Goal: Task Accomplishment & Management: Manage account settings

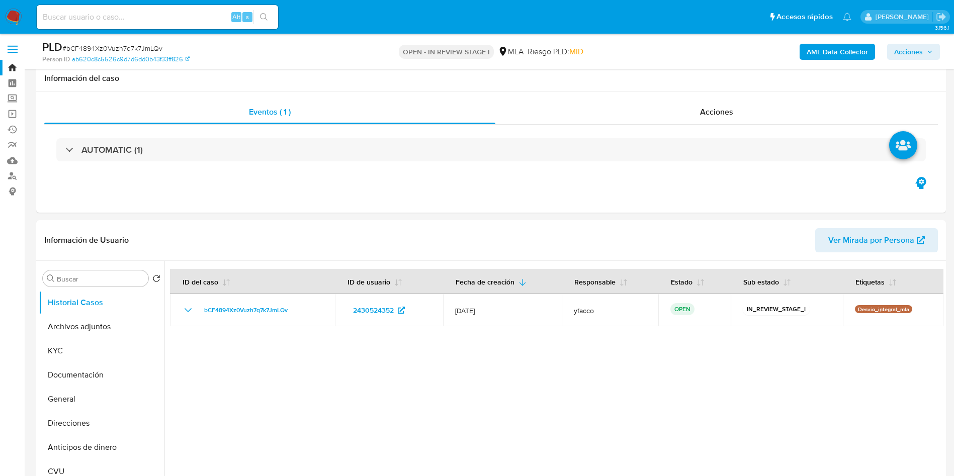
select select "10"
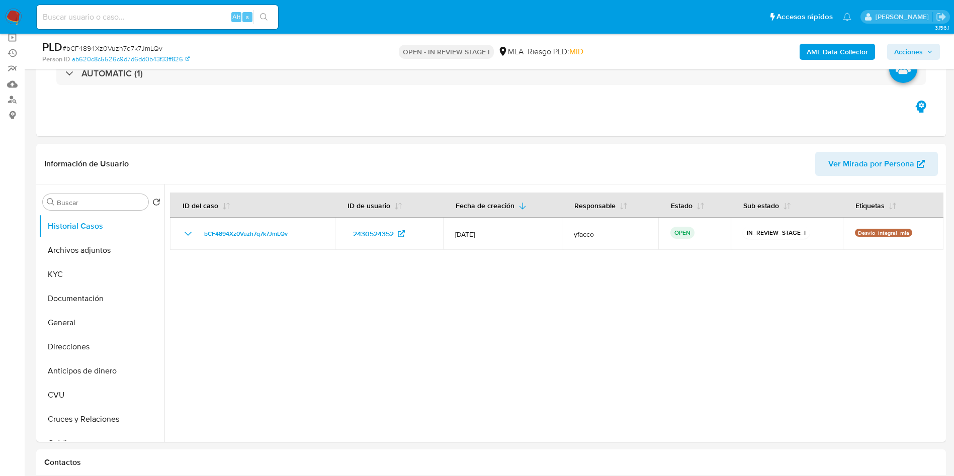
scroll to position [151, 0]
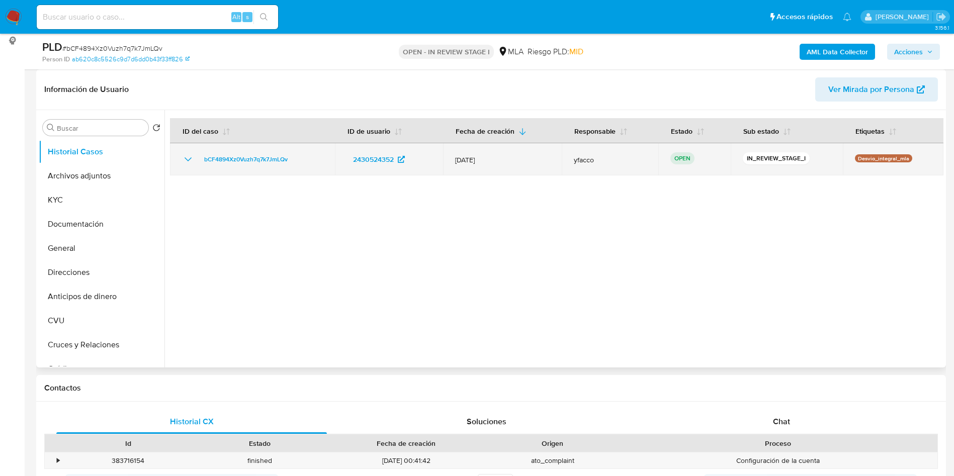
drag, startPoint x: 197, startPoint y: 160, endPoint x: 301, endPoint y: 166, distance: 104.3
click at [301, 166] on td "bCF4894Xz0Vuzh7q7k7JmLQv" at bounding box center [252, 159] width 165 height 32
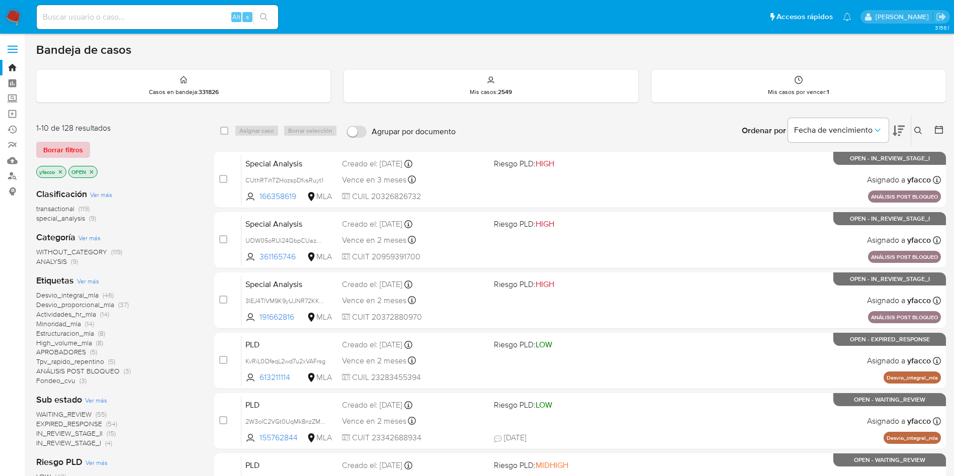
click at [63, 151] on span "Borrar filtros" at bounding box center [63, 150] width 40 height 14
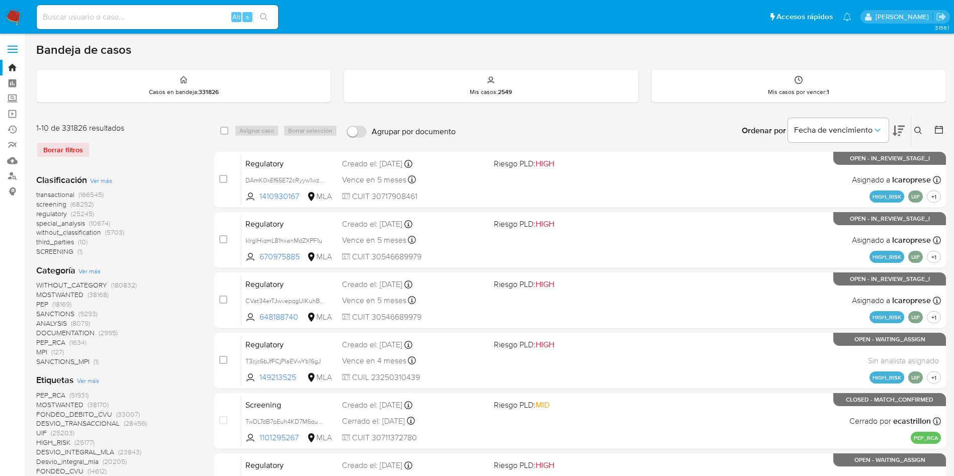
click at [918, 128] on icon at bounding box center [919, 131] width 8 height 8
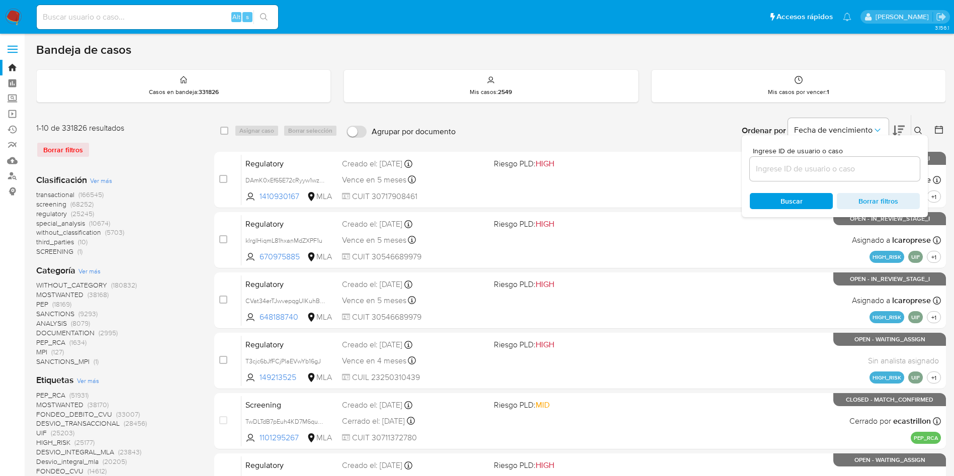
click at [767, 168] on input at bounding box center [835, 168] width 170 height 13
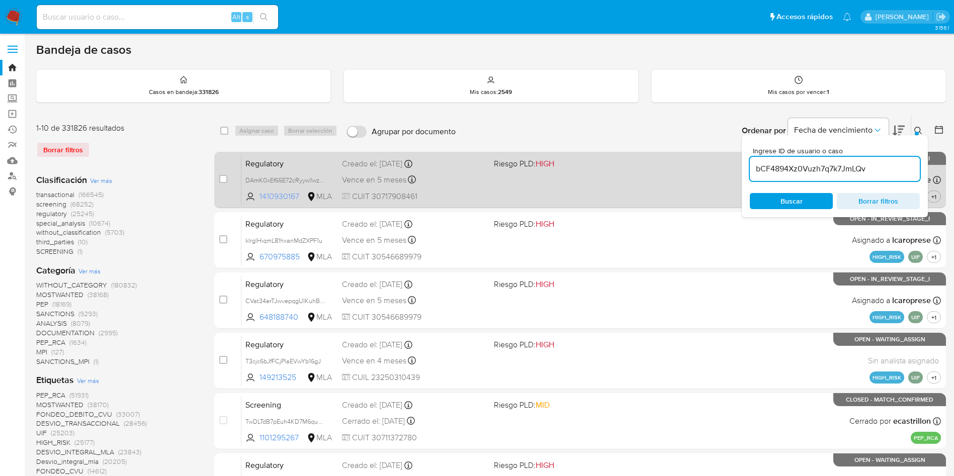
type input "bCF4894Xz0Vuzh7q7k7JmLQv"
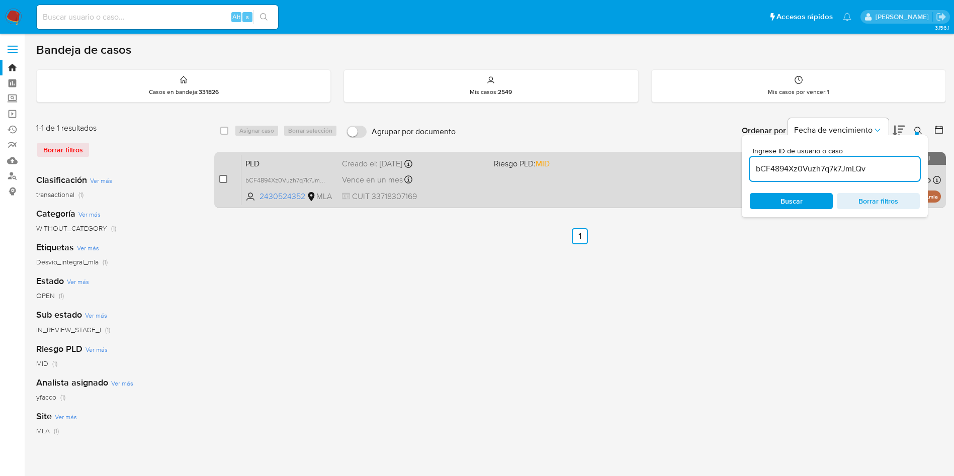
click at [224, 177] on input "checkbox" at bounding box center [223, 179] width 8 height 8
checkbox input "true"
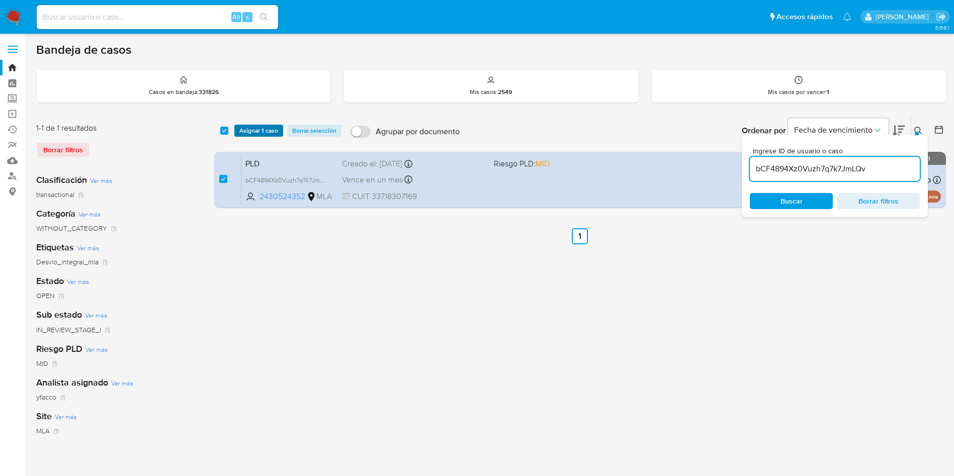
click at [252, 133] on span "Asignar 1 caso" at bounding box center [258, 131] width 39 height 10
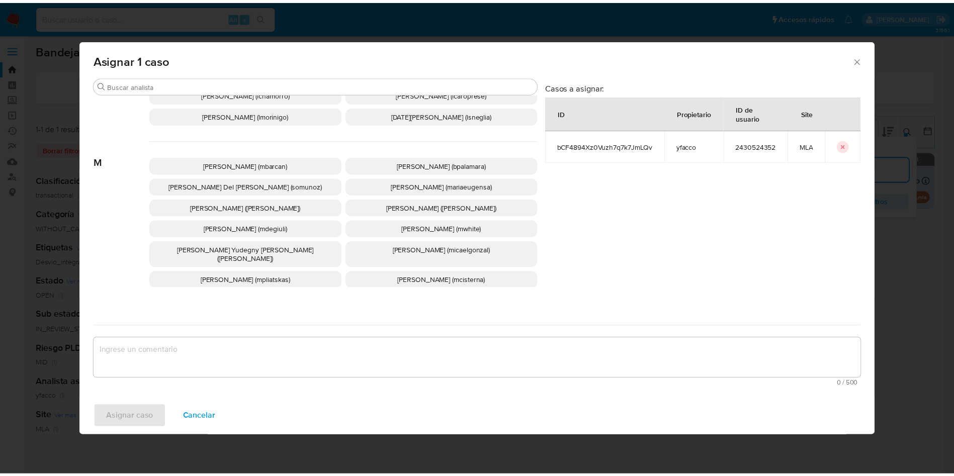
scroll to position [899, 0]
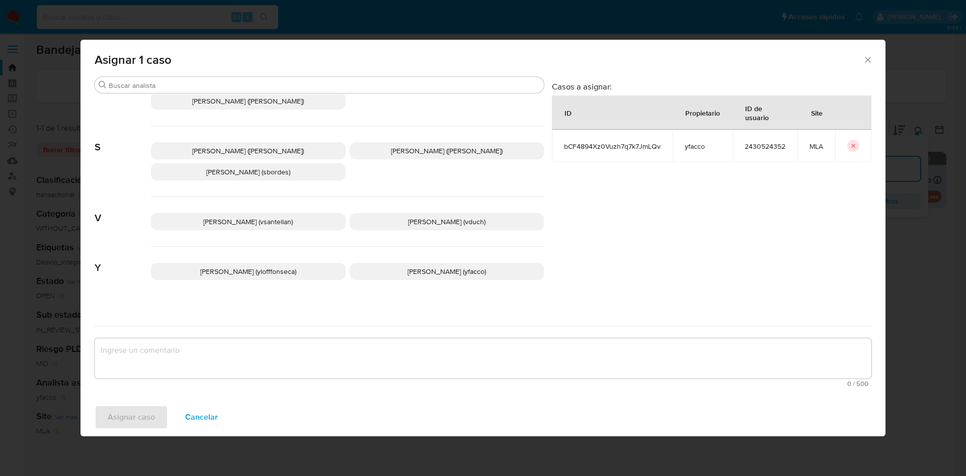
drag, startPoint x: 432, startPoint y: 255, endPoint x: 370, endPoint y: 303, distance: 79.2
click at [432, 263] on p "Yesica Paola Facco (yfacco)" at bounding box center [447, 271] width 195 height 17
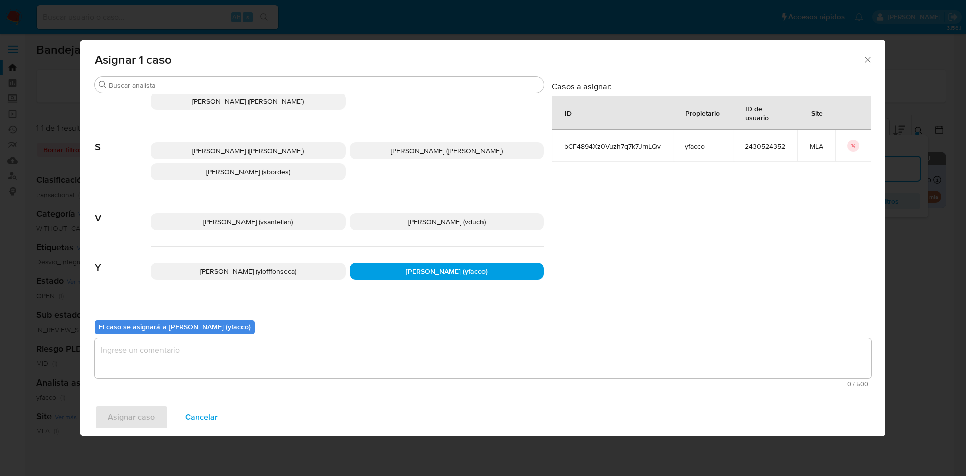
click at [258, 353] on textarea "assign-modal" at bounding box center [483, 359] width 777 height 40
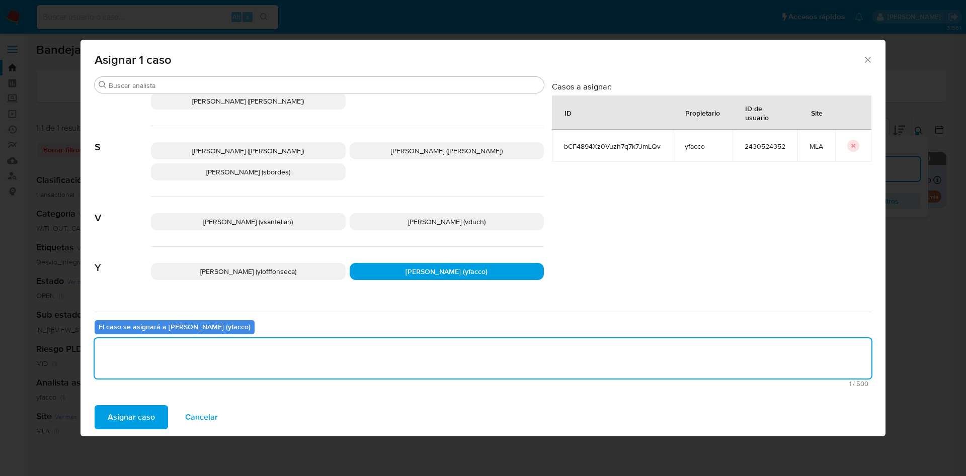
click at [140, 425] on span "Asignar caso" at bounding box center [131, 417] width 47 height 22
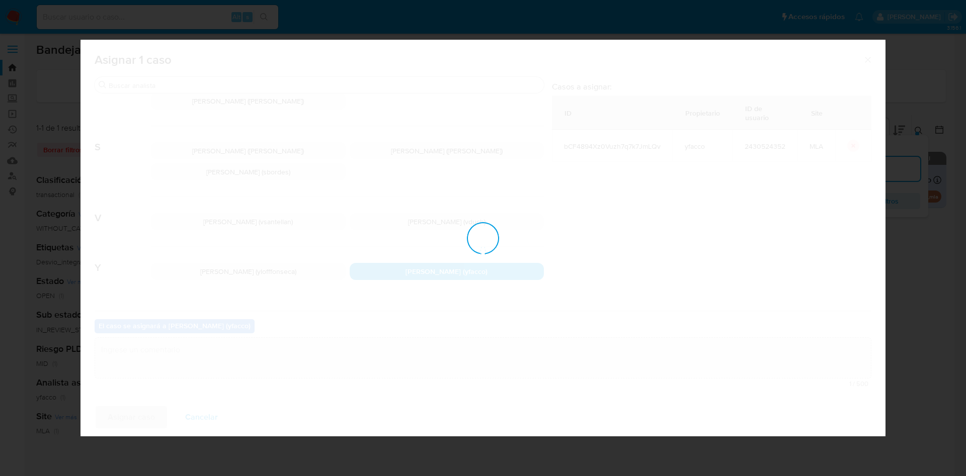
checkbox input "false"
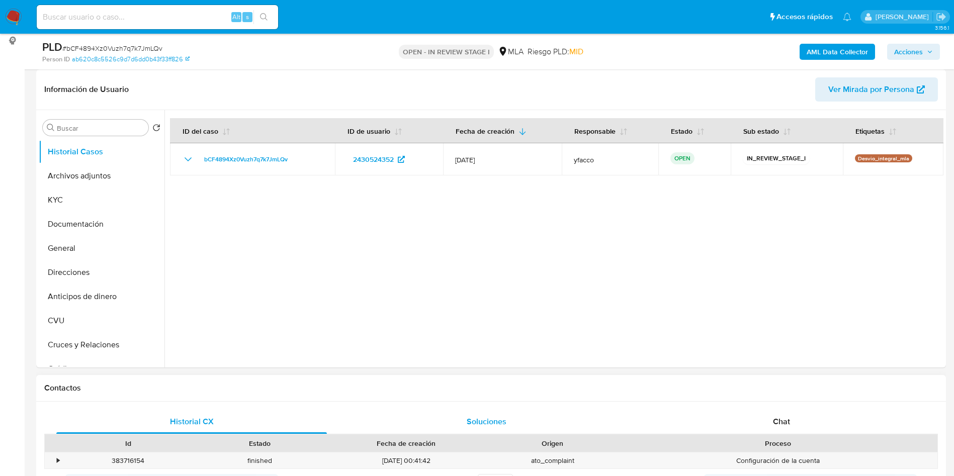
select select "10"
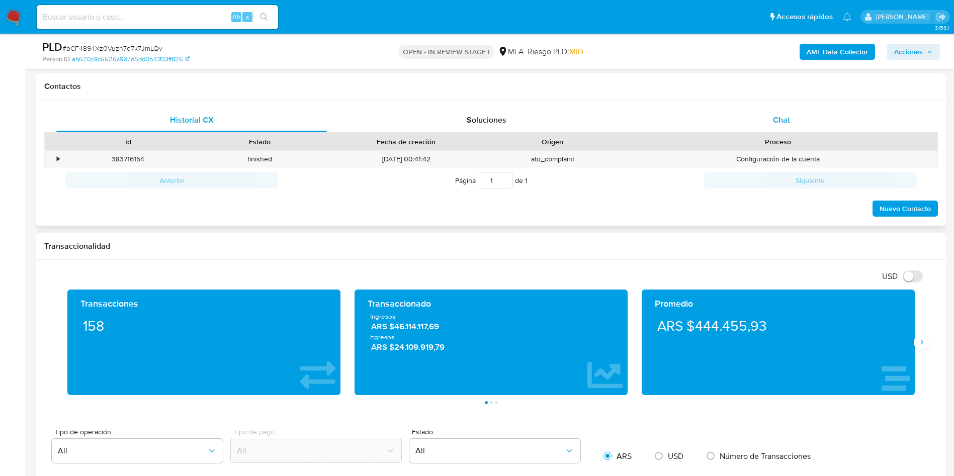
click at [782, 122] on span "Chat" at bounding box center [781, 120] width 17 height 12
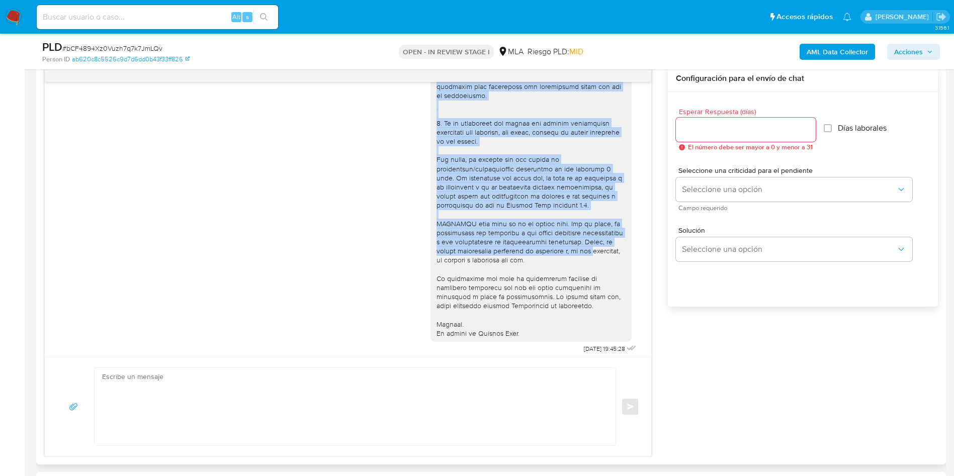
scroll to position [302, 0]
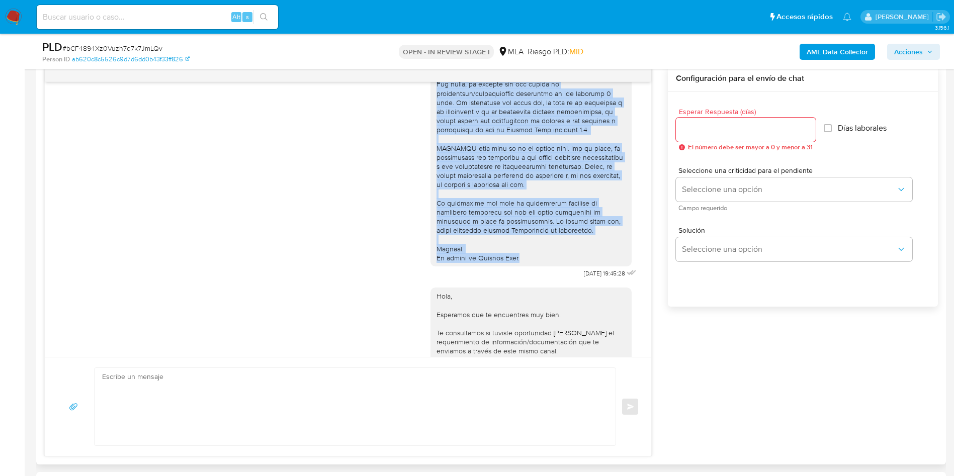
drag, startPoint x: 426, startPoint y: 102, endPoint x: 516, endPoint y: 276, distance: 196.2
click at [516, 263] on div at bounding box center [531, 29] width 189 height 467
copy div "Hola, Por disposición de la Resolución 200/2024 de la Unidad de Información Fin…"
drag, startPoint x: 303, startPoint y: 377, endPoint x: 301, endPoint y: 392, distance: 15.2
click at [301, 380] on textarea at bounding box center [352, 406] width 501 height 77
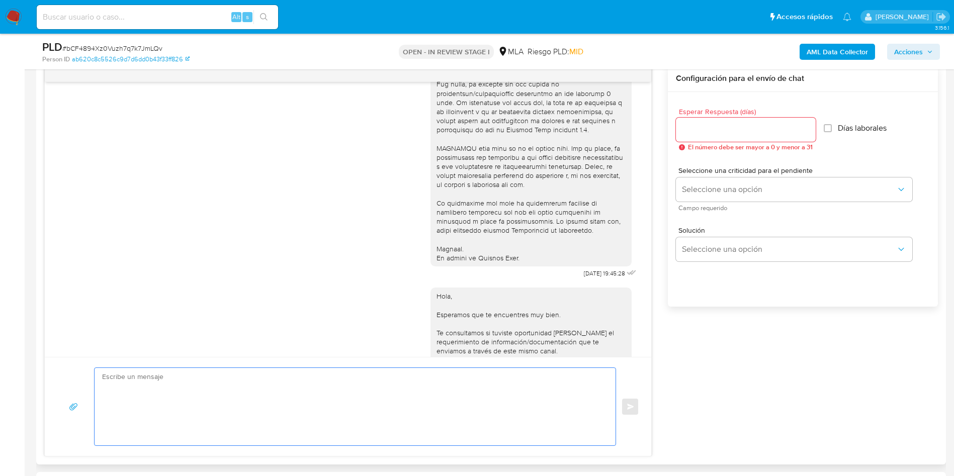
paste textarea "Hola, Por disposición de la Resolución 200/2024 de la Unidad de Información Fin…"
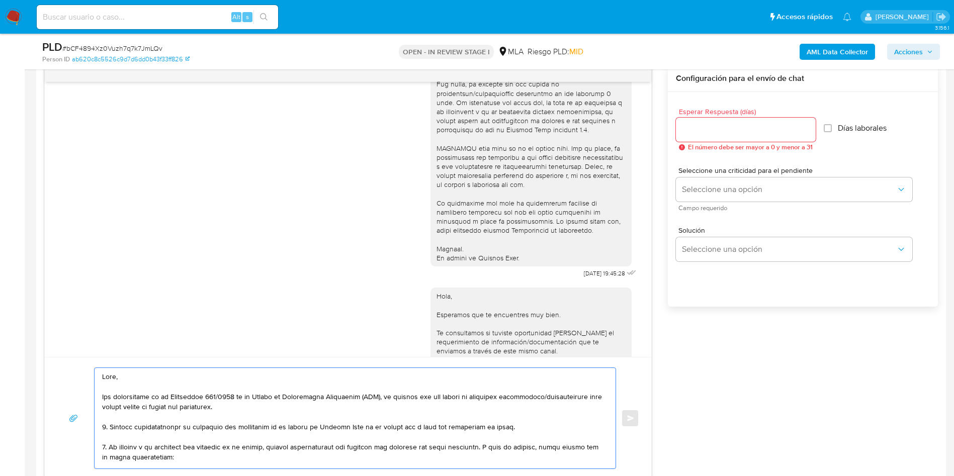
scroll to position [225, 0]
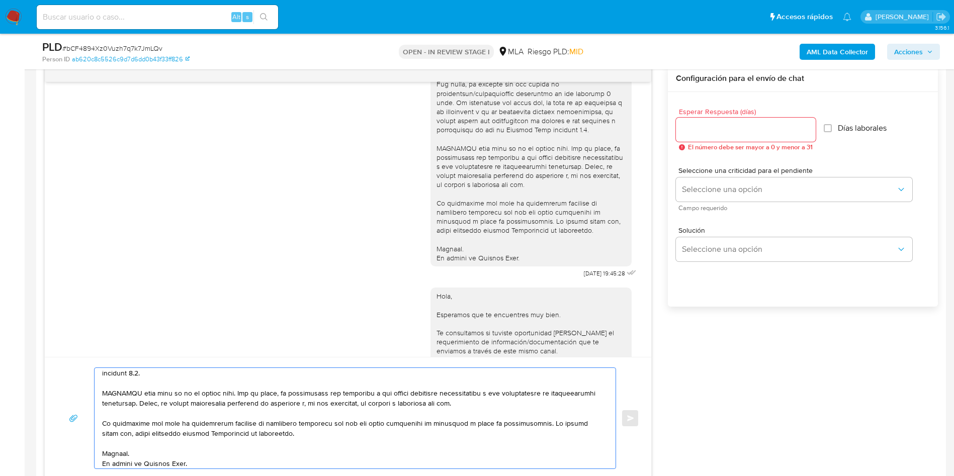
type textarea "Hola, Por disposición de la Resolución 200/2024 de la Unidad de Información Fin…"
click at [751, 140] on div at bounding box center [746, 130] width 140 height 24
click at [742, 131] on input "Esperar Respuesta (días)" at bounding box center [746, 129] width 140 height 13
type input "2"
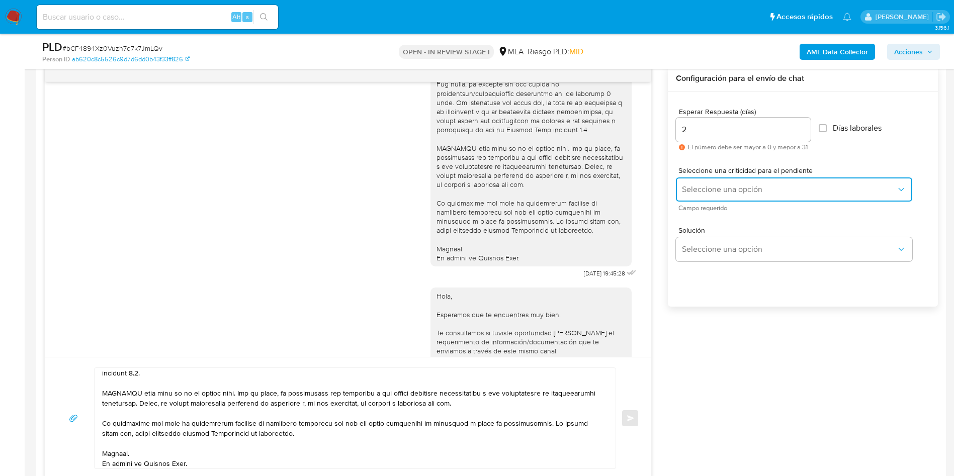
click at [723, 195] on button "Seleccione una opción" at bounding box center [794, 190] width 236 height 24
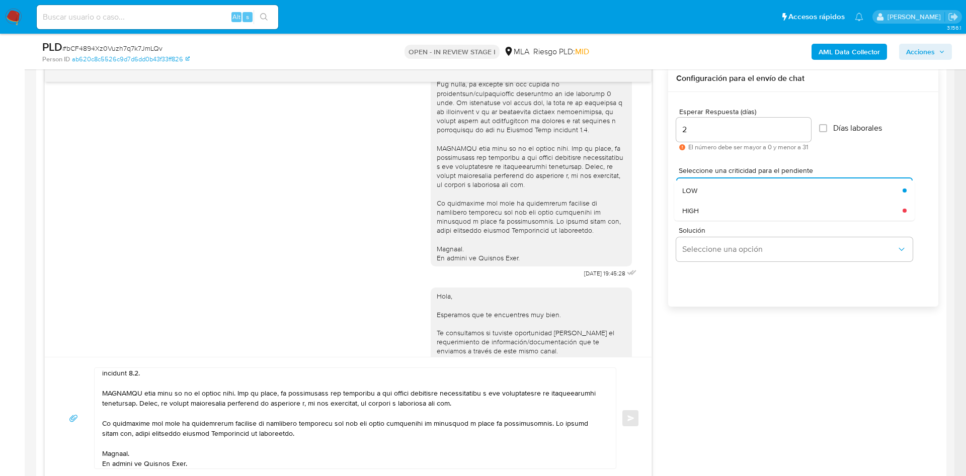
click at [718, 222] on div "Solución Seleccione una opción" at bounding box center [803, 246] width 254 height 55
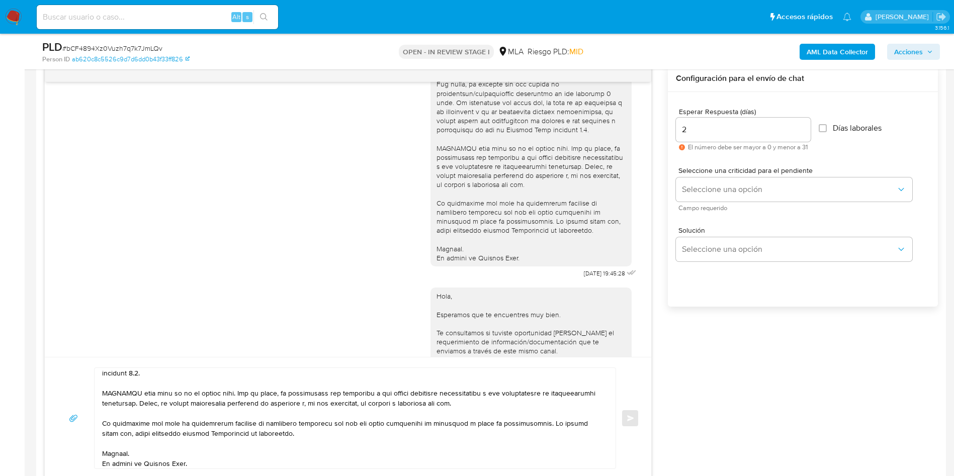
click at [716, 217] on div "Seleccione una criticidad para el pendiente Seleccione una opción Campo requeri…" at bounding box center [803, 189] width 254 height 60
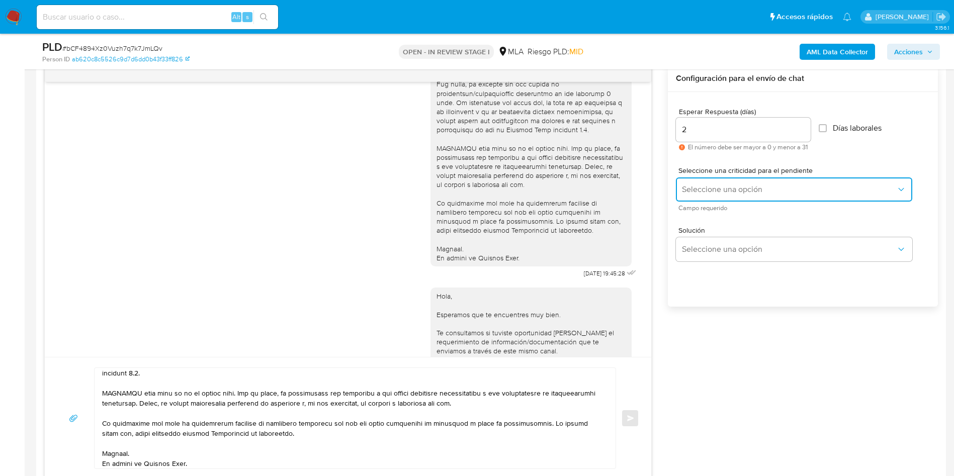
drag, startPoint x: 713, startPoint y: 187, endPoint x: 712, endPoint y: 199, distance: 12.6
click at [712, 187] on span "Seleccione una opción" at bounding box center [789, 190] width 214 height 10
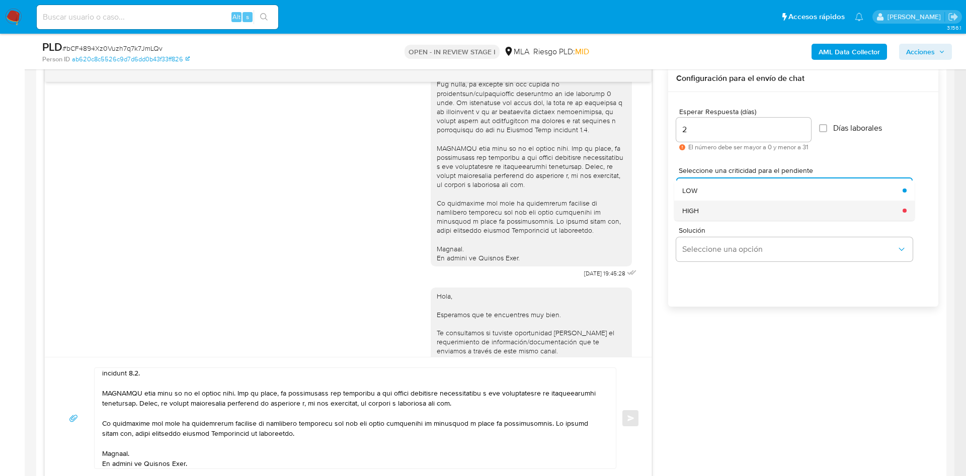
click at [711, 212] on div "HIGH" at bounding box center [789, 211] width 214 height 20
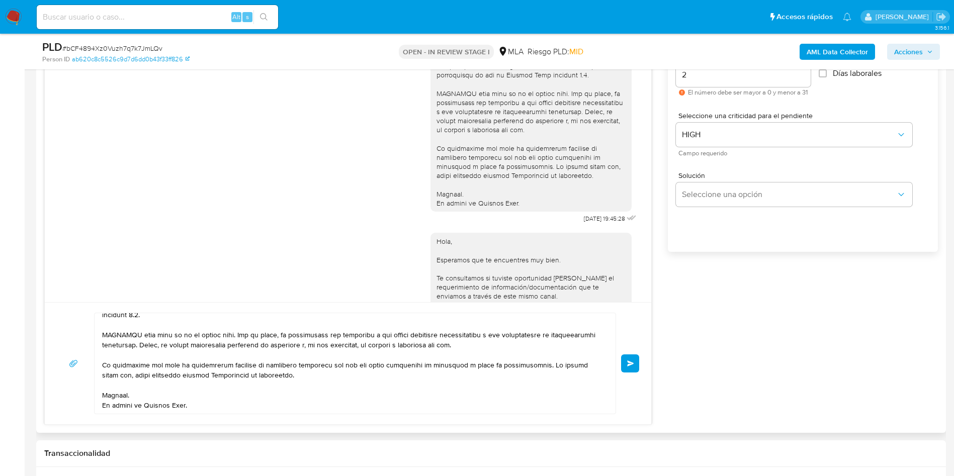
scroll to position [604, 0]
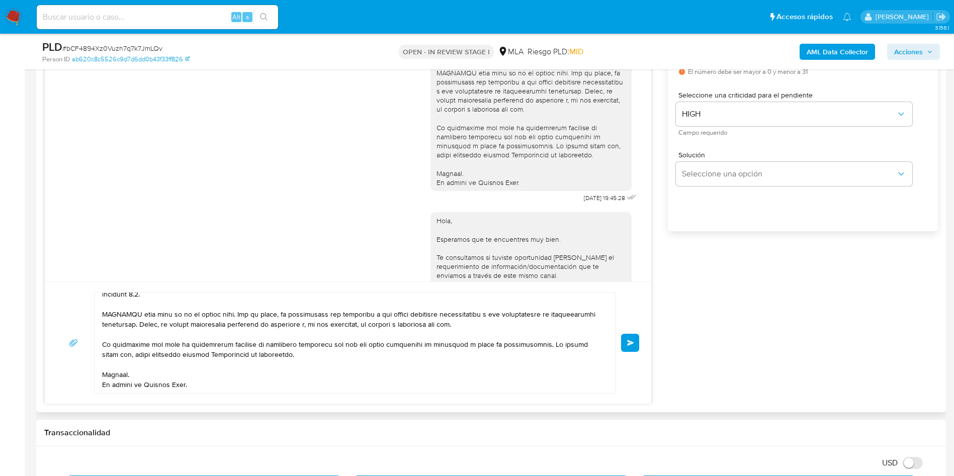
click at [288, 367] on textarea at bounding box center [352, 343] width 501 height 101
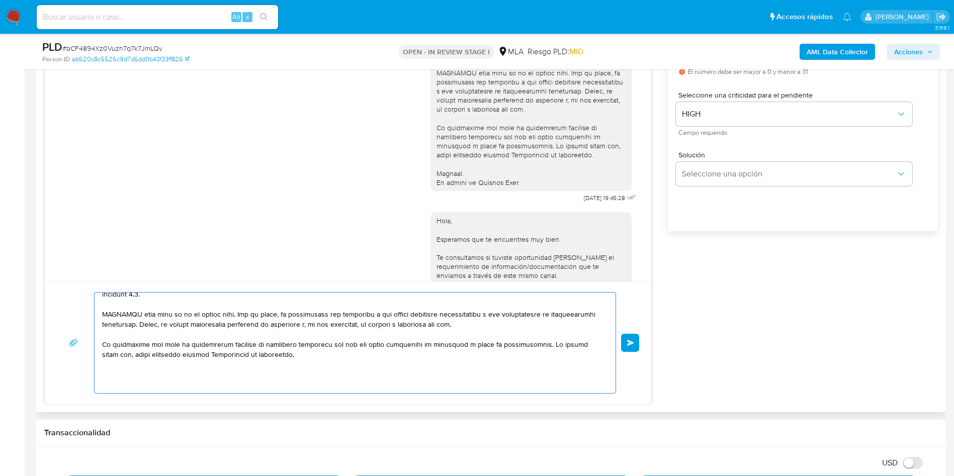
scroll to position [235, 0]
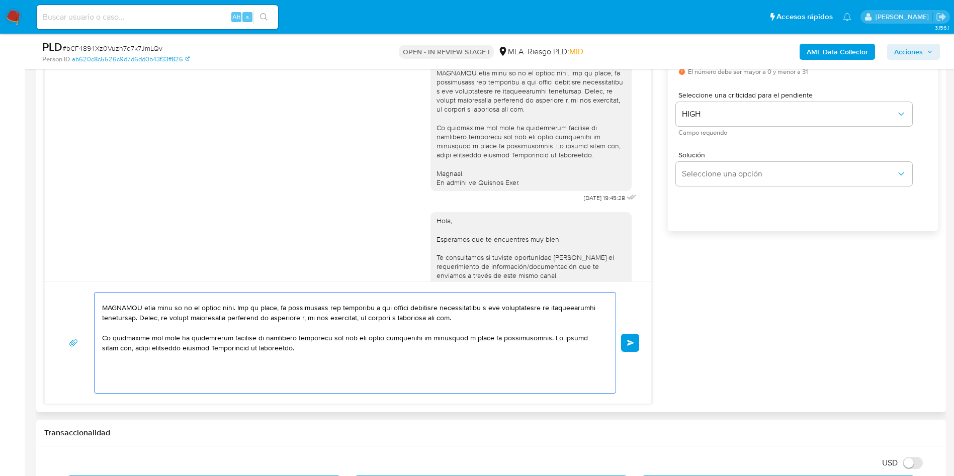
paste textarea "Analizamos tu caso y verificamos que por la actividad que declaras corresponde …"
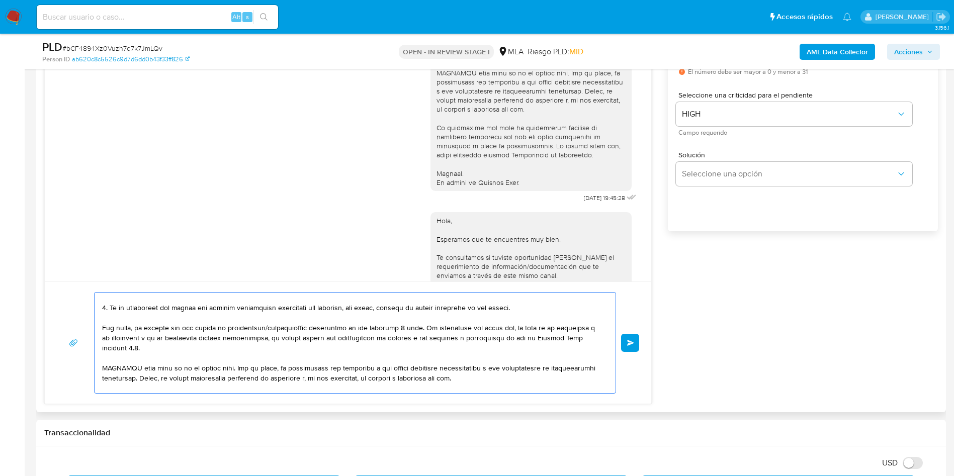
scroll to position [250, 0]
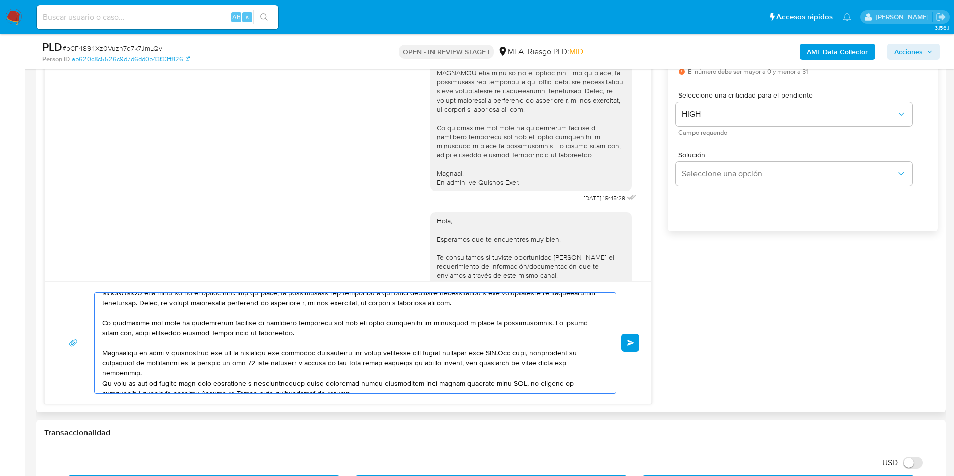
click at [104, 355] on textarea at bounding box center [352, 343] width 501 height 101
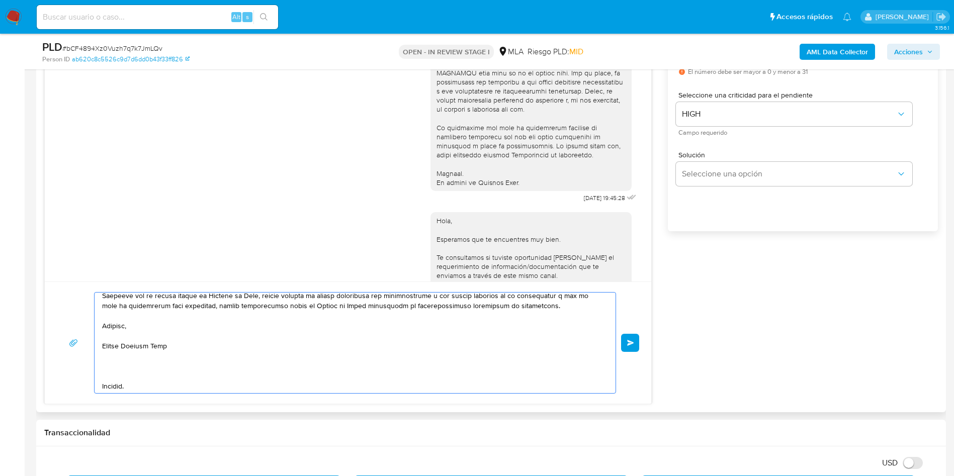
scroll to position [282, 0]
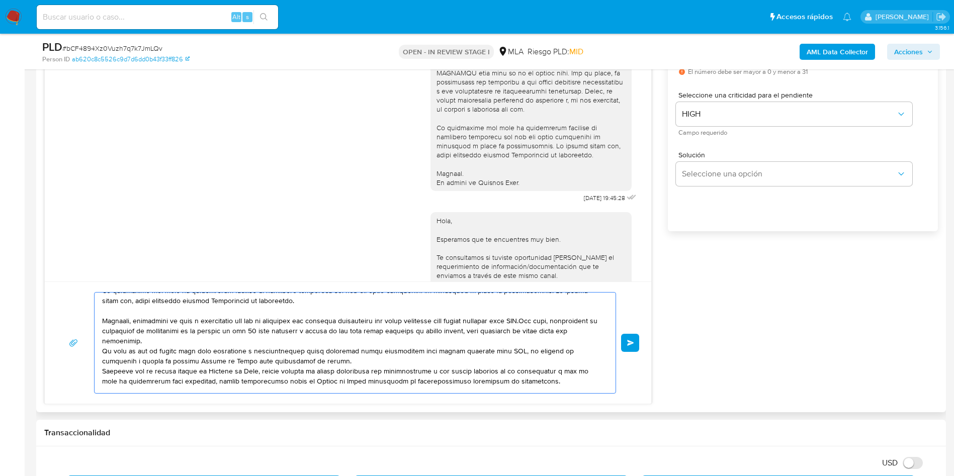
click at [307, 363] on textarea at bounding box center [352, 343] width 501 height 101
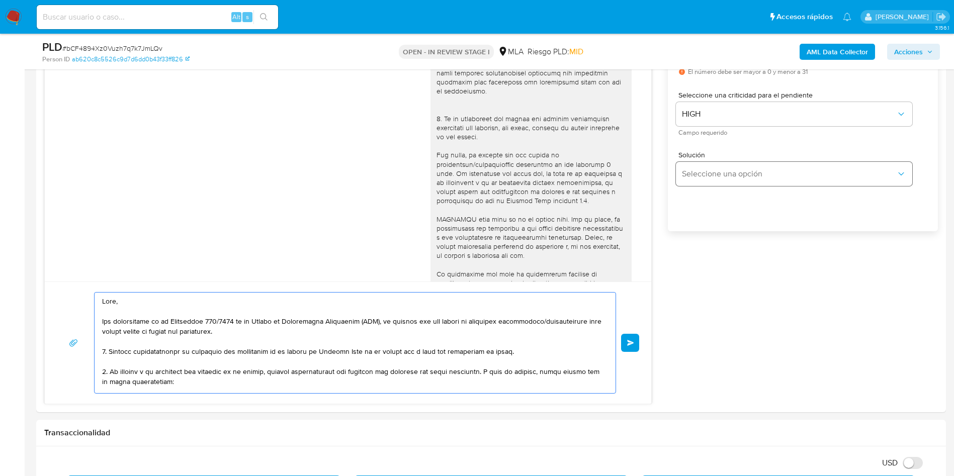
scroll to position [151, 0]
type textarea "Hola, Por disposición de la Resolución 200/2024 de la Unidad de Información Fin…"
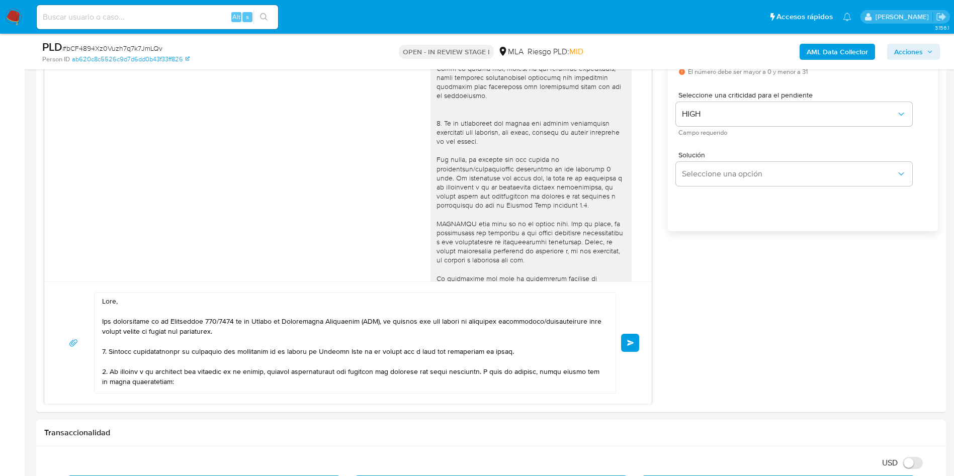
drag, startPoint x: 627, startPoint y: 343, endPoint x: 710, endPoint y: 347, distance: 82.6
click at [710, 347] on div "17/07/2025 19:45:28 Hola, Esperamos que te encuentres muy bien. Te consultamos …" at bounding box center [491, 197] width 894 height 415
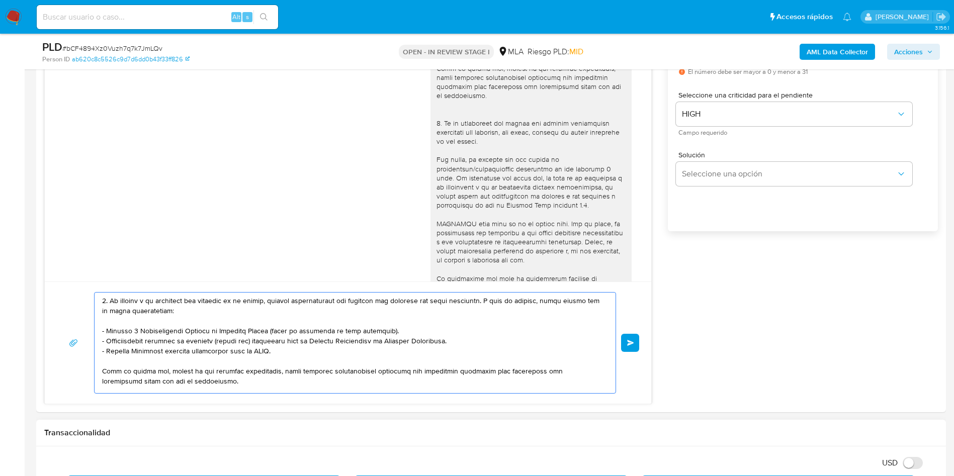
scroll to position [379, 0]
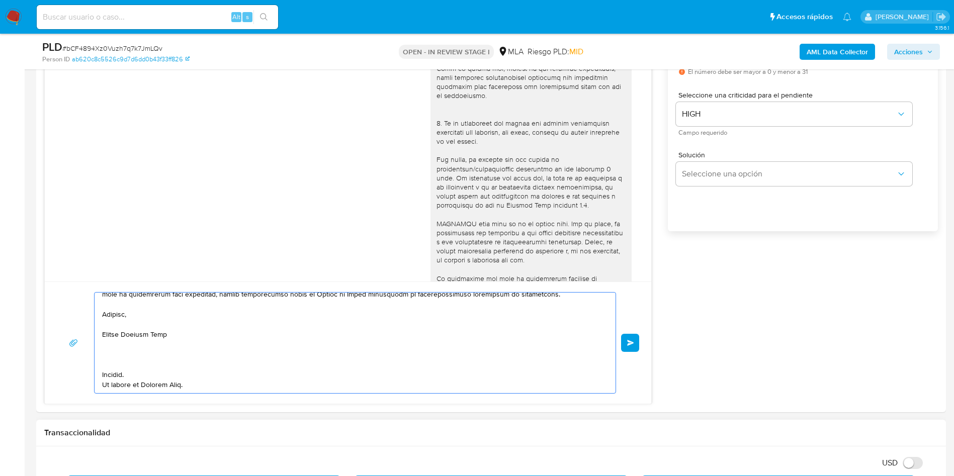
drag, startPoint x: 102, startPoint y: 304, endPoint x: 464, endPoint y: 421, distance: 380.6
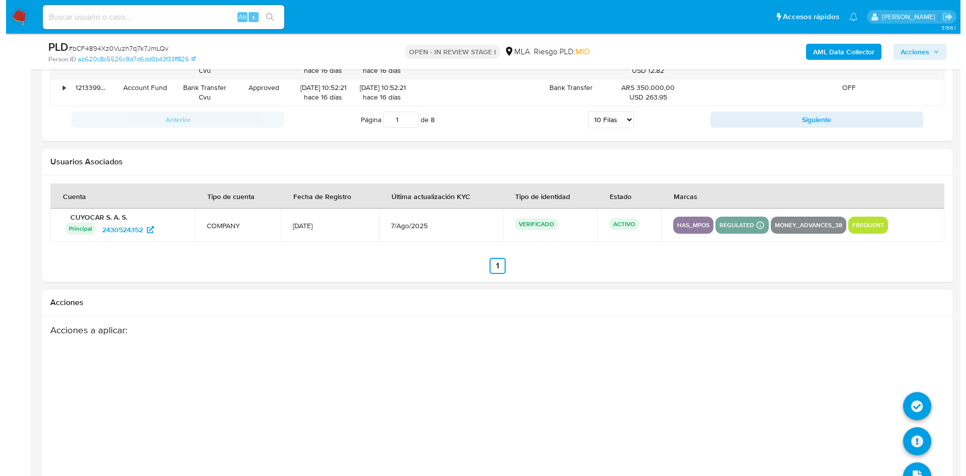
scroll to position [1769, 0]
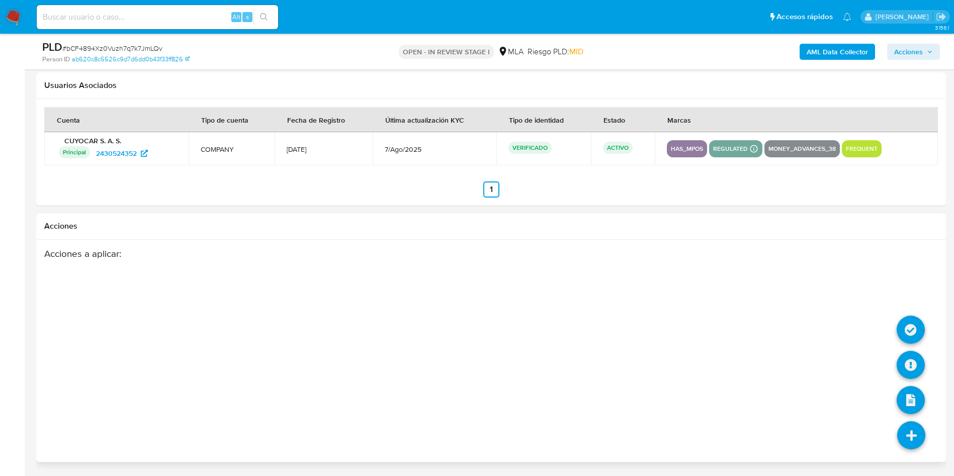
click at [928, 433] on li at bounding box center [911, 437] width 53 height 56
click at [917, 370] on icon at bounding box center [911, 365] width 28 height 28
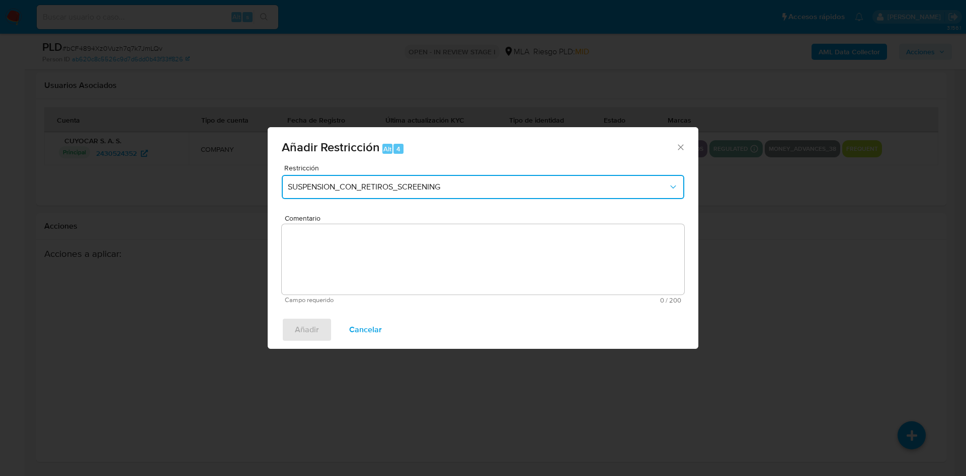
click at [418, 184] on span "SUSPENSION_CON_RETIROS_SCREENING" at bounding box center [478, 187] width 380 height 10
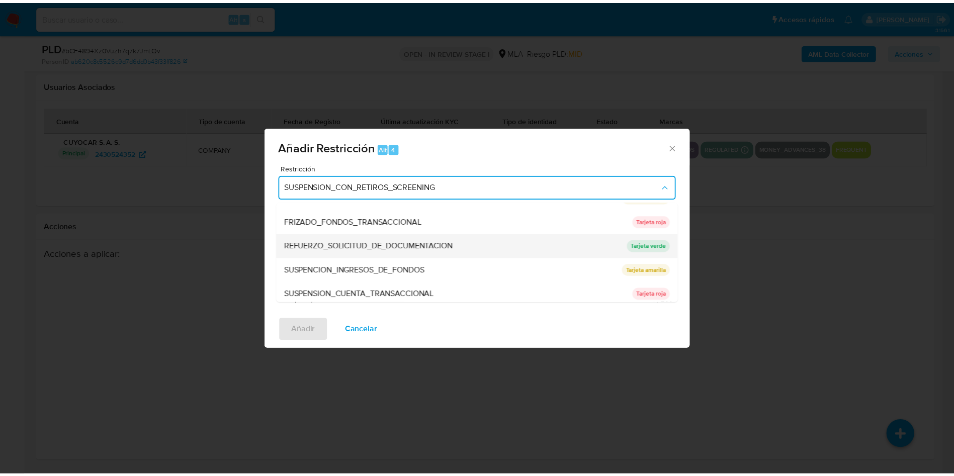
scroll to position [213, 0]
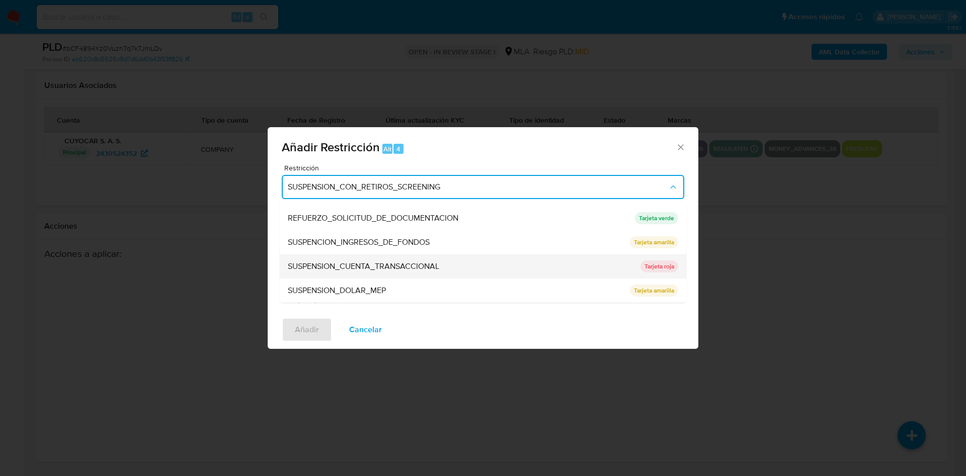
click at [388, 267] on span "SUSPENSION_CUENTA_TRANSACCIONAL" at bounding box center [363, 267] width 151 height 10
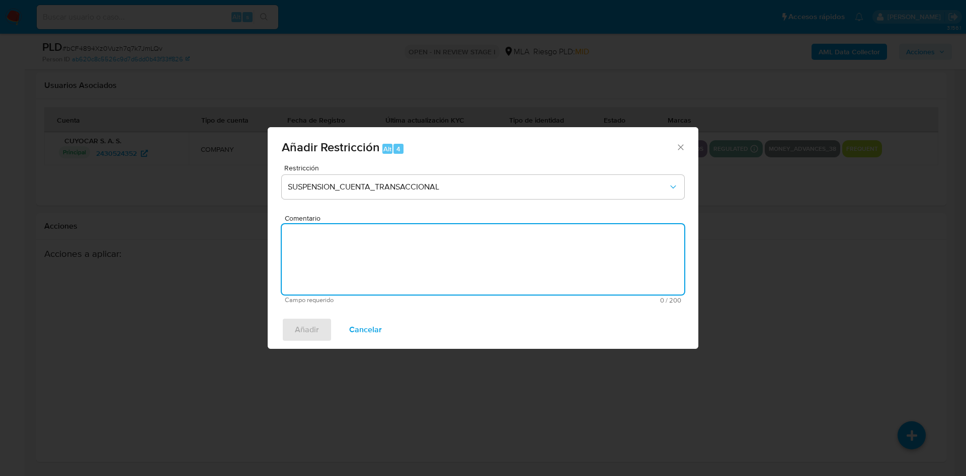
click at [413, 266] on textarea "Comentario" at bounding box center [483, 259] width 402 height 70
type textarea "AML"
click at [302, 331] on span "Añadir" at bounding box center [307, 330] width 24 height 22
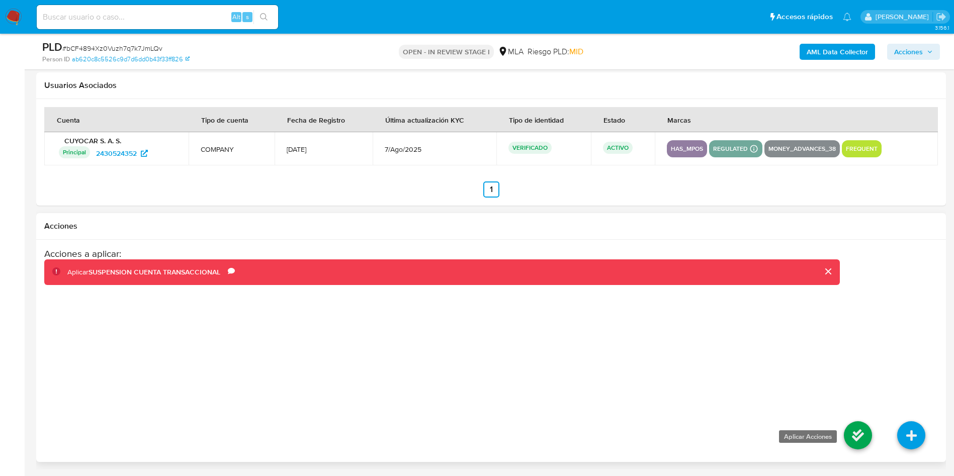
click at [848, 434] on icon at bounding box center [858, 436] width 28 height 28
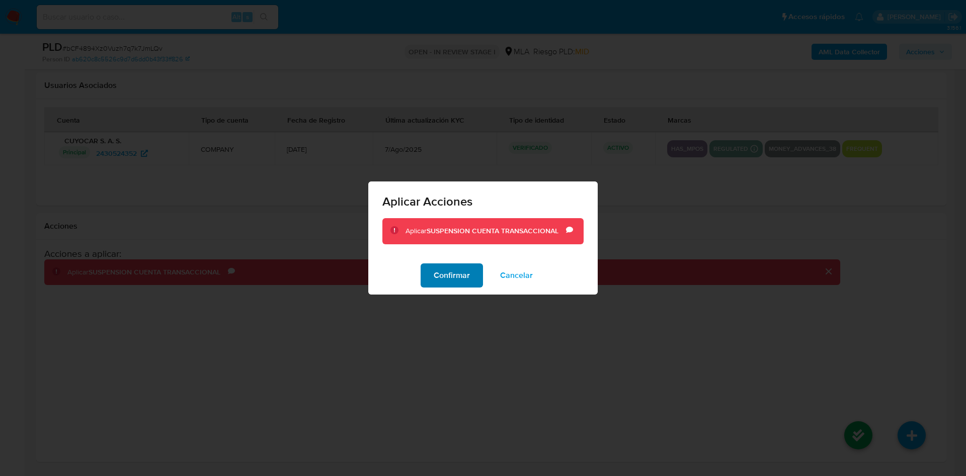
click at [463, 276] on span "Confirmar" at bounding box center [452, 276] width 36 height 22
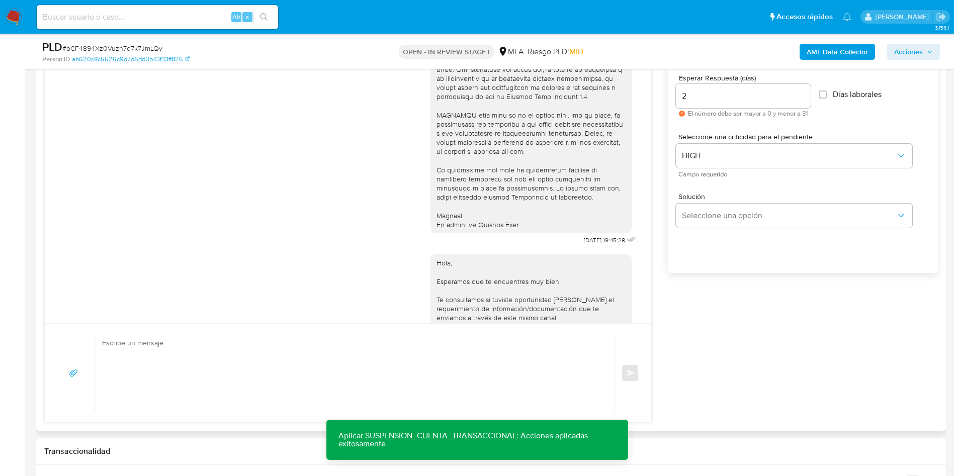
scroll to position [302, 0]
click at [229, 346] on textarea at bounding box center [352, 373] width 501 height 77
paste textarea "Hola, Por disposición de la Resolución 200/2024 de la Unidad de Información Fin…"
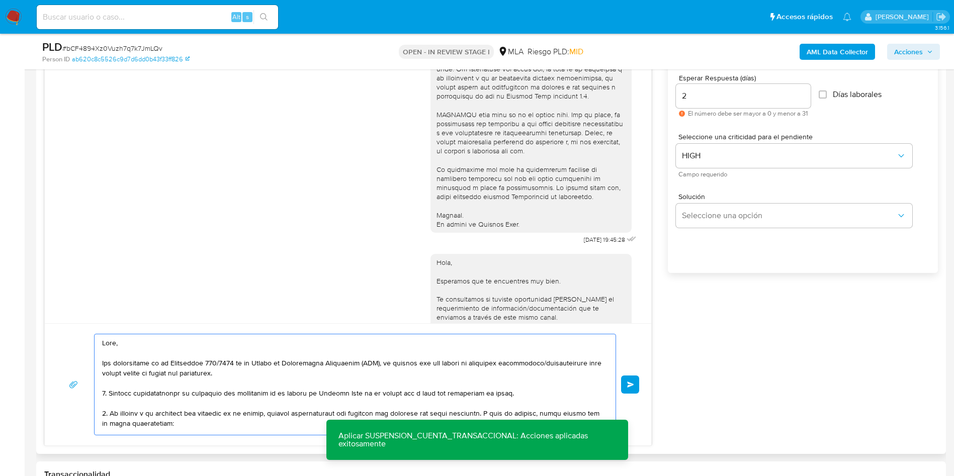
scroll to position [376, 0]
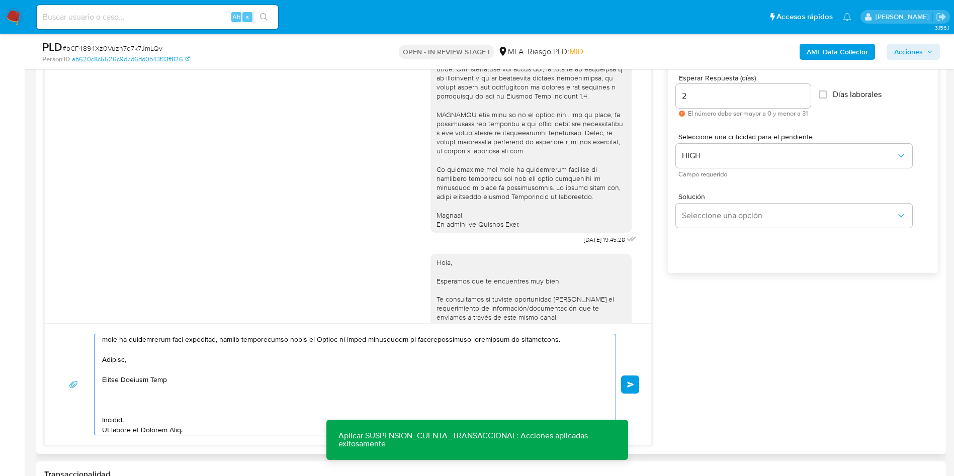
click at [274, 377] on textarea at bounding box center [352, 385] width 501 height 101
drag, startPoint x: 192, startPoint y: 382, endPoint x: 100, endPoint y: 363, distance: 94.1
click at [100, 363] on div at bounding box center [353, 385] width 516 height 101
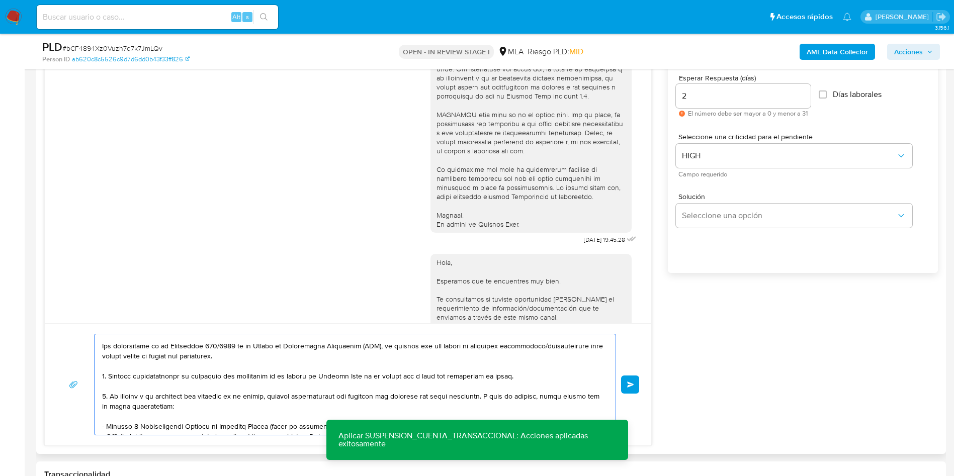
scroll to position [0, 0]
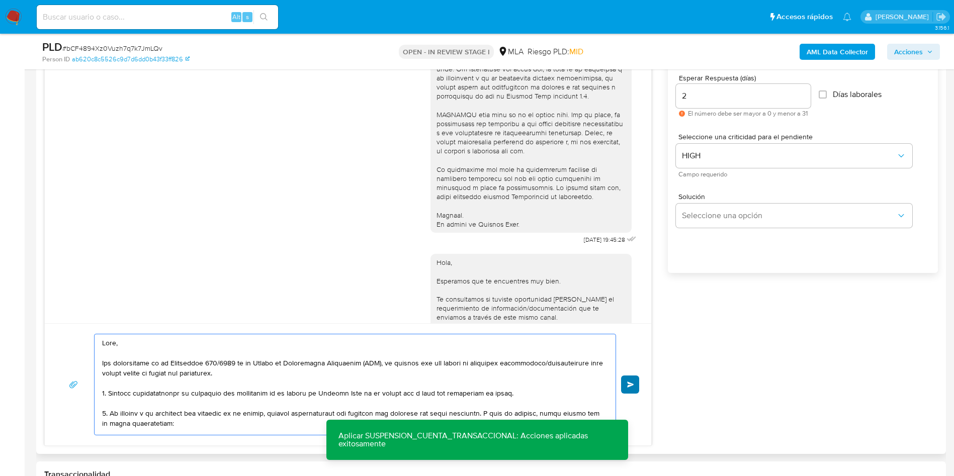
type textarea "Hola, Por disposición de la Resolución 200/2024 de la Unidad de Información Fin…"
click at [635, 384] on button "Enviar" at bounding box center [630, 385] width 18 height 18
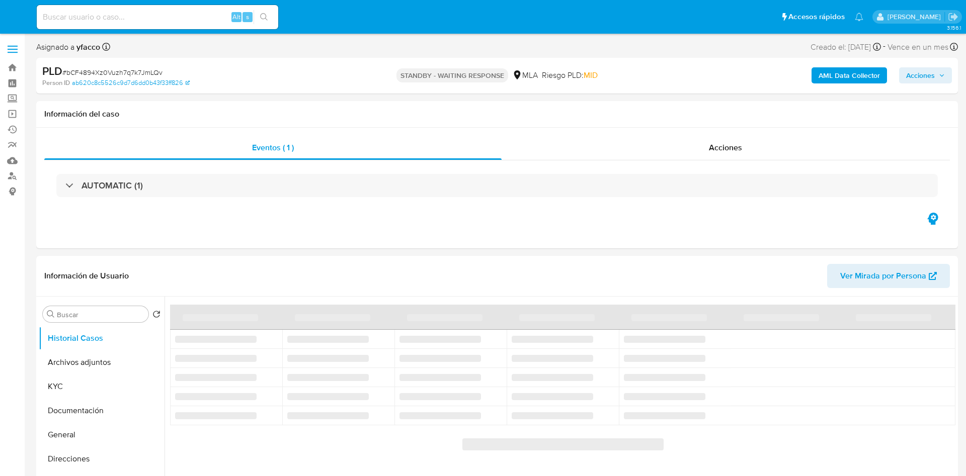
select select "10"
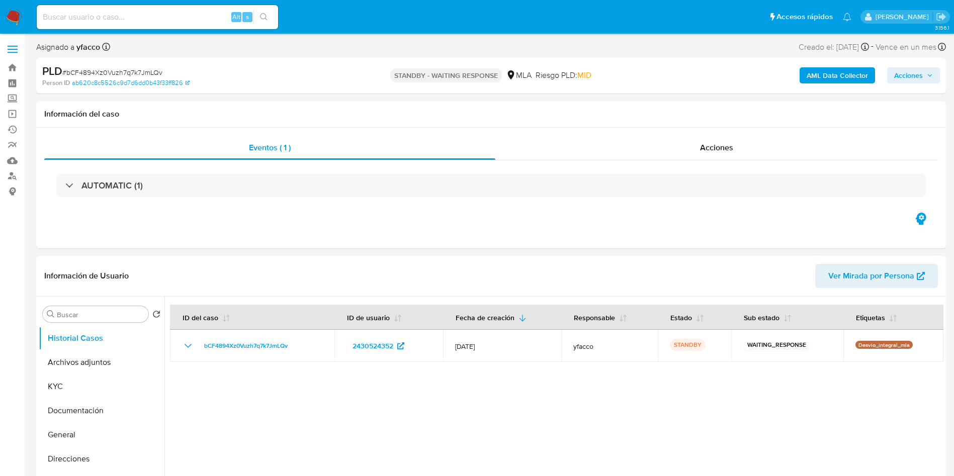
click at [187, 26] on div "Alt s" at bounding box center [157, 17] width 241 height 24
click at [185, 20] on input at bounding box center [157, 17] width 241 height 13
paste input "Ii2Cdgws4FOW6LUVDJpesVf4"
type input "Ii2Cdgws4FOW6LUVDJpesVf4"
select select "10"
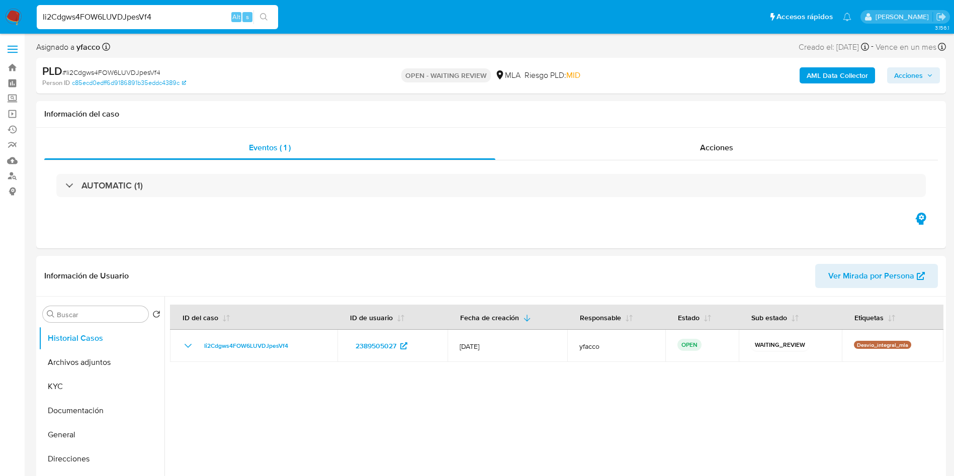
click at [196, 21] on input "Ii2Cdgws4FOW6LUVDJpesVf4" at bounding box center [157, 17] width 241 height 13
paste input "Ii2Cdgws4FOW6LUVDJpesVf4"
type input "Ii2Cdgws4FOW6LUVDJpesVf4"
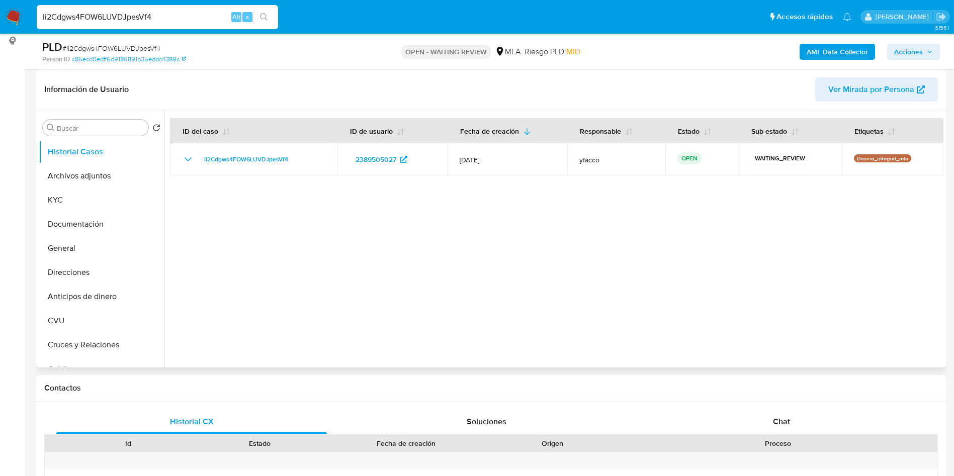
scroll to position [226, 0]
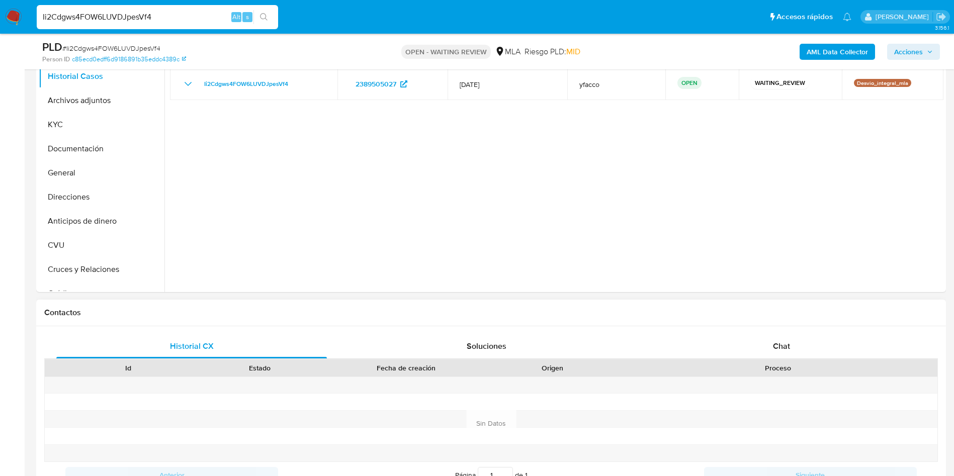
click at [763, 333] on div "Historial CX Soluciones Chat Id Estado Fecha de creación Origen Proceso Anterio…" at bounding box center [491, 412] width 910 height 170
click at [767, 346] on div "Chat" at bounding box center [781, 347] width 271 height 24
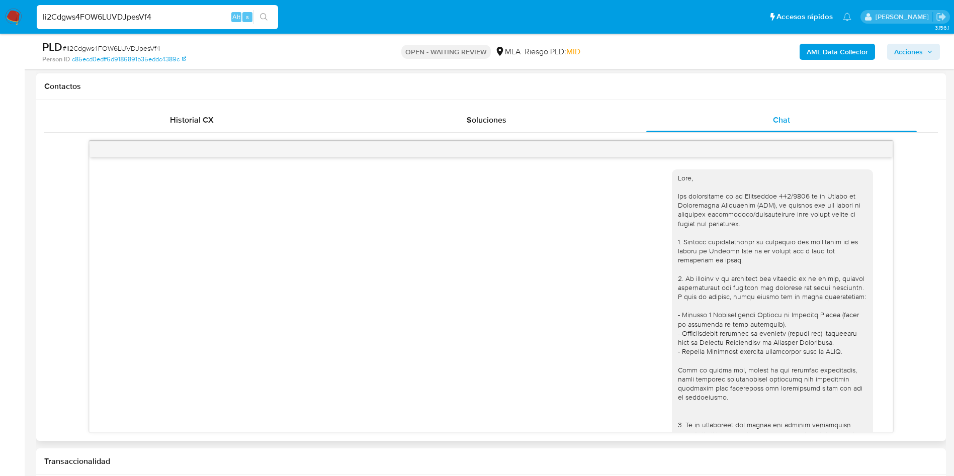
scroll to position [340, 0]
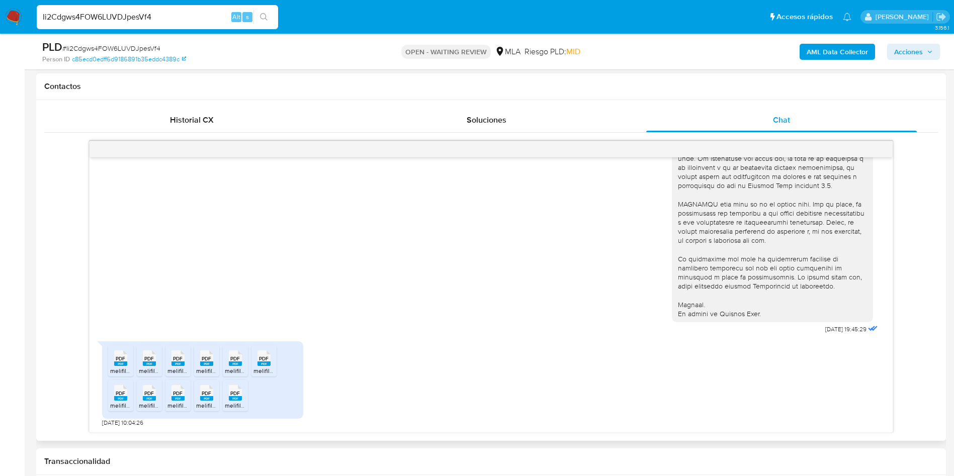
click at [117, 360] on span "PDF" at bounding box center [121, 359] width 10 height 7
click at [144, 362] on rect at bounding box center [149, 364] width 13 height 5
click at [176, 361] on span "PDF" at bounding box center [178, 359] width 10 height 7
drag, startPoint x: 205, startPoint y: 360, endPoint x: 229, endPoint y: 360, distance: 24.1
click at [205, 360] on span "PDF" at bounding box center [207, 359] width 10 height 7
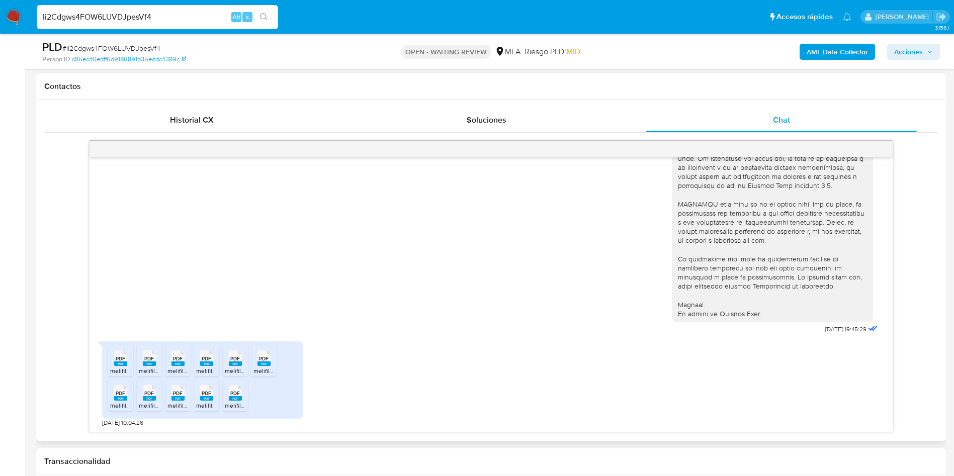
click at [227, 364] on div "PDF PDF" at bounding box center [235, 358] width 21 height 20
click at [264, 364] on rect at bounding box center [264, 364] width 13 height 5
click at [113, 397] on div "PDF PDF" at bounding box center [120, 392] width 21 height 20
click at [152, 402] on icon "PDF" at bounding box center [149, 393] width 13 height 18
click at [182, 397] on rect at bounding box center [178, 398] width 13 height 5
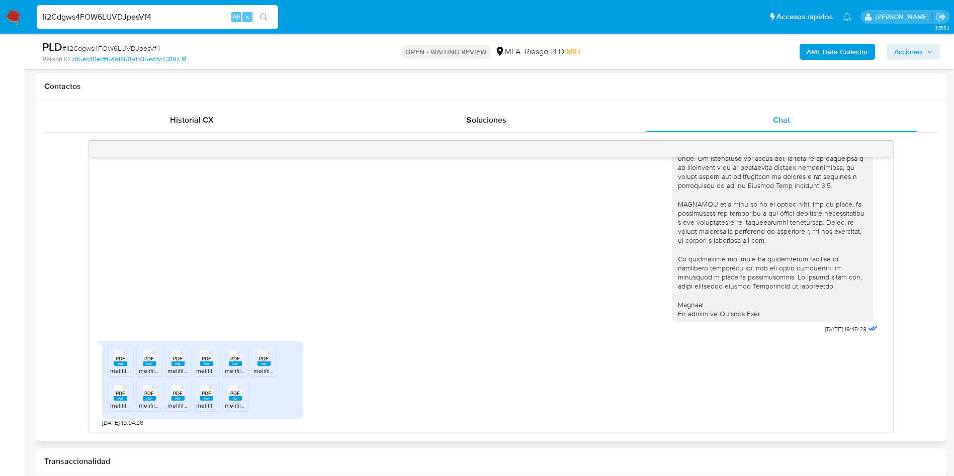
click at [207, 398] on rect at bounding box center [206, 398] width 13 height 5
click at [242, 396] on div "PDF PDF" at bounding box center [235, 392] width 21 height 20
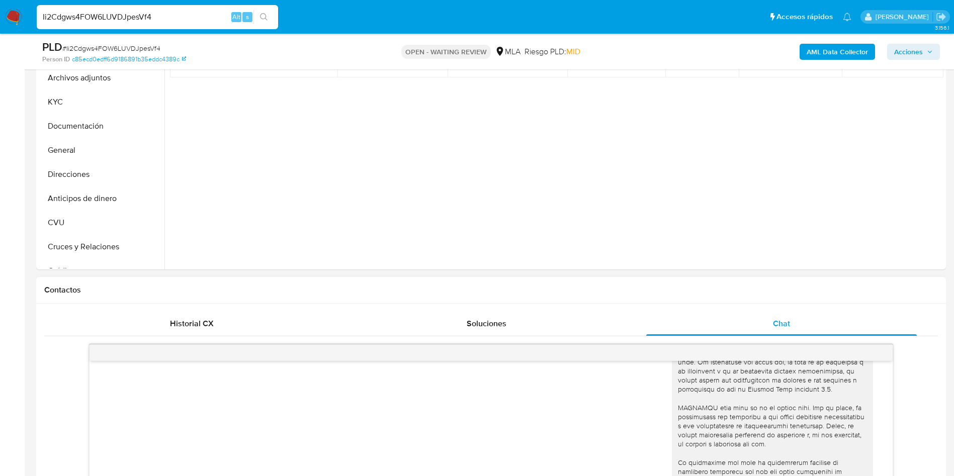
scroll to position [75, 0]
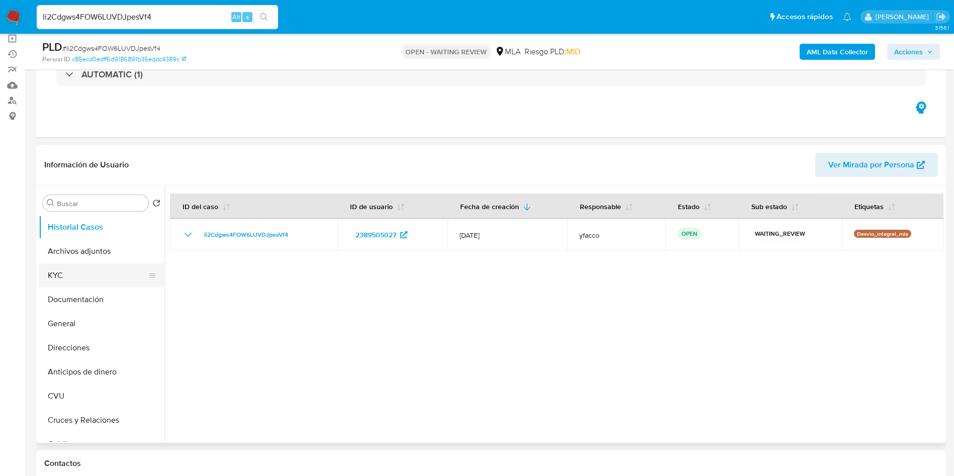
click at [88, 268] on button "KYC" at bounding box center [98, 276] width 118 height 24
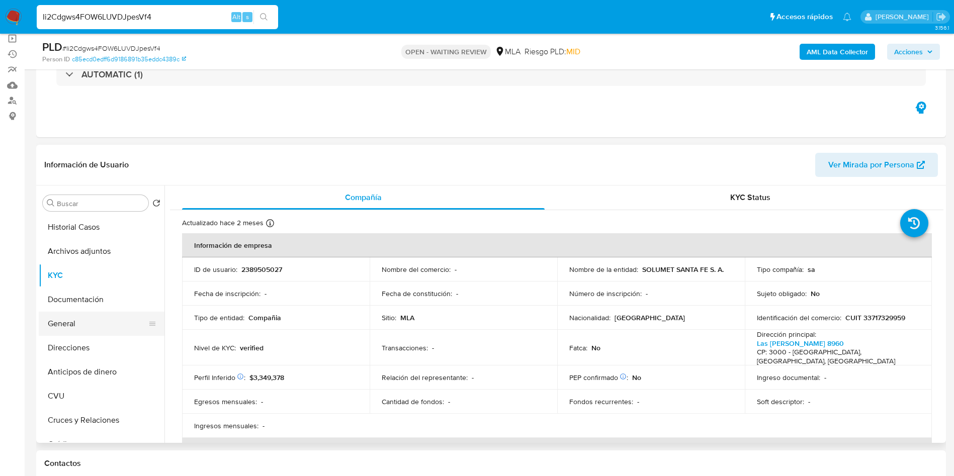
click at [97, 333] on button "General" at bounding box center [98, 324] width 118 height 24
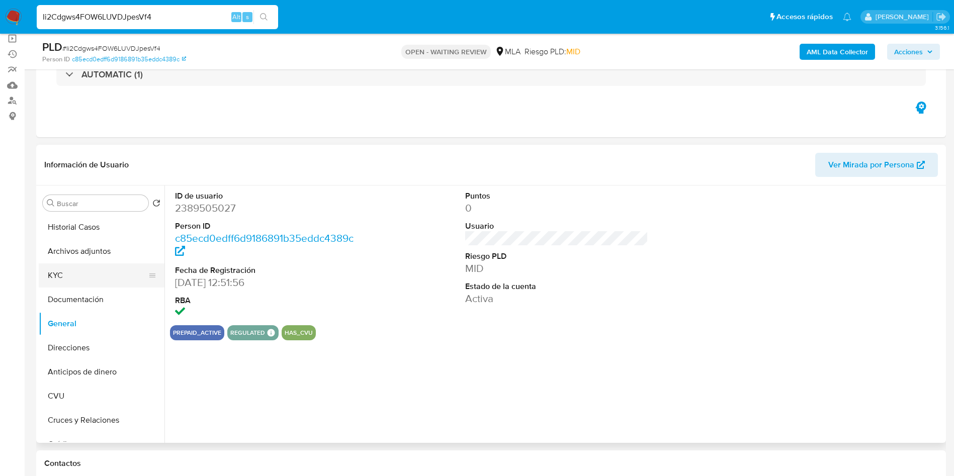
click at [92, 272] on button "KYC" at bounding box center [98, 276] width 118 height 24
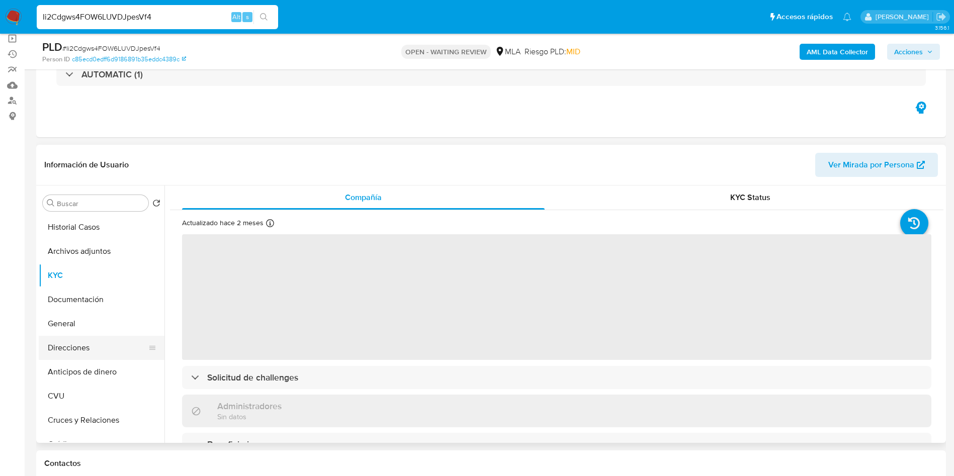
click at [67, 351] on button "Direcciones" at bounding box center [98, 348] width 118 height 24
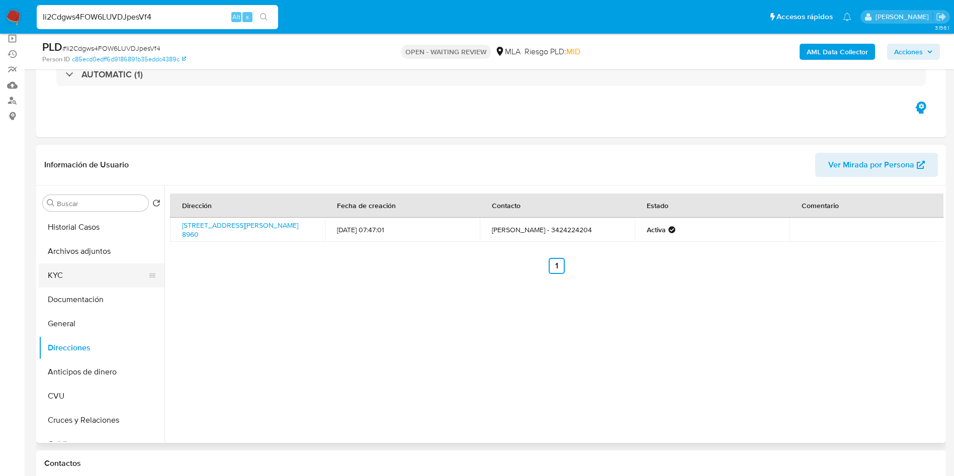
click at [60, 283] on button "KYC" at bounding box center [98, 276] width 118 height 24
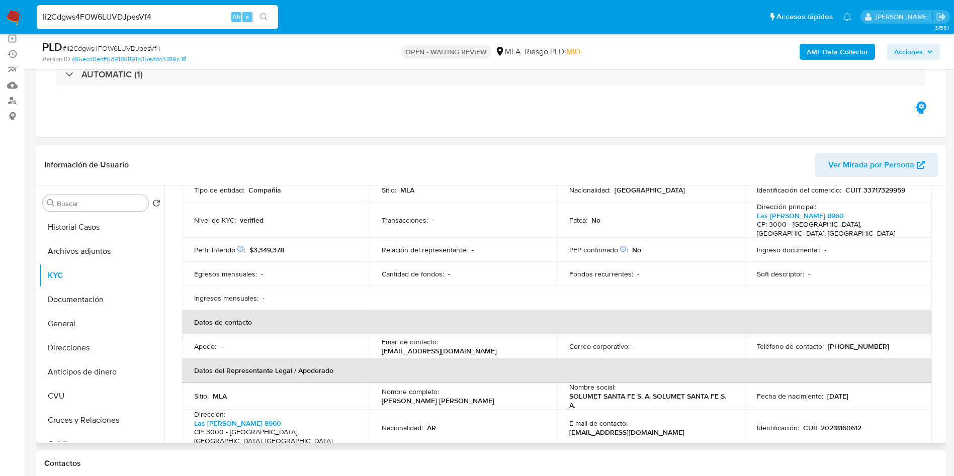
scroll to position [151, 0]
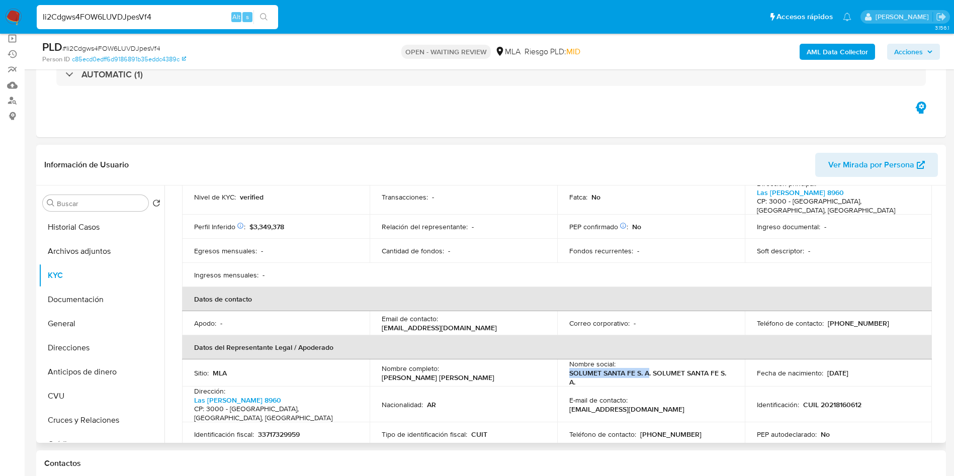
drag, startPoint x: 568, startPoint y: 365, endPoint x: 647, endPoint y: 362, distance: 79.0
click at [647, 369] on p "SOLUMET SANTA FE S. A. SOLUMET SANTA FE S. A." at bounding box center [649, 378] width 159 height 18
copy p "SOLUMET SANTA FE S. A"
click at [69, 257] on button "Archivos adjuntos" at bounding box center [98, 251] width 118 height 24
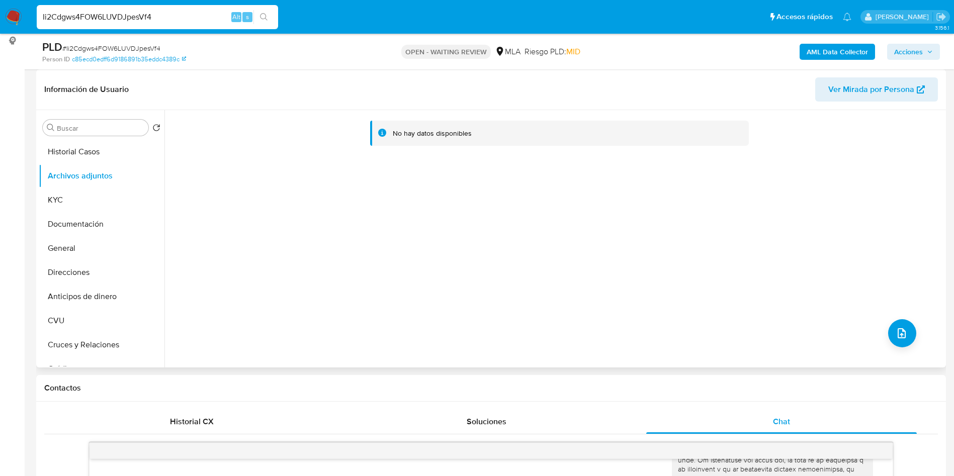
drag, startPoint x: 574, startPoint y: 188, endPoint x: 615, endPoint y: 148, distance: 57.3
click at [574, 188] on div "No hay datos disponibles" at bounding box center [554, 239] width 779 height 258
click at [826, 52] on b "AML Data Collector" at bounding box center [837, 52] width 61 height 16
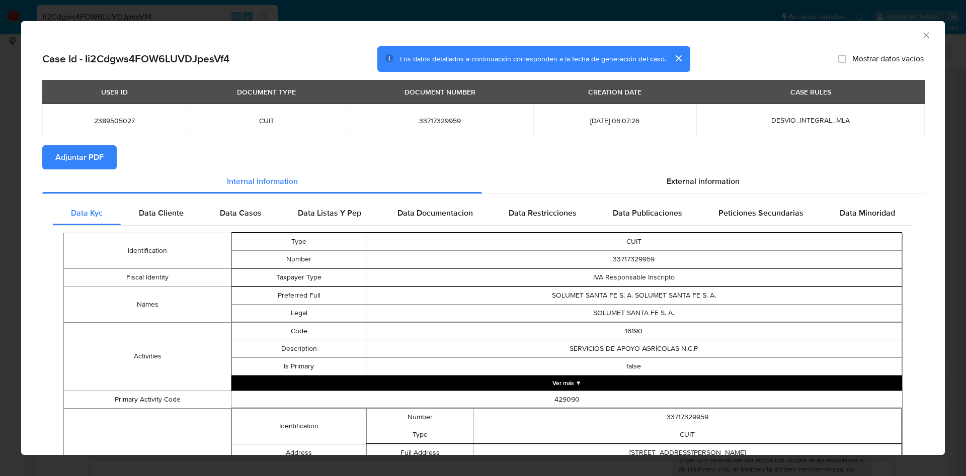
click at [95, 161] on span "Adjuntar PDF" at bounding box center [79, 157] width 48 height 22
click at [921, 39] on icon "Cerrar ventana" at bounding box center [926, 35] width 10 height 10
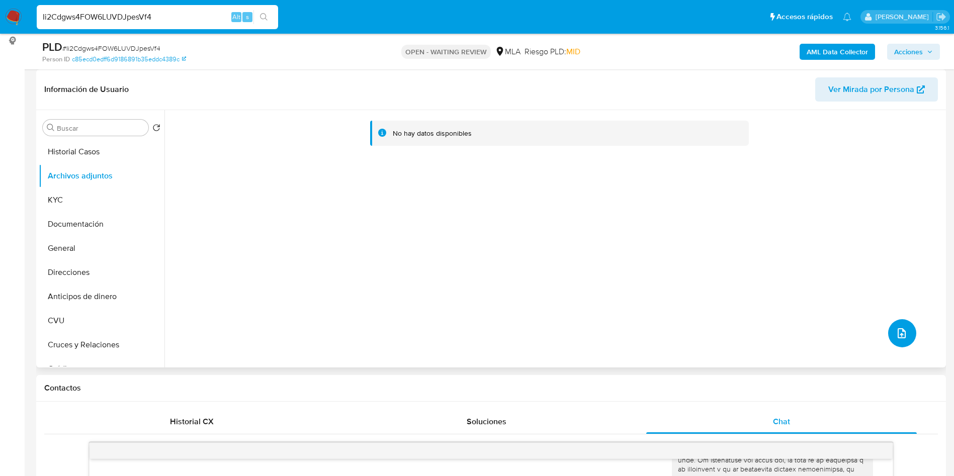
click at [899, 332] on icon "upload-file" at bounding box center [902, 334] width 12 height 12
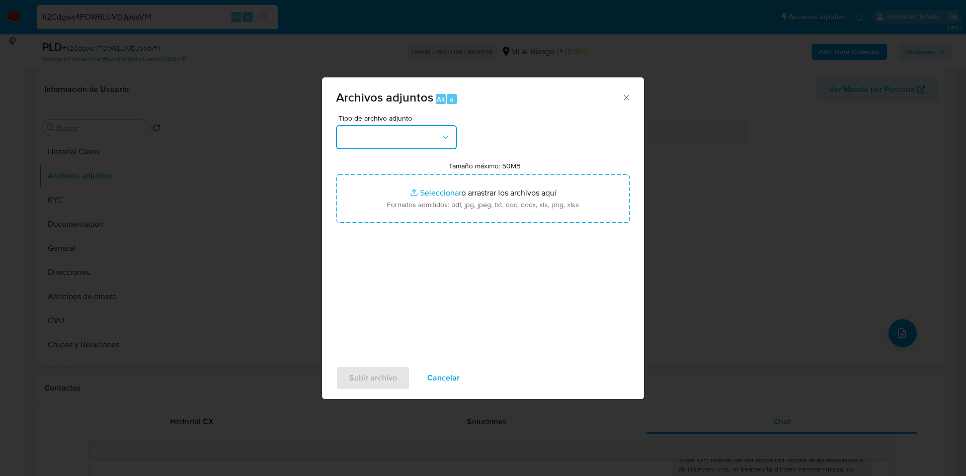
click at [428, 132] on button "button" at bounding box center [396, 137] width 121 height 24
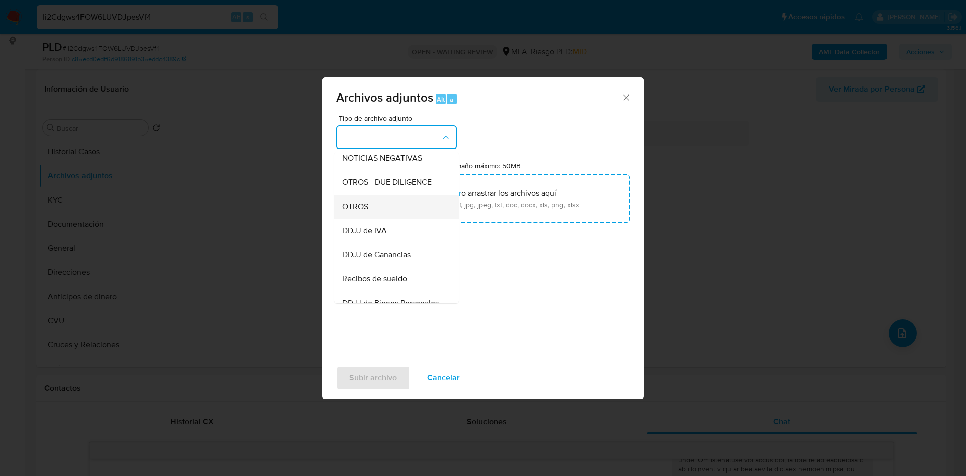
click at [350, 212] on span "OTROS" at bounding box center [355, 207] width 26 height 10
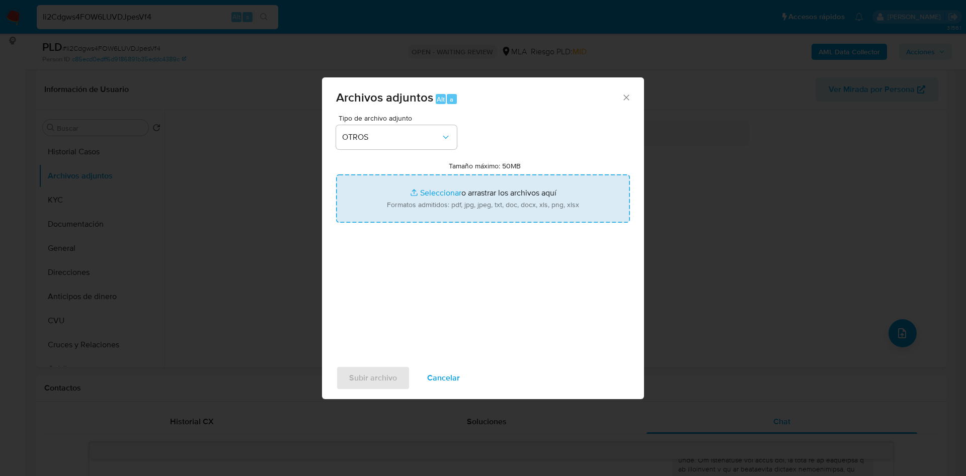
click at [437, 194] on input "Tamaño máximo: 50MB Seleccionar archivos" at bounding box center [483, 199] width 294 height 48
type input "C:\fakepath\Caselog Ii2Cdgws4FOW6LUVDJpesVf4_2025_07_17_15_35_41.docx"
click at [419, 185] on input "Tamaño máximo: 50MB Seleccionar archivos" at bounding box center [483, 199] width 294 height 48
type input "C:\fakepath\Movimientos 2389505027.xlsx"
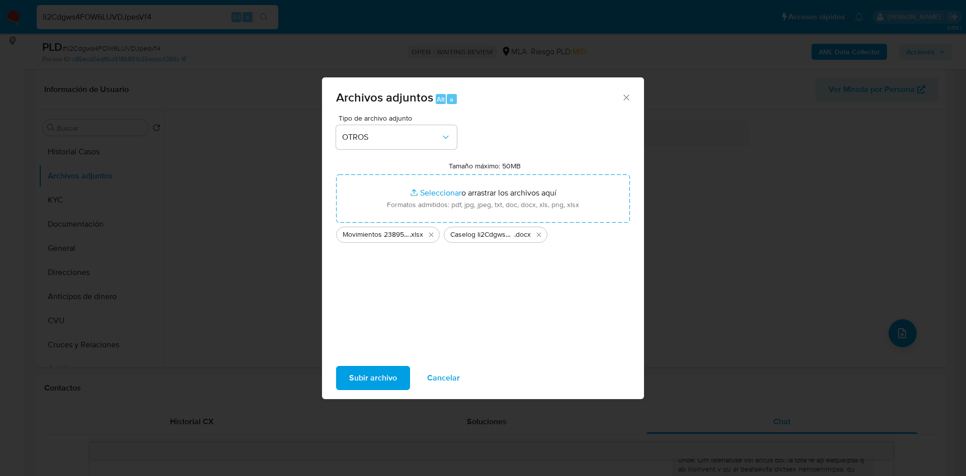
click at [375, 369] on span "Subir archivo" at bounding box center [373, 378] width 48 height 22
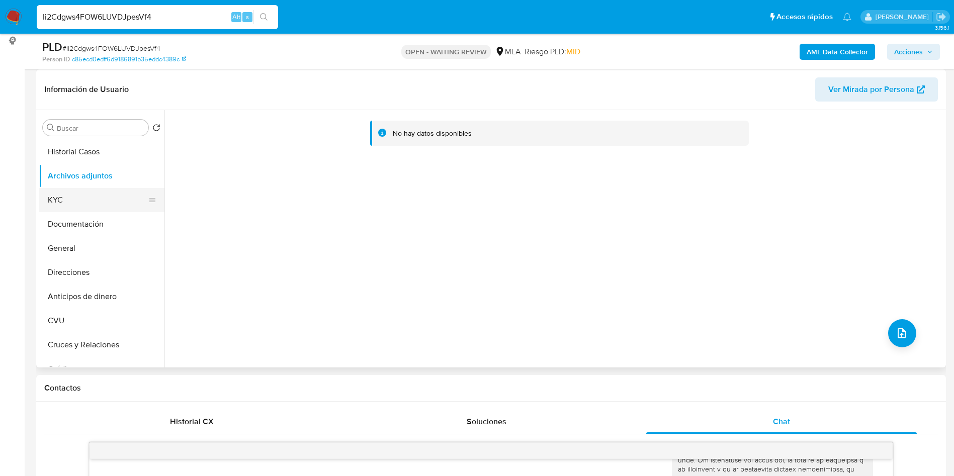
click at [92, 210] on button "KYC" at bounding box center [98, 200] width 118 height 24
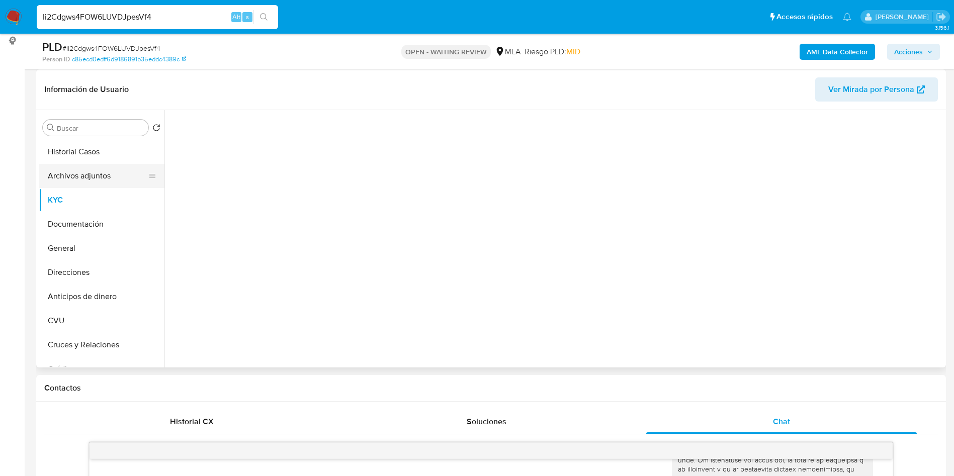
click at [98, 178] on button "Archivos adjuntos" at bounding box center [98, 176] width 118 height 24
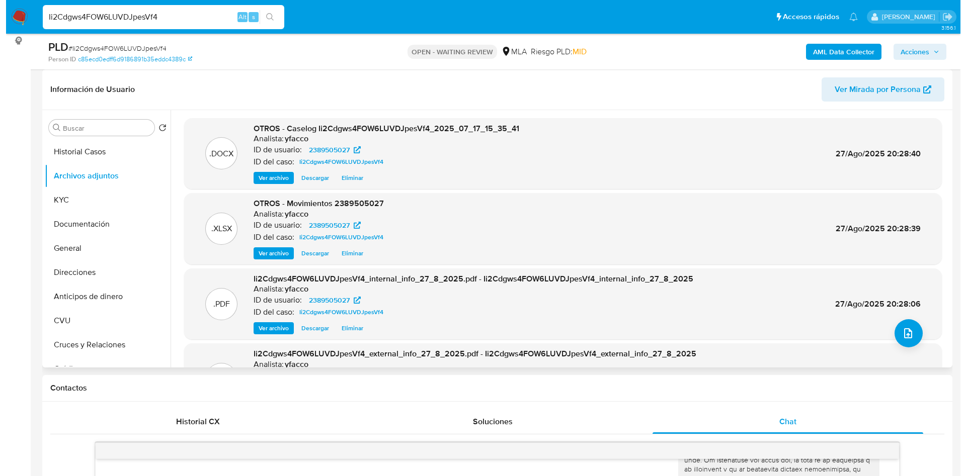
scroll to position [56, 0]
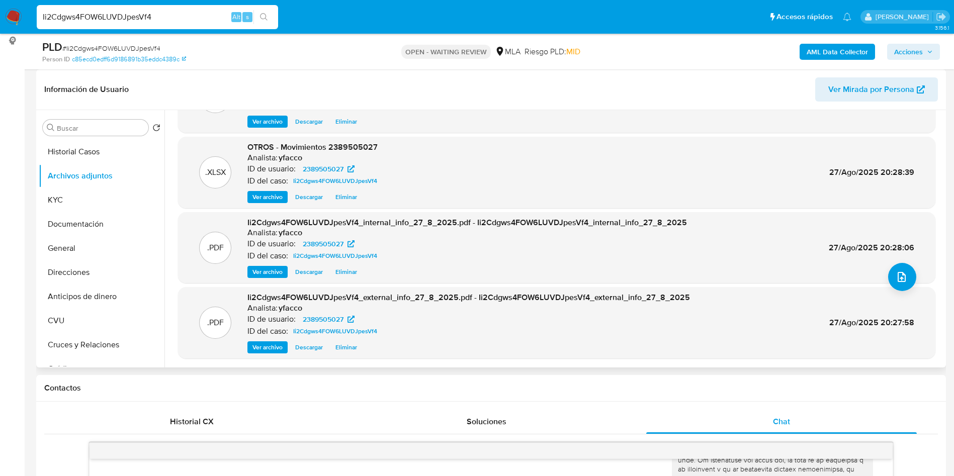
click at [918, 278] on div ".PDF Ii2Cdgws4FOW6LUVDJpesVf4_internal_info_27_8_2025.pdf - Ii2Cdgws4FOW6LUVDJp…" at bounding box center [557, 247] width 758 height 71
click at [904, 274] on icon "upload-file" at bounding box center [902, 277] width 12 height 12
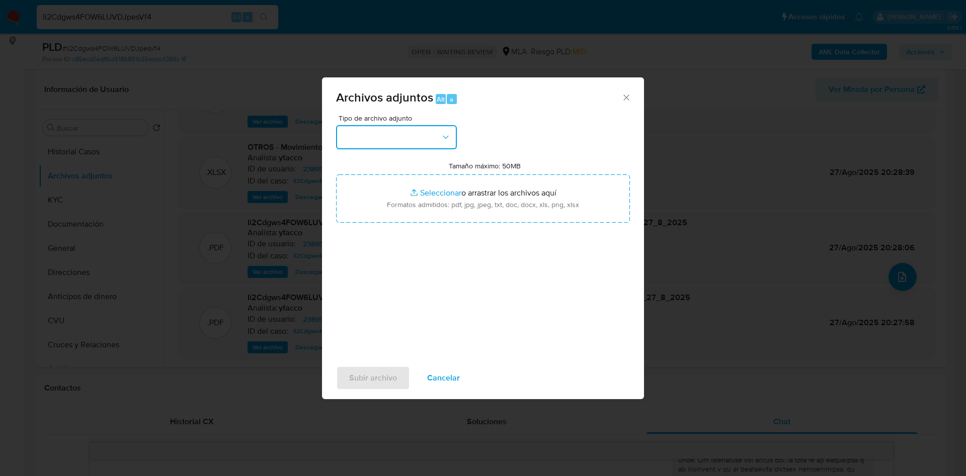
click at [418, 127] on button "button" at bounding box center [396, 137] width 121 height 24
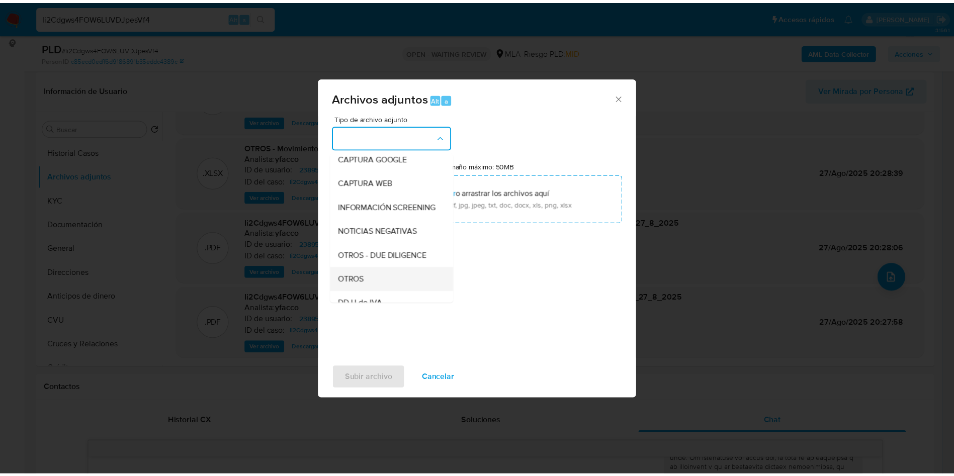
scroll to position [151, 0]
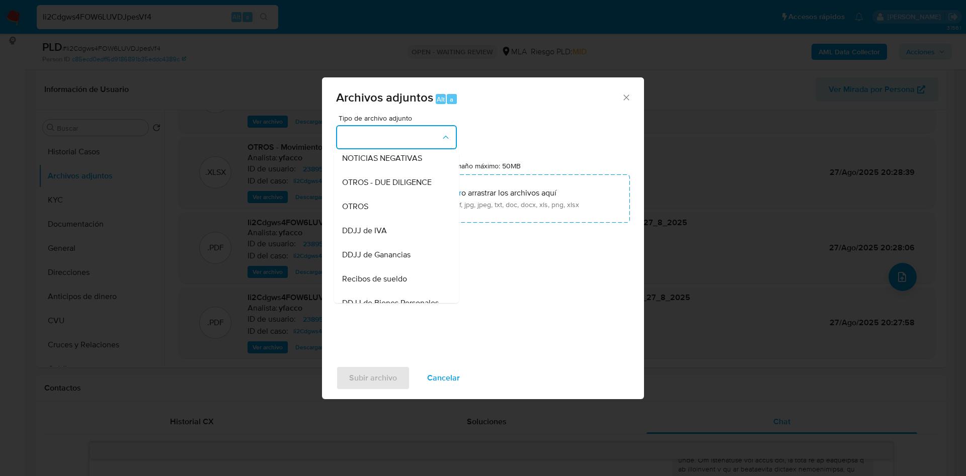
click at [383, 236] on span "DDJJ de IVA" at bounding box center [364, 231] width 45 height 10
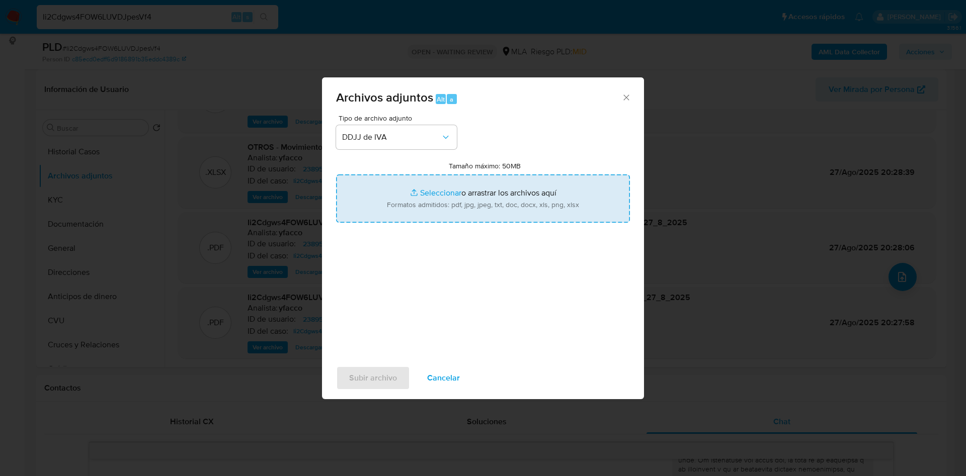
click at [448, 189] on input "Tamaño máximo: 50MB Seleccionar archivos" at bounding box center [483, 199] width 294 height 48
type input "C:\fakepath\Calculador de IVA SOLUMET SANTA FE S. A..xlsx"
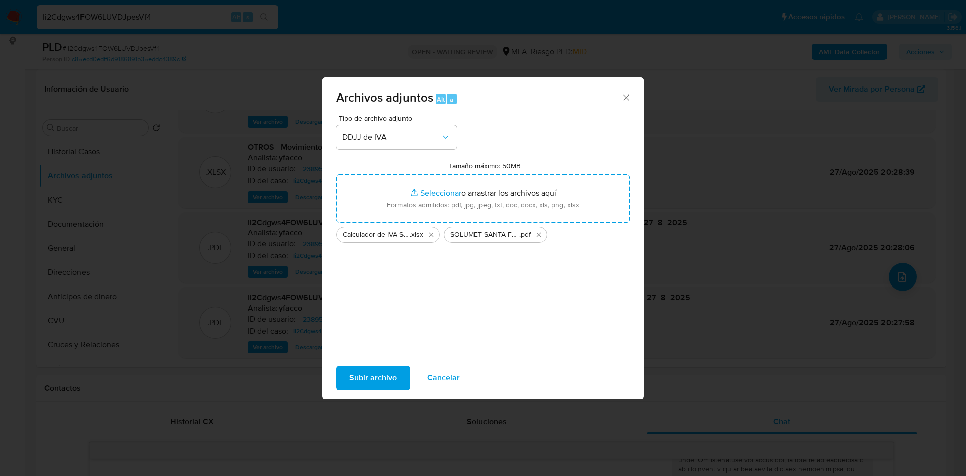
click at [354, 385] on span "Subir archivo" at bounding box center [373, 378] width 48 height 22
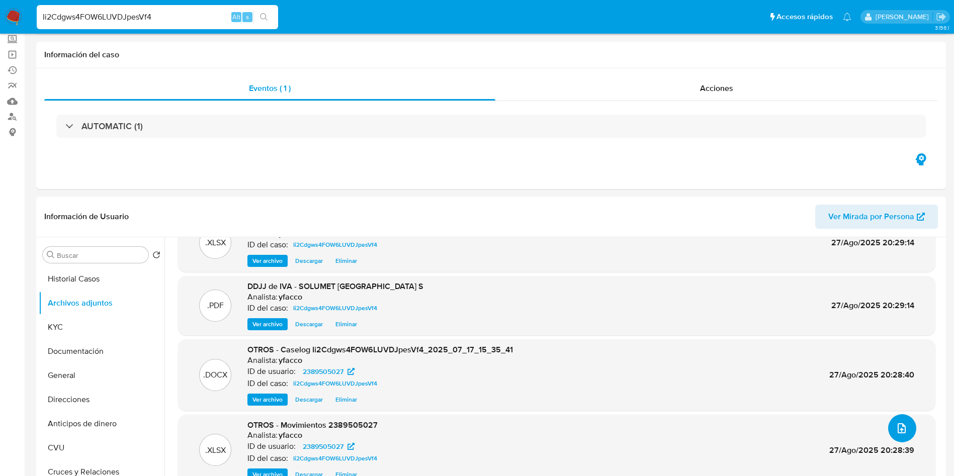
scroll to position [0, 0]
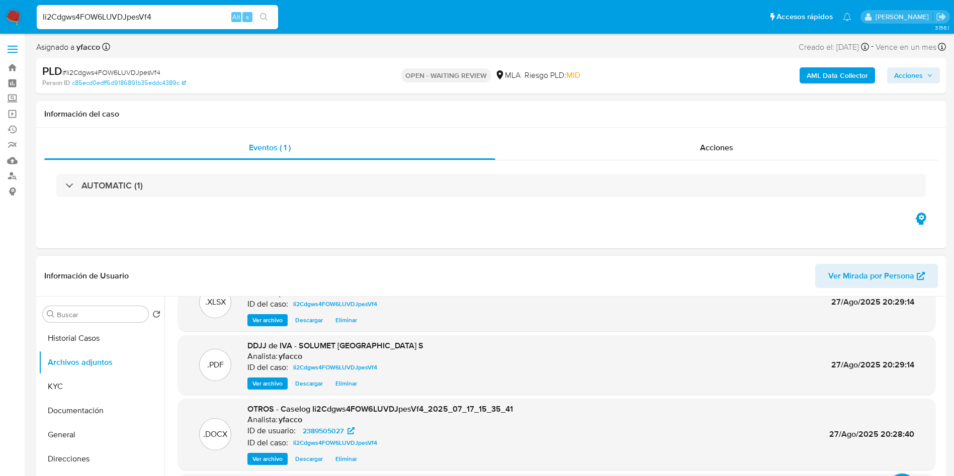
click at [71, 338] on button "Historial Casos" at bounding box center [102, 339] width 126 height 24
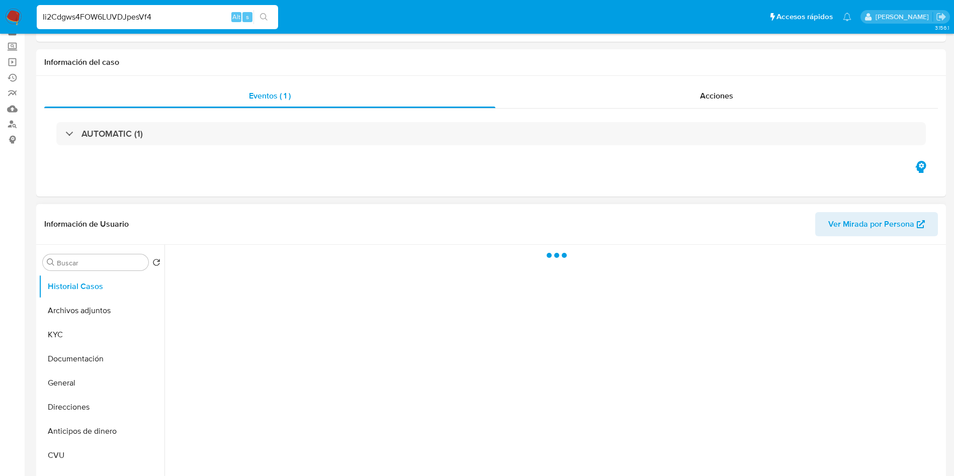
scroll to position [75, 0]
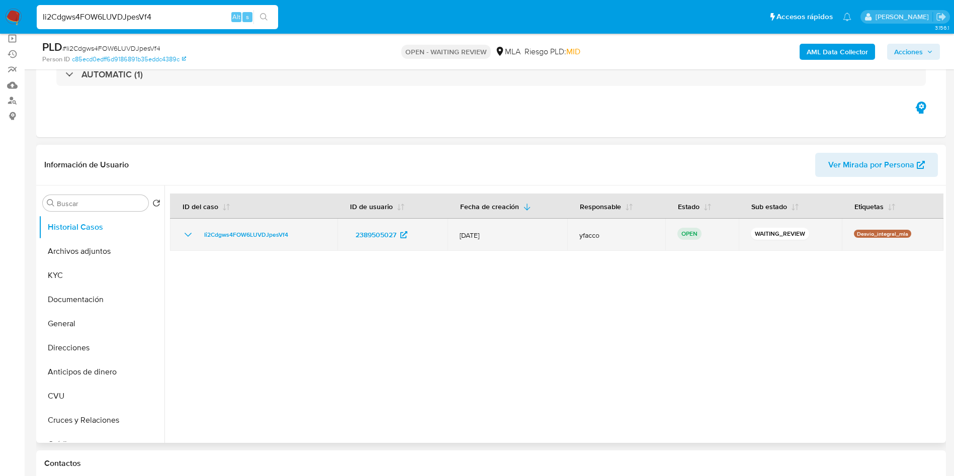
drag, startPoint x: 198, startPoint y: 233, endPoint x: 296, endPoint y: 237, distance: 98.2
click at [296, 237] on div "Ii2Cdgws4FOW6LUVDJpesVf4" at bounding box center [253, 235] width 143 height 12
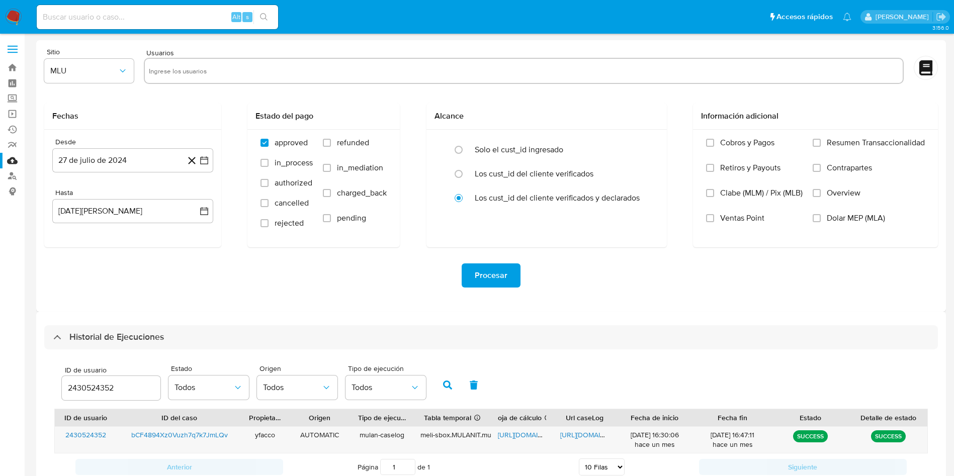
select select "10"
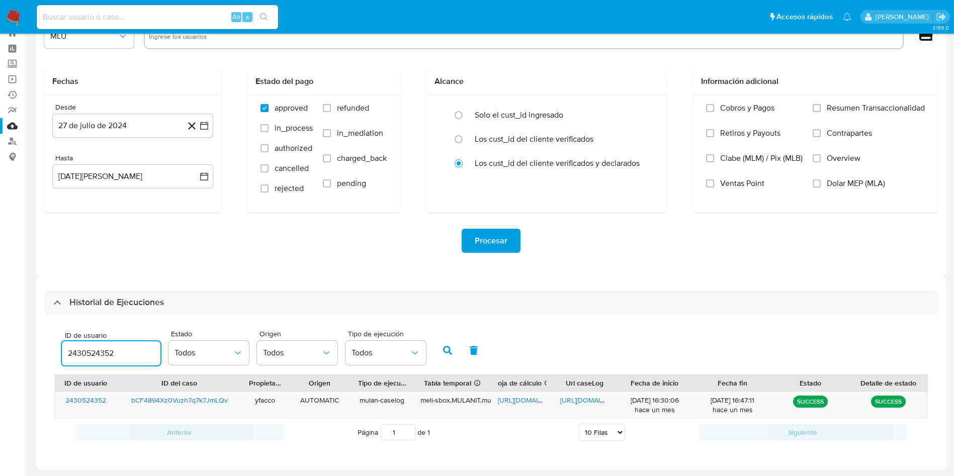
drag, startPoint x: 129, startPoint y: 353, endPoint x: 0, endPoint y: 273, distance: 151.8
click at [0, 292] on section "Bandeja Tablero Screening Búsqueda en Listas Watchlist Herramientas Operaciones…" at bounding box center [477, 220] width 954 height 511
type input "2389505027"
click at [433, 348] on div "ID de usuario 2389505027 Estado Todos Origen Todos Tipo de ejecución Todos" at bounding box center [491, 349] width 874 height 49
click at [444, 349] on icon "button" at bounding box center [447, 350] width 9 height 9
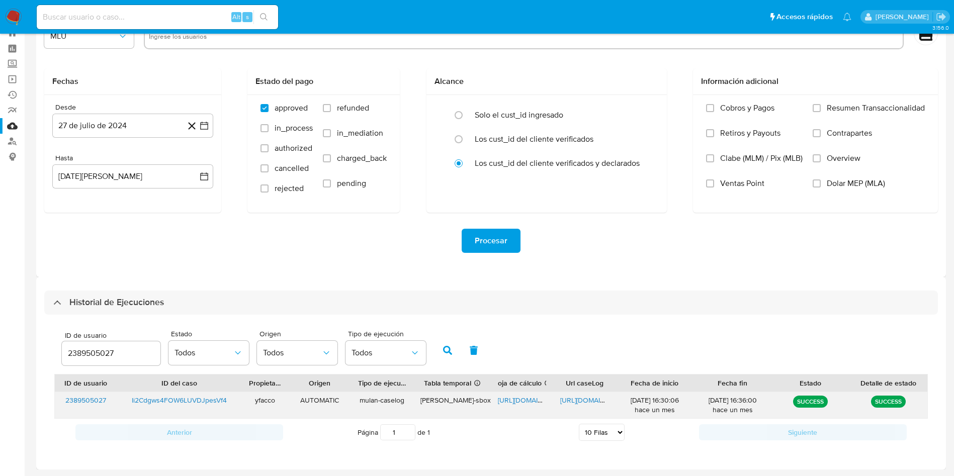
click at [515, 401] on span "[URL][DOMAIN_NAME]" at bounding box center [532, 400] width 69 height 10
click at [575, 404] on span "[URL][DOMAIN_NAME]" at bounding box center [594, 400] width 69 height 10
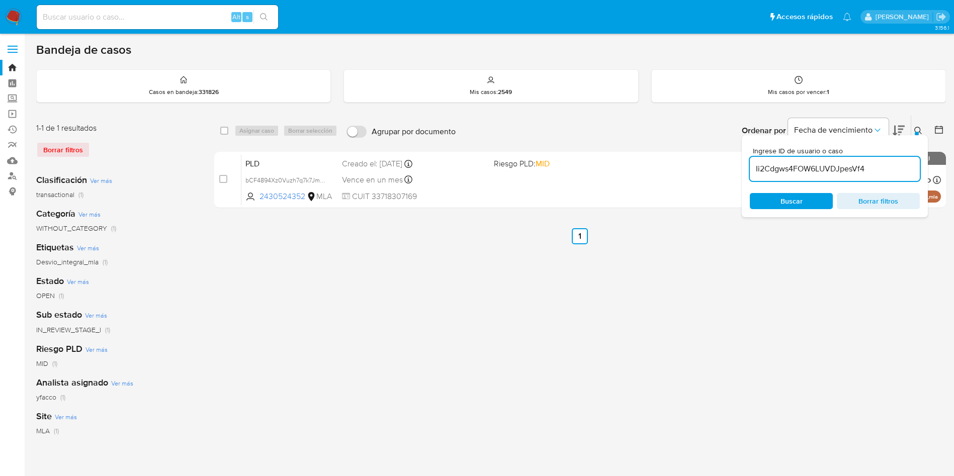
type input "Ii2Cdgws4FOW6LUVDJpesVf4"
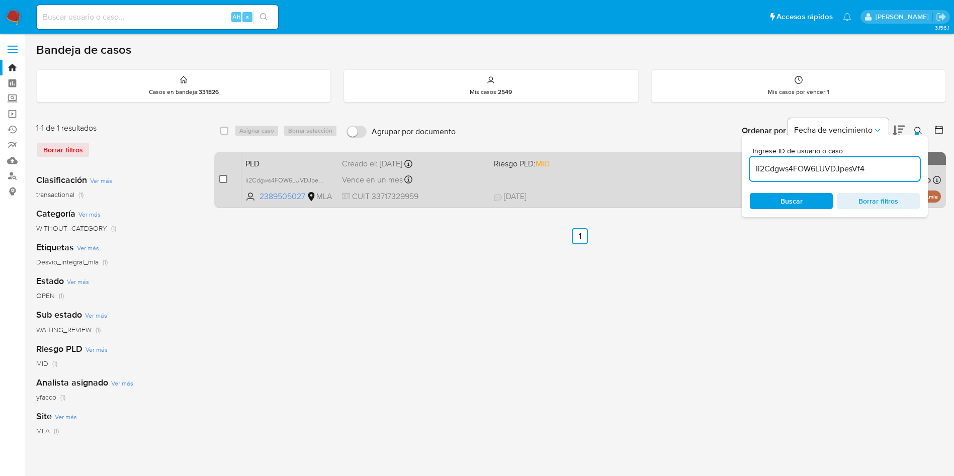
click at [225, 180] on input "checkbox" at bounding box center [223, 179] width 8 height 8
checkbox input "true"
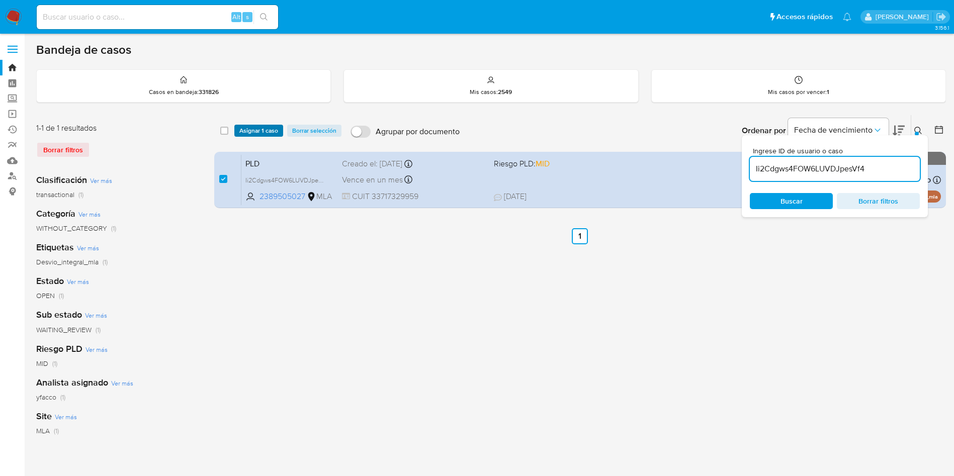
click at [251, 132] on span "Asignar 1 caso" at bounding box center [258, 131] width 39 height 10
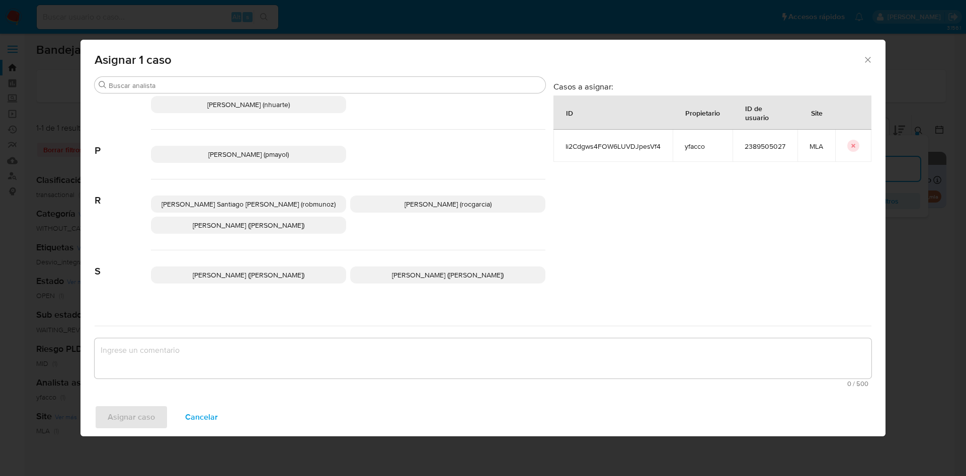
scroll to position [899, 0]
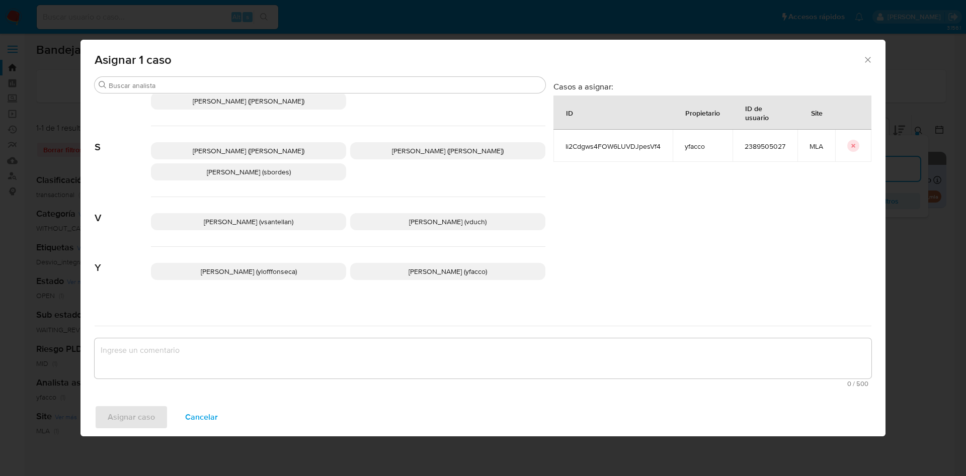
click at [409, 267] on span "[PERSON_NAME] (yfacco)" at bounding box center [448, 272] width 78 height 10
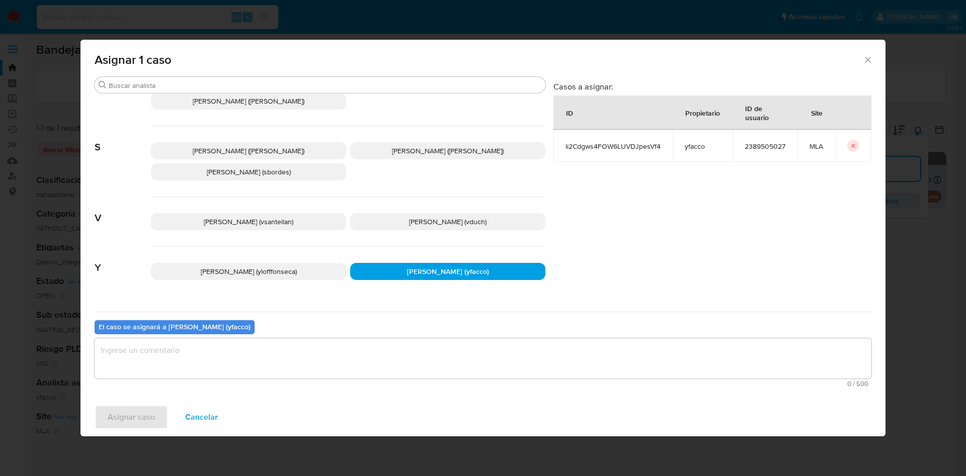
click at [268, 363] on textarea "assign-modal" at bounding box center [483, 359] width 777 height 40
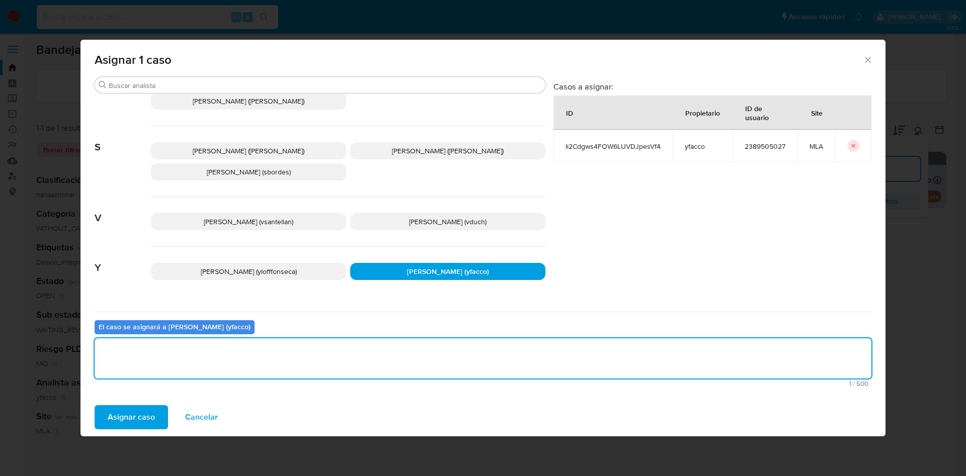
click at [123, 422] on span "Asignar caso" at bounding box center [131, 417] width 47 height 22
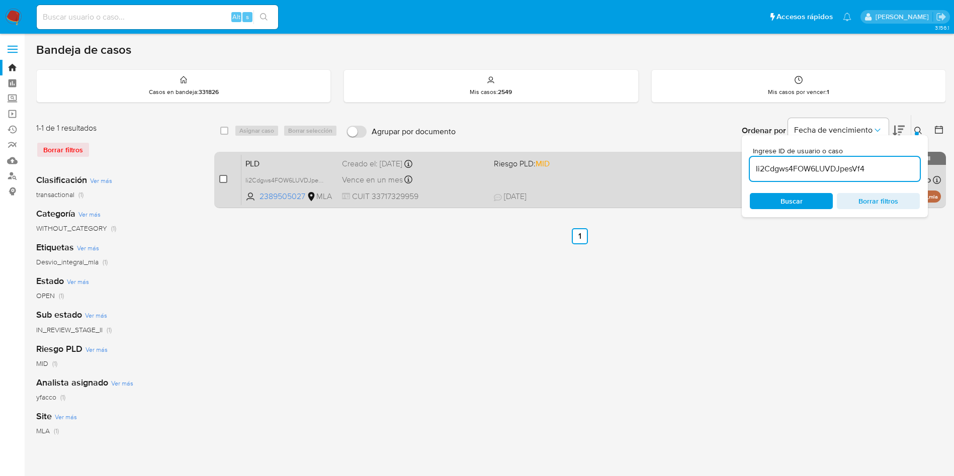
click at [223, 177] on input "checkbox" at bounding box center [223, 179] width 8 height 8
checkbox input "true"
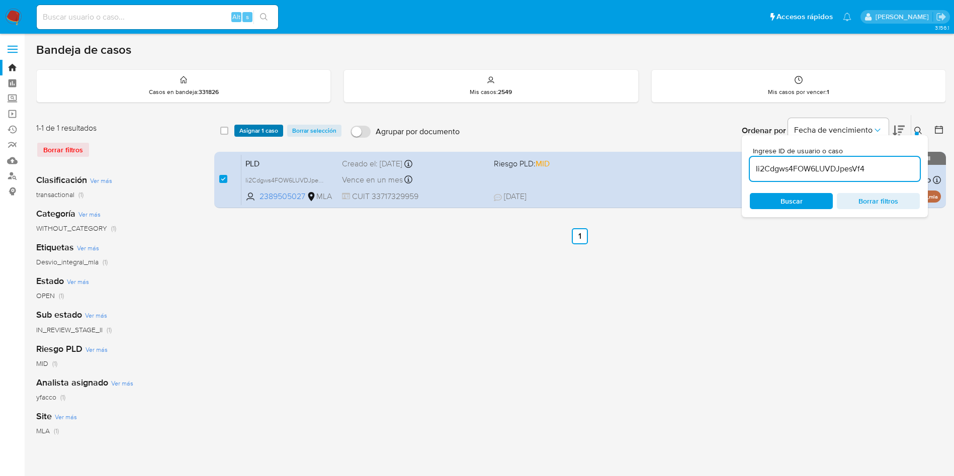
click at [257, 130] on span "Asignar 1 caso" at bounding box center [258, 131] width 39 height 10
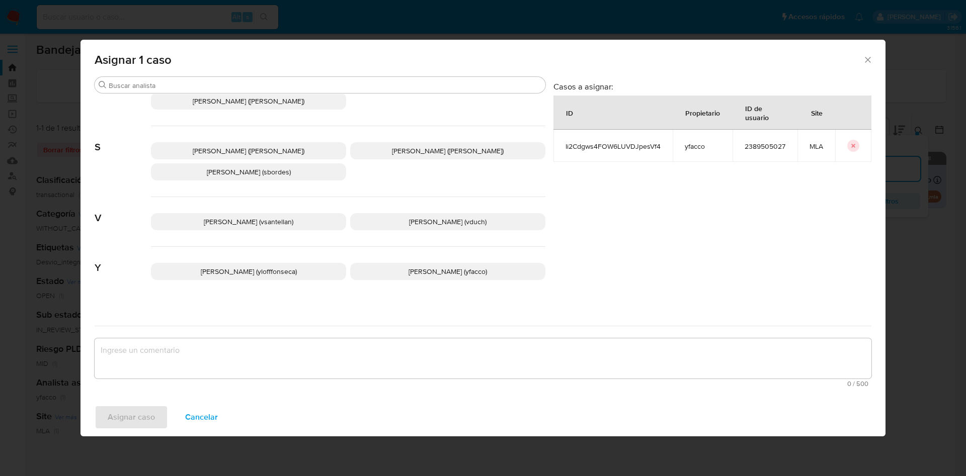
click at [409, 263] on p "[PERSON_NAME] (yfacco)" at bounding box center [447, 271] width 195 height 17
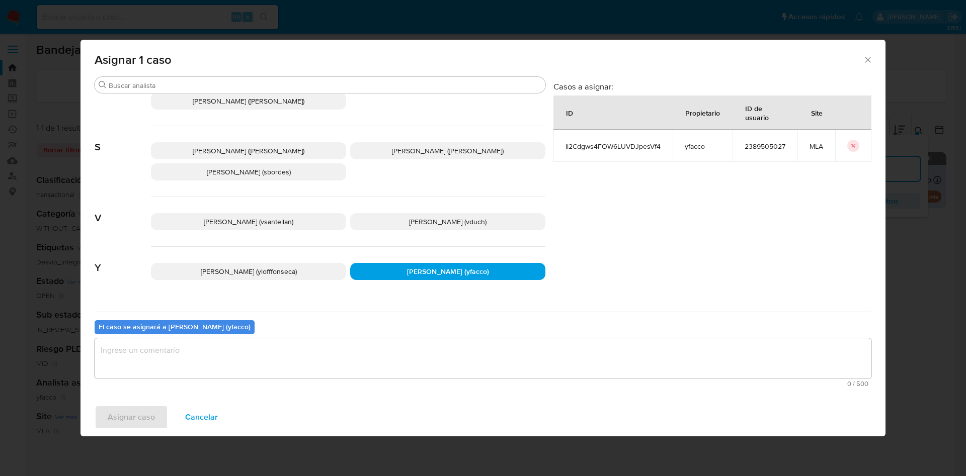
click at [245, 355] on textarea "assign-modal" at bounding box center [483, 359] width 777 height 40
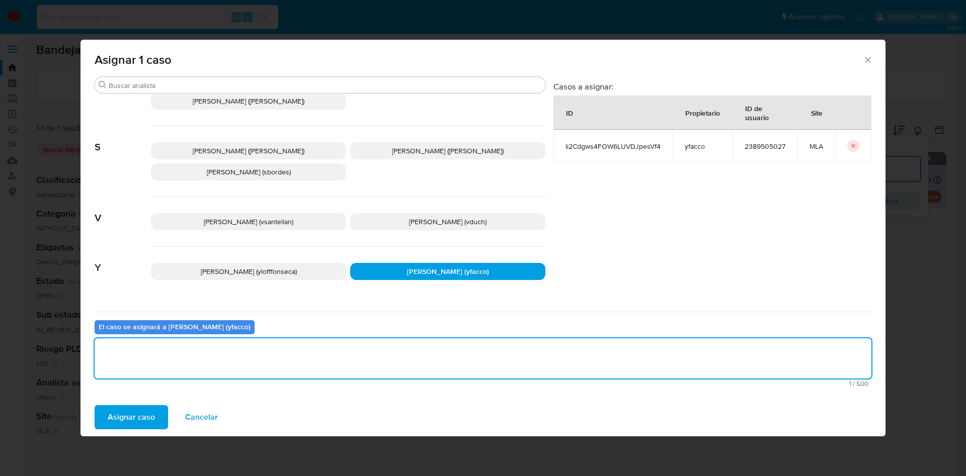
click at [124, 425] on span "Asignar caso" at bounding box center [131, 417] width 47 height 22
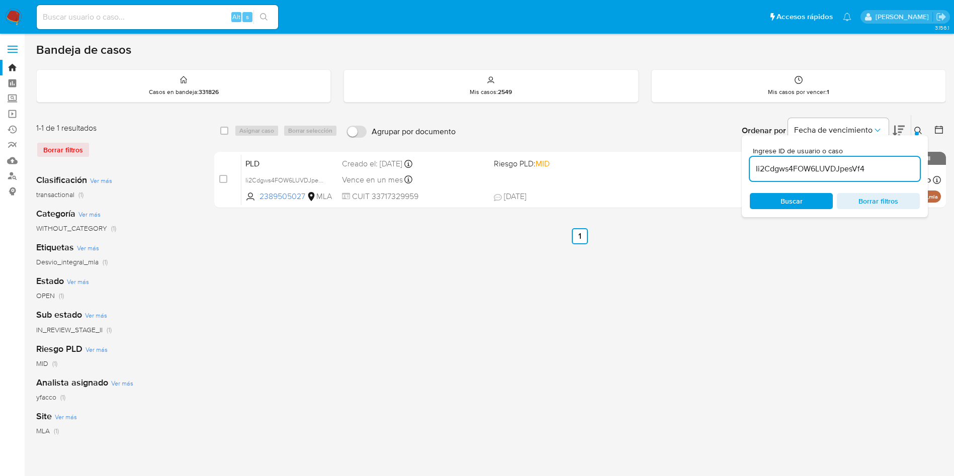
click at [879, 175] on div "Ii2Cdgws4FOW6LUVDJpesVf4" at bounding box center [835, 169] width 170 height 24
click at [879, 175] on input "Ii2Cdgws4FOW6LUVDJpesVf4" at bounding box center [835, 168] width 170 height 13
paste input "EMN7AXuToNJKA7fx2eXAlGcH"
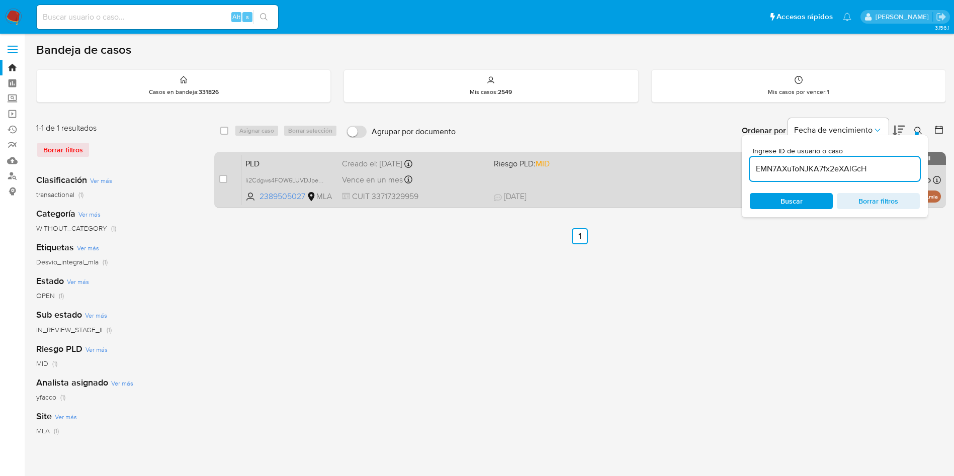
type input "EMN7AXuToNJKA7fx2eXAlGcH"
click at [224, 175] on input "checkbox" at bounding box center [223, 179] width 8 height 8
checkbox input "true"
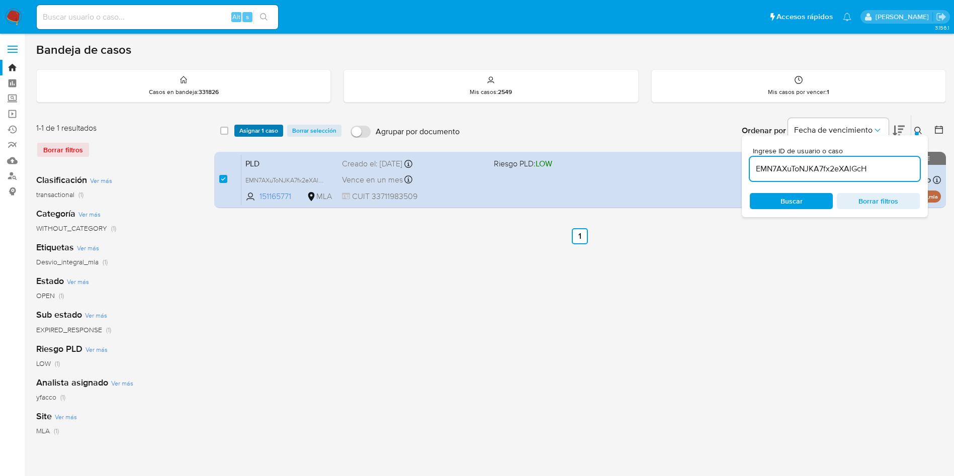
click at [243, 135] on span "Asignar 1 caso" at bounding box center [258, 131] width 39 height 10
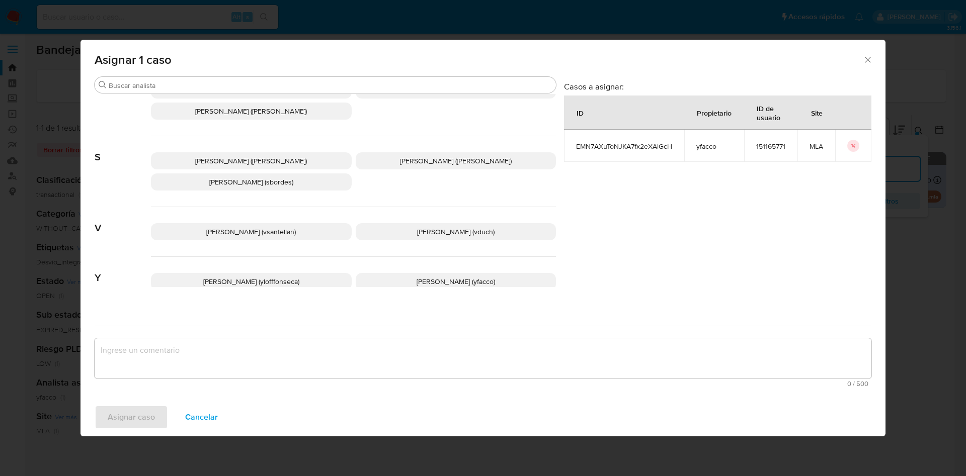
scroll to position [899, 0]
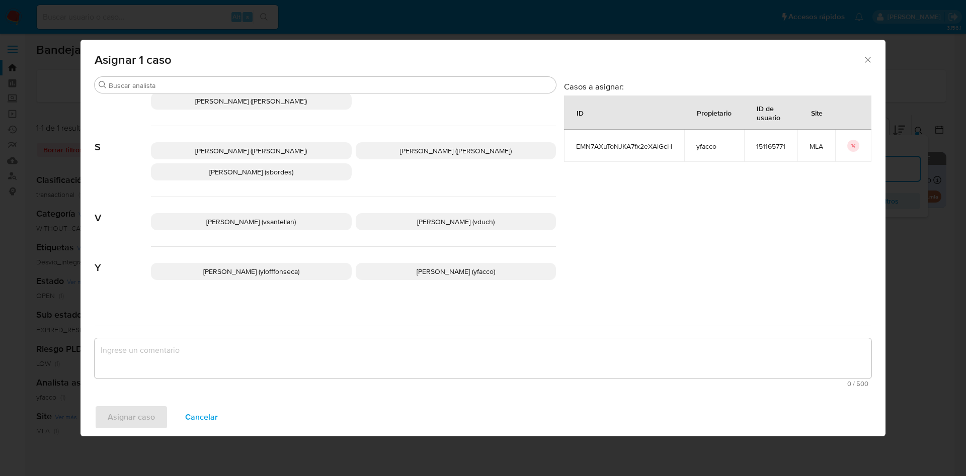
drag, startPoint x: 431, startPoint y: 258, endPoint x: 406, endPoint y: 290, distance: 40.6
click at [429, 267] on span "[PERSON_NAME] (yfacco)" at bounding box center [456, 272] width 78 height 10
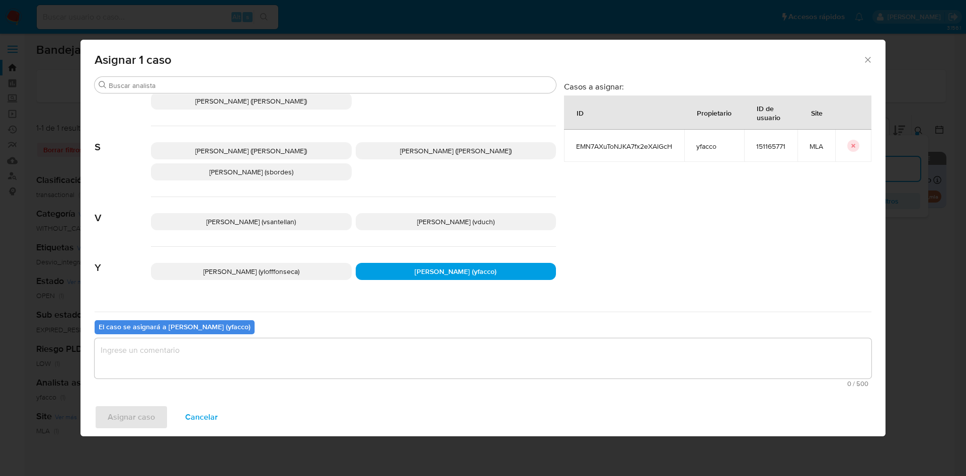
drag, startPoint x: 333, startPoint y: 336, endPoint x: 310, endPoint y: 353, distance: 28.4
click at [324, 346] on div "El caso se asignará a [PERSON_NAME] (yfacco) 0 / 500 500 caracteres restantes" at bounding box center [483, 351] width 777 height 79
drag, startPoint x: 300, startPoint y: 354, endPoint x: 278, endPoint y: 355, distance: 22.2
click at [299, 355] on textarea "assign-modal" at bounding box center [483, 359] width 777 height 40
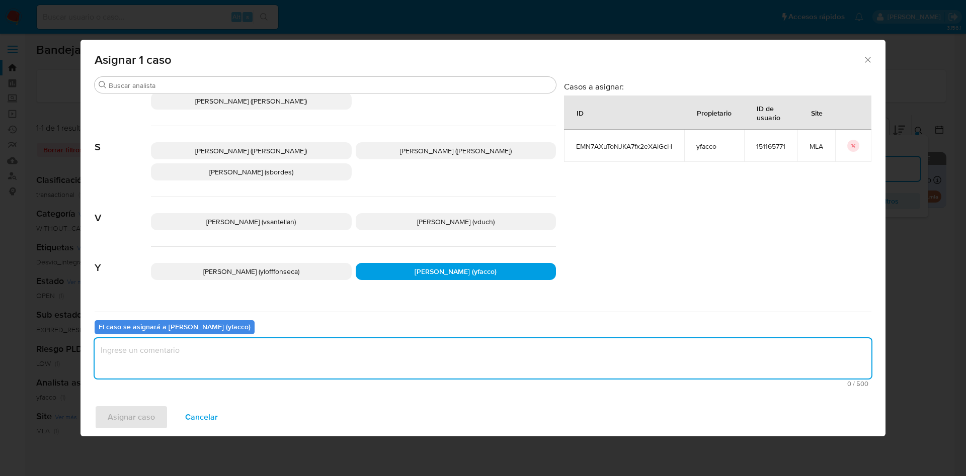
click at [116, 413] on div "Asignar caso Cancelar" at bounding box center [482, 417] width 805 height 38
click at [151, 376] on textarea "assign-modal" at bounding box center [483, 359] width 777 height 40
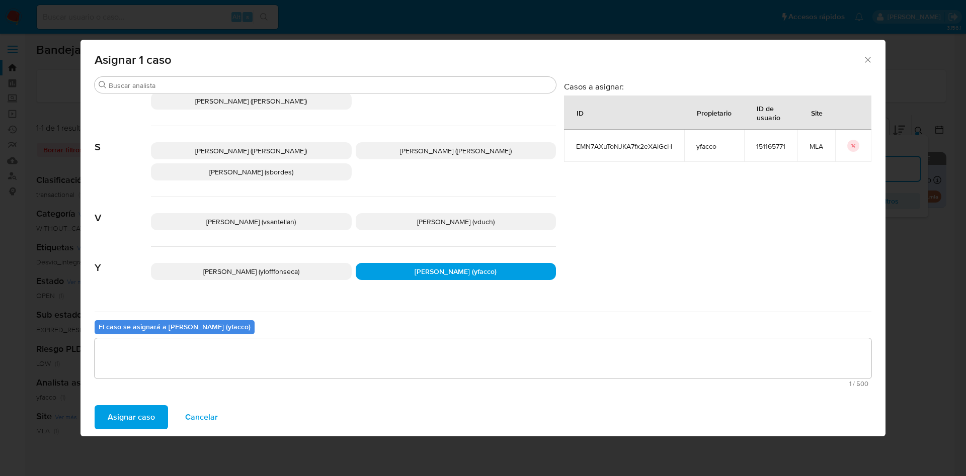
click at [149, 422] on span "Asignar caso" at bounding box center [131, 417] width 47 height 22
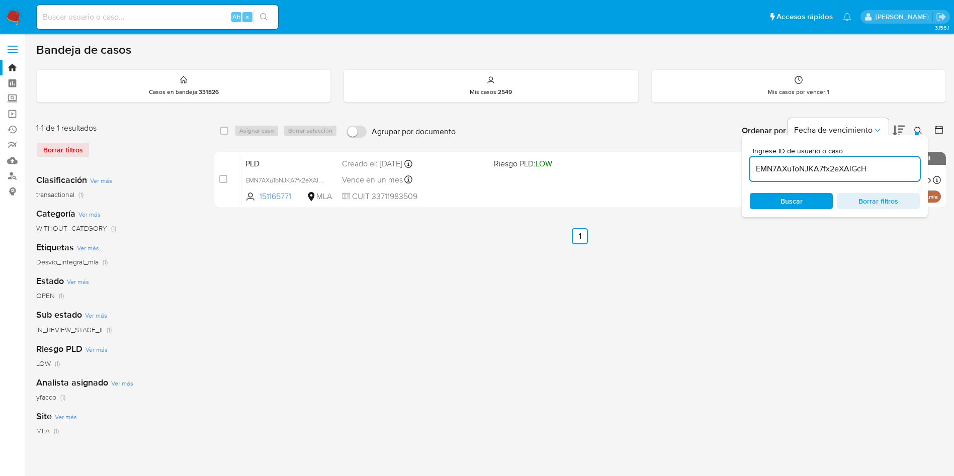
click at [882, 167] on input "EMN7AXuToNJKA7fx2eXAlGcH" at bounding box center [835, 168] width 170 height 13
drag, startPoint x: 882, startPoint y: 167, endPoint x: 885, endPoint y: 155, distance: 12.1
click at [881, 166] on input "EMN7AXuToNJKA7fx2eXAlGcH" at bounding box center [835, 168] width 170 height 13
paste input "UVF0f3fC4qGMNvYL8CTqEGFS"
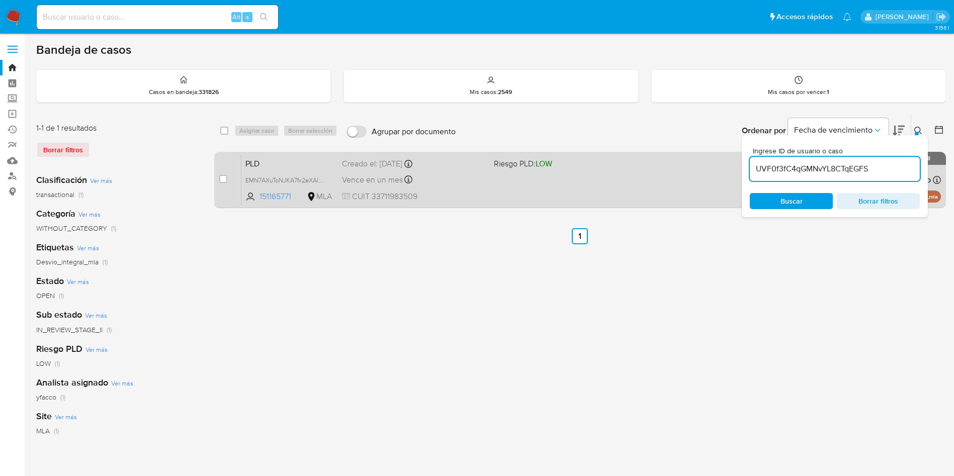
type input "UVF0f3fC4qGMNvYL8CTqEGFS"
click at [222, 180] on input "checkbox" at bounding box center [223, 179] width 8 height 8
checkbox input "true"
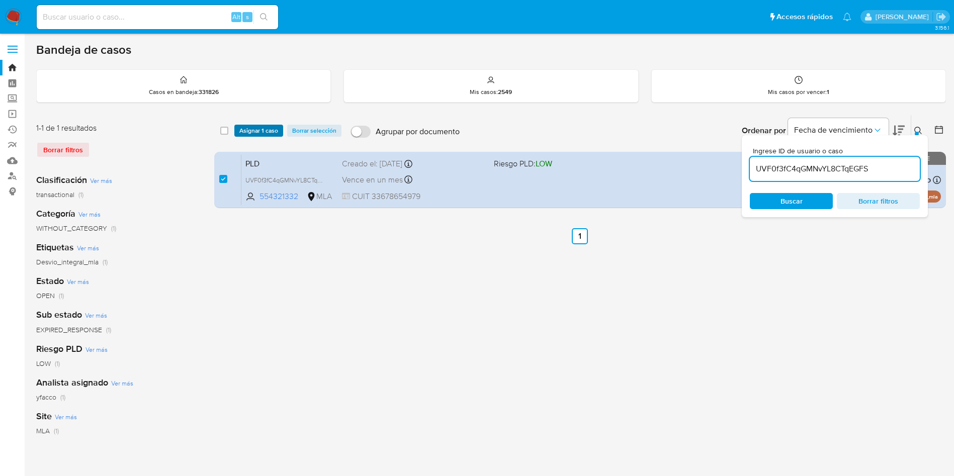
click at [254, 130] on span "Asignar 1 caso" at bounding box center [258, 131] width 39 height 10
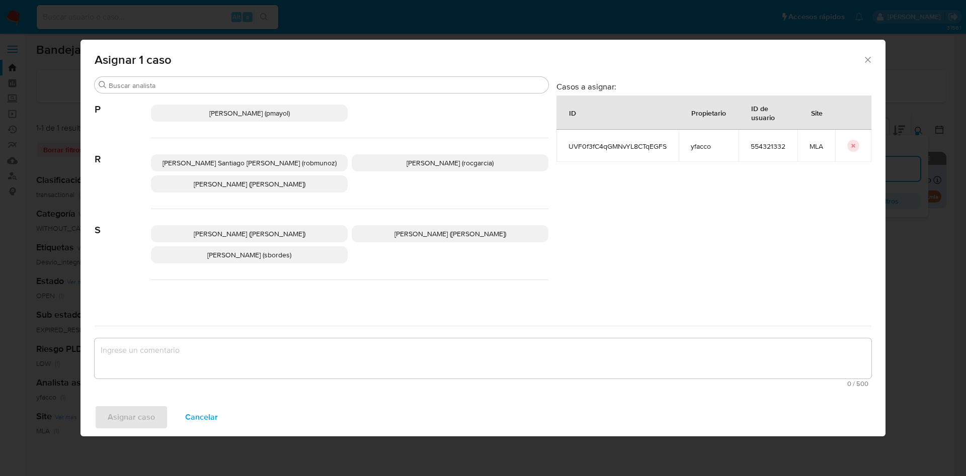
scroll to position [899, 0]
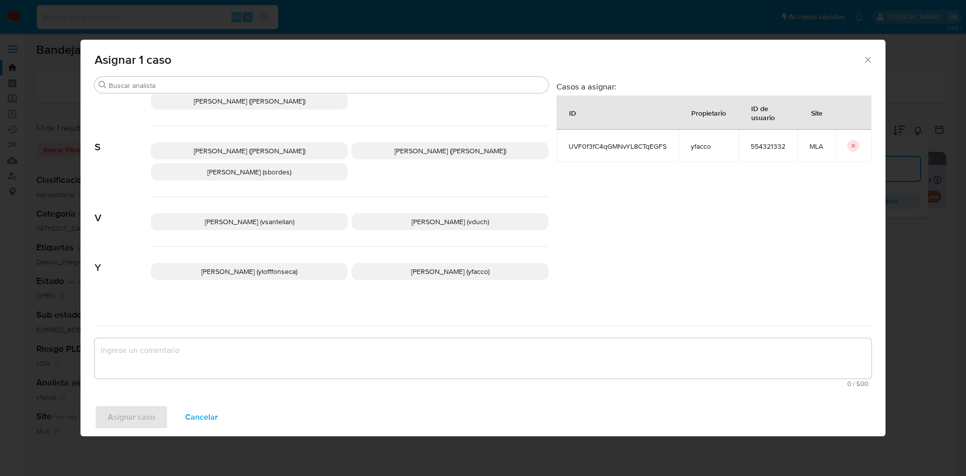
click at [424, 268] on p "[PERSON_NAME] (yfacco)" at bounding box center [450, 271] width 197 height 17
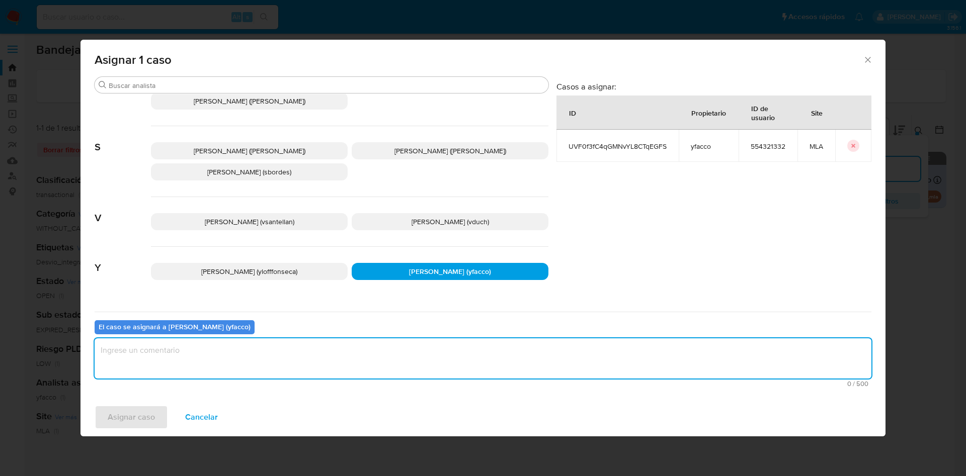
click at [291, 372] on textarea "assign-modal" at bounding box center [483, 359] width 777 height 40
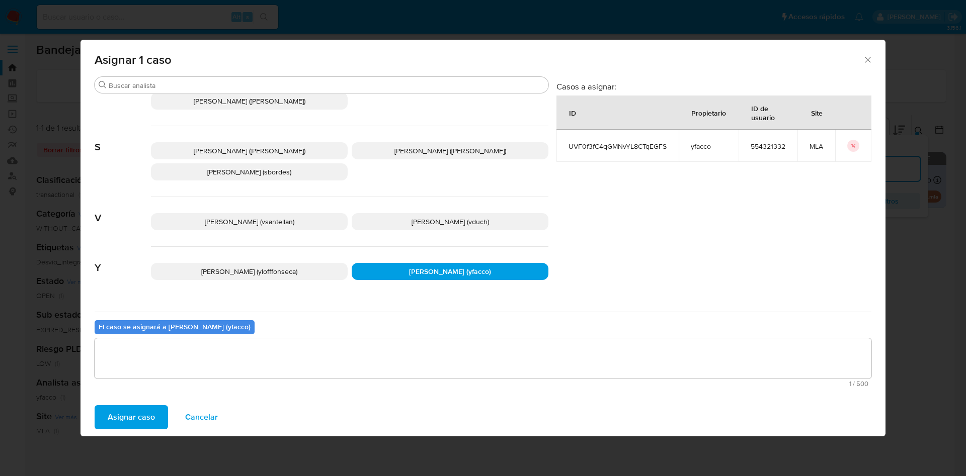
click at [129, 417] on span "Asignar caso" at bounding box center [131, 417] width 47 height 22
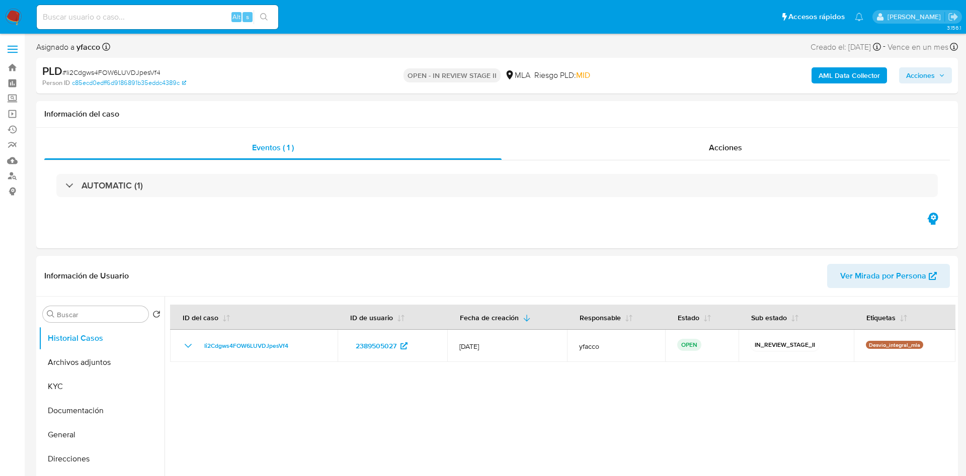
select select "10"
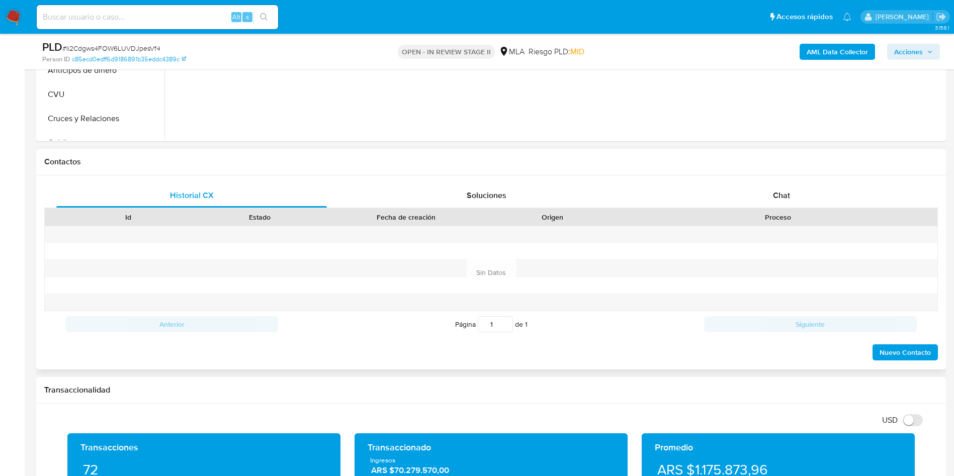
drag, startPoint x: 791, startPoint y: 188, endPoint x: 779, endPoint y: 208, distance: 23.7
click at [791, 187] on div "Chat" at bounding box center [781, 196] width 271 height 24
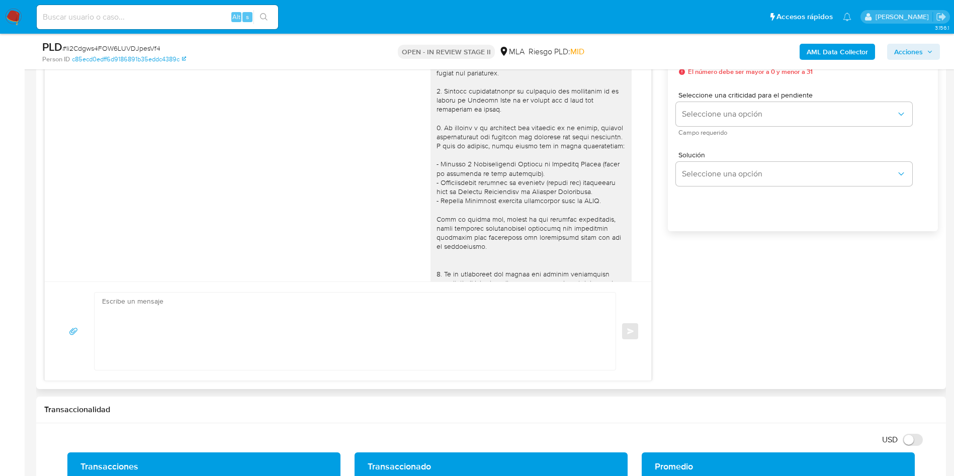
scroll to position [340, 0]
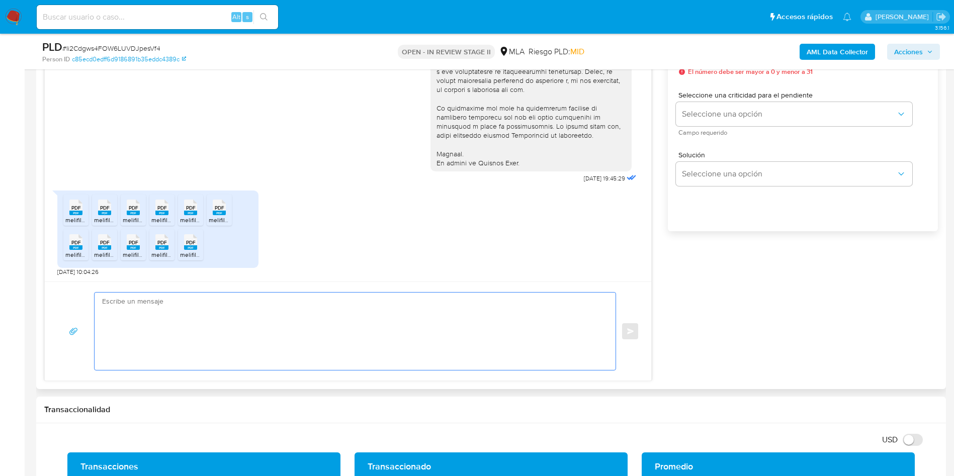
click at [220, 306] on textarea at bounding box center [352, 331] width 501 height 77
paste textarea "Hola Muchas gracias por la respuesta. Nos pondremos en contacto nuevamente en c…"
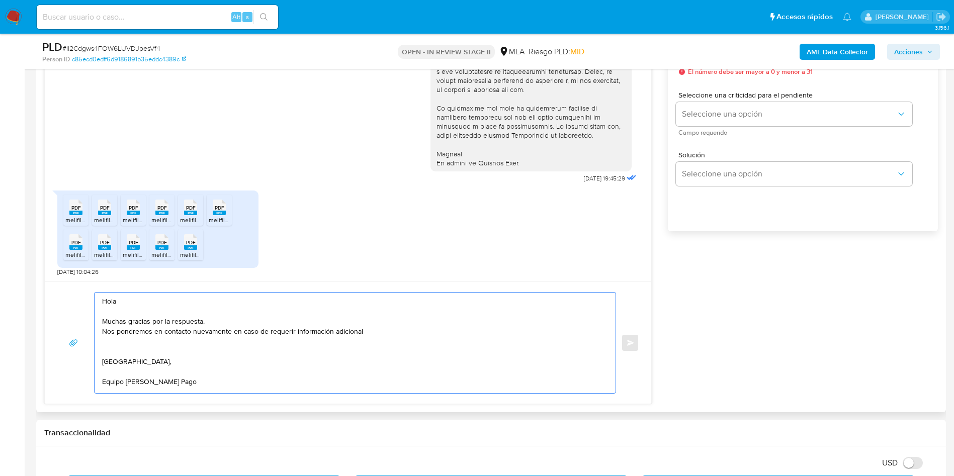
scroll to position [0, 0]
click at [385, 333] on textarea "Hola Muchas gracias por la respuesta. Nos pondremos en contacto nuevamente en c…" at bounding box center [352, 343] width 501 height 101
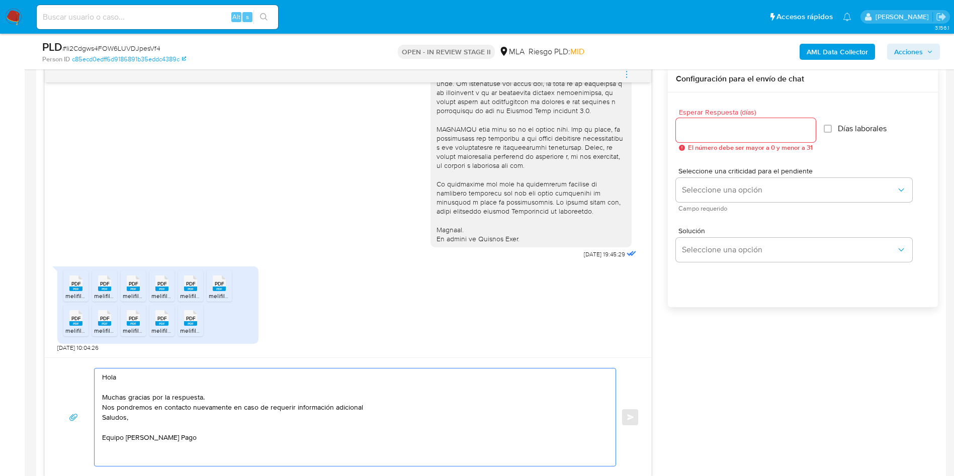
scroll to position [453, 0]
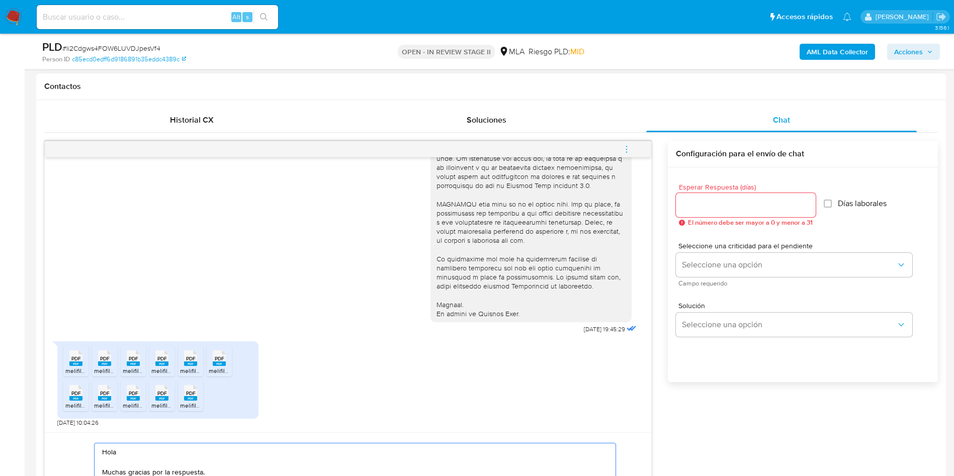
type textarea "Hola Muchas gracias por la respuesta. Nos pondremos en contacto nuevamente en c…"
click at [715, 198] on div at bounding box center [746, 205] width 140 height 24
click at [715, 202] on input "Esperar Respuesta (días)" at bounding box center [746, 205] width 140 height 13
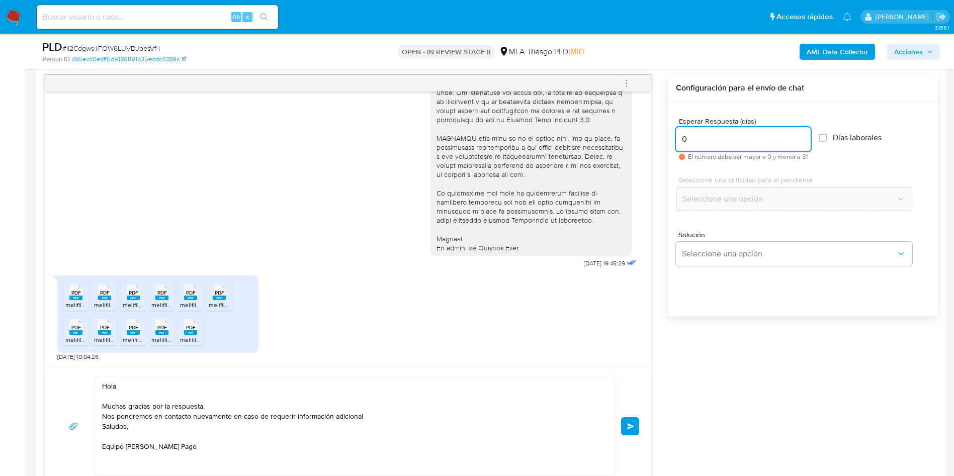
scroll to position [604, 0]
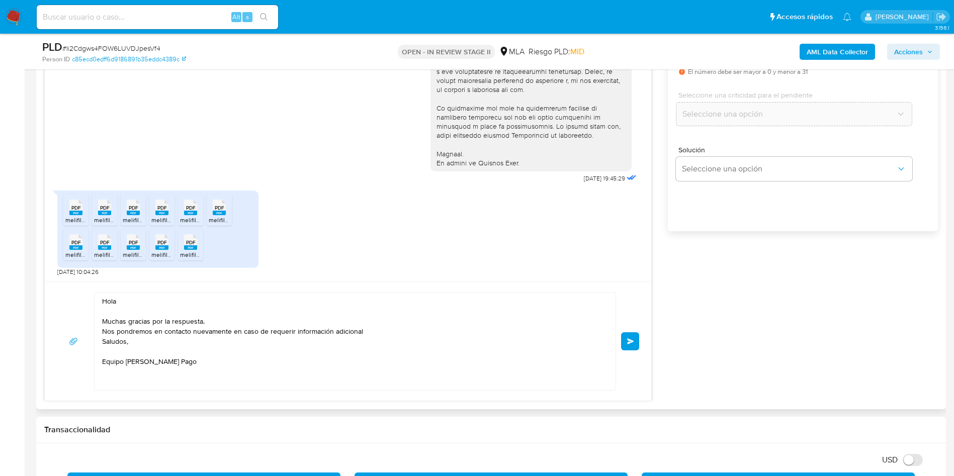
type input "0"
click at [630, 351] on div "Hola Muchas gracias por la respuesta. Nos pondremos en contacto nuevamente en c…" at bounding box center [348, 341] width 583 height 99
click at [632, 342] on span "Enviar" at bounding box center [630, 342] width 7 height 6
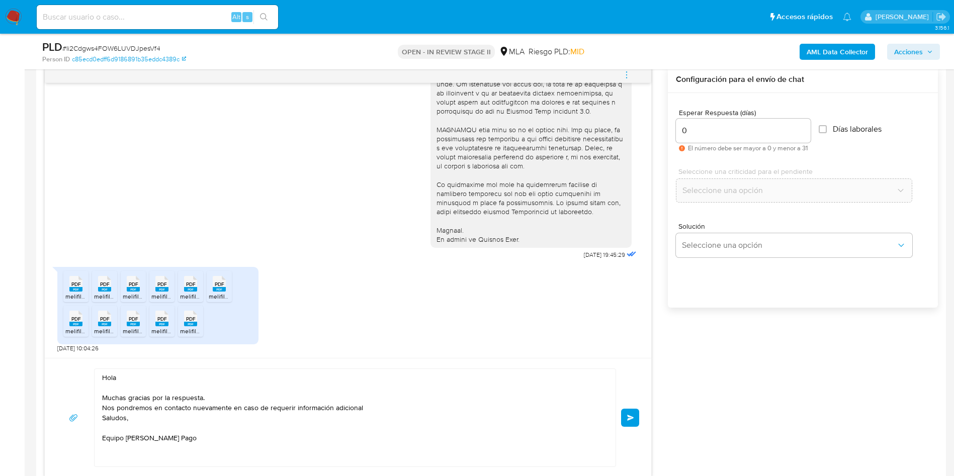
scroll to position [453, 0]
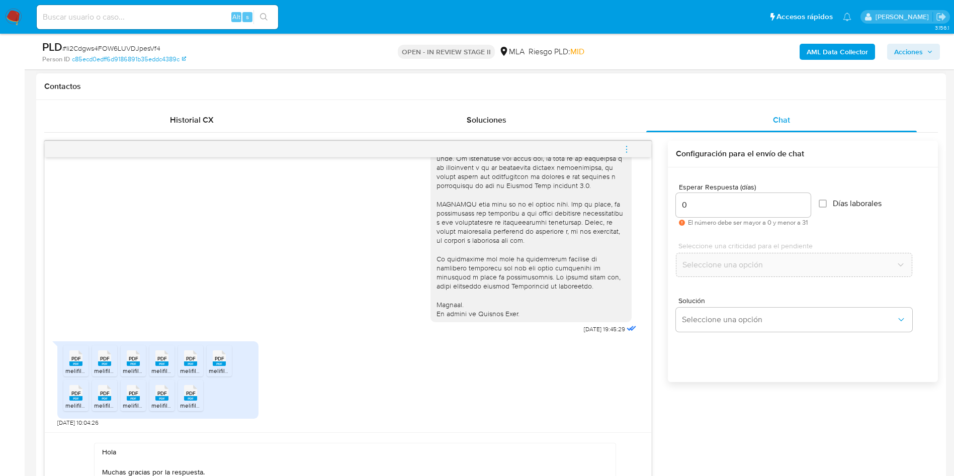
click at [629, 157] on span "menu-action" at bounding box center [626, 149] width 9 height 24
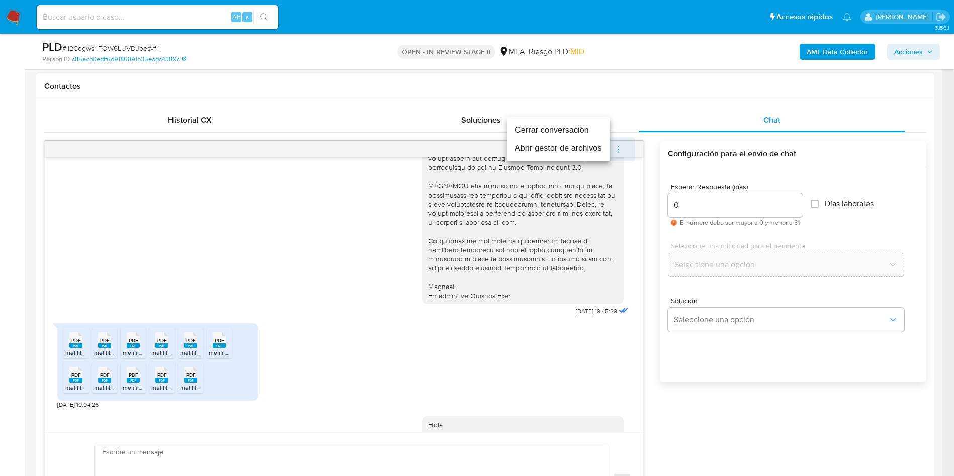
scroll to position [451, 0]
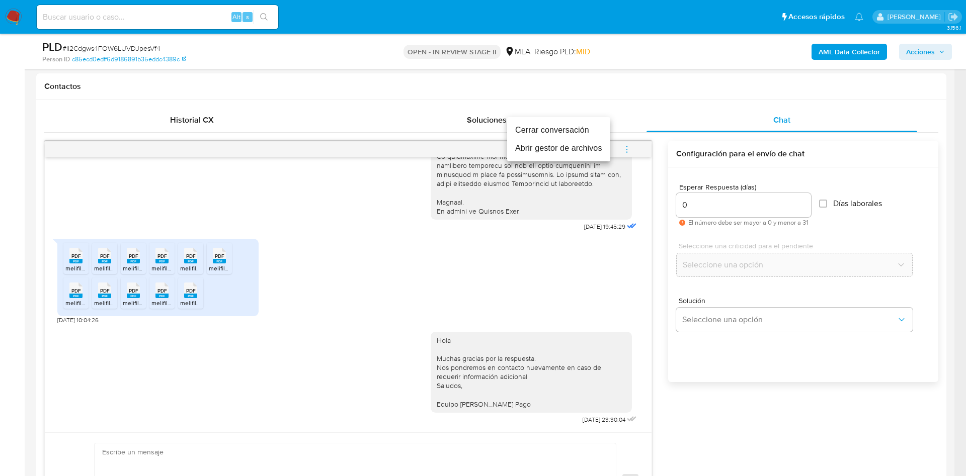
click at [566, 131] on li "Cerrar conversación" at bounding box center [558, 130] width 103 height 18
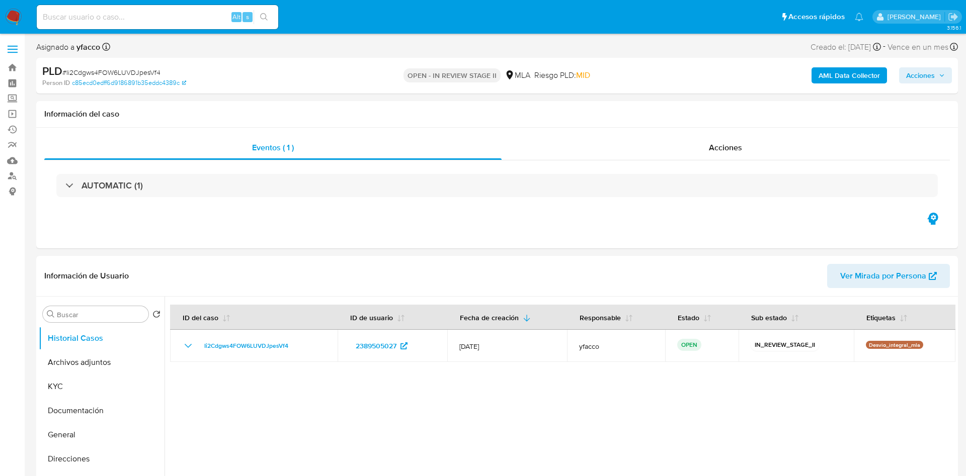
select select "10"
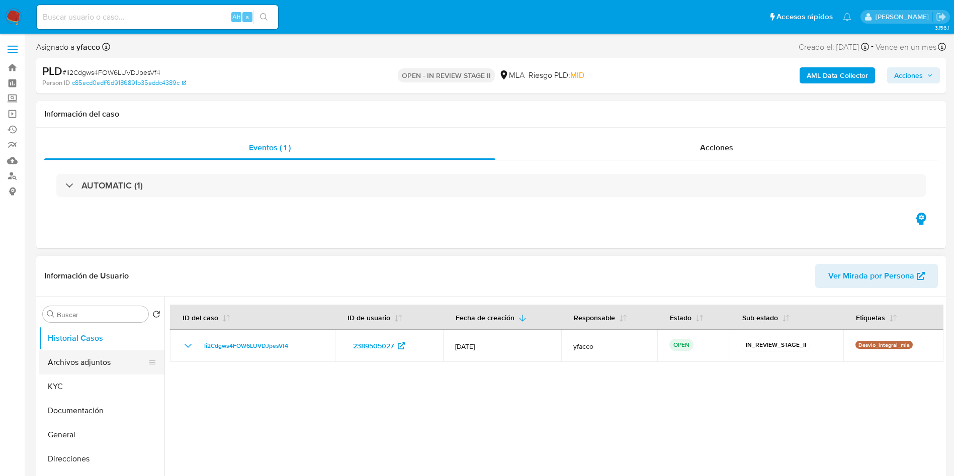
click at [94, 359] on button "Archivos adjuntos" at bounding box center [98, 363] width 118 height 24
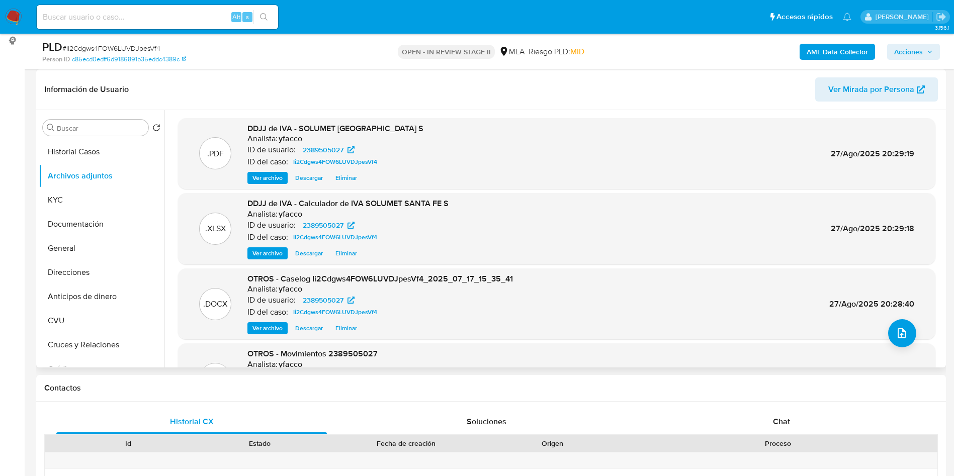
scroll to position [75, 0]
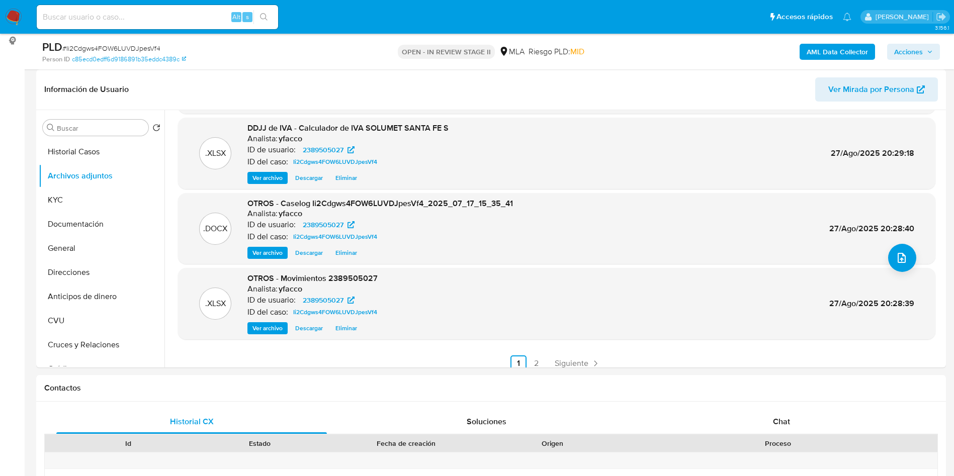
click at [915, 45] on span "Acciones" at bounding box center [909, 52] width 29 height 16
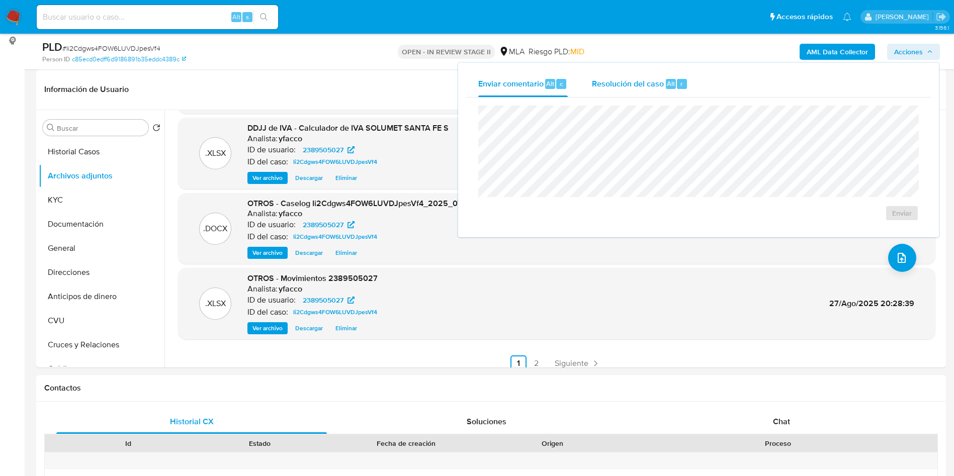
click at [667, 85] on span "Alt" at bounding box center [671, 84] width 8 height 10
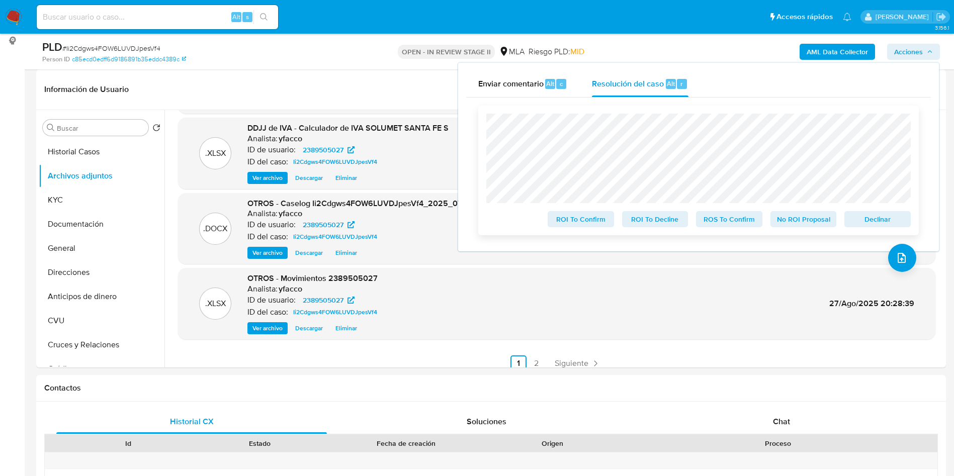
click at [794, 223] on span "No ROI Proposal" at bounding box center [804, 219] width 52 height 14
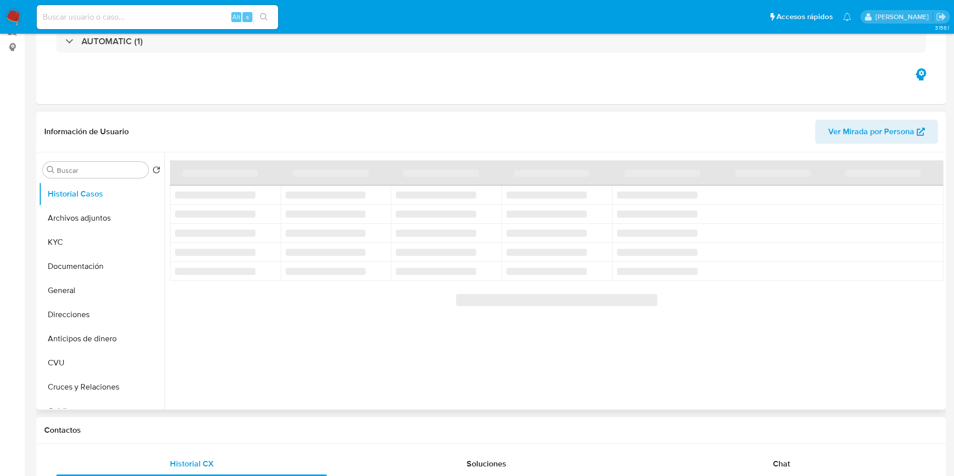
select select "10"
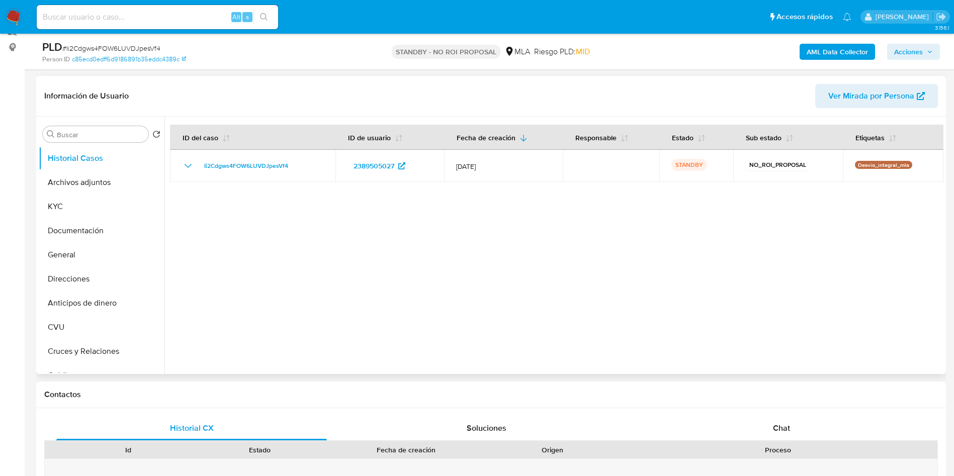
scroll to position [151, 0]
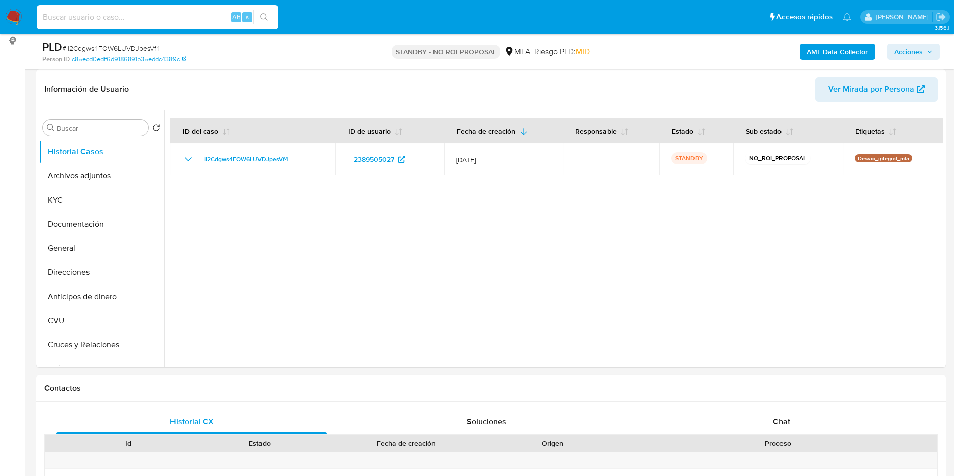
click at [174, 21] on input at bounding box center [157, 17] width 241 height 13
paste input "EMN7AXuToNJKA7fx2eXAlGcH"
type input "EMN7AXuToNJKA7fx2eXAlGcH"
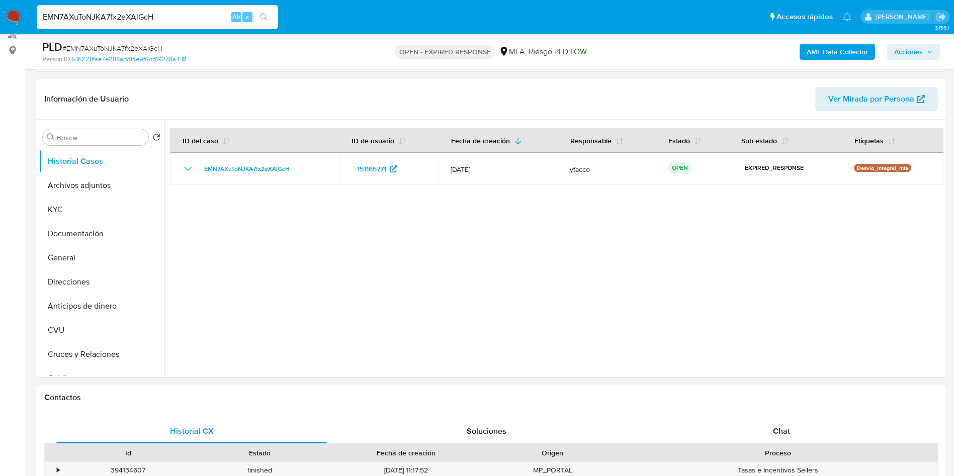
scroll to position [226, 0]
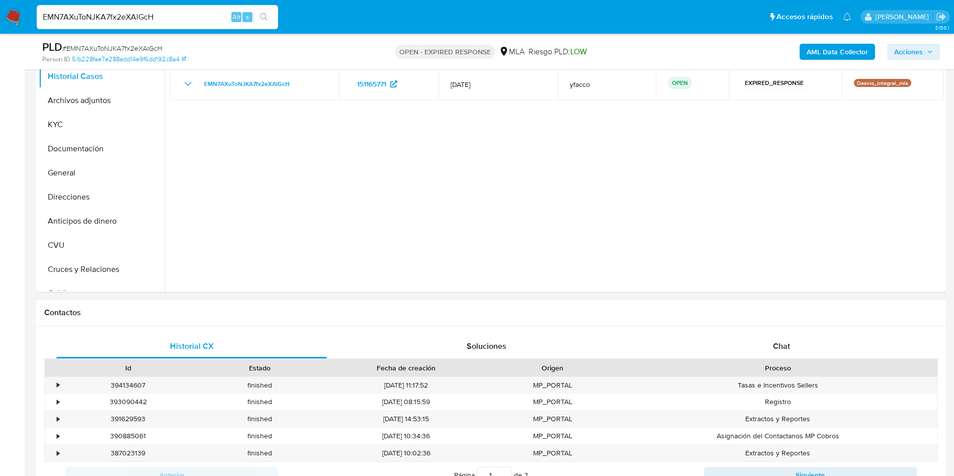
select select "10"
click at [65, 150] on button "Documentación" at bounding box center [98, 149] width 118 height 24
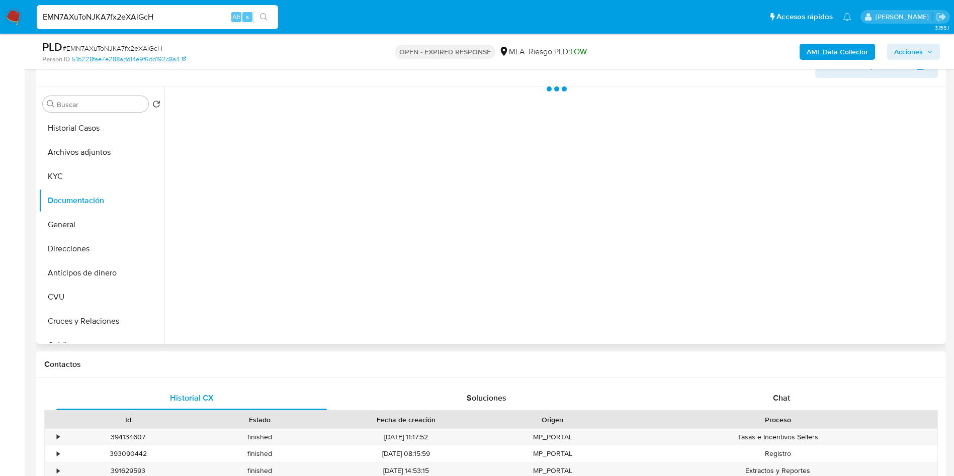
scroll to position [151, 0]
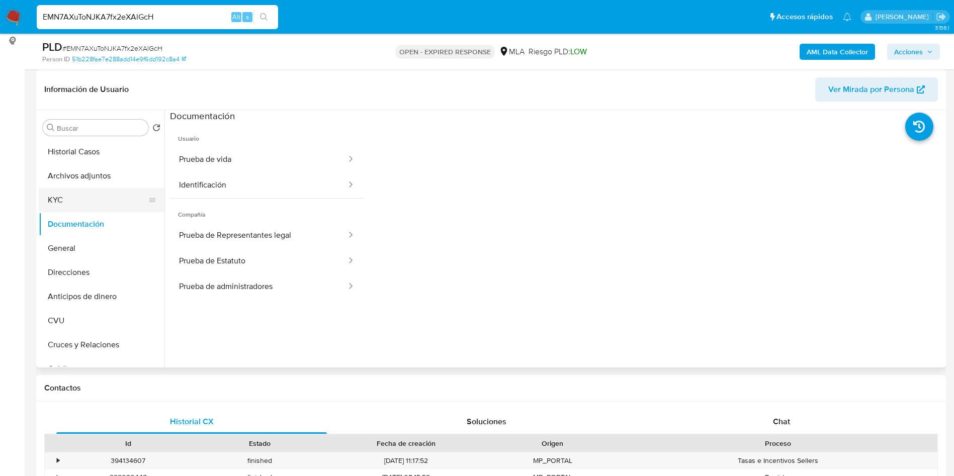
click at [91, 191] on button "KYC" at bounding box center [98, 200] width 118 height 24
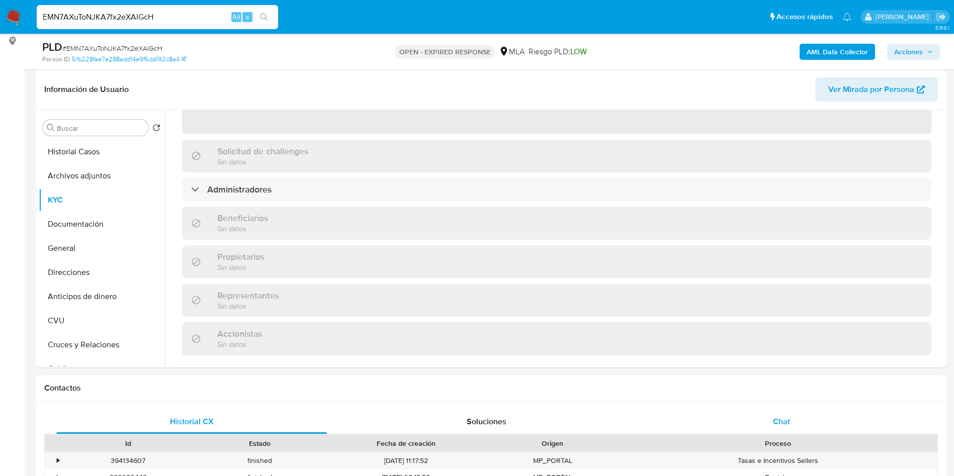
click at [770, 423] on div "Chat" at bounding box center [781, 422] width 271 height 24
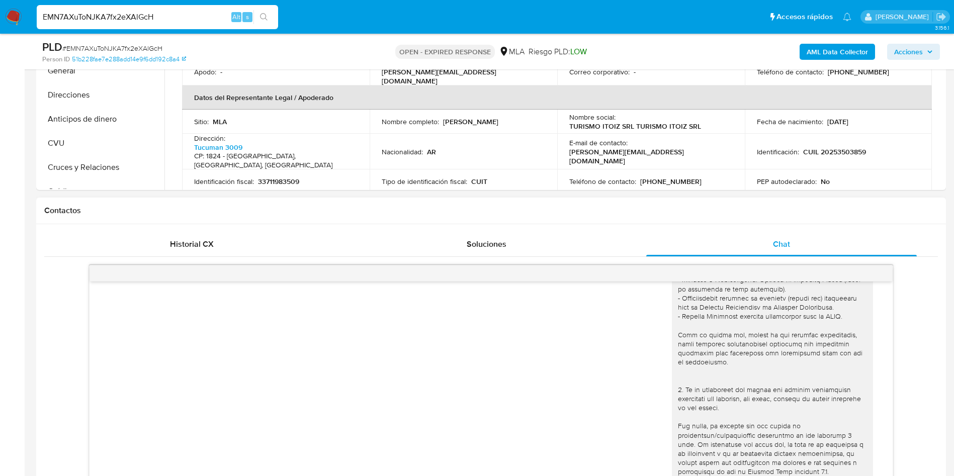
scroll to position [226, 0]
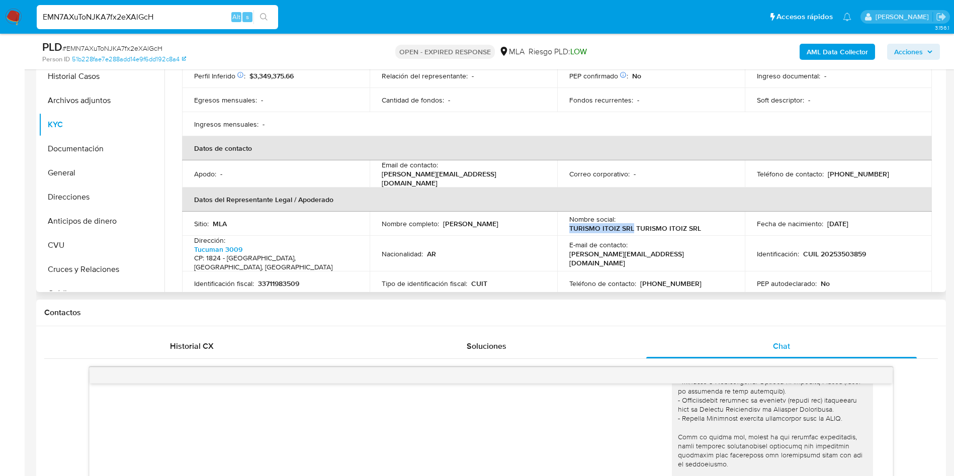
drag, startPoint x: 568, startPoint y: 218, endPoint x: 630, endPoint y: 215, distance: 61.9
click at [630, 224] on p "TURISMO ITOIZ SRL TURISMO ITOIZ SRL" at bounding box center [636, 228] width 132 height 9
copy p "TURISMO ITOIZ SRL"
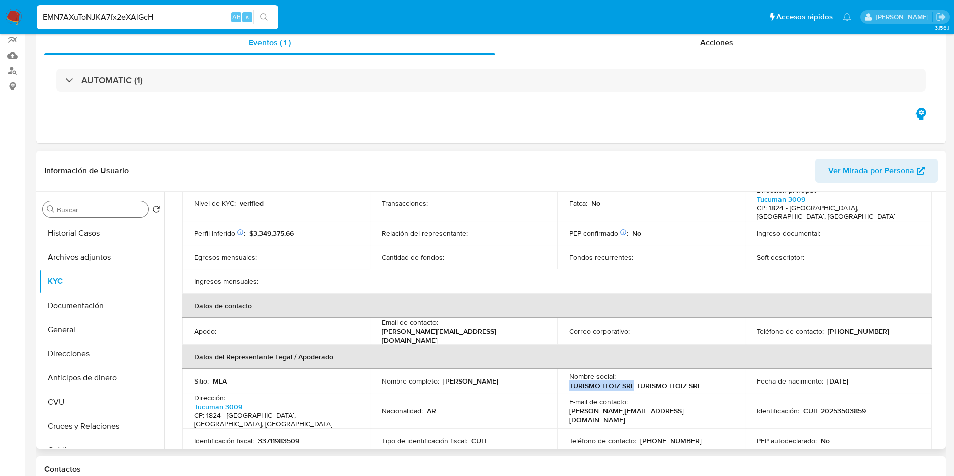
scroll to position [0, 0]
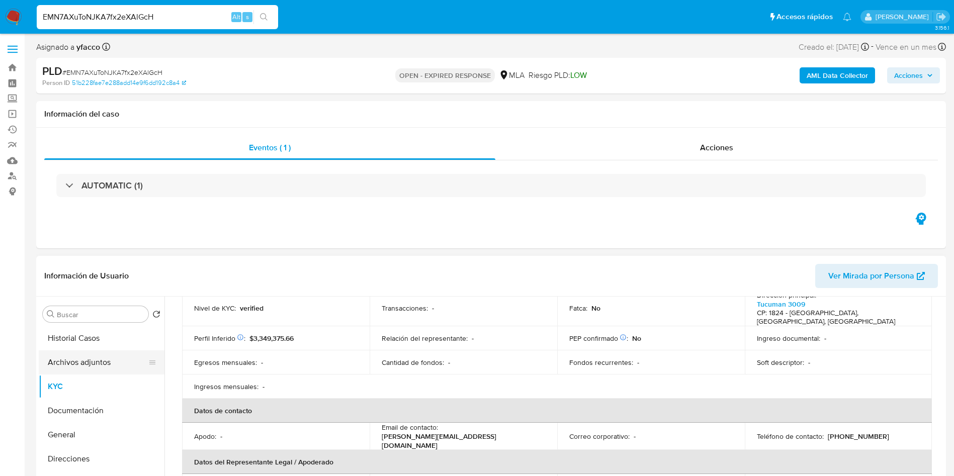
click at [94, 357] on button "Archivos adjuntos" at bounding box center [98, 363] width 118 height 24
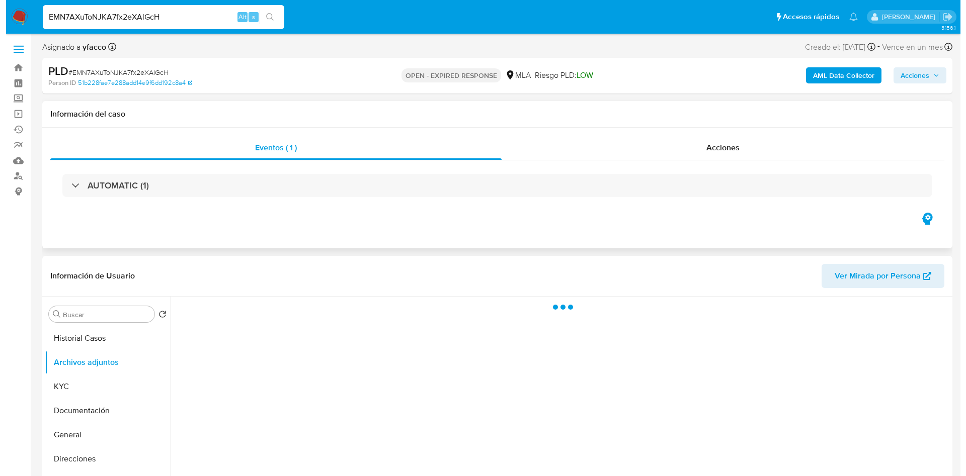
scroll to position [151, 0]
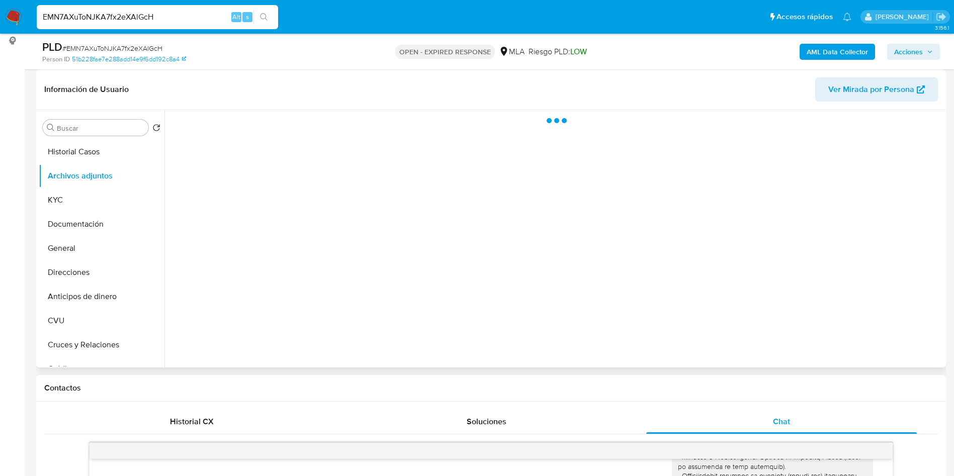
click at [480, 258] on div at bounding box center [554, 239] width 779 height 258
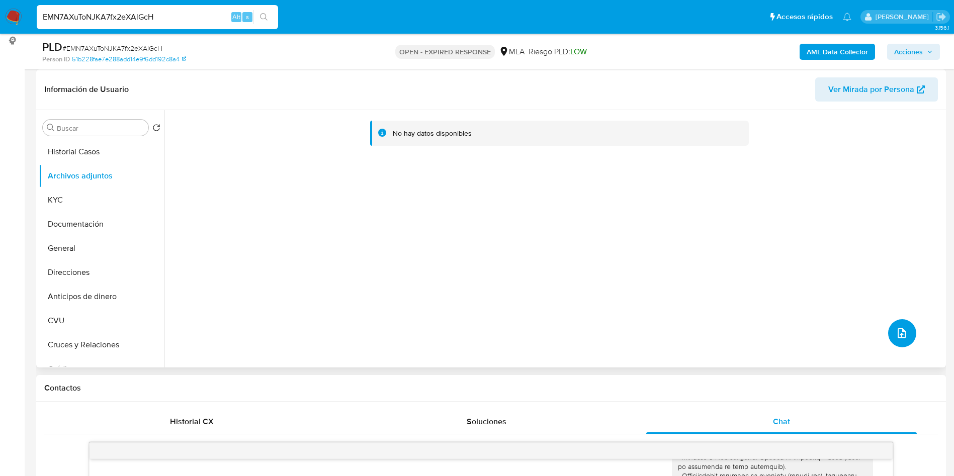
click at [901, 330] on icon "upload-file" at bounding box center [902, 334] width 8 height 10
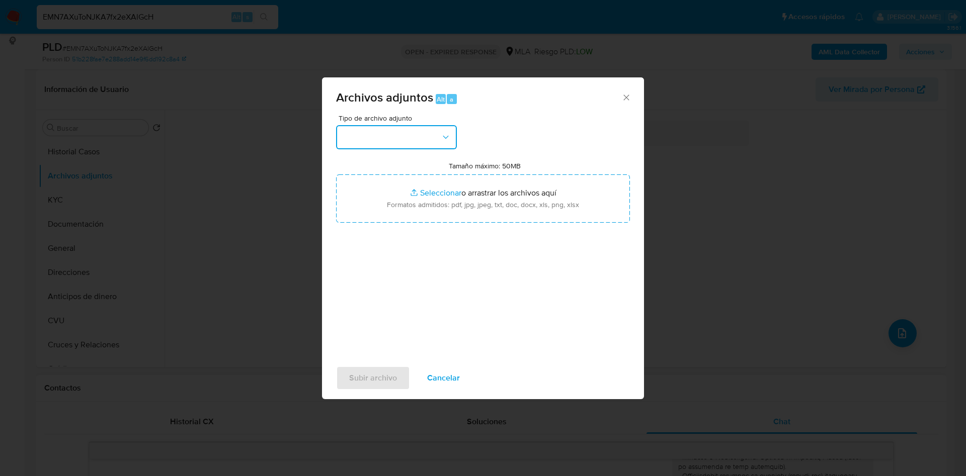
click at [433, 137] on button "button" at bounding box center [396, 137] width 121 height 24
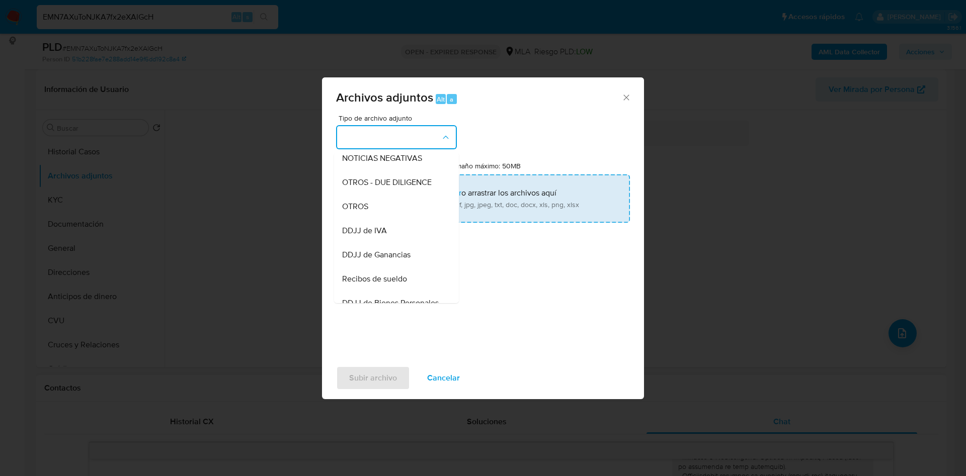
drag, startPoint x: 356, startPoint y: 211, endPoint x: 379, endPoint y: 209, distance: 23.2
click at [356, 210] on span "OTROS" at bounding box center [355, 207] width 26 height 10
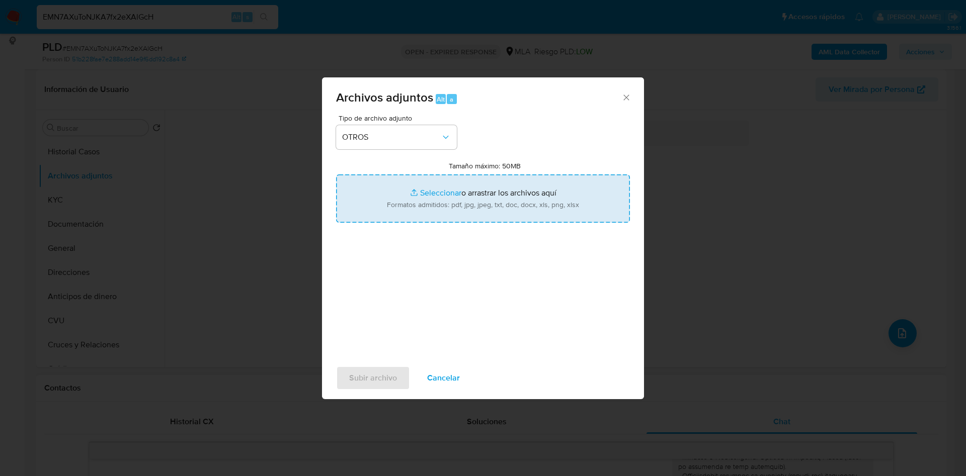
click at [432, 191] on input "Tamaño máximo: 50MB Seleccionar archivos" at bounding box center [483, 199] width 294 height 48
type input "C:\fakepath\Caselog EMN7AXuToNJKA7fx2eXAlGcH_2025_07_17_15_36_04.docx"
click at [430, 190] on input "Tamaño máximo: 50MB Seleccionar archivos" at bounding box center [483, 199] width 294 height 48
type input "C:\fakepath\Movimientos 151165771.xlsx"
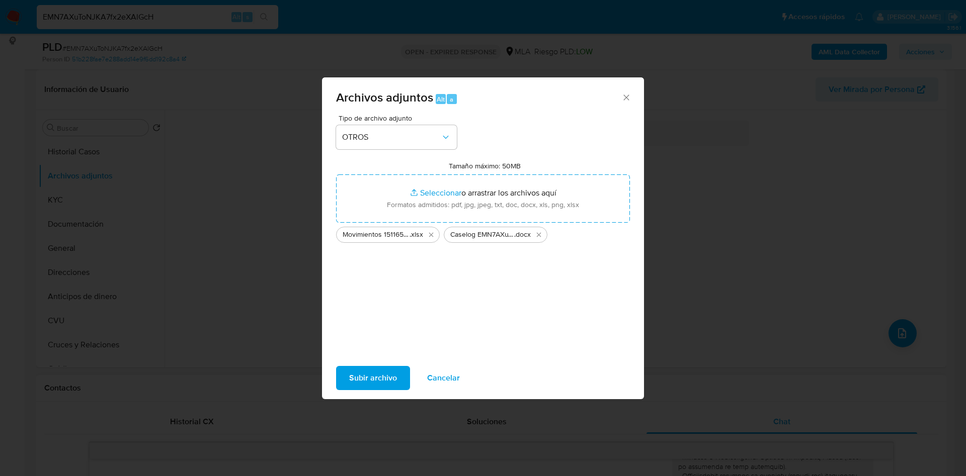
click at [359, 374] on span "Subir archivo" at bounding box center [373, 378] width 48 height 22
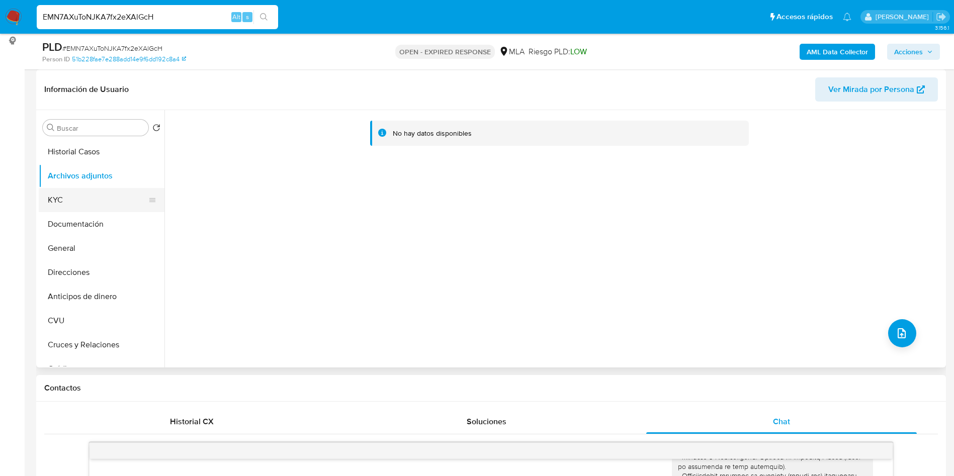
click at [93, 203] on button "KYC" at bounding box center [98, 200] width 118 height 24
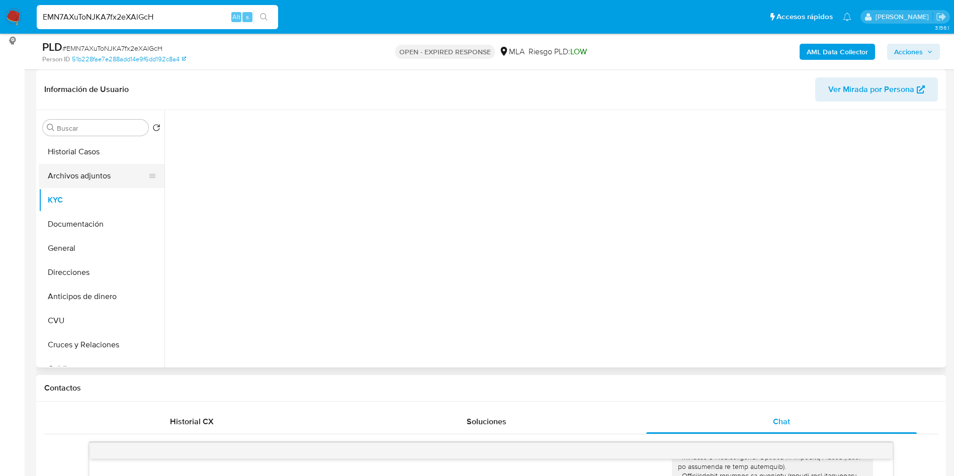
click at [90, 179] on button "Archivos adjuntos" at bounding box center [98, 176] width 118 height 24
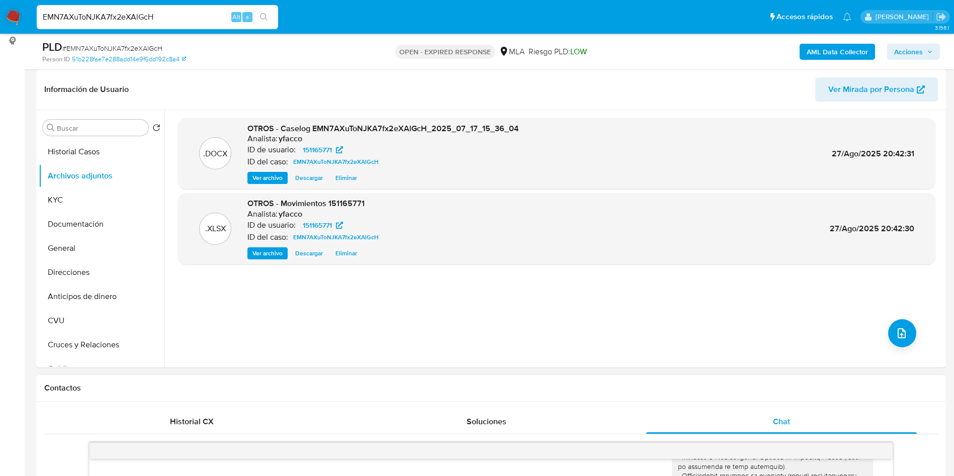
click at [832, 47] on b "AML Data Collector" at bounding box center [837, 52] width 61 height 16
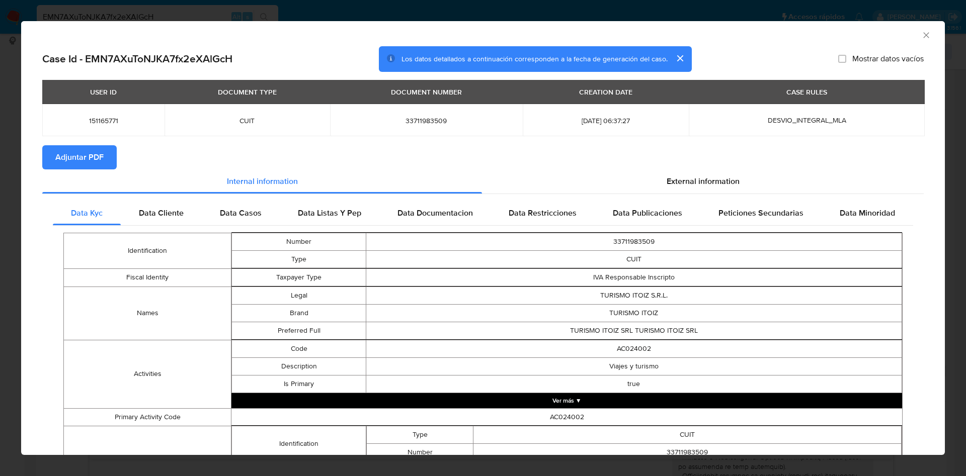
click at [81, 152] on span "Adjuntar PDF" at bounding box center [79, 157] width 48 height 22
click at [921, 35] on icon "Cerrar ventana" at bounding box center [926, 35] width 10 height 10
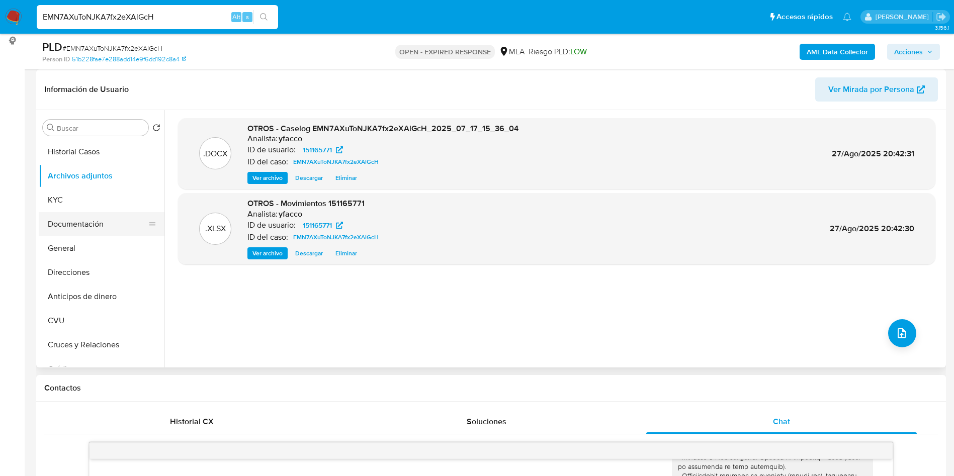
click at [79, 221] on button "Documentación" at bounding box center [98, 224] width 118 height 24
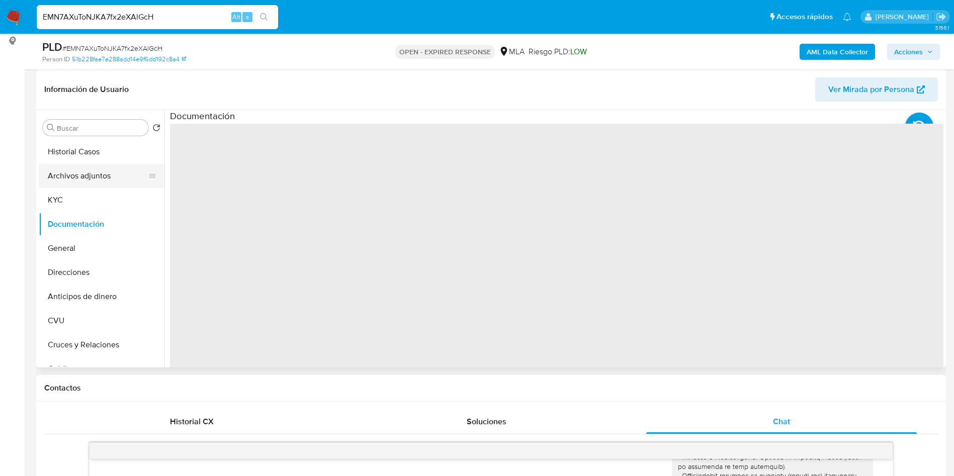
click at [79, 177] on button "Archivos adjuntos" at bounding box center [98, 176] width 118 height 24
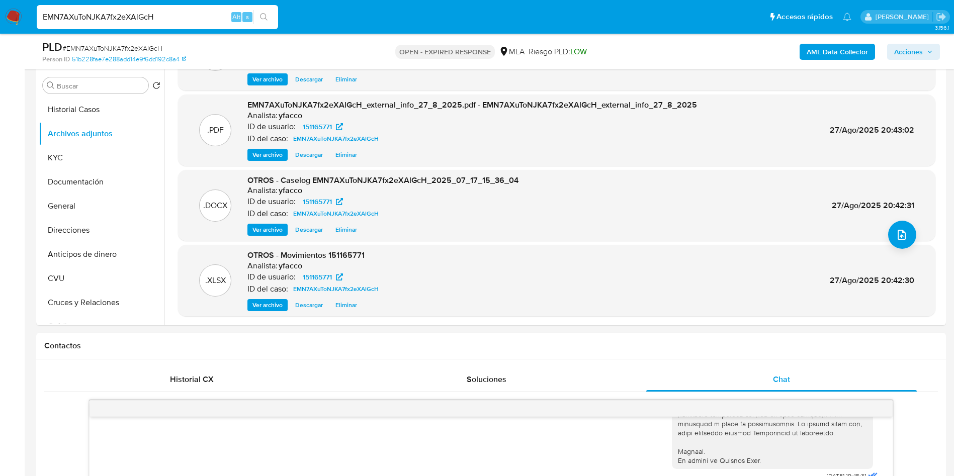
scroll to position [75, 0]
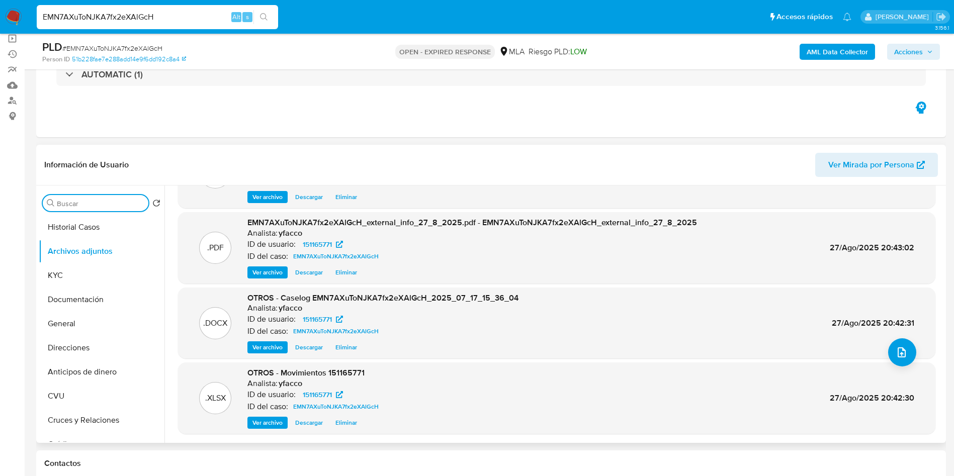
click at [76, 203] on input "Buscar" at bounding box center [101, 203] width 88 height 9
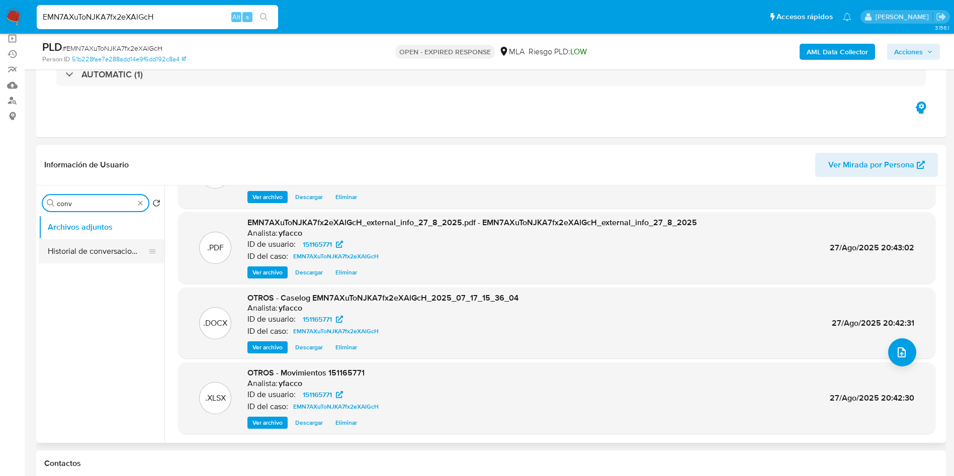
type input "conv"
click at [101, 246] on button "Historial de conversaciones" at bounding box center [98, 251] width 118 height 24
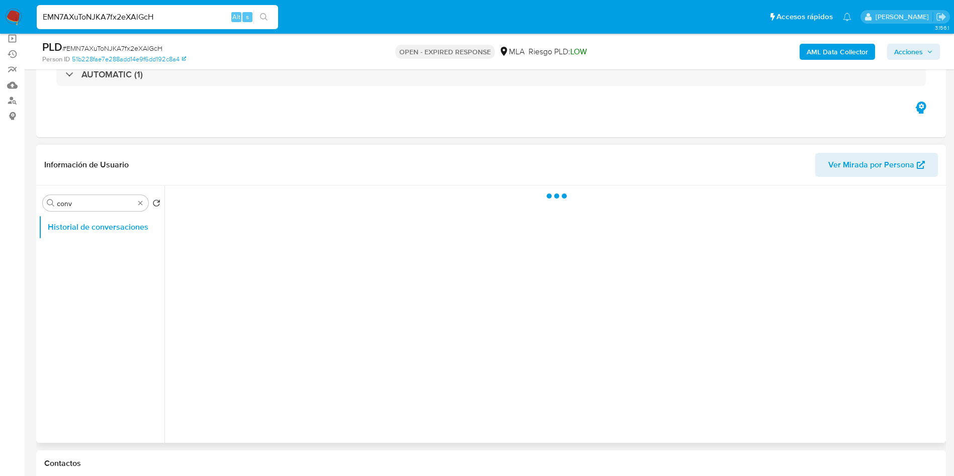
scroll to position [0, 0]
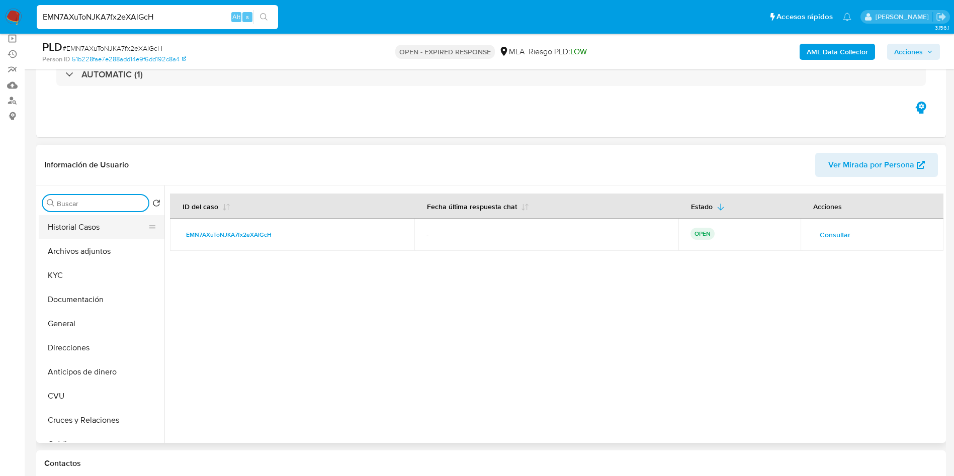
click at [121, 238] on button "Historial Casos" at bounding box center [98, 227] width 118 height 24
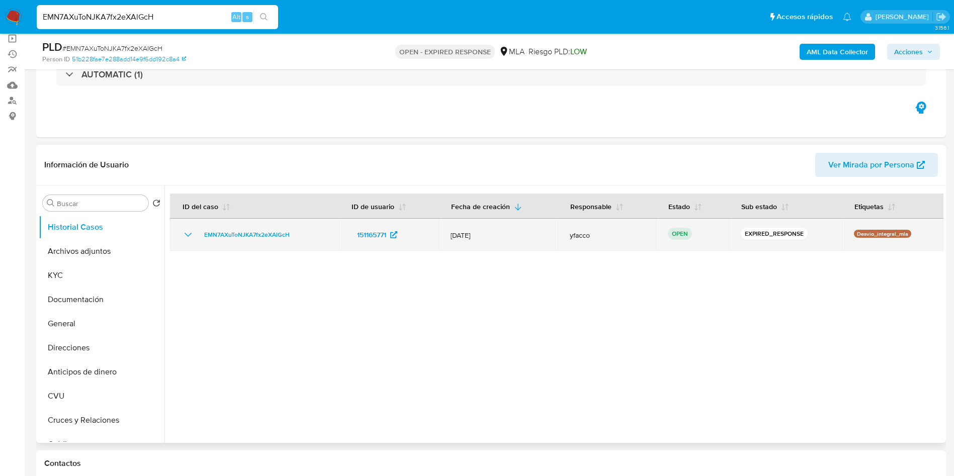
drag, startPoint x: 198, startPoint y: 236, endPoint x: 298, endPoint y: 229, distance: 100.9
click at [298, 229] on div "EMN7AXuToNJKA7fx2eXAlGcH" at bounding box center [254, 235] width 145 height 12
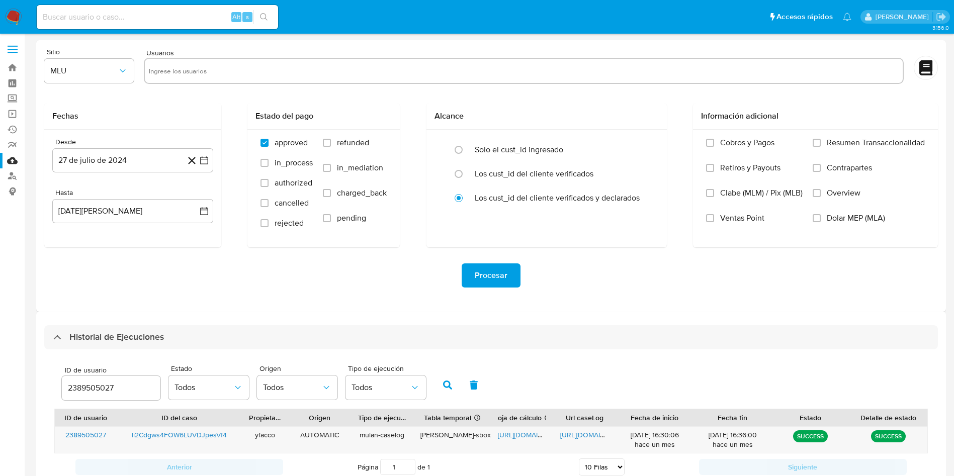
select select "10"
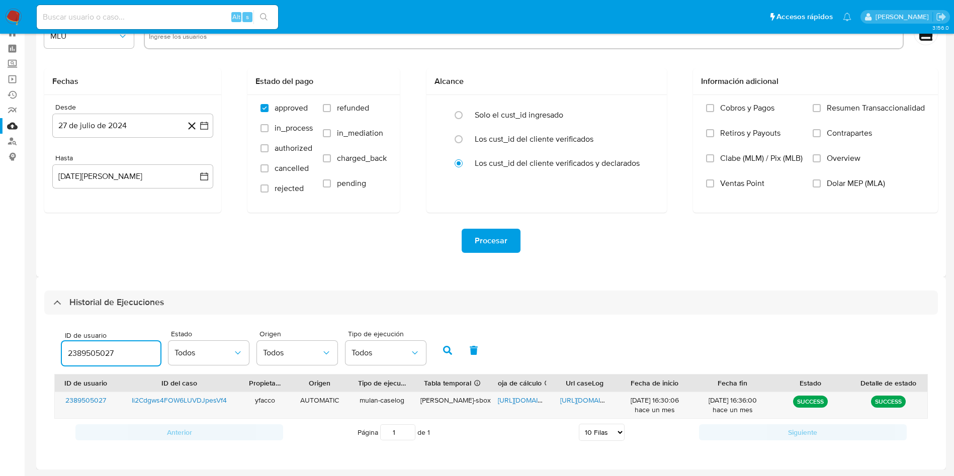
drag, startPoint x: 121, startPoint y: 354, endPoint x: 9, endPoint y: 298, distance: 124.9
click at [63, 340] on div "ID de usuario 2389505027" at bounding box center [111, 350] width 99 height 36
type input "151165771"
click at [440, 356] on button "button" at bounding box center [448, 351] width 26 height 24
click at [518, 402] on span "[URL][DOMAIN_NAME]" at bounding box center [532, 400] width 69 height 10
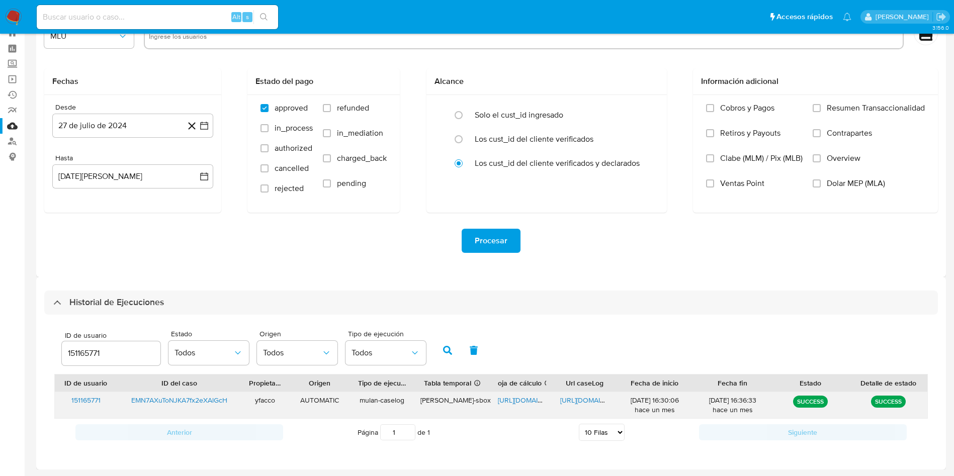
click at [565, 401] on span "[URL][DOMAIN_NAME]" at bounding box center [594, 400] width 69 height 10
drag, startPoint x: 116, startPoint y: 360, endPoint x: 39, endPoint y: 334, distance: 81.8
click at [39, 334] on div "Historial de Ejecuciones ID de usuario 151165771 Estado Todos Origen Todos Tipo…" at bounding box center [491, 373] width 910 height 193
type input "554321332"
click at [441, 347] on button "button" at bounding box center [448, 351] width 26 height 24
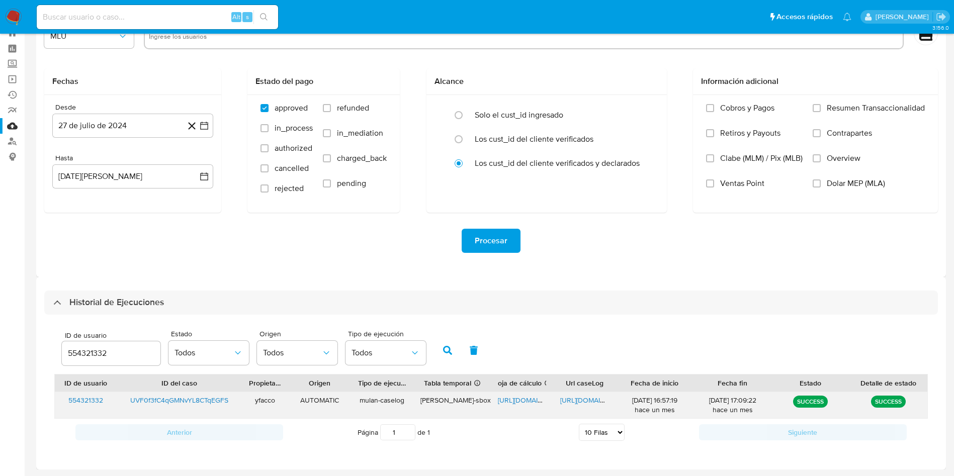
click at [513, 396] on span "[URL][DOMAIN_NAME]" at bounding box center [532, 400] width 69 height 10
click at [583, 401] on span "[URL][DOMAIN_NAME]" at bounding box center [594, 400] width 69 height 10
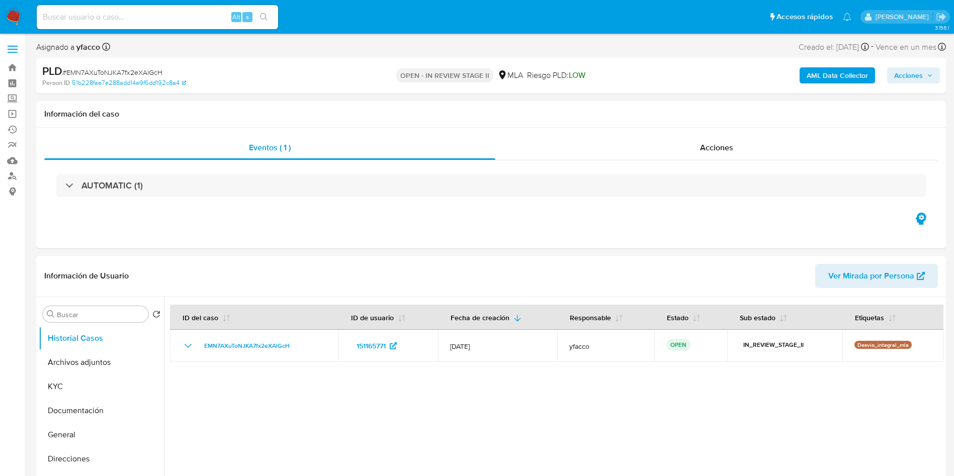
select select "10"
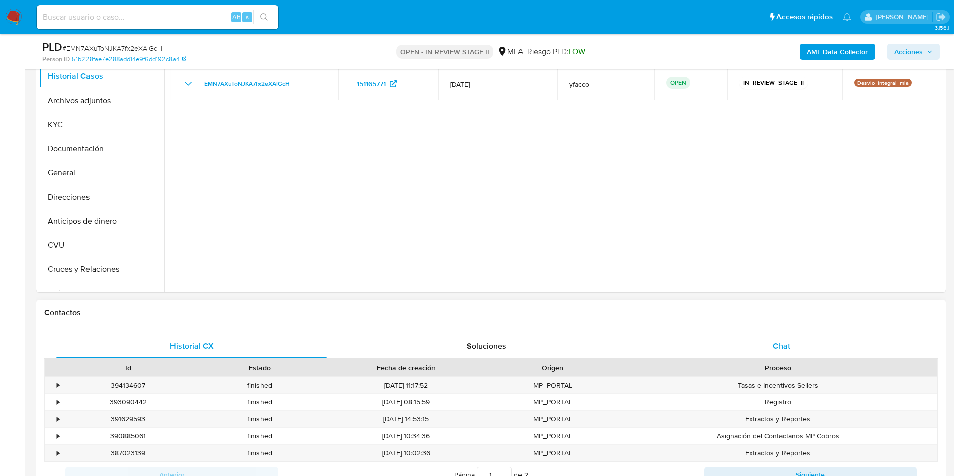
click at [771, 338] on div "Chat" at bounding box center [781, 347] width 271 height 24
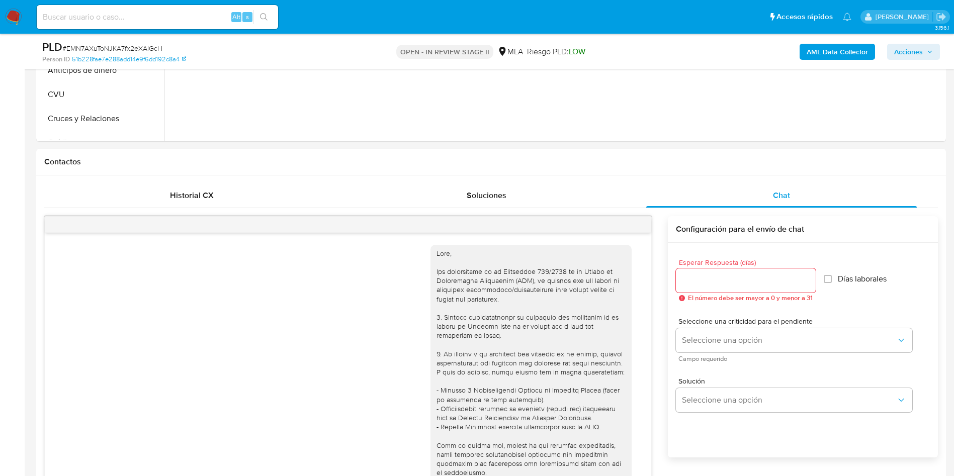
scroll to position [461, 0]
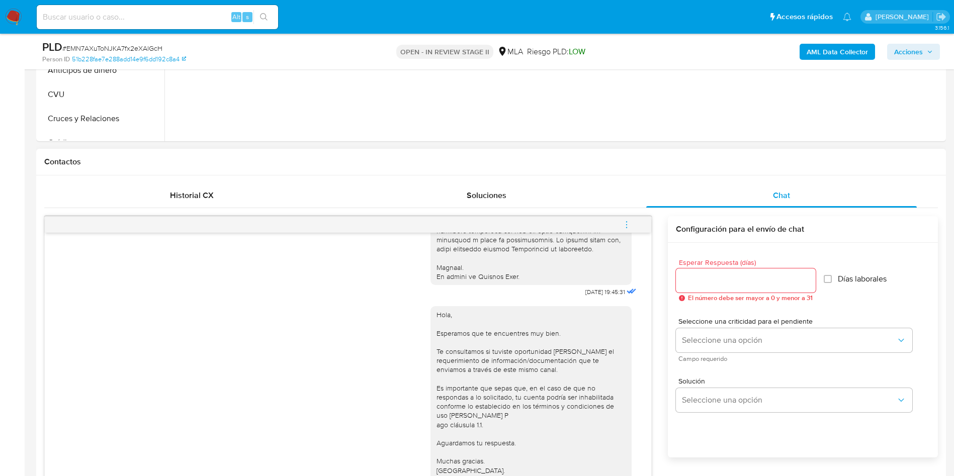
click at [628, 226] on icon "menu-action" at bounding box center [626, 224] width 9 height 9
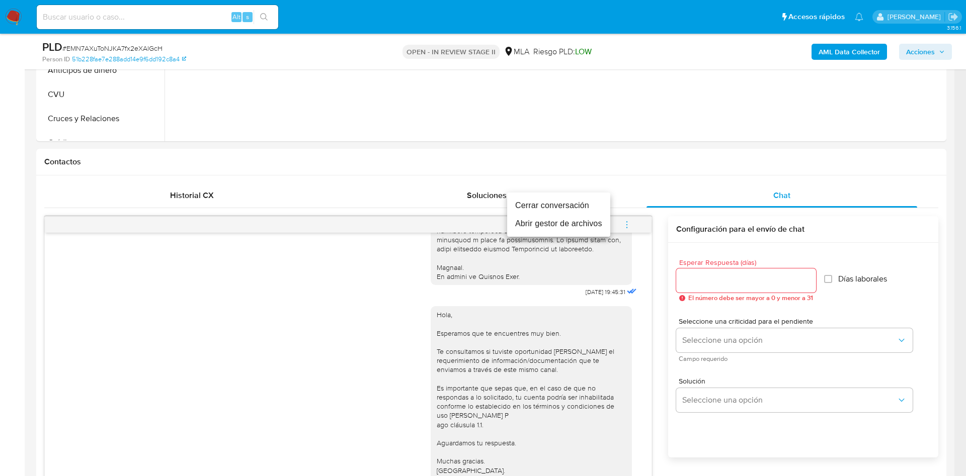
click at [555, 204] on li "Cerrar conversación" at bounding box center [558, 206] width 103 height 18
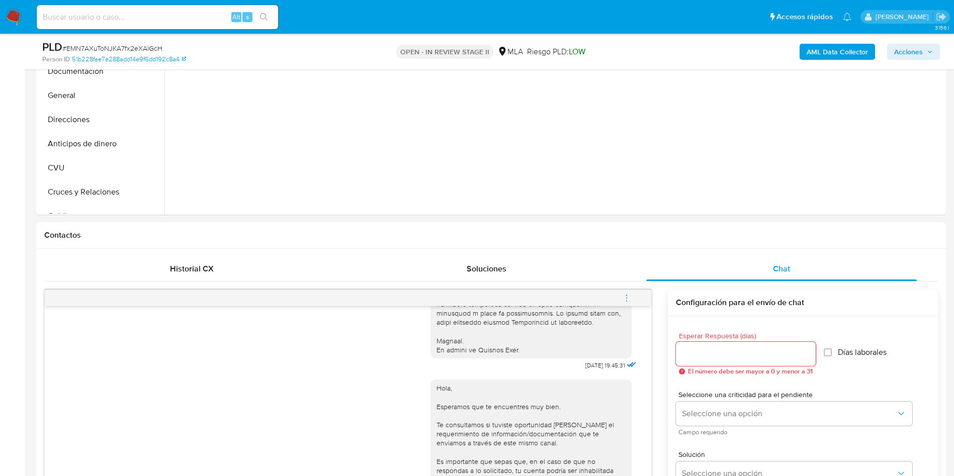
scroll to position [226, 0]
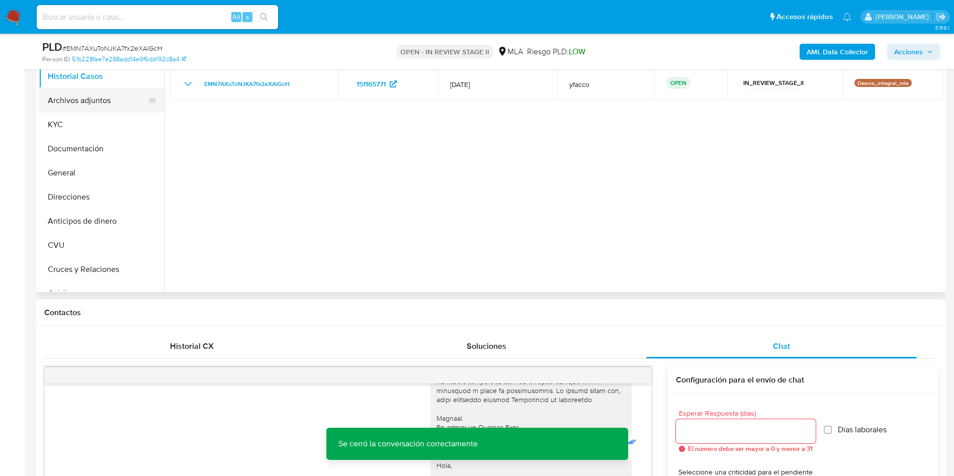
click at [77, 103] on button "Archivos adjuntos" at bounding box center [98, 101] width 118 height 24
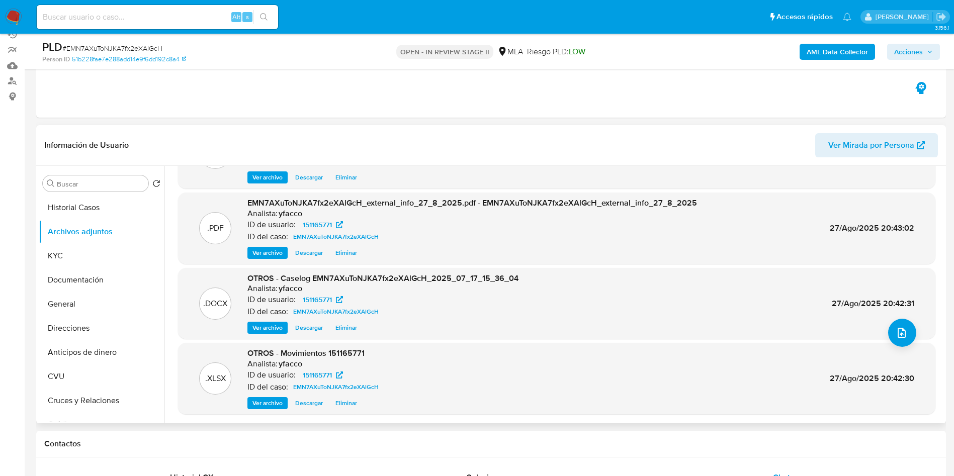
scroll to position [151, 0]
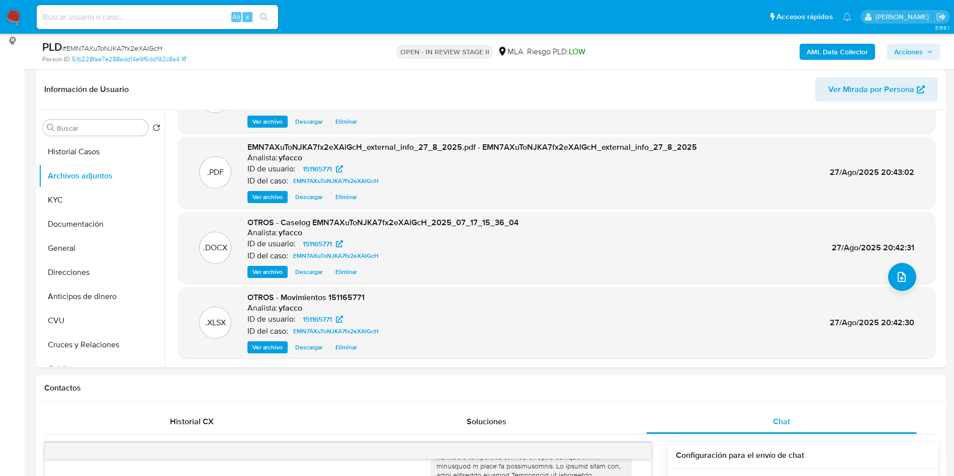
click at [898, 47] on span "Acciones" at bounding box center [909, 52] width 29 height 16
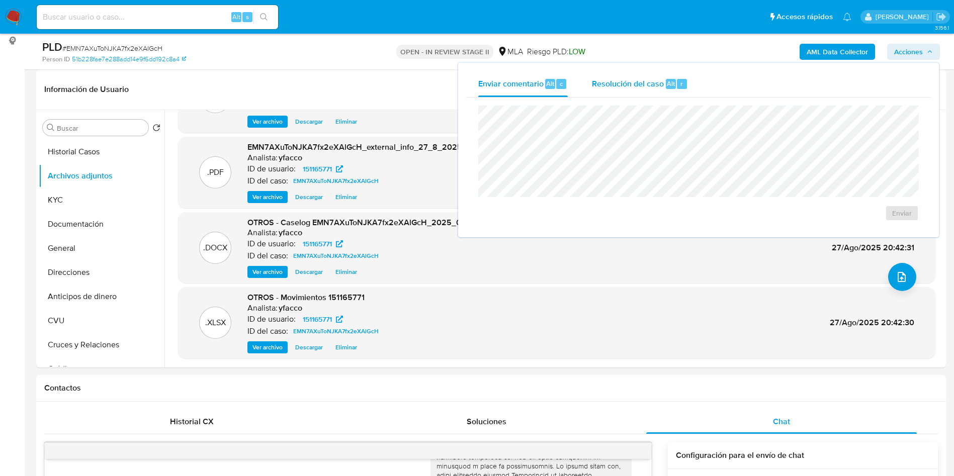
click at [660, 95] on div "Resolución del caso Alt r" at bounding box center [640, 84] width 96 height 26
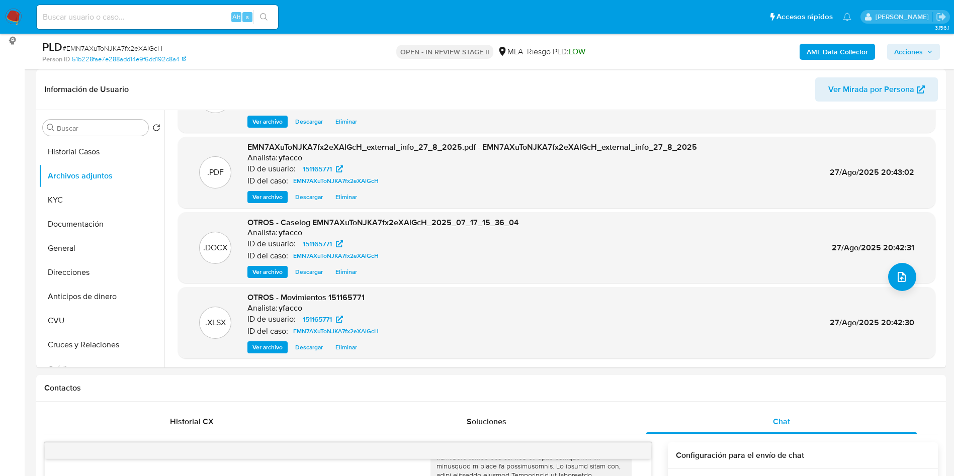
click at [908, 55] on span "Acciones" at bounding box center [909, 52] width 29 height 16
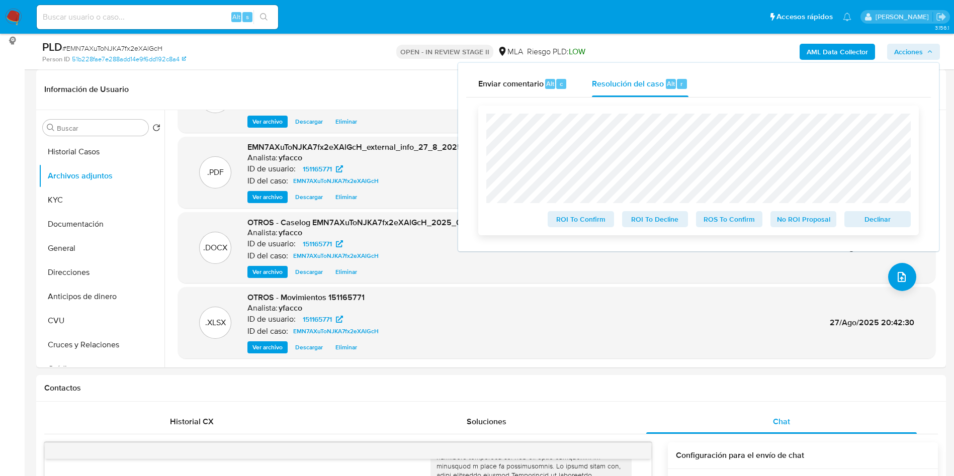
click at [810, 222] on span "No ROI Proposal" at bounding box center [804, 219] width 52 height 14
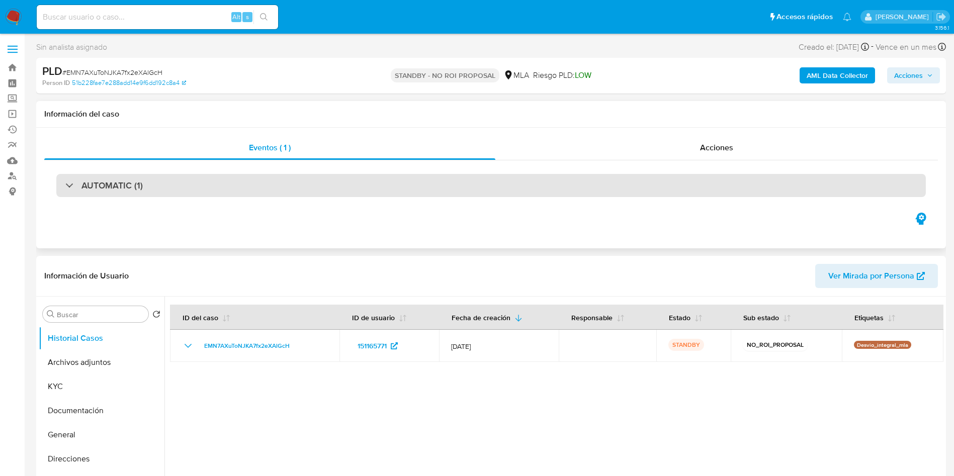
select select "10"
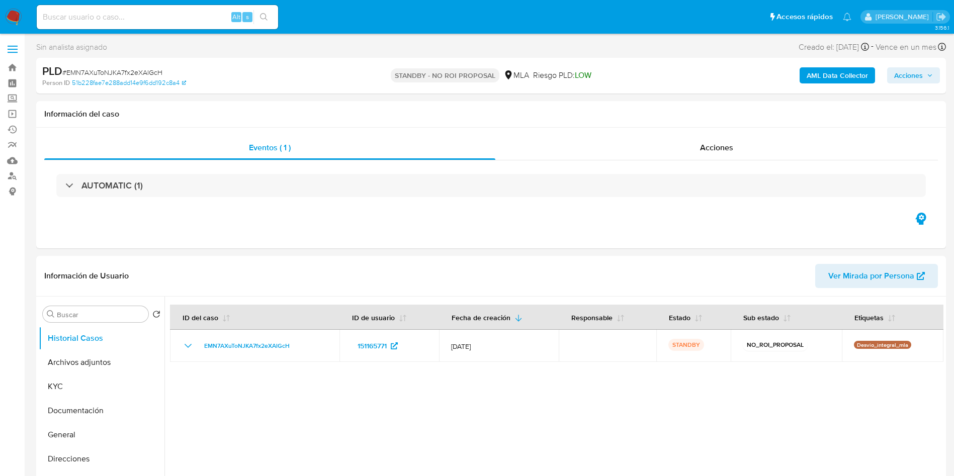
click at [185, 20] on input at bounding box center [157, 17] width 241 height 13
paste input "UVF0f3fC4qGMNvYL8CTqEGFS"
type input "UVF0f3fC4qGMNvYL8CTqEGFS"
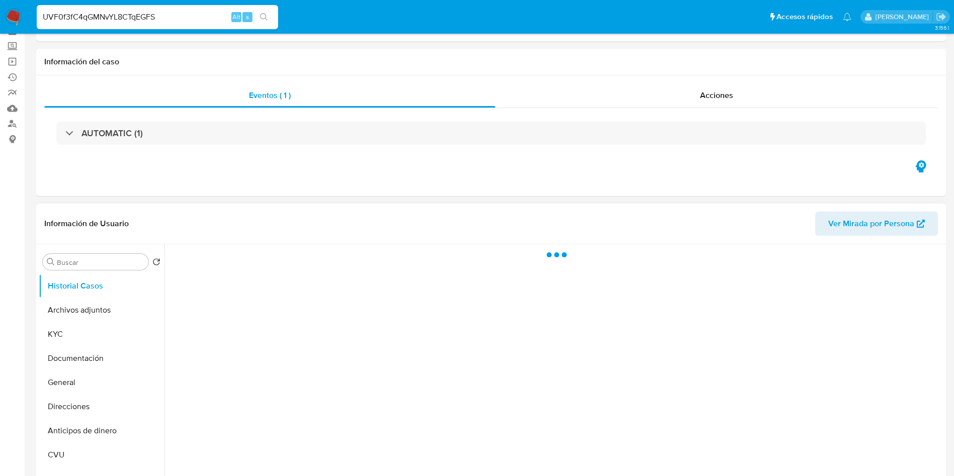
scroll to position [75, 0]
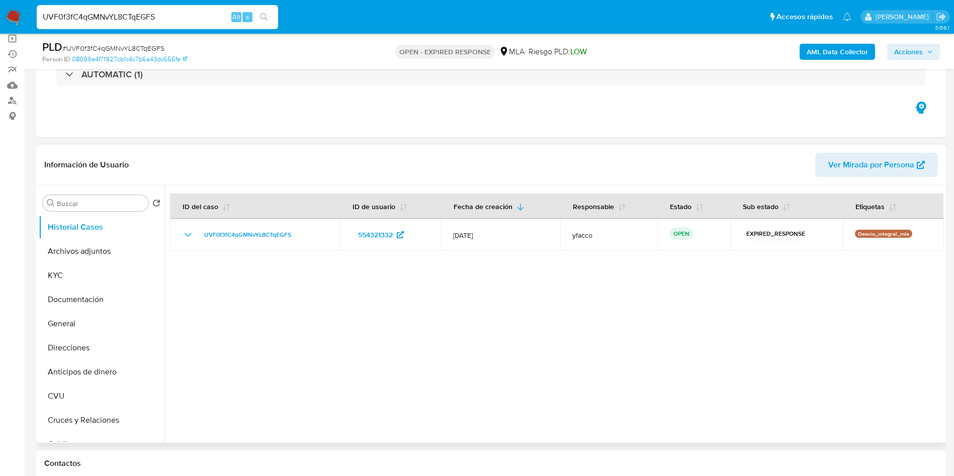
select select "10"
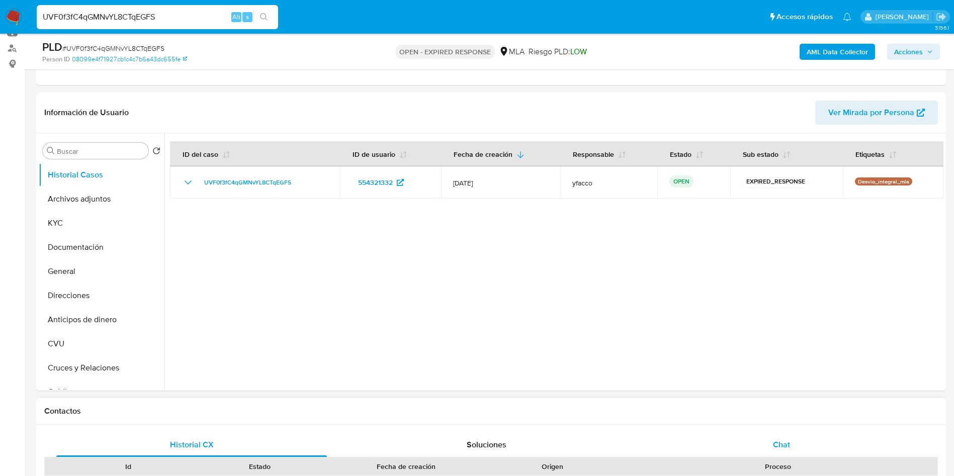
scroll to position [226, 0]
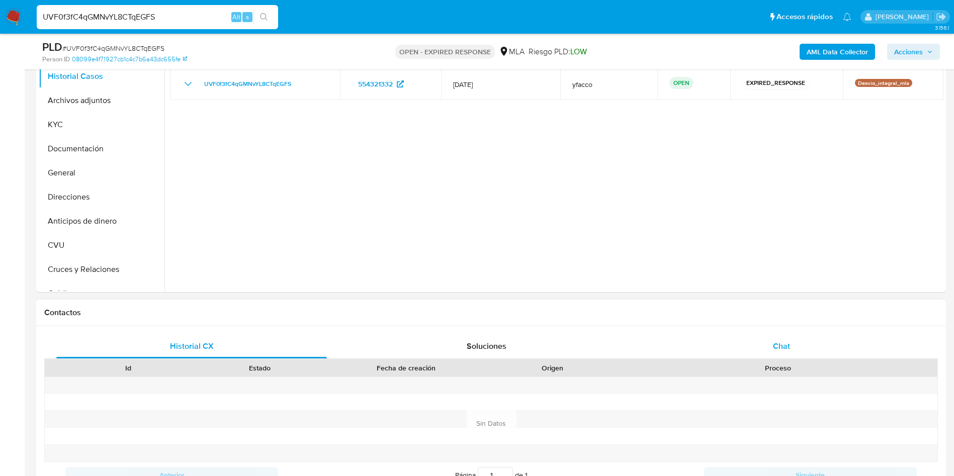
click at [772, 353] on div "Chat" at bounding box center [781, 347] width 271 height 24
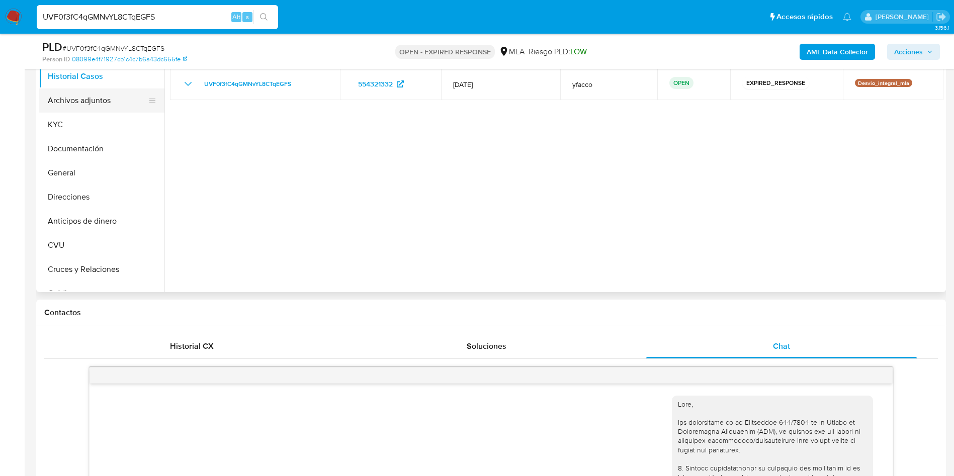
scroll to position [461, 0]
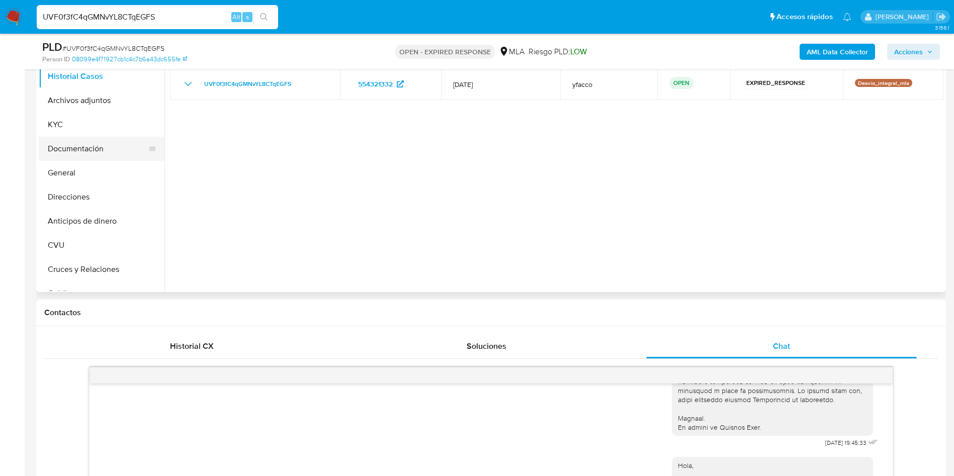
click at [96, 158] on button "Documentación" at bounding box center [98, 149] width 118 height 24
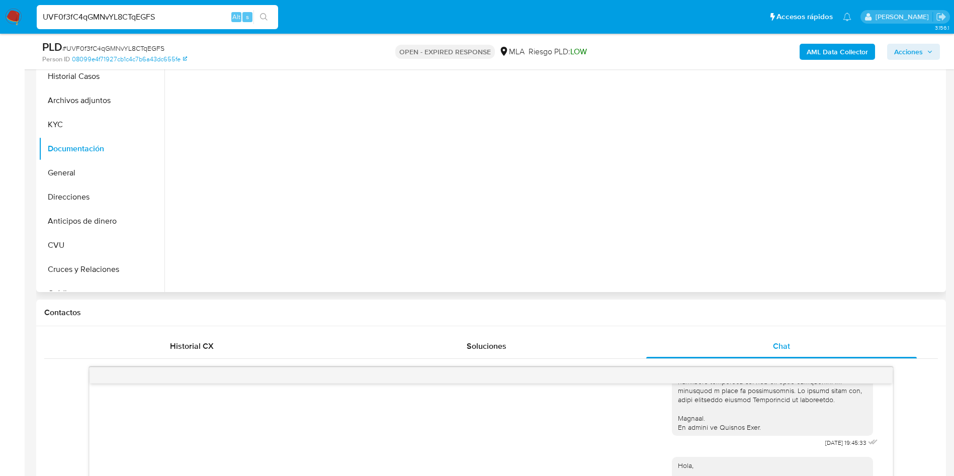
scroll to position [151, 0]
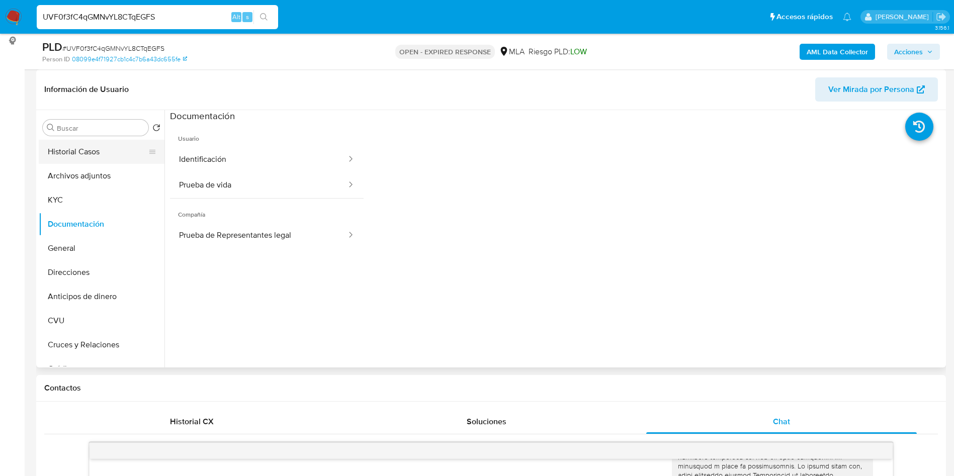
click at [90, 160] on button "Historial Casos" at bounding box center [98, 152] width 118 height 24
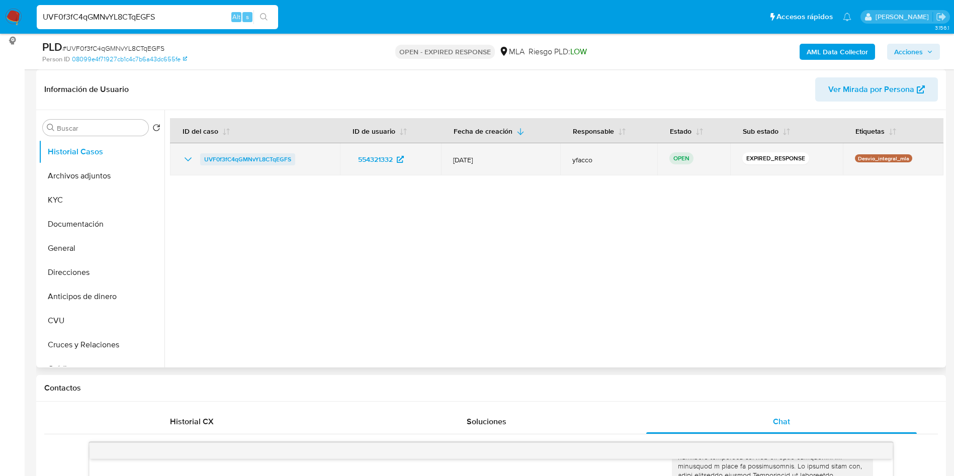
drag, startPoint x: 198, startPoint y: 161, endPoint x: 294, endPoint y: 160, distance: 96.1
click at [294, 160] on div "UVF0f3fC4qGMNvYL8CTqEGFS" at bounding box center [255, 159] width 146 height 12
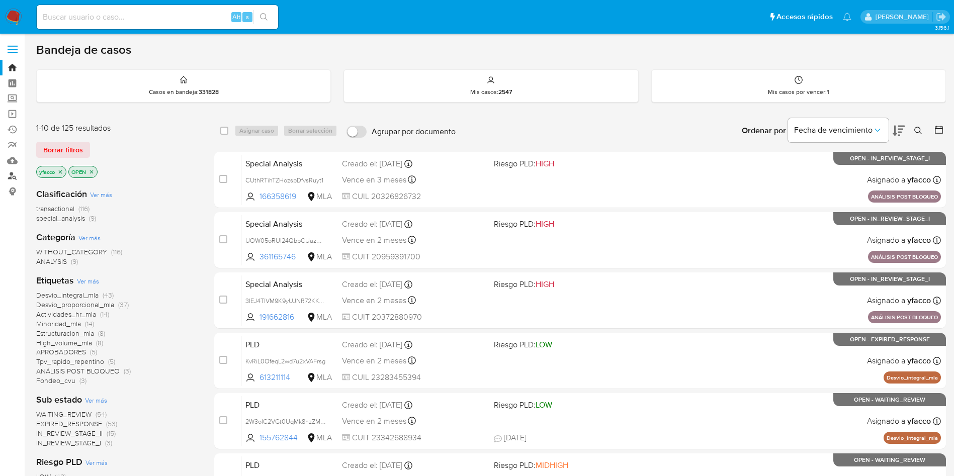
click at [12, 178] on link "Buscador de personas" at bounding box center [60, 177] width 120 height 16
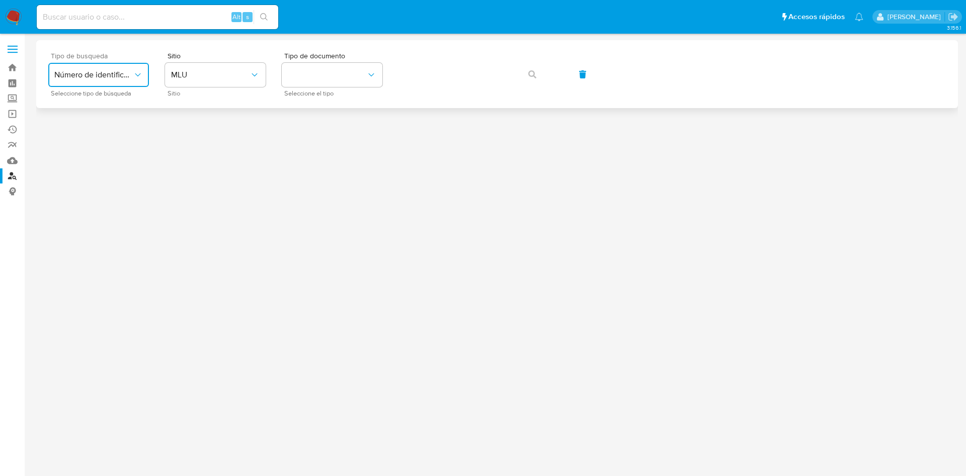
click at [116, 72] on span "Número de identificación" at bounding box center [93, 75] width 78 height 10
click at [116, 102] on span "Número de identificación" at bounding box center [95, 107] width 83 height 20
click at [204, 86] on button "site_id" at bounding box center [215, 75] width 101 height 24
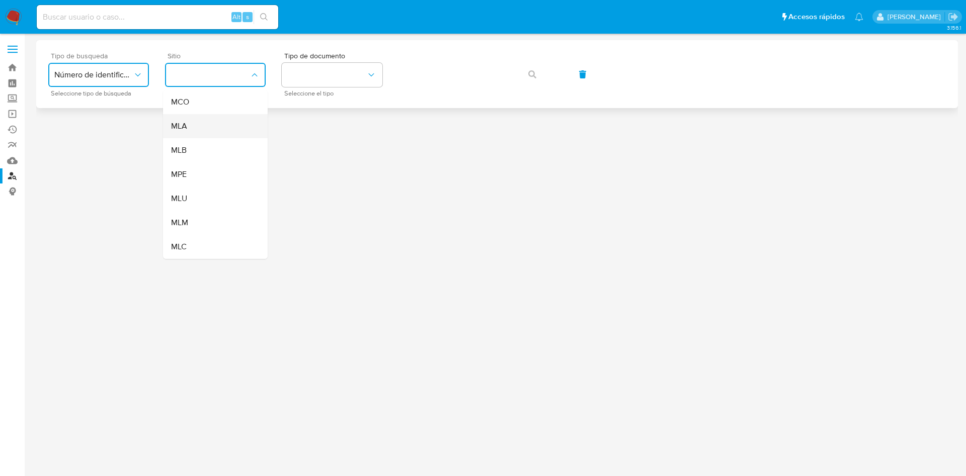
click at [205, 125] on div "MLA" at bounding box center [212, 126] width 83 height 24
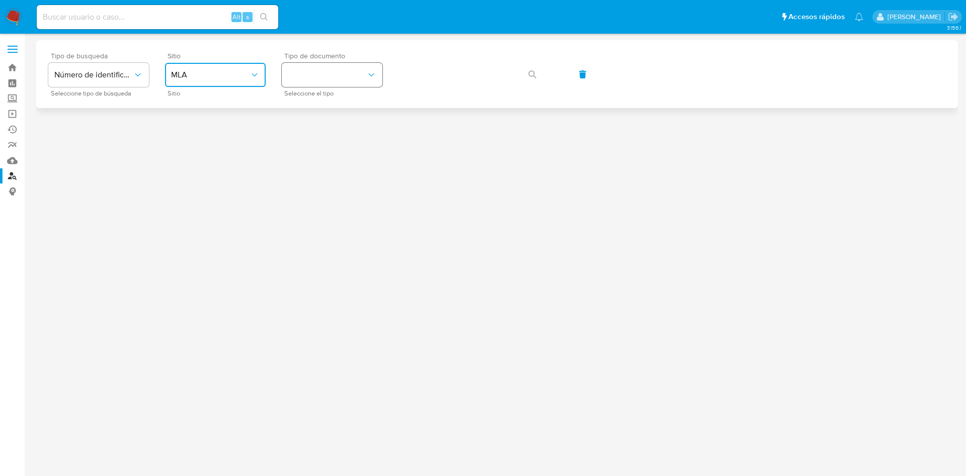
click at [301, 86] on button "identificationType" at bounding box center [332, 75] width 101 height 24
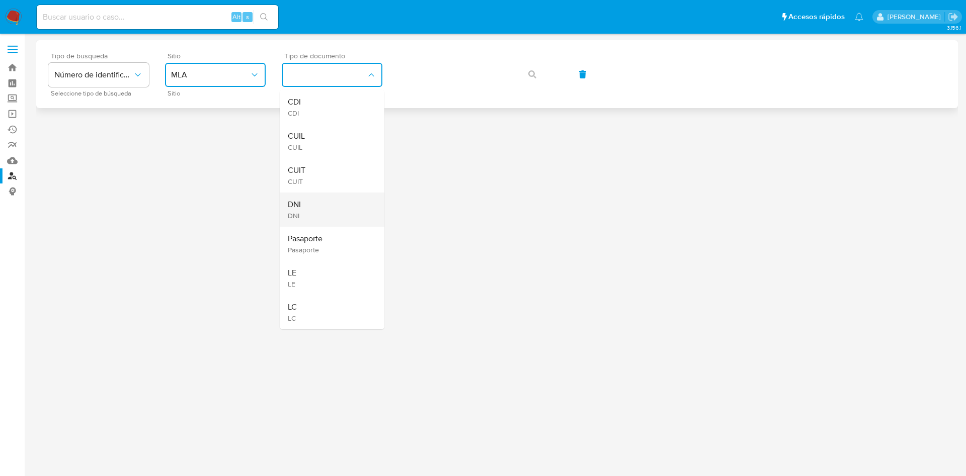
click at [309, 210] on div "DNI DNI" at bounding box center [329, 210] width 83 height 34
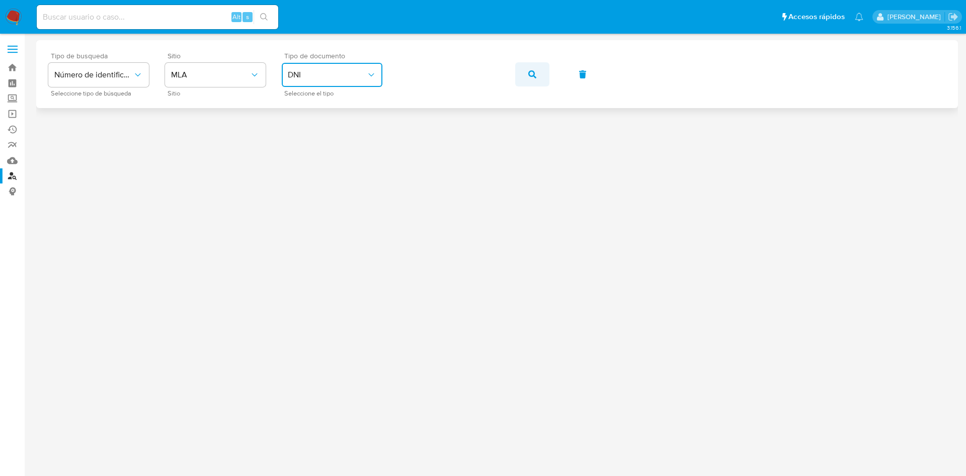
click at [547, 79] on button "button" at bounding box center [532, 74] width 34 height 24
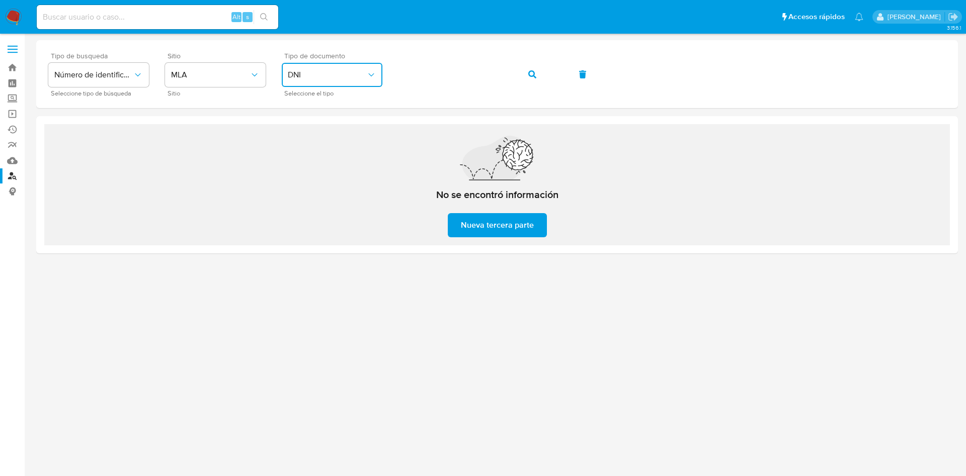
click at [323, 75] on span "DNI" at bounding box center [327, 75] width 78 height 10
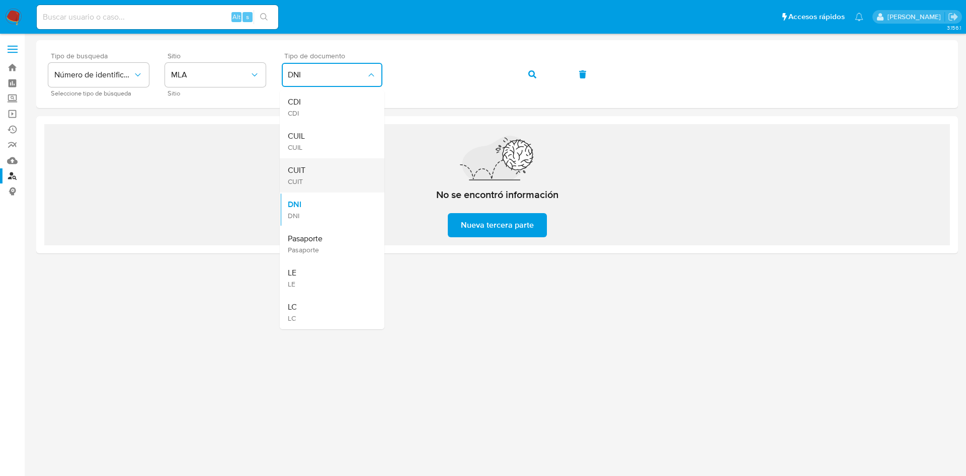
click at [331, 168] on div "CUIT CUIT" at bounding box center [329, 175] width 83 height 34
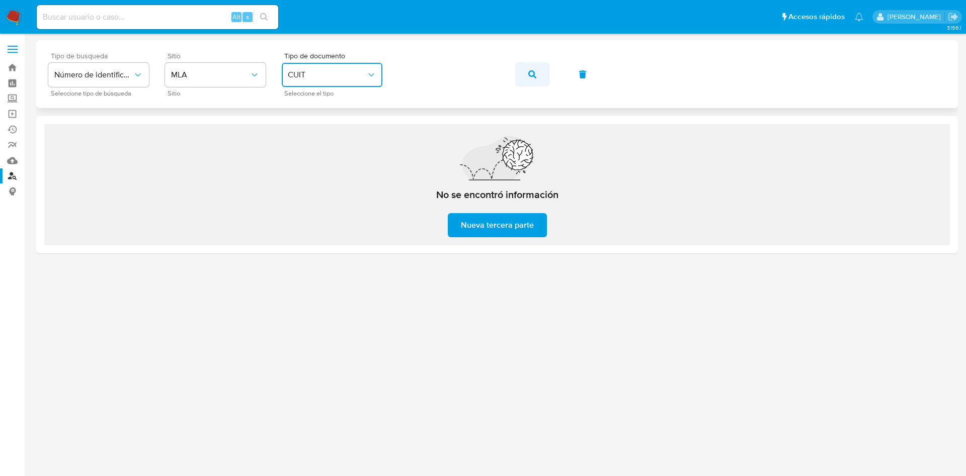
click at [538, 73] on button "button" at bounding box center [532, 74] width 34 height 24
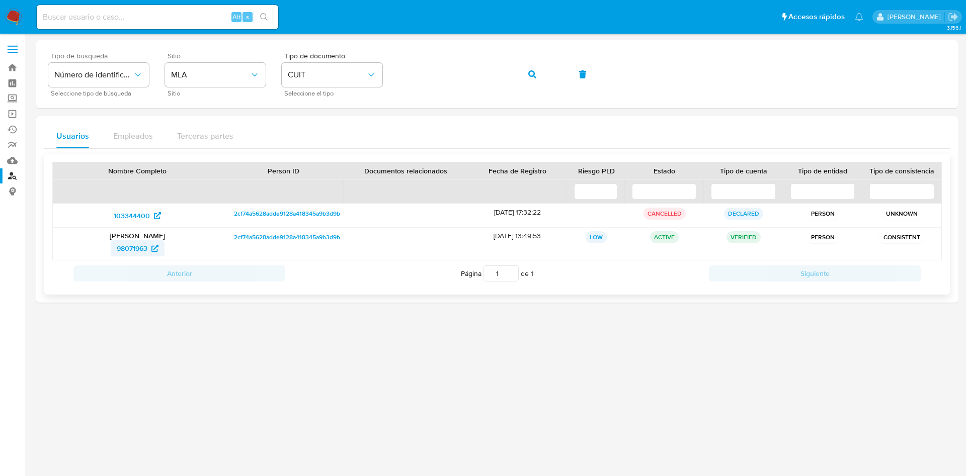
click at [136, 243] on span "98071963" at bounding box center [132, 248] width 31 height 16
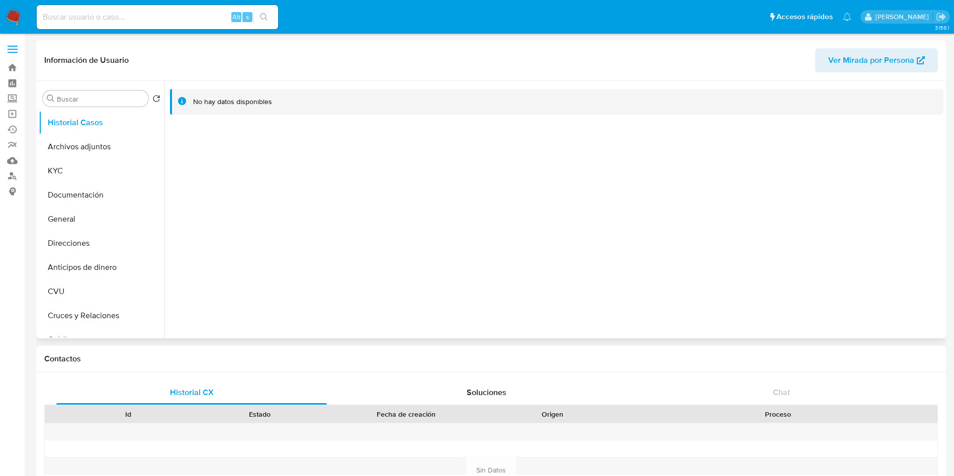
select select "10"
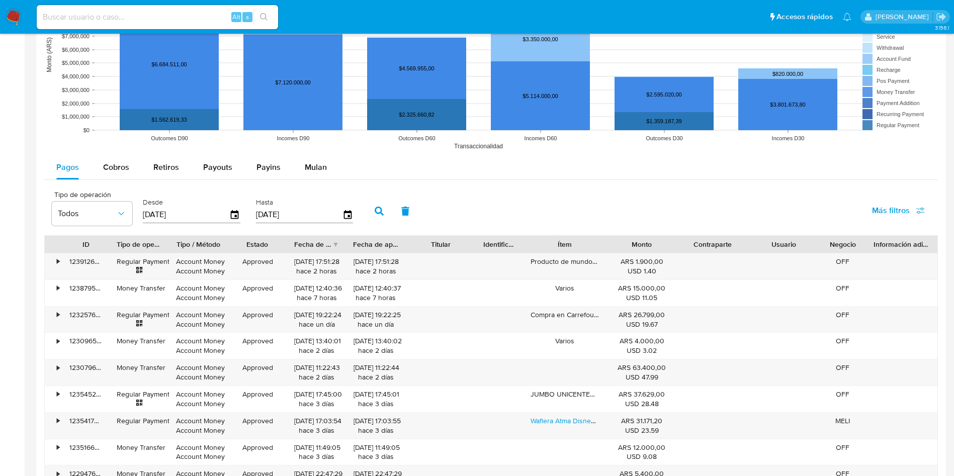
scroll to position [906, 0]
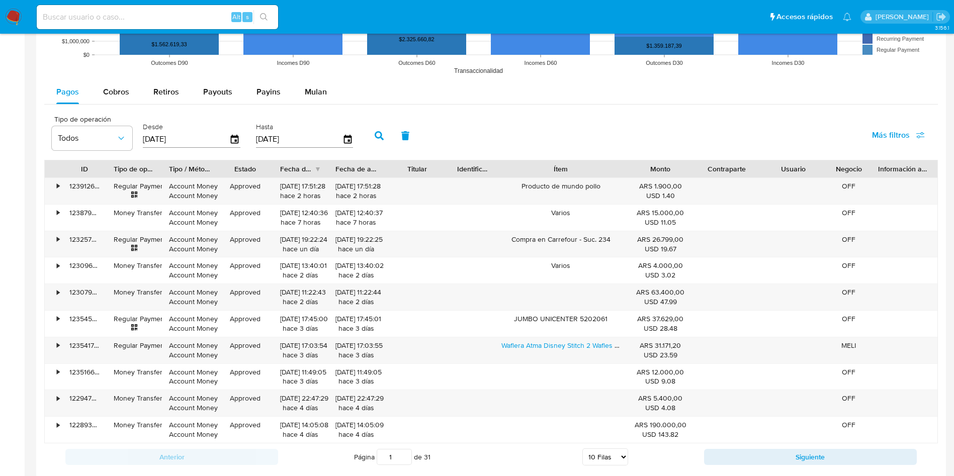
drag, startPoint x: 615, startPoint y: 170, endPoint x: 665, endPoint y: 168, distance: 49.8
click at [665, 168] on div "ID Tipo de operación Tipo / Método Estado Fecha de creación Fecha de aprobación…" at bounding box center [491, 168] width 893 height 17
click at [715, 458] on button "Siguiente" at bounding box center [810, 457] width 213 height 16
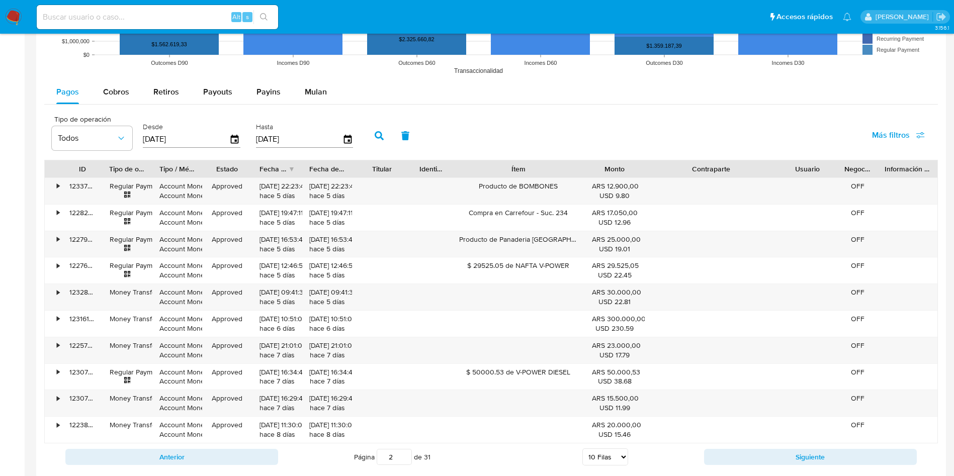
drag, startPoint x: 761, startPoint y: 164, endPoint x: 827, endPoint y: 160, distance: 66.5
click at [827, 160] on div "ID Tipo de operación Tipo / Método Estado Fecha de creación Fecha de aprobación…" at bounding box center [491, 168] width 893 height 17
click at [777, 459] on button "Siguiente" at bounding box center [810, 457] width 213 height 16
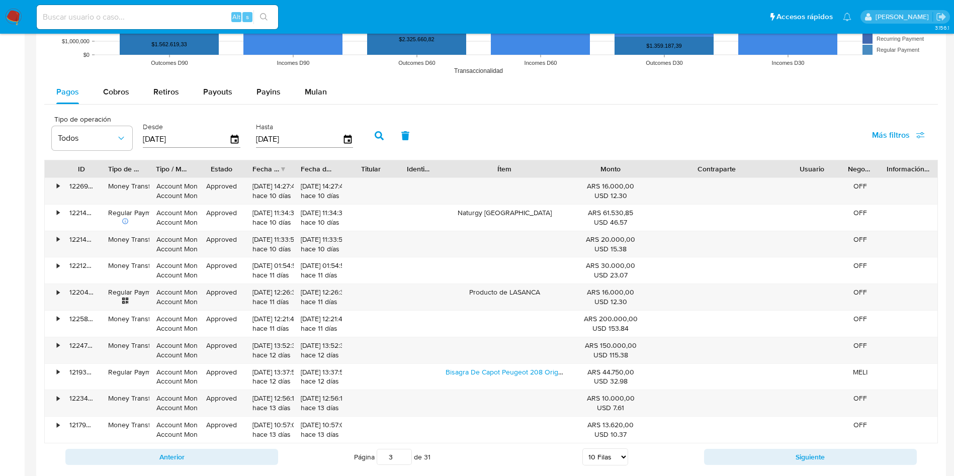
drag, startPoint x: 652, startPoint y: 168, endPoint x: 672, endPoint y: 164, distance: 20.0
click at [672, 164] on div "ID Tipo de operación Tipo / Método Estado Fecha de creación Fecha de aprobación…" at bounding box center [491, 168] width 893 height 17
click at [731, 463] on button "Siguiente" at bounding box center [810, 457] width 213 height 16
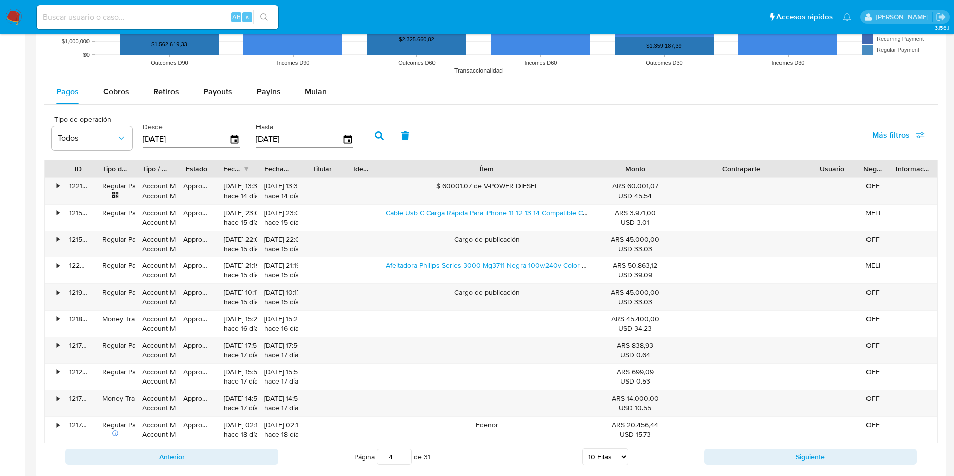
drag, startPoint x: 577, startPoint y: 167, endPoint x: 661, endPoint y: 171, distance: 84.1
click at [661, 171] on div "ID Tipo de operación Tipo / Método Estado Fecha de creación Fecha de aprobación…" at bounding box center [491, 168] width 893 height 17
click at [746, 453] on button "Siguiente" at bounding box center [810, 457] width 213 height 16
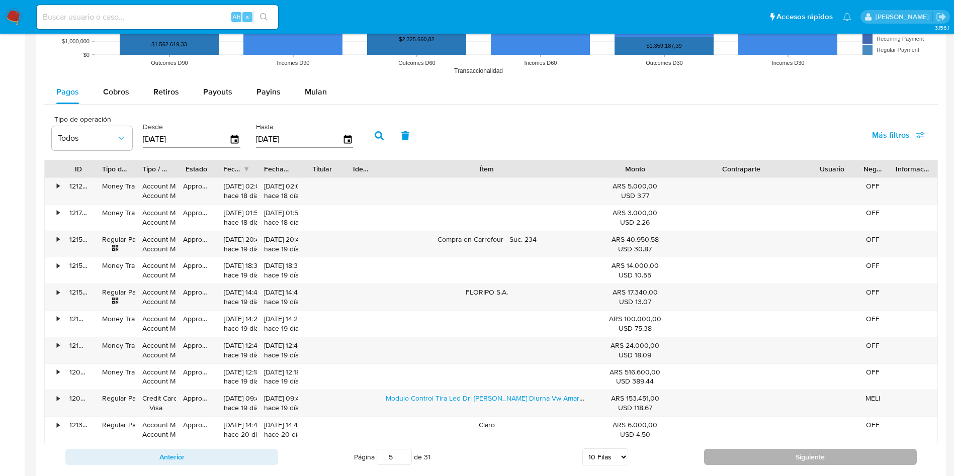
click at [738, 462] on button "Siguiente" at bounding box center [810, 457] width 213 height 16
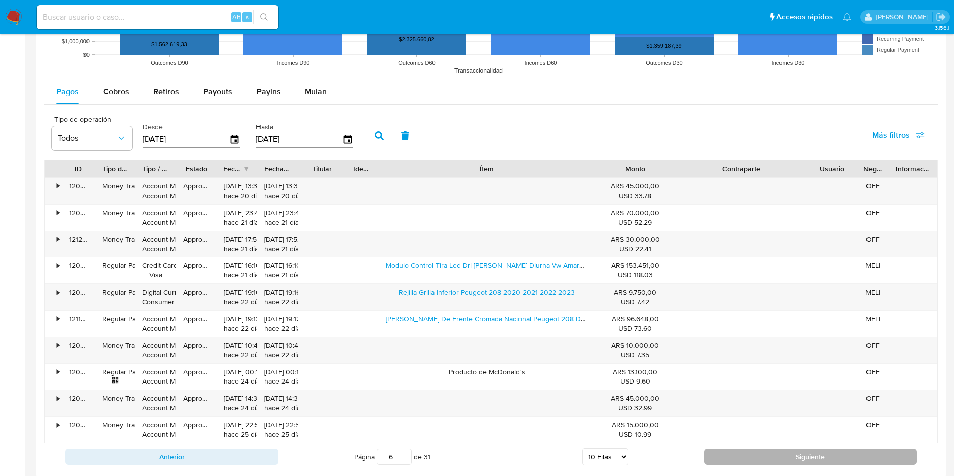
click at [721, 457] on button "Siguiente" at bounding box center [810, 457] width 213 height 16
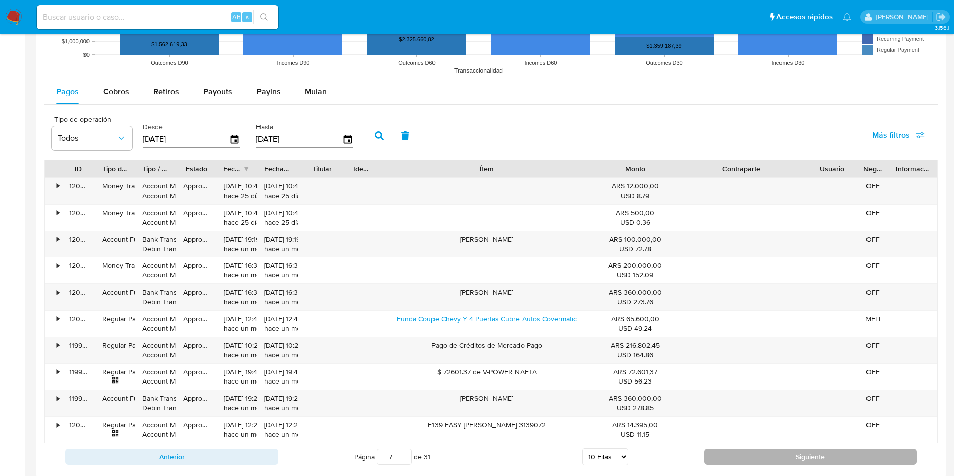
click at [788, 462] on button "Siguiente" at bounding box center [810, 457] width 213 height 16
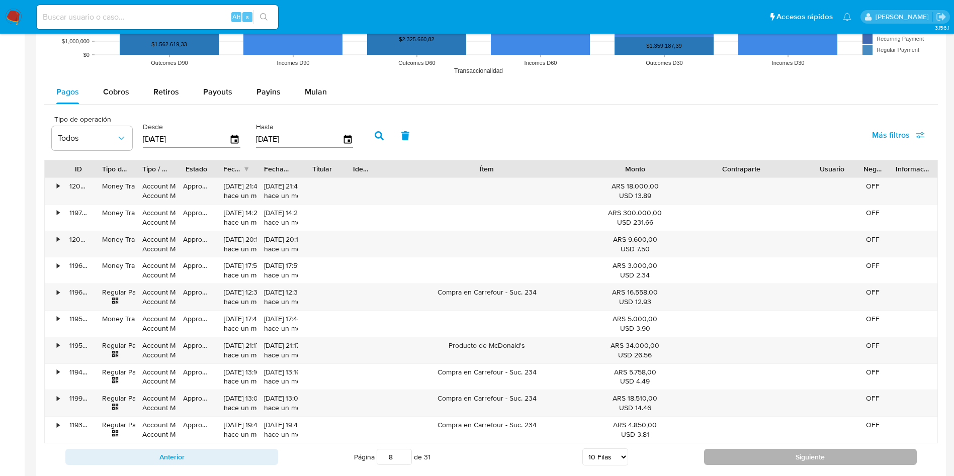
click at [740, 455] on button "Siguiente" at bounding box center [810, 457] width 213 height 16
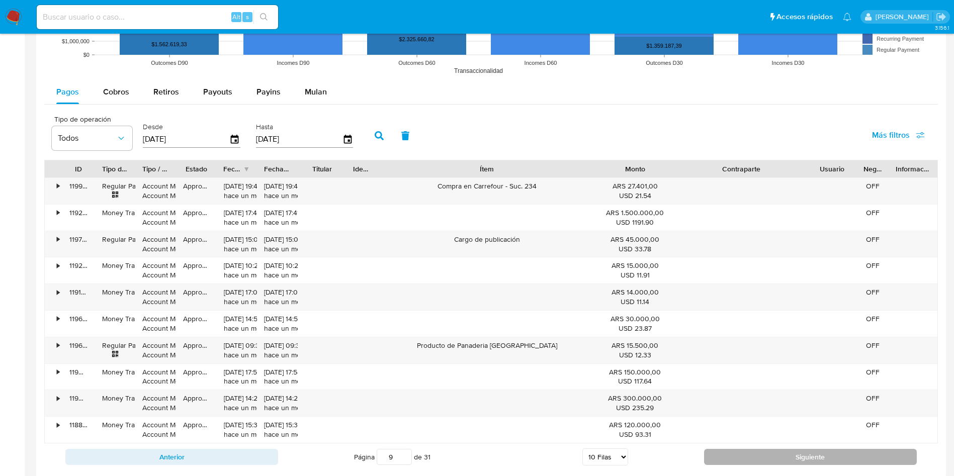
click at [738, 462] on button "Siguiente" at bounding box center [810, 457] width 213 height 16
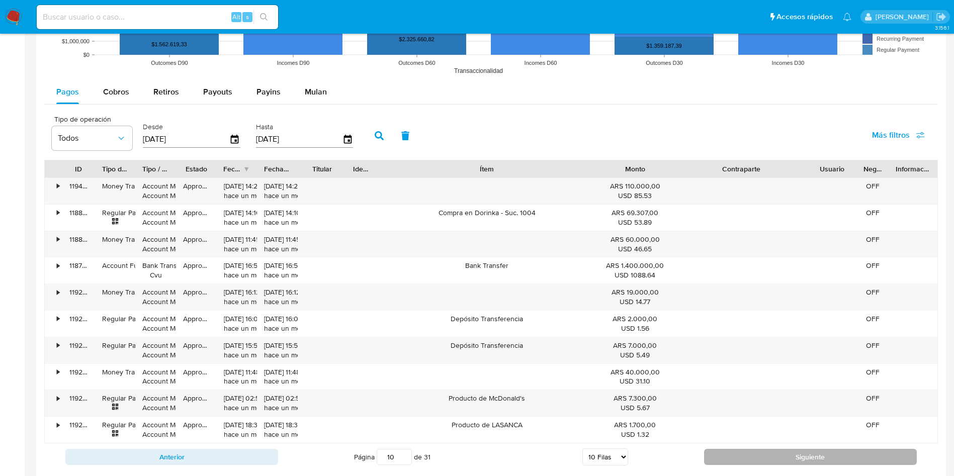
click at [772, 456] on button "Siguiente" at bounding box center [810, 457] width 213 height 16
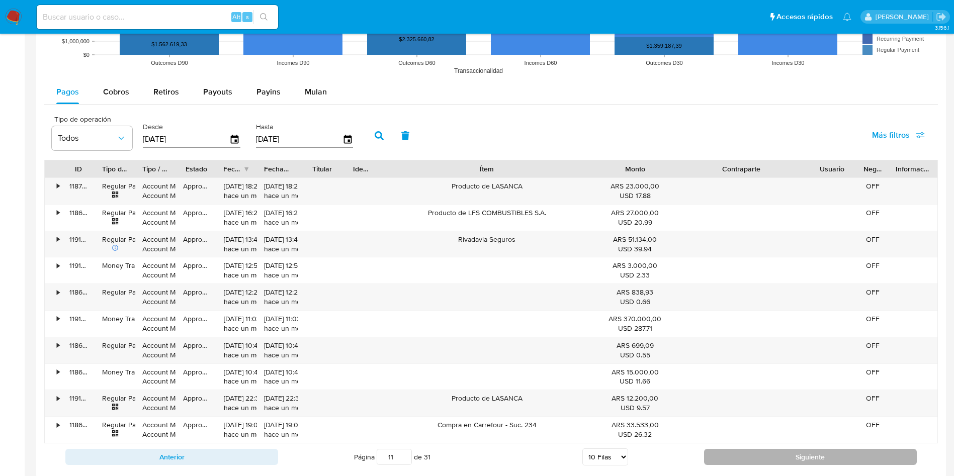
click at [767, 462] on button "Siguiente" at bounding box center [810, 457] width 213 height 16
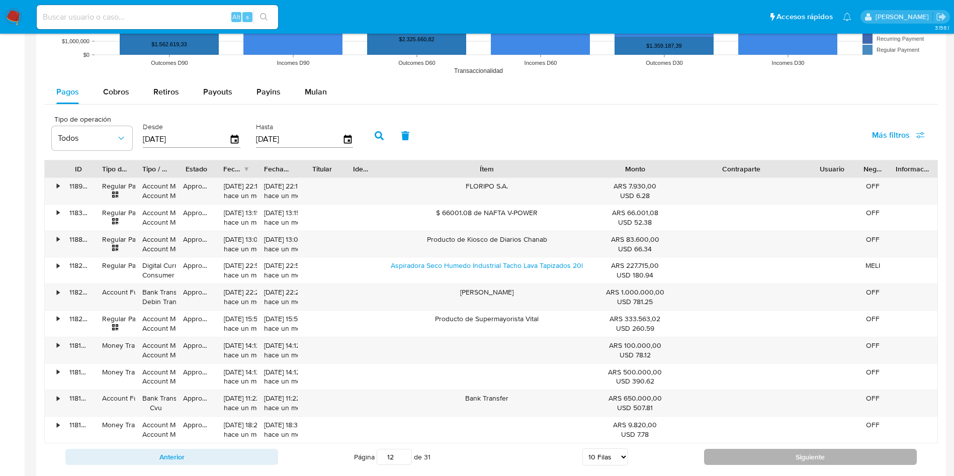
click at [719, 452] on button "Siguiente" at bounding box center [810, 457] width 213 height 16
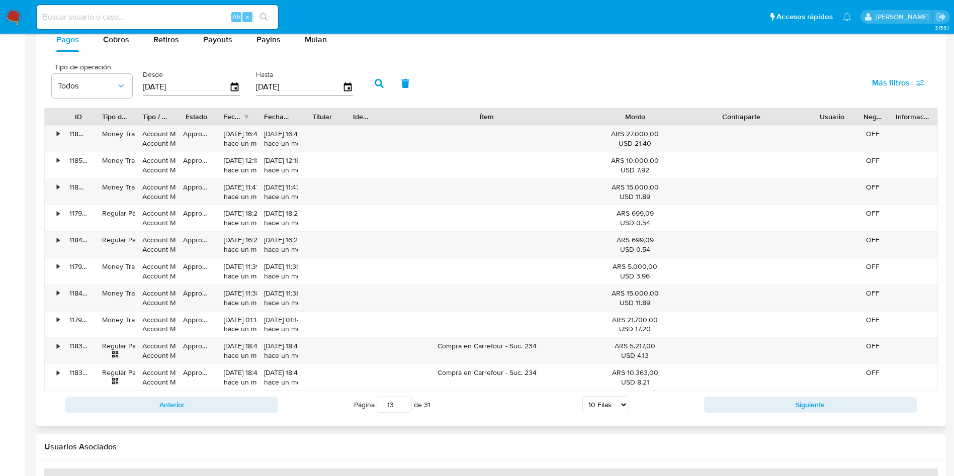
scroll to position [981, 0]
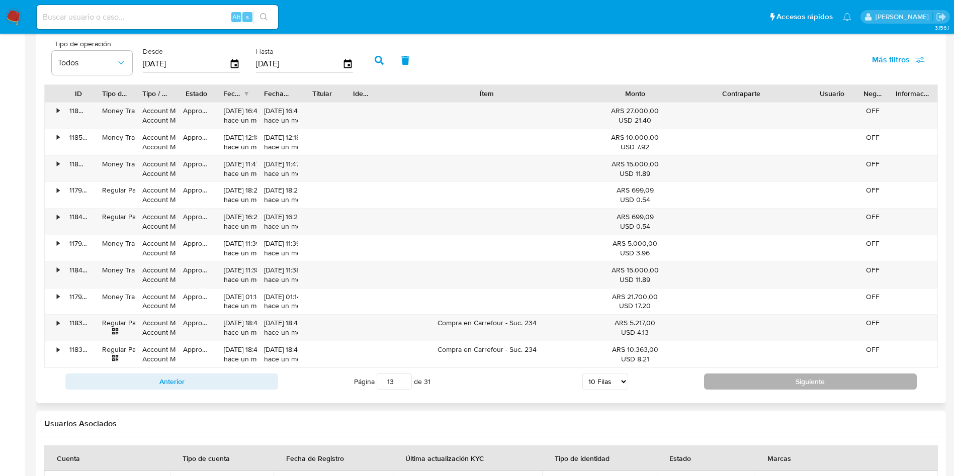
click at [732, 385] on button "Siguiente" at bounding box center [810, 382] width 213 height 16
click at [750, 389] on button "Siguiente" at bounding box center [810, 382] width 213 height 16
click at [728, 379] on button "Siguiente" at bounding box center [810, 382] width 213 height 16
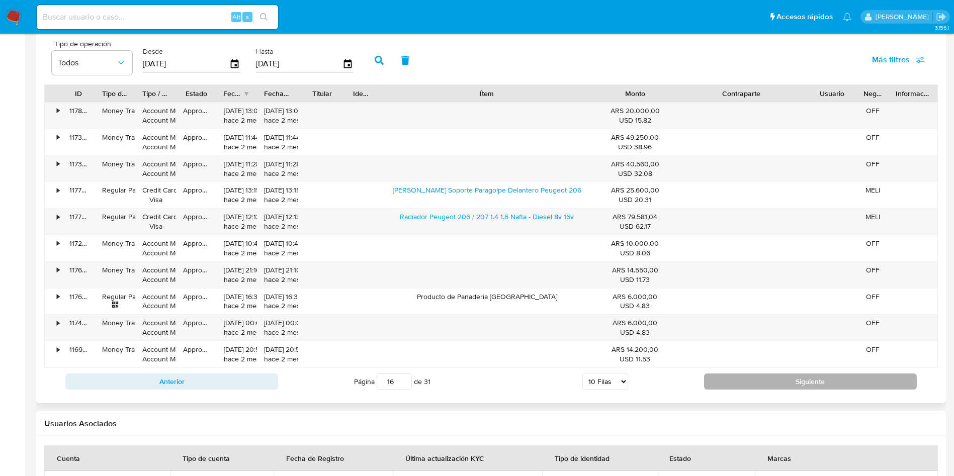
click at [732, 380] on button "Siguiente" at bounding box center [810, 382] width 213 height 16
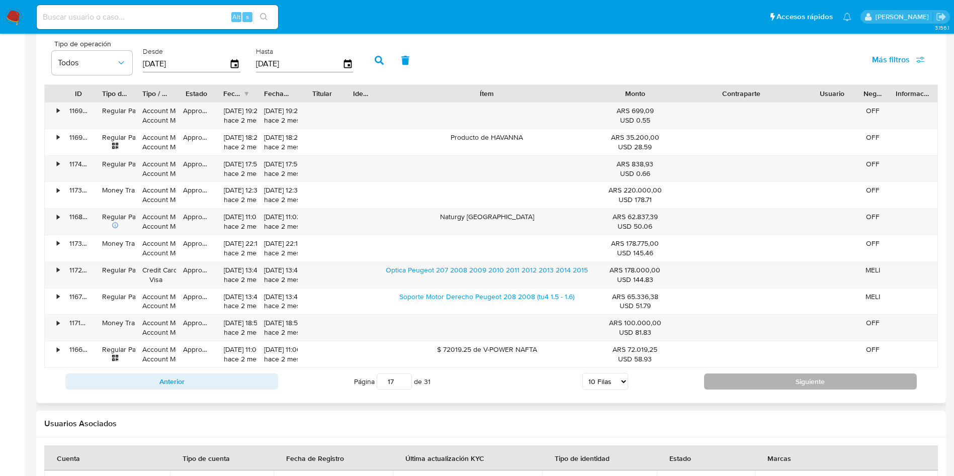
click at [739, 382] on button "Siguiente" at bounding box center [810, 382] width 213 height 16
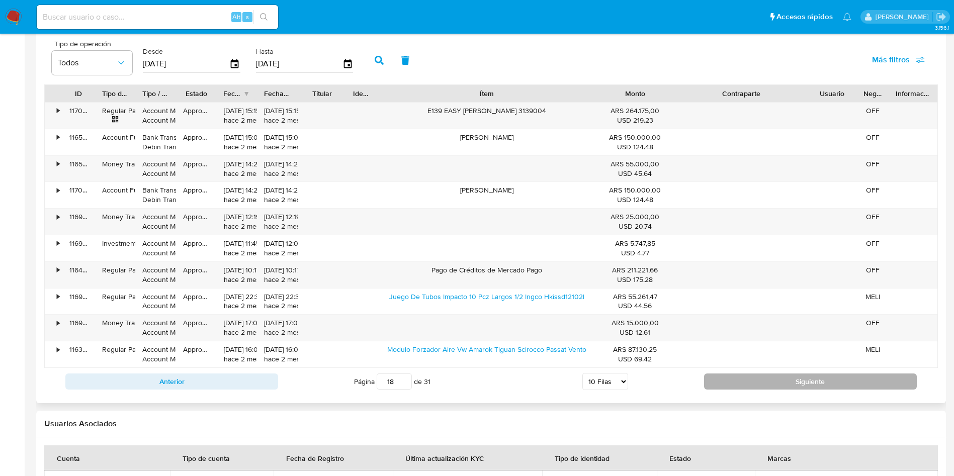
click at [739, 382] on button "Siguiente" at bounding box center [810, 382] width 213 height 16
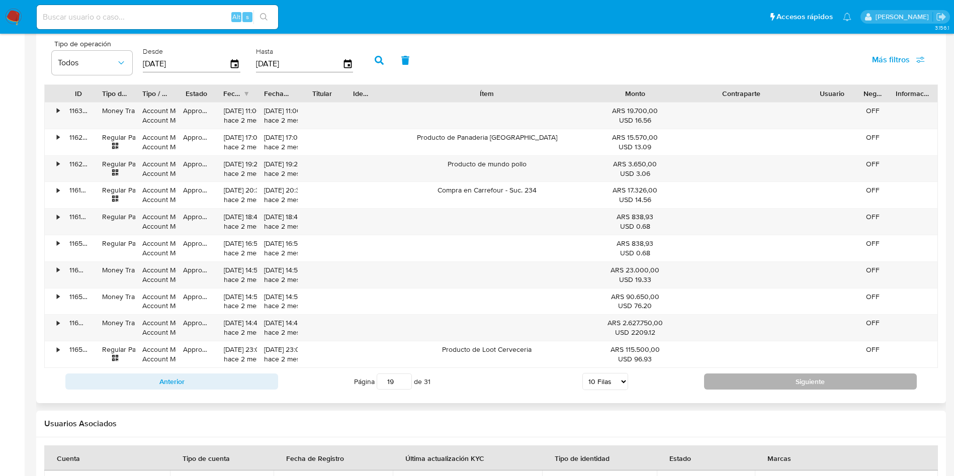
click at [739, 382] on button "Siguiente" at bounding box center [810, 382] width 213 height 16
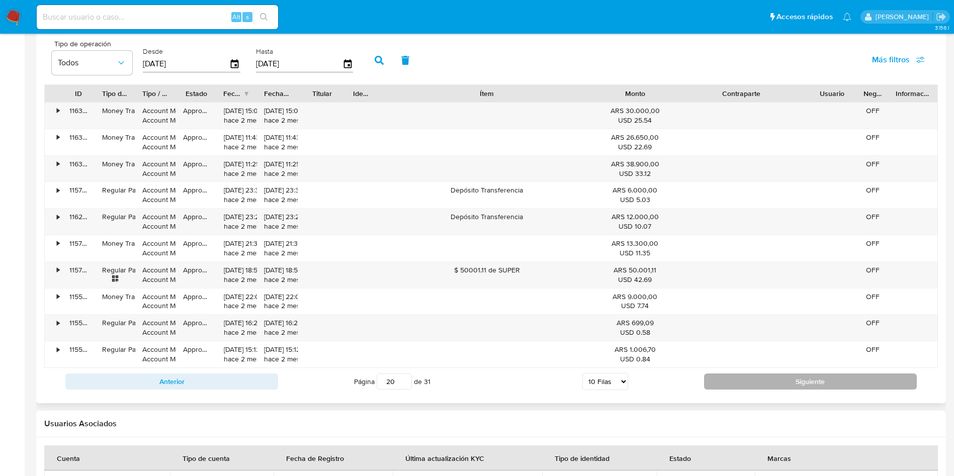
click at [740, 381] on button "Siguiente" at bounding box center [810, 382] width 213 height 16
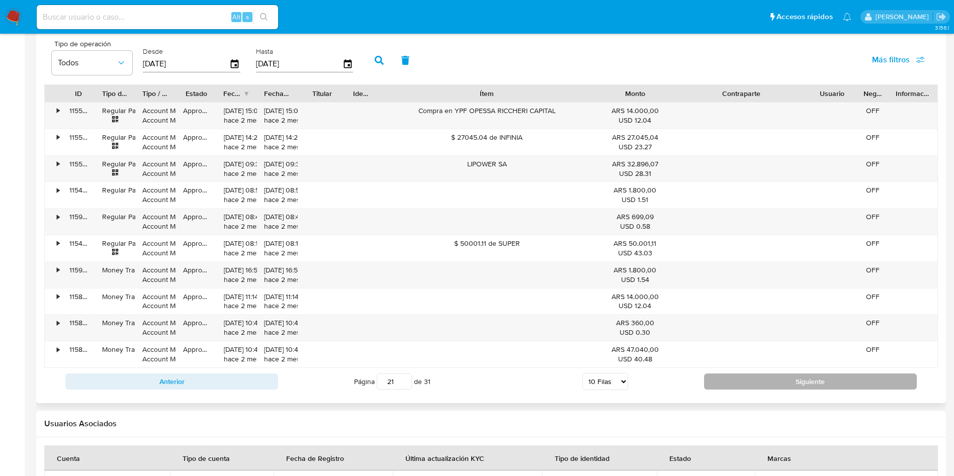
click at [740, 381] on button "Siguiente" at bounding box center [810, 382] width 213 height 16
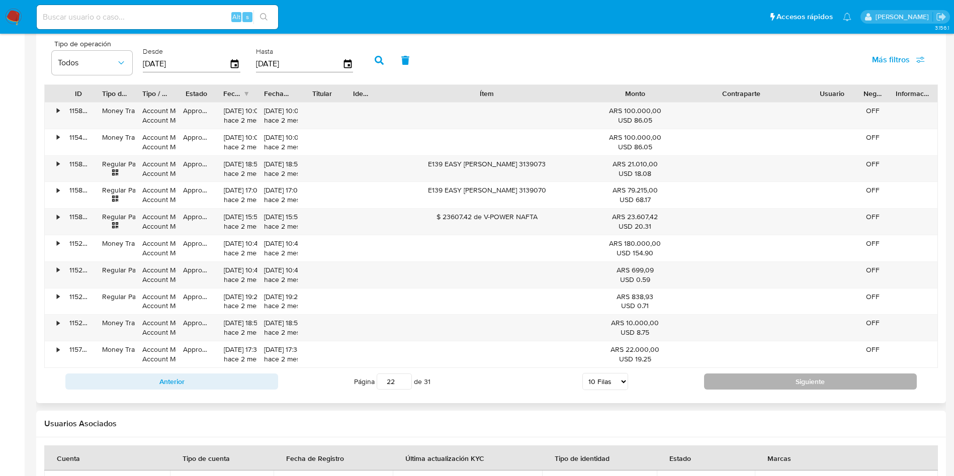
click at [740, 381] on button "Siguiente" at bounding box center [810, 382] width 213 height 16
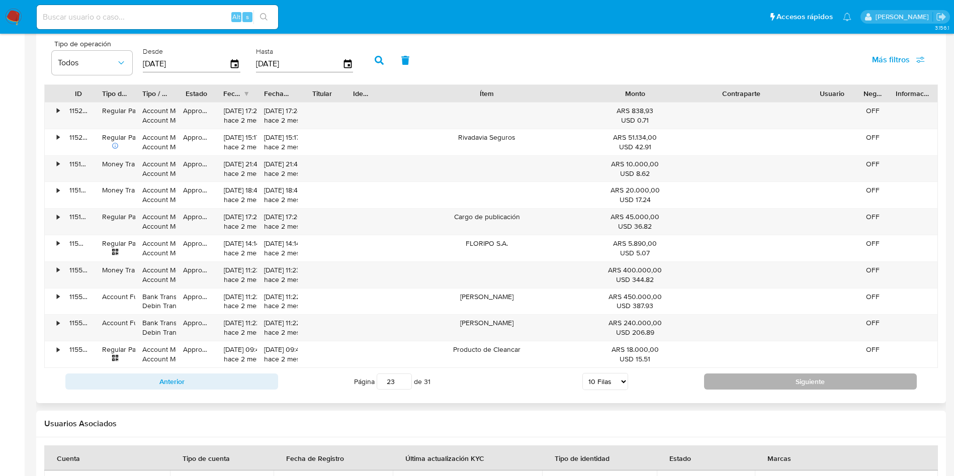
click at [740, 381] on button "Siguiente" at bounding box center [810, 382] width 213 height 16
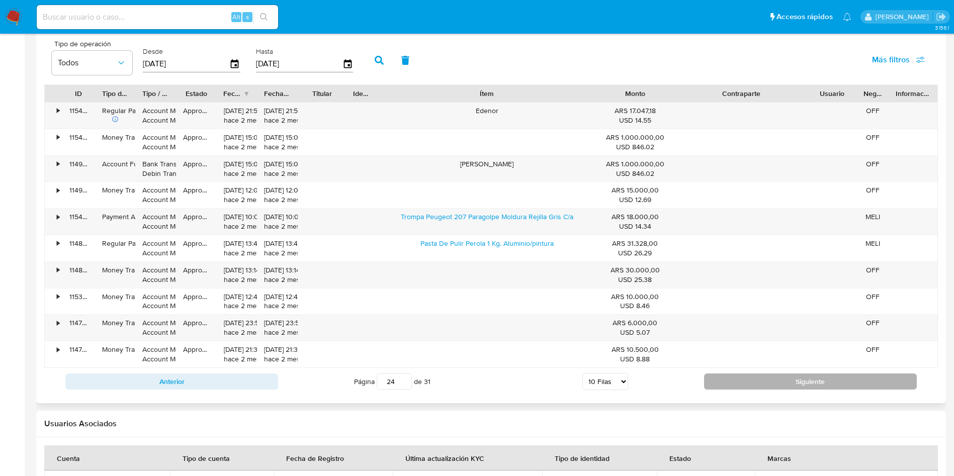
click at [740, 381] on button "Siguiente" at bounding box center [810, 382] width 213 height 16
type input "25"
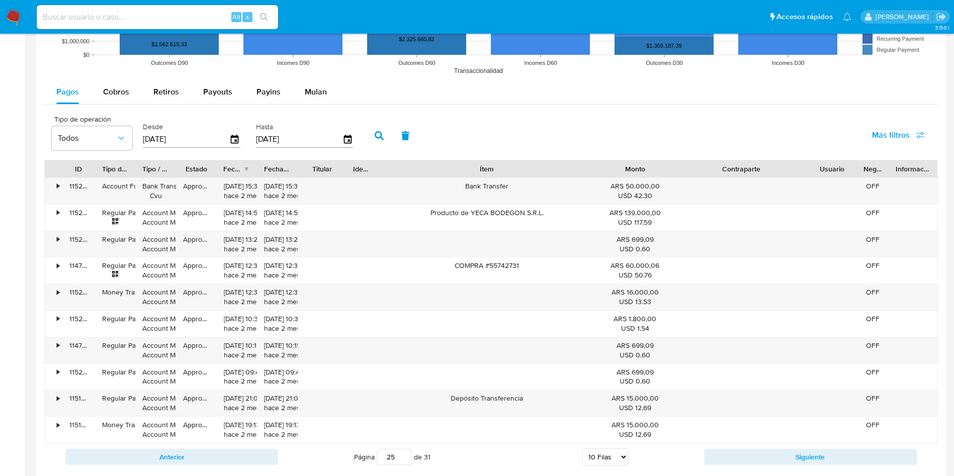
scroll to position [830, 0]
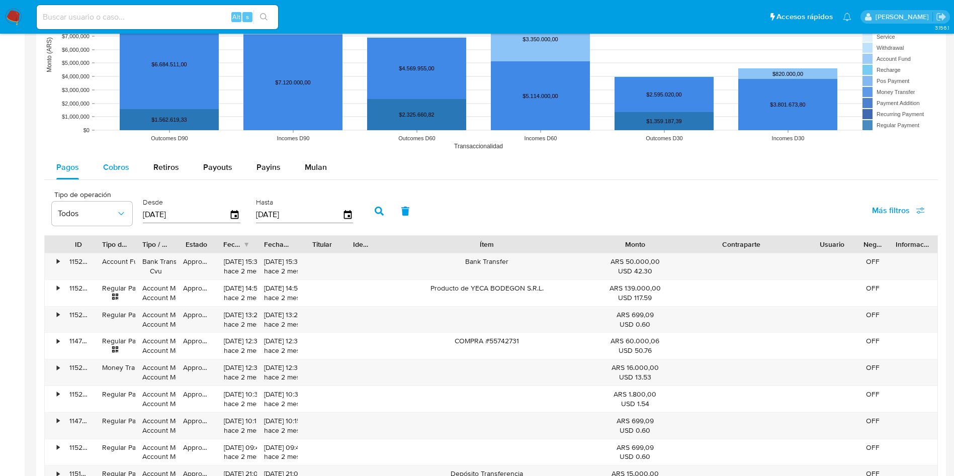
click at [111, 174] on div "Cobros" at bounding box center [116, 167] width 26 height 24
select select "10"
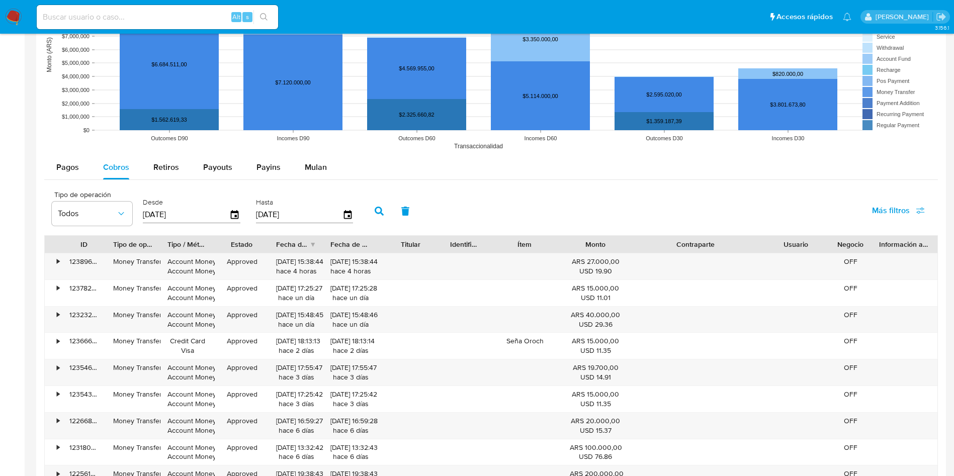
drag, startPoint x: 743, startPoint y: 242, endPoint x: 807, endPoint y: 246, distance: 64.5
click at [807, 246] on div "ID Tipo de operación Tipo / Método Estado Fecha de creación Fecha de aprobación…" at bounding box center [491, 244] width 893 height 17
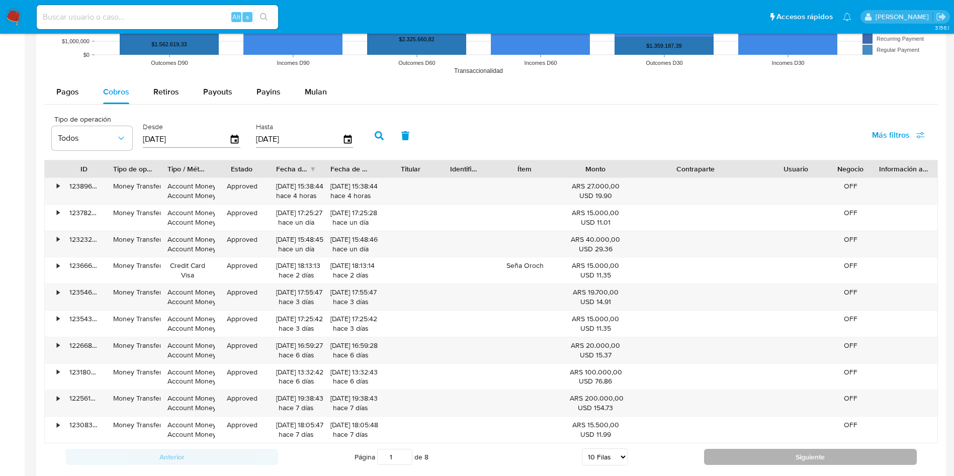
click at [731, 461] on button "Siguiente" at bounding box center [810, 457] width 213 height 16
click at [771, 454] on button "Siguiente" at bounding box center [810, 457] width 213 height 16
click at [753, 461] on button "Siguiente" at bounding box center [810, 457] width 213 height 16
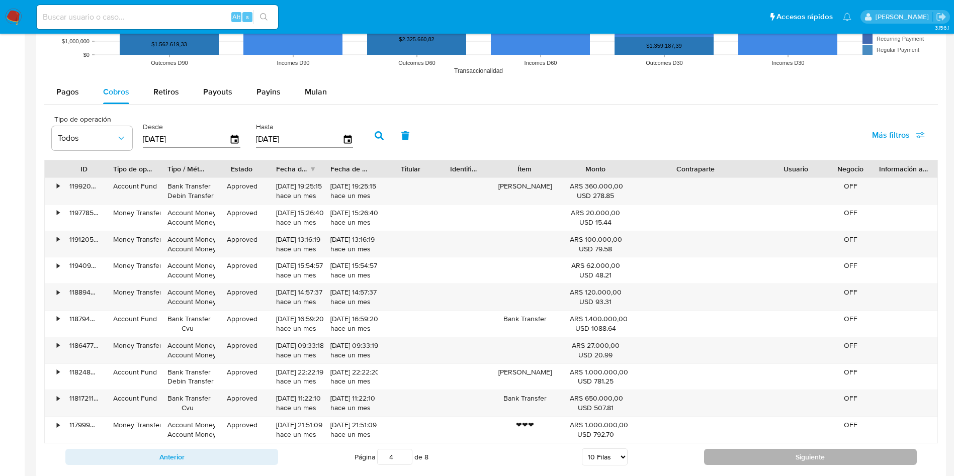
click at [743, 454] on button "Siguiente" at bounding box center [810, 457] width 213 height 16
click at [739, 453] on button "Siguiente" at bounding box center [810, 457] width 213 height 16
click at [736, 462] on button "Siguiente" at bounding box center [810, 457] width 213 height 16
click at [726, 454] on button "Siguiente" at bounding box center [810, 457] width 213 height 16
type input "8"
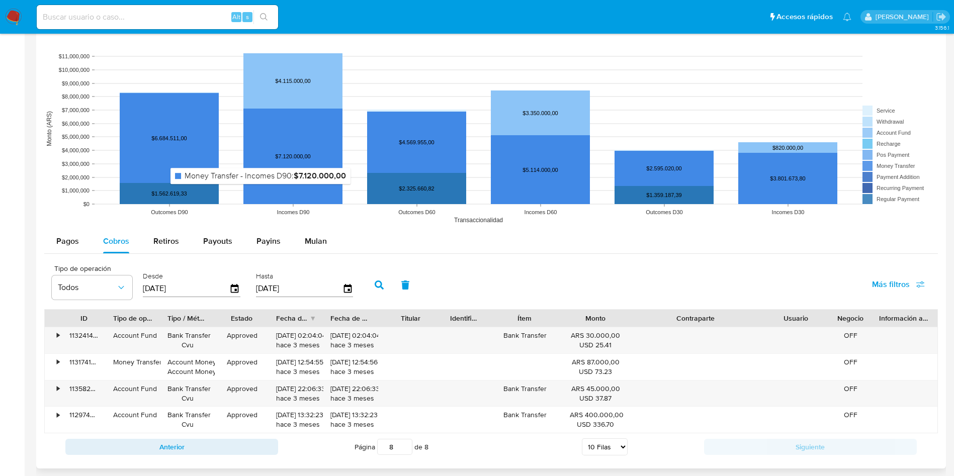
scroll to position [830, 0]
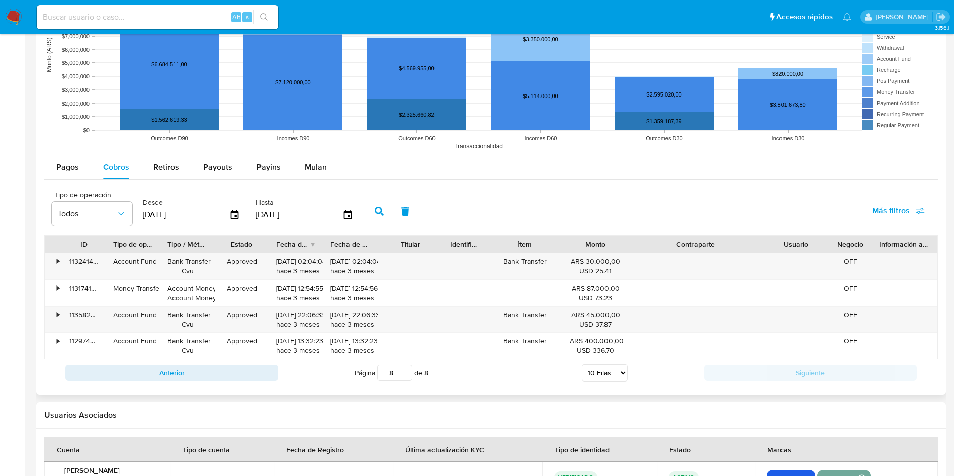
click at [387, 216] on button "button" at bounding box center [379, 211] width 26 height 24
click at [383, 210] on icon "button" at bounding box center [379, 211] width 9 height 9
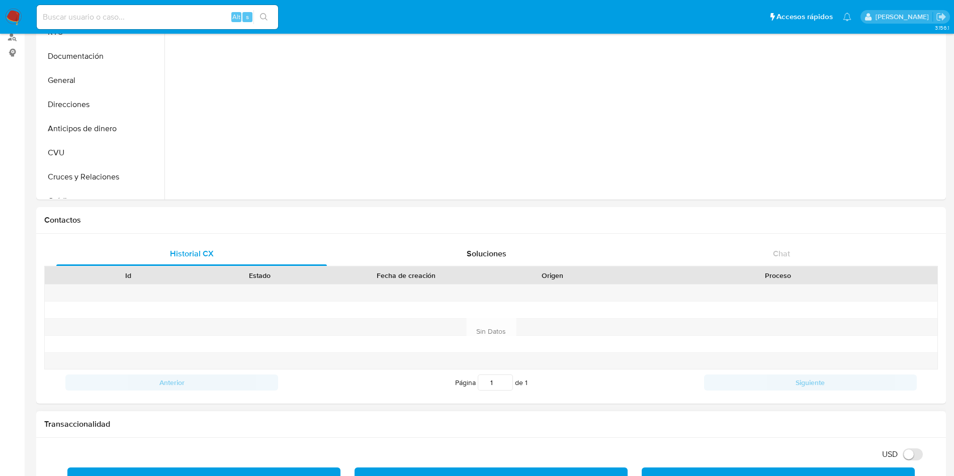
scroll to position [0, 0]
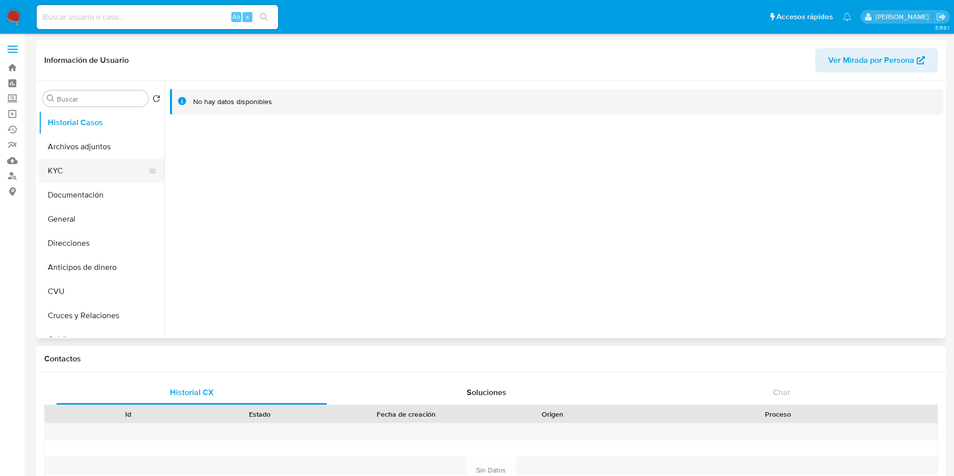
click at [107, 166] on button "KYC" at bounding box center [98, 171] width 118 height 24
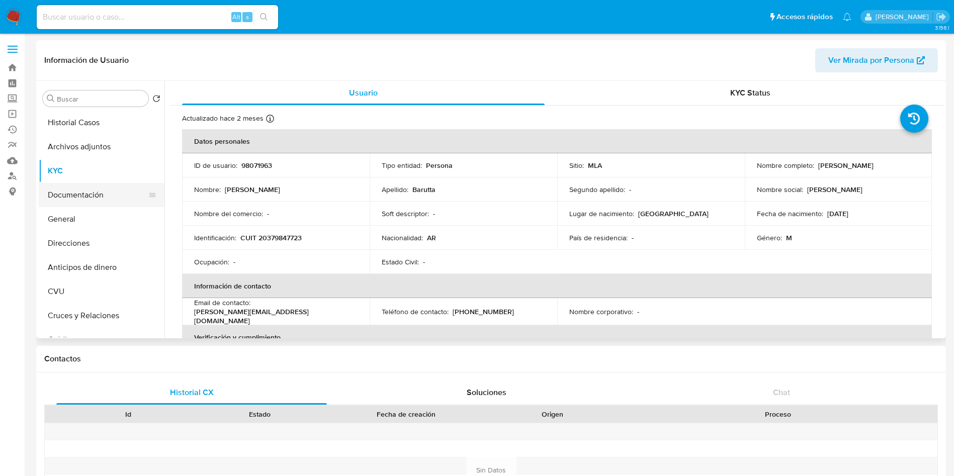
click at [76, 195] on button "Documentación" at bounding box center [98, 195] width 118 height 24
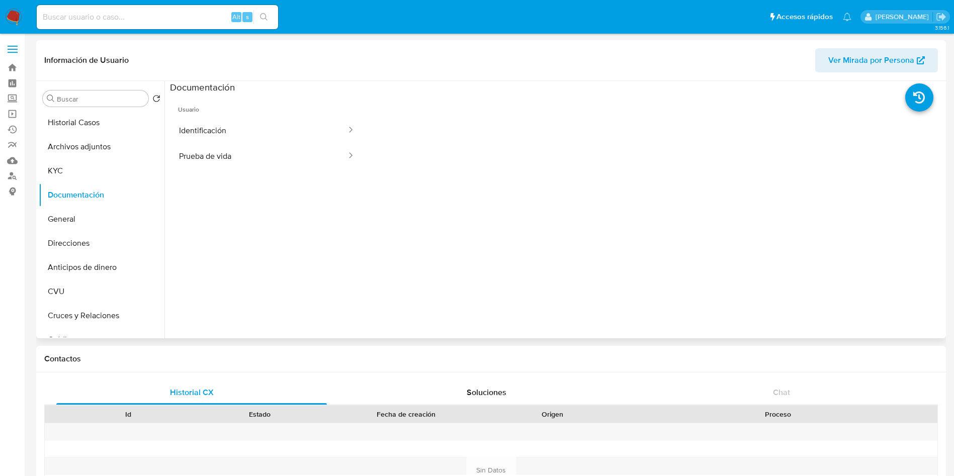
click at [260, 169] on ul "Usuario Identificación Prueba de vida" at bounding box center [267, 239] width 194 height 290
click at [256, 157] on button "Prueba de vida" at bounding box center [259, 156] width 178 height 26
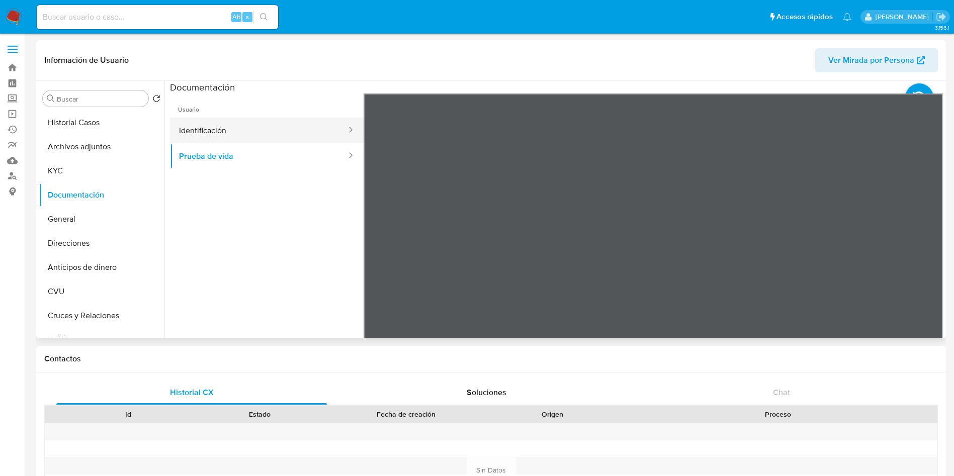
click at [220, 127] on button "Identificación" at bounding box center [259, 131] width 178 height 26
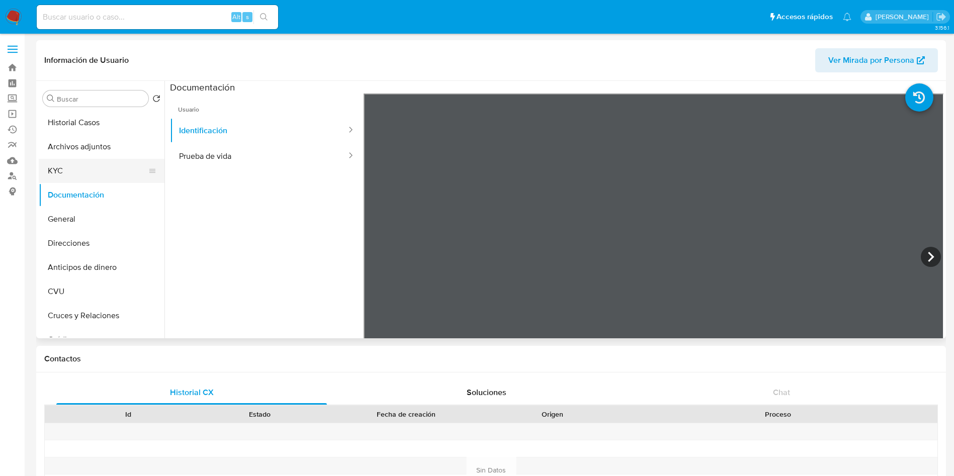
click at [102, 169] on button "KYC" at bounding box center [98, 171] width 118 height 24
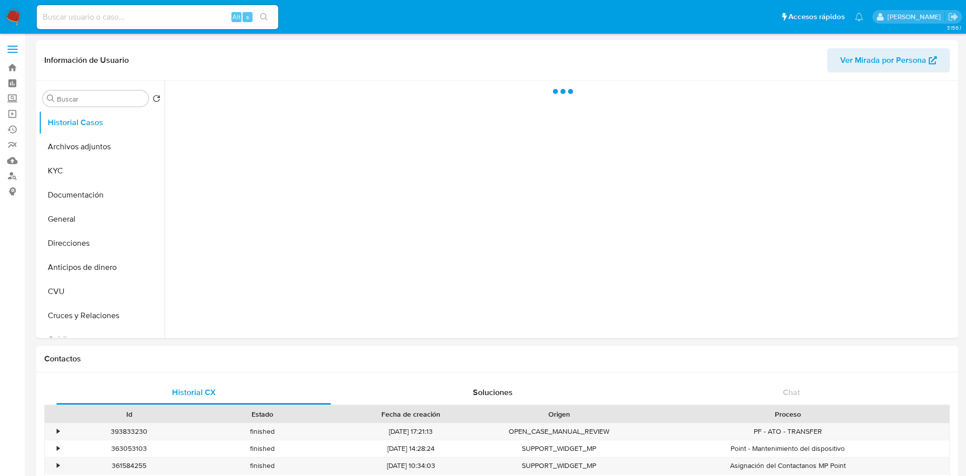
select select "10"
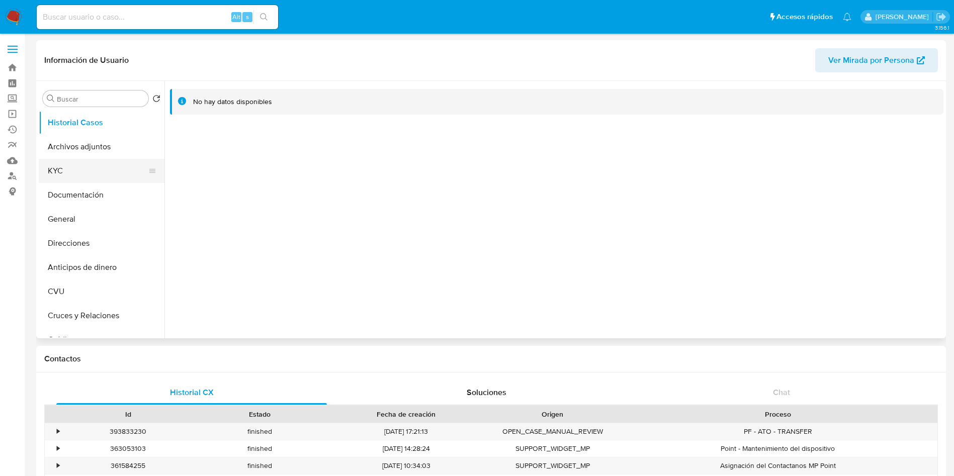
click at [72, 166] on button "KYC" at bounding box center [98, 171] width 118 height 24
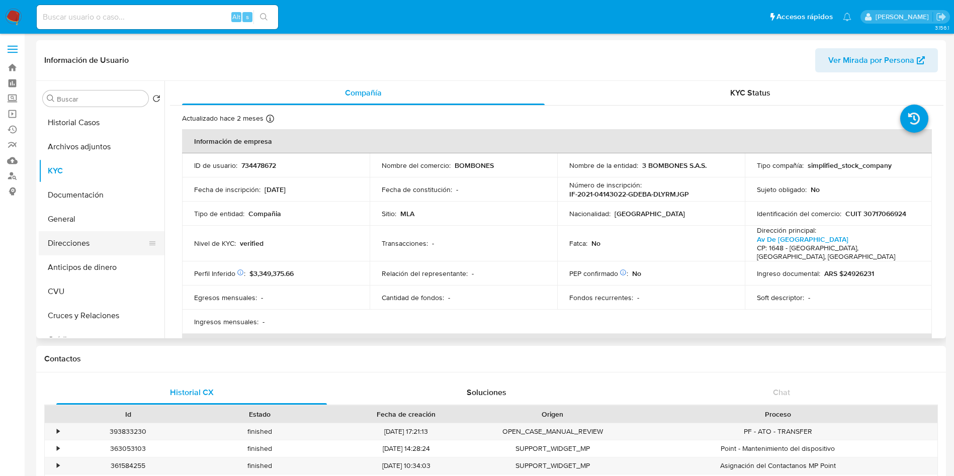
click at [93, 246] on button "Direcciones" at bounding box center [98, 243] width 118 height 24
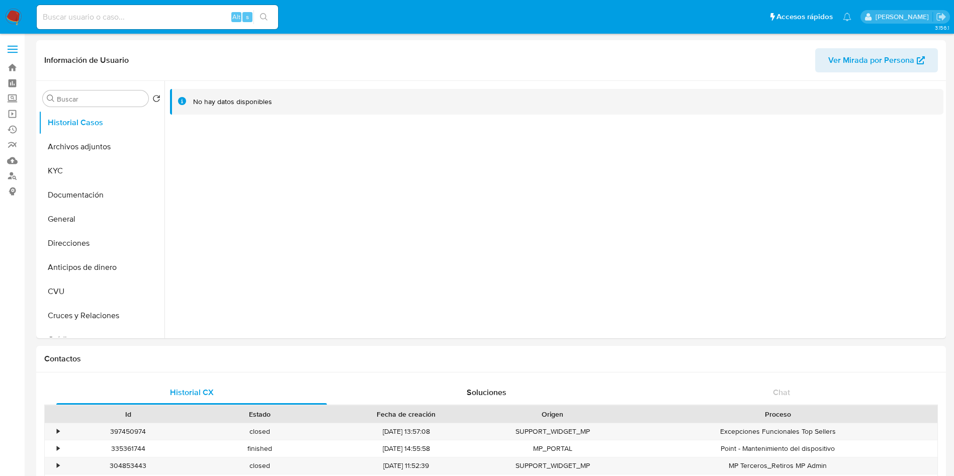
select select "10"
click at [87, 170] on button "KYC" at bounding box center [98, 171] width 118 height 24
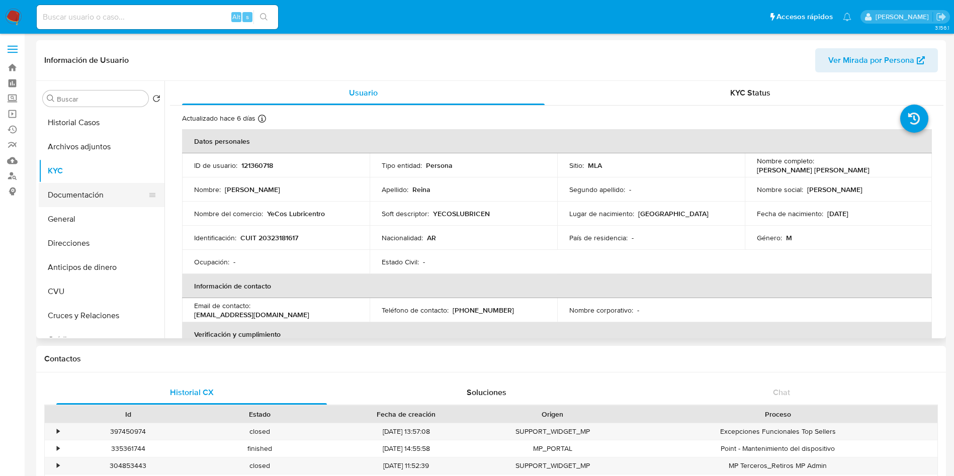
click at [82, 197] on button "Documentación" at bounding box center [98, 195] width 118 height 24
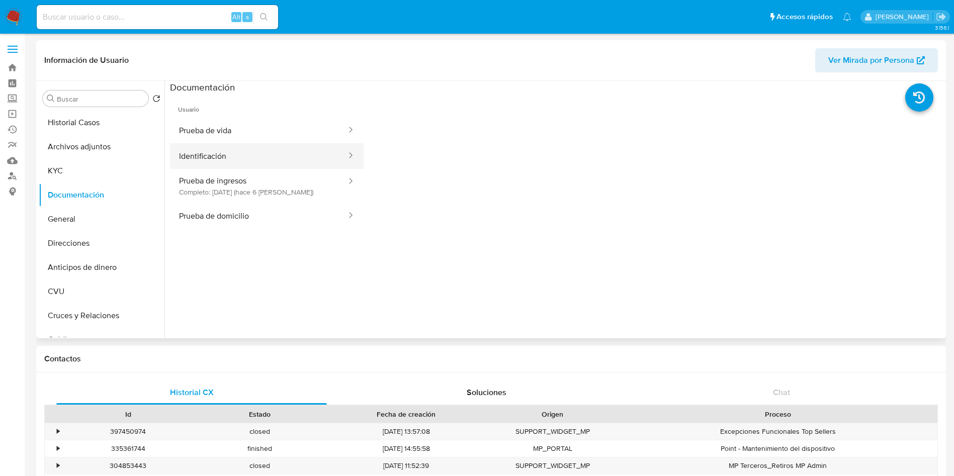
click at [267, 155] on button "Identificación" at bounding box center [259, 156] width 178 height 26
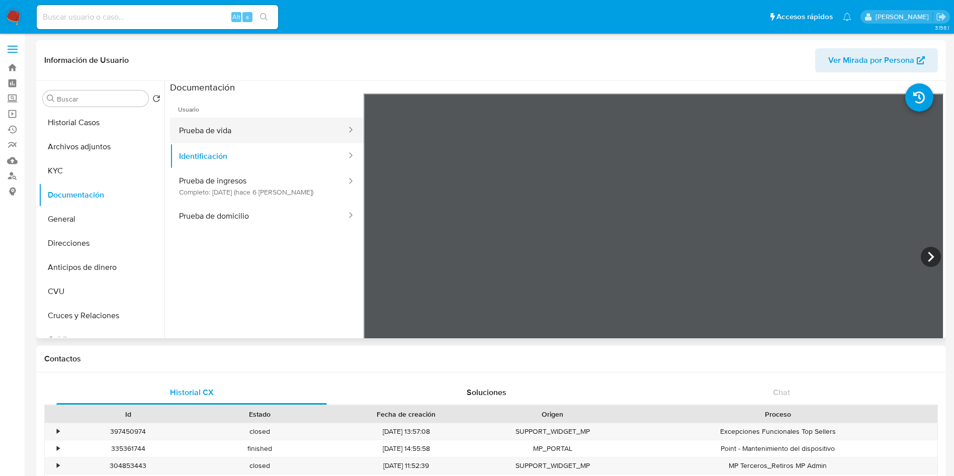
click at [239, 132] on button "Prueba de vida" at bounding box center [259, 131] width 178 height 26
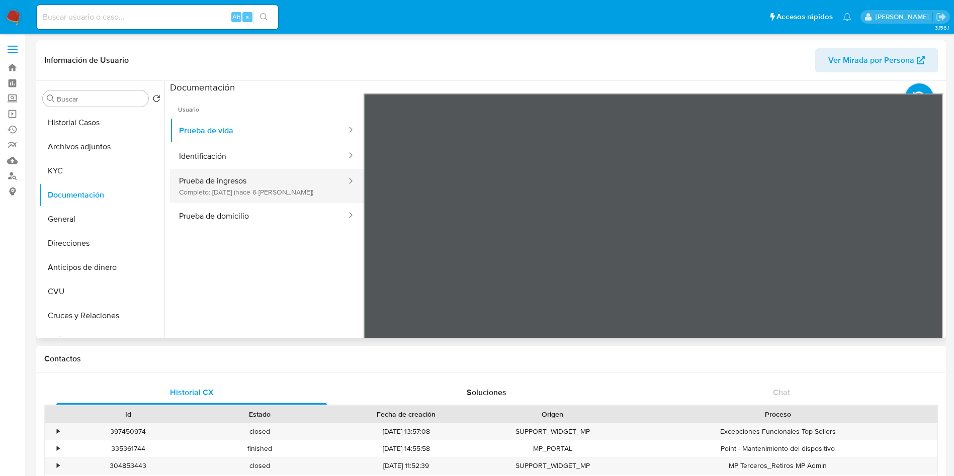
click at [219, 196] on button "Prueba de ingresos Completo: [DATE] (hace 6 [PERSON_NAME])" at bounding box center [259, 186] width 178 height 34
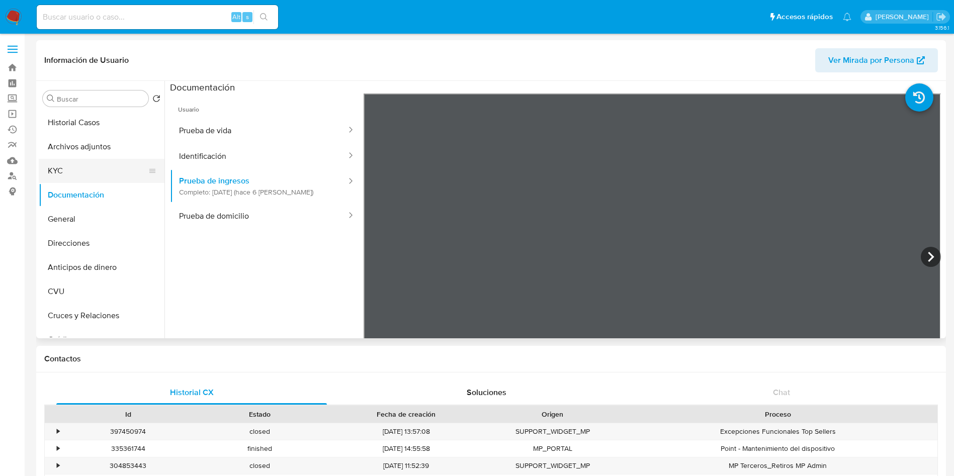
click at [69, 168] on button "KYC" at bounding box center [98, 171] width 118 height 24
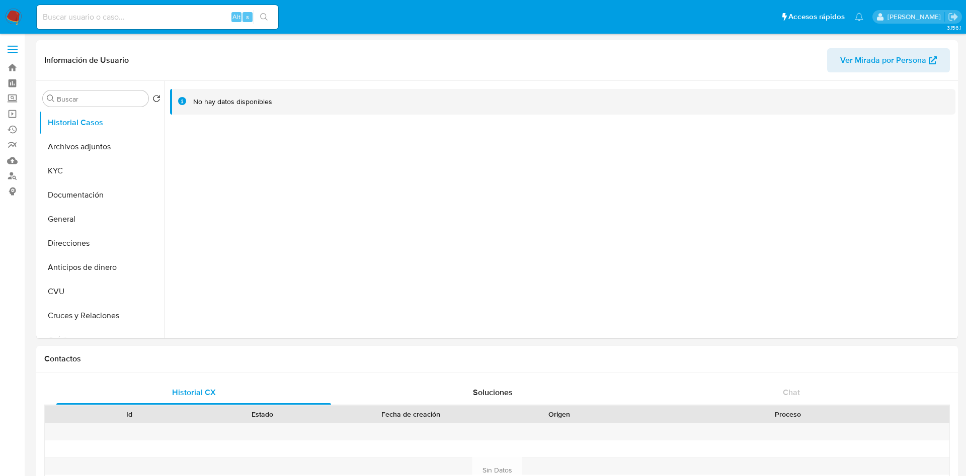
select select "10"
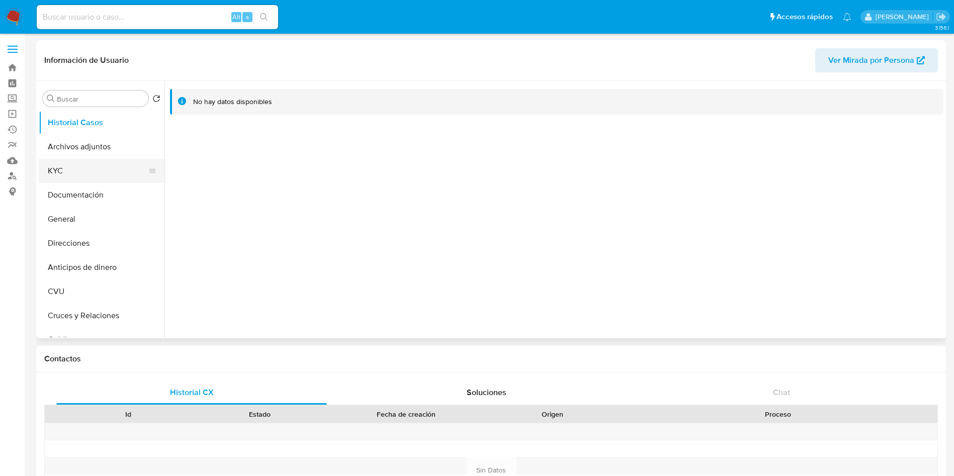
click at [84, 168] on button "KYC" at bounding box center [98, 171] width 118 height 24
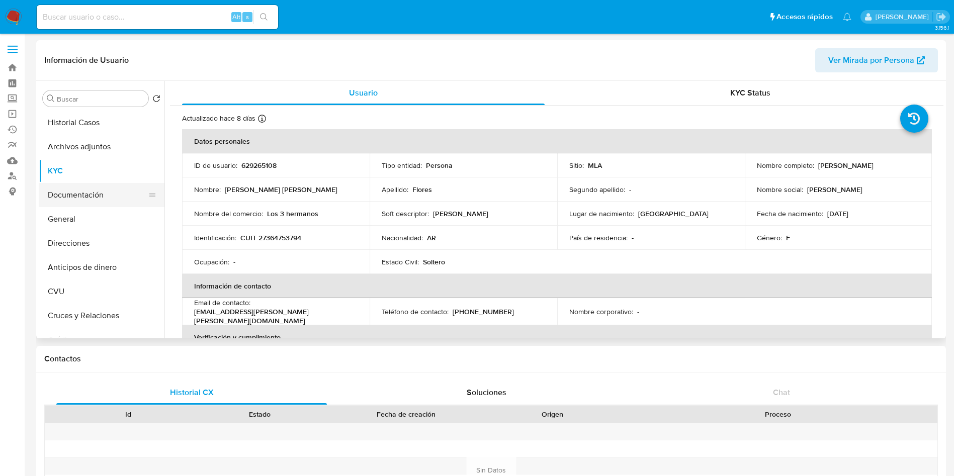
click at [98, 197] on button "Documentación" at bounding box center [98, 195] width 118 height 24
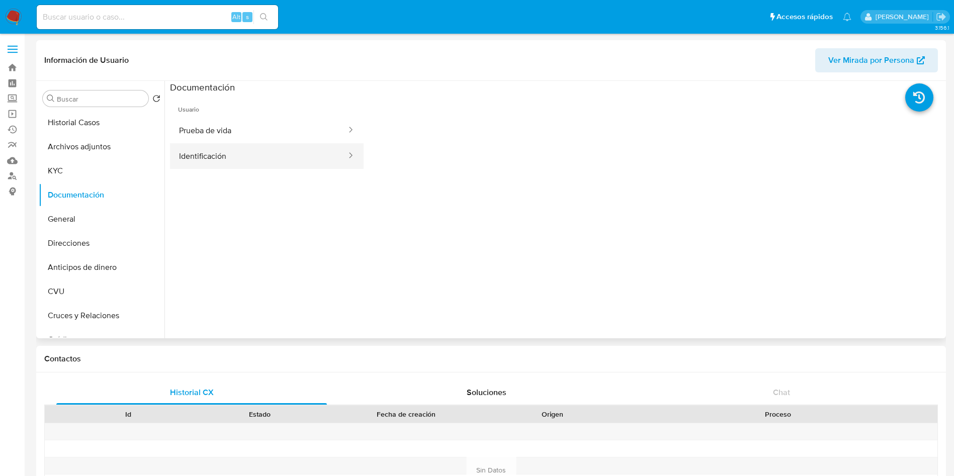
click at [230, 158] on button "Identificación" at bounding box center [259, 156] width 178 height 26
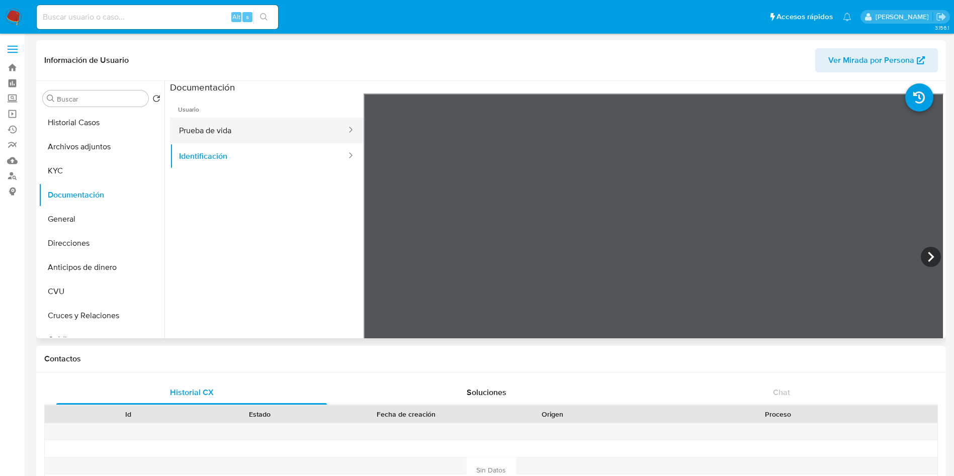
click at [196, 123] on button "Prueba de vida" at bounding box center [259, 131] width 178 height 26
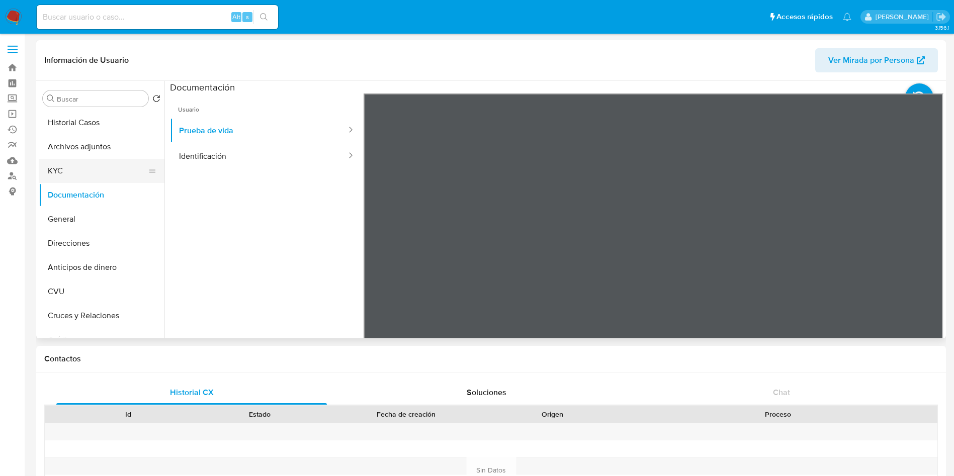
click at [123, 166] on button "KYC" at bounding box center [98, 171] width 118 height 24
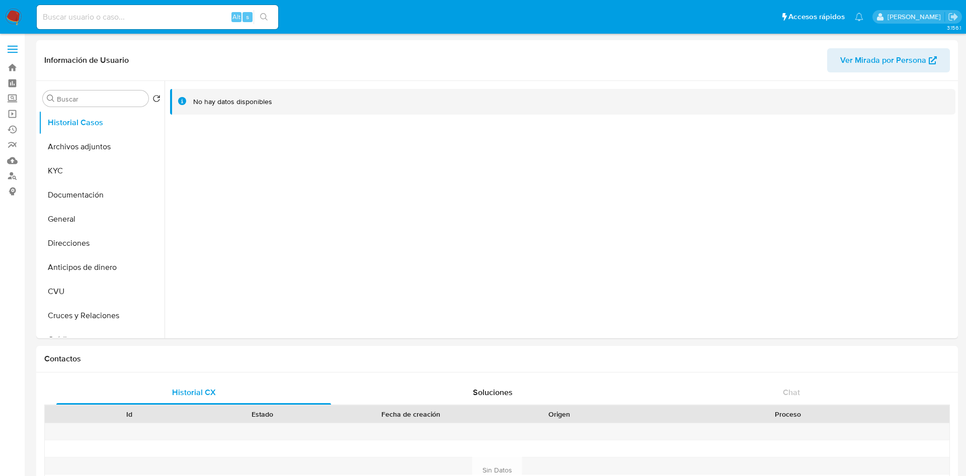
select select "10"
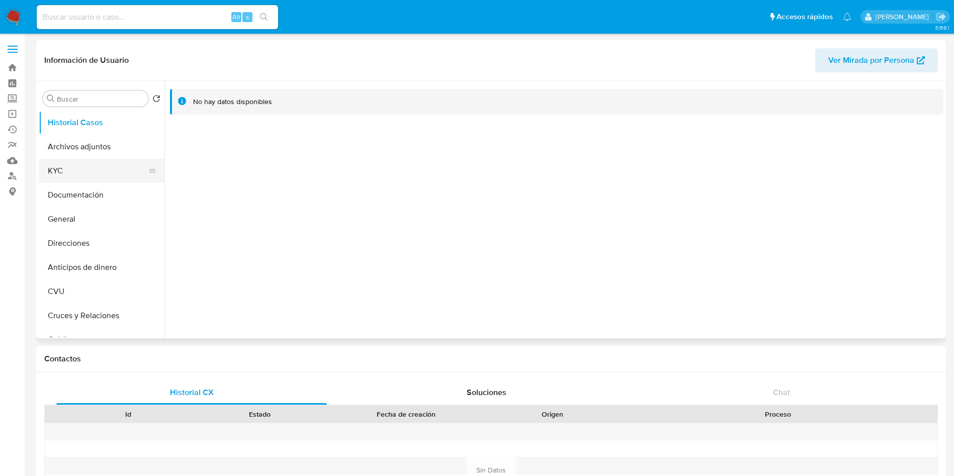
click at [96, 176] on button "KYC" at bounding box center [98, 171] width 118 height 24
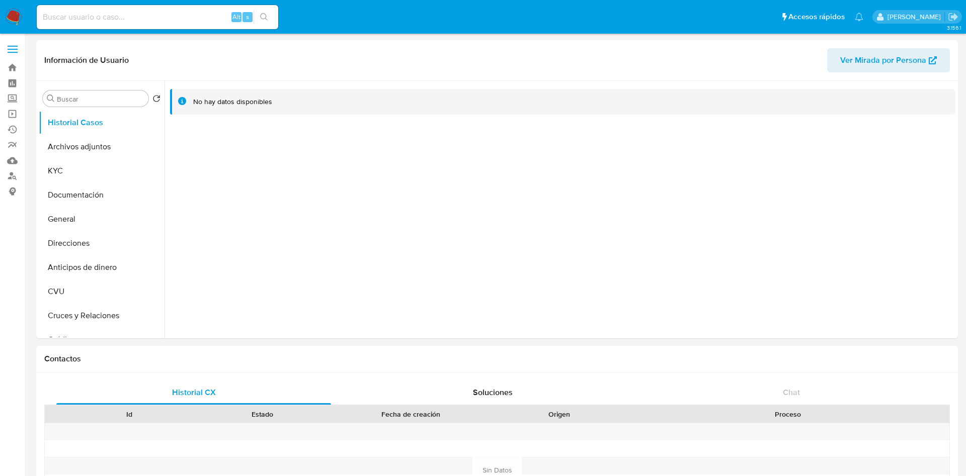
select select "10"
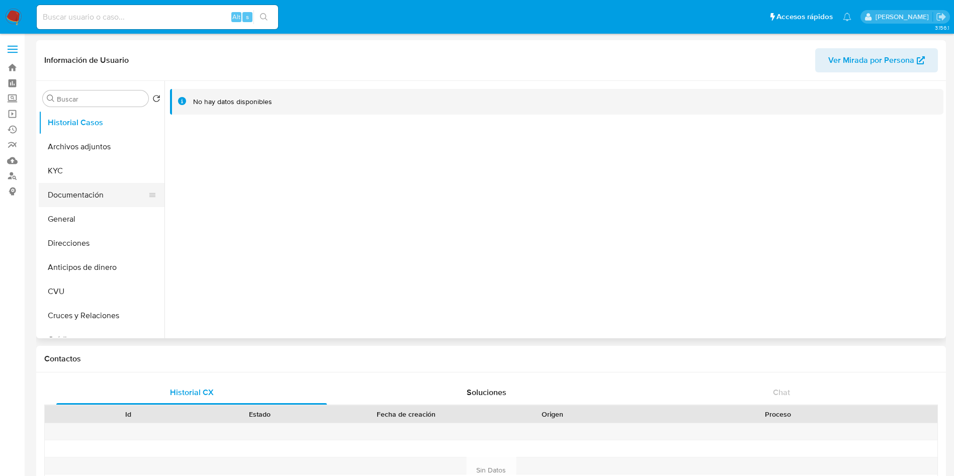
click at [108, 184] on button "Documentación" at bounding box center [98, 195] width 118 height 24
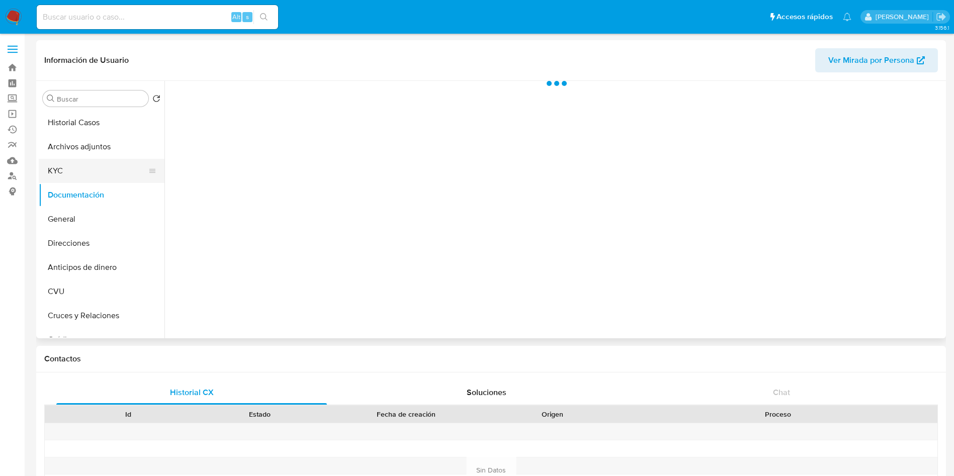
click at [108, 175] on button "KYC" at bounding box center [98, 171] width 118 height 24
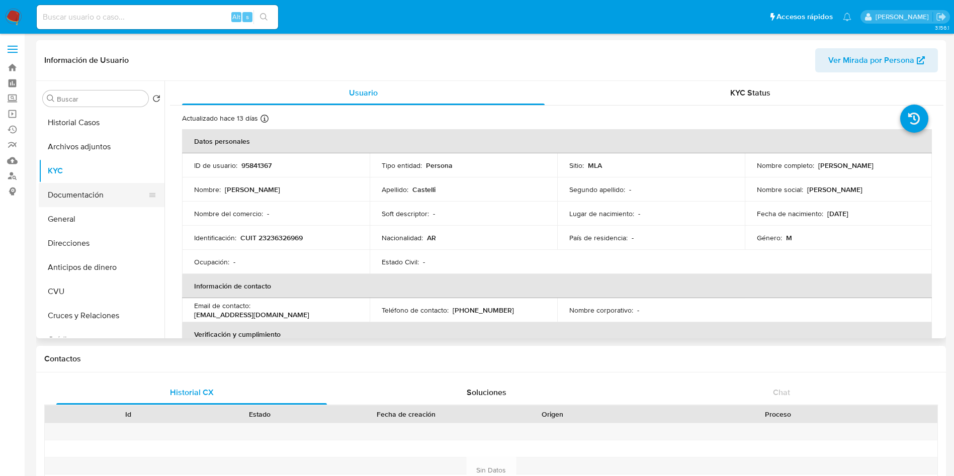
click at [88, 197] on button "Documentación" at bounding box center [98, 195] width 118 height 24
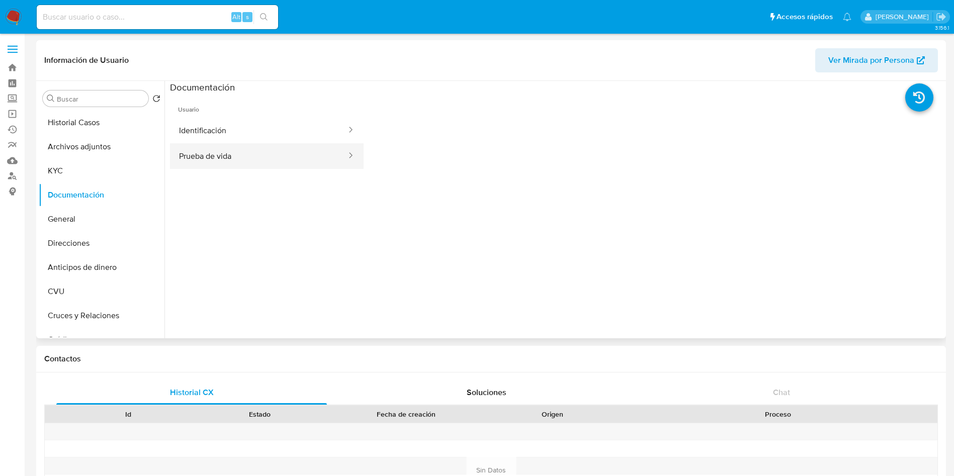
click at [199, 155] on button "Prueba de vida" at bounding box center [259, 156] width 178 height 26
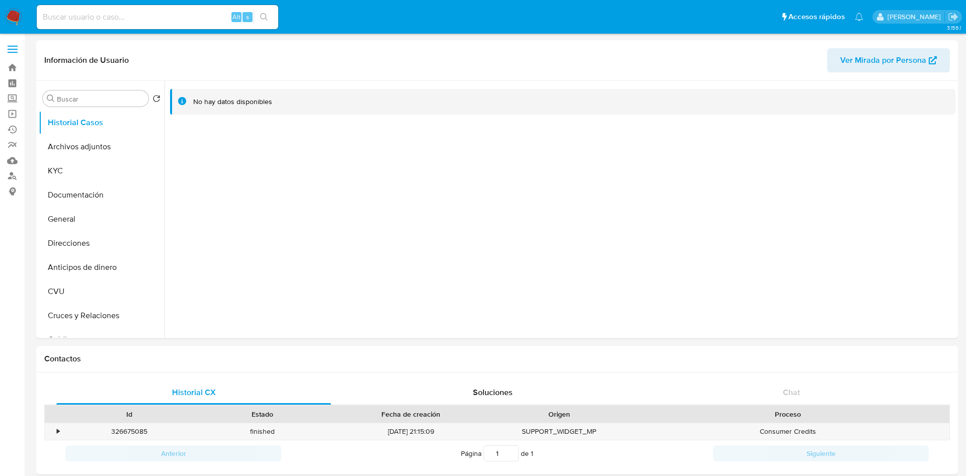
select select "10"
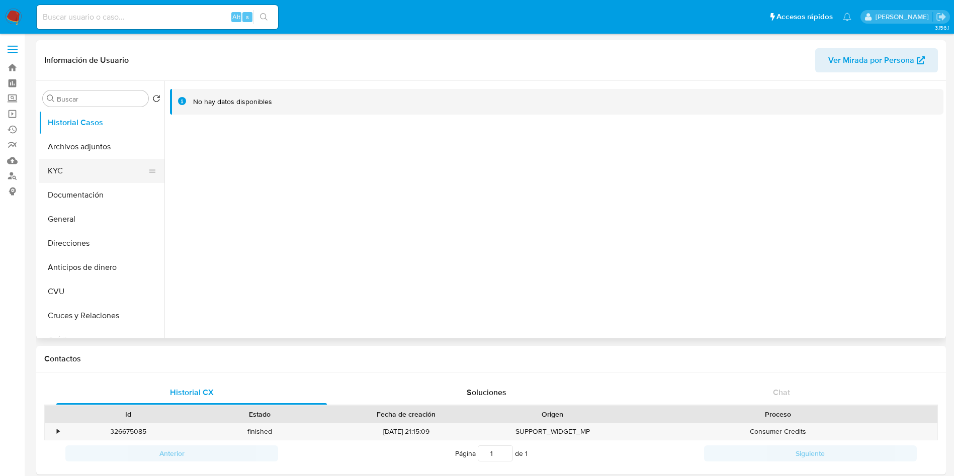
click at [115, 175] on button "KYC" at bounding box center [98, 171] width 118 height 24
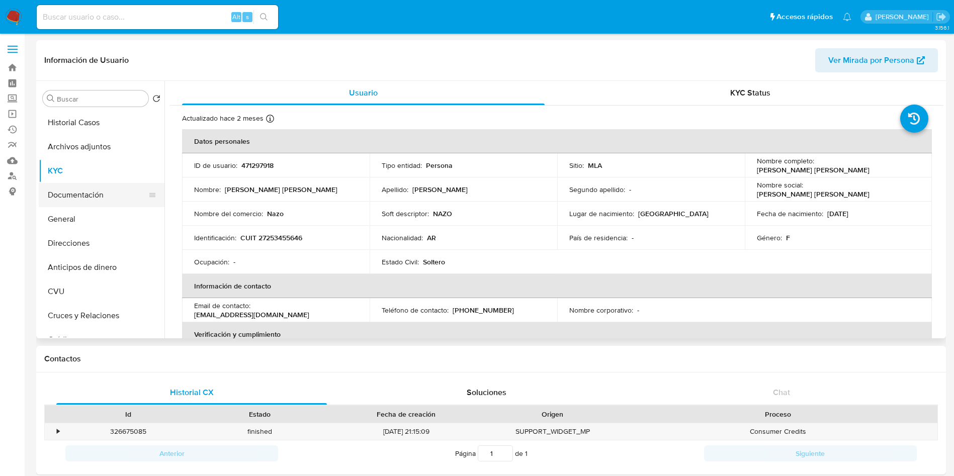
click at [88, 200] on button "Documentación" at bounding box center [98, 195] width 118 height 24
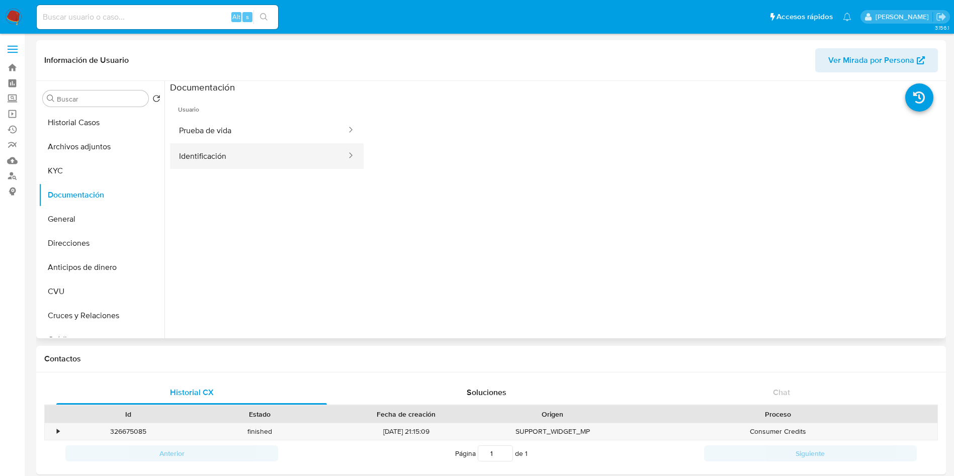
click at [240, 156] on button "Identificación" at bounding box center [259, 156] width 178 height 26
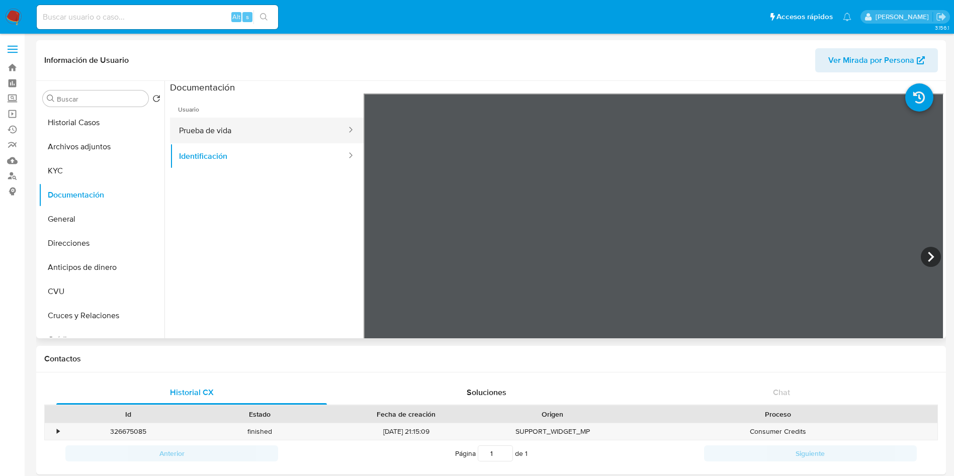
click at [257, 130] on button "Prueba de vida" at bounding box center [259, 131] width 178 height 26
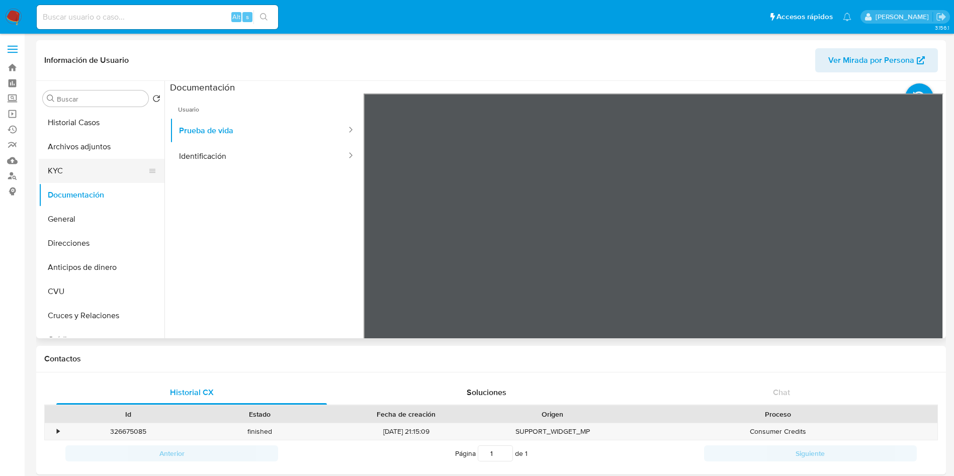
click at [72, 159] on button "KYC" at bounding box center [98, 171] width 118 height 24
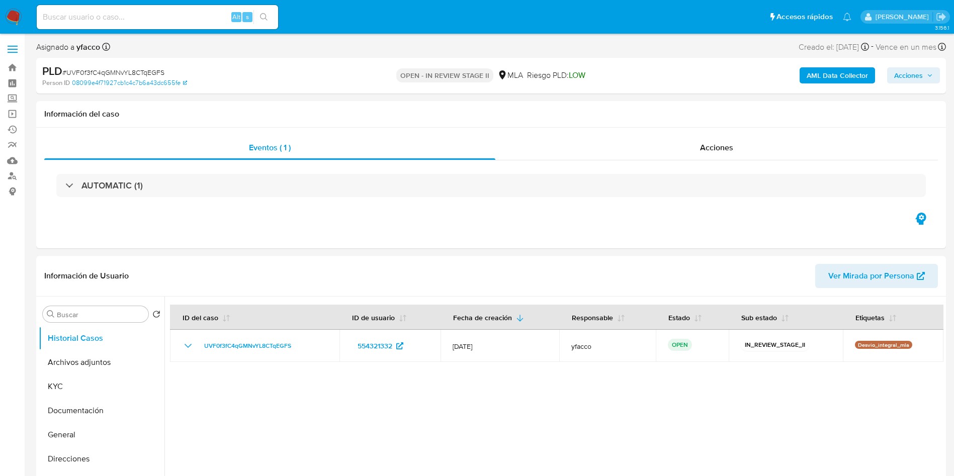
select select "10"
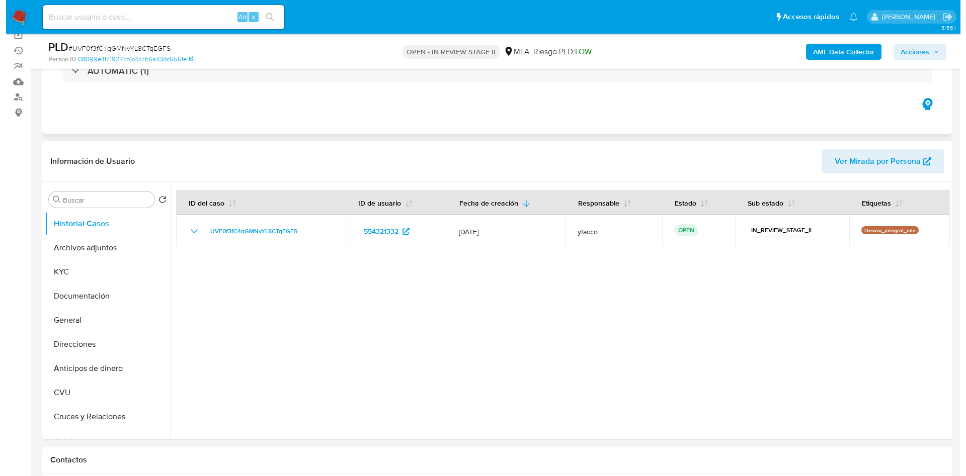
scroll to position [151, 0]
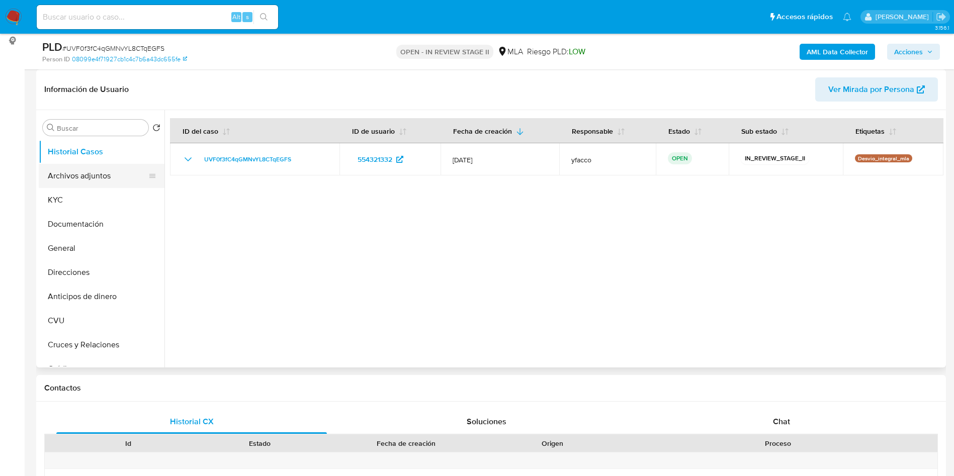
click at [101, 173] on button "Archivos adjuntos" at bounding box center [98, 176] width 118 height 24
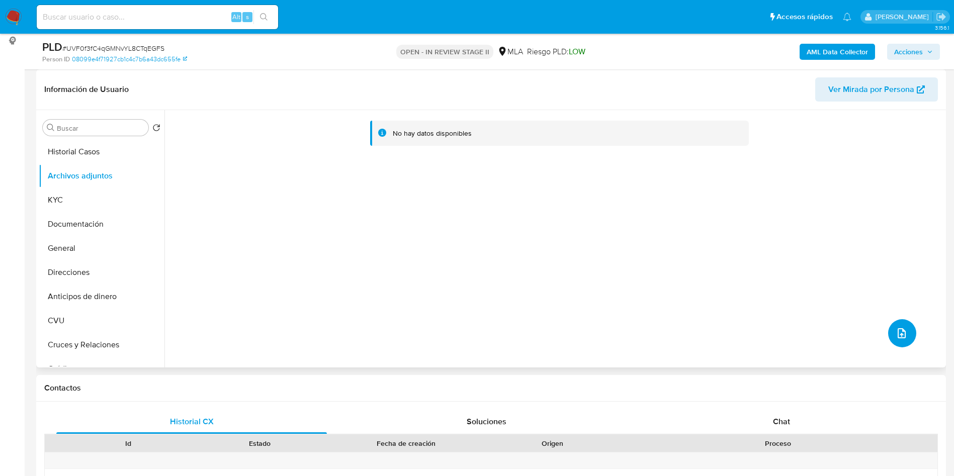
click at [896, 333] on icon "upload-file" at bounding box center [902, 334] width 12 height 12
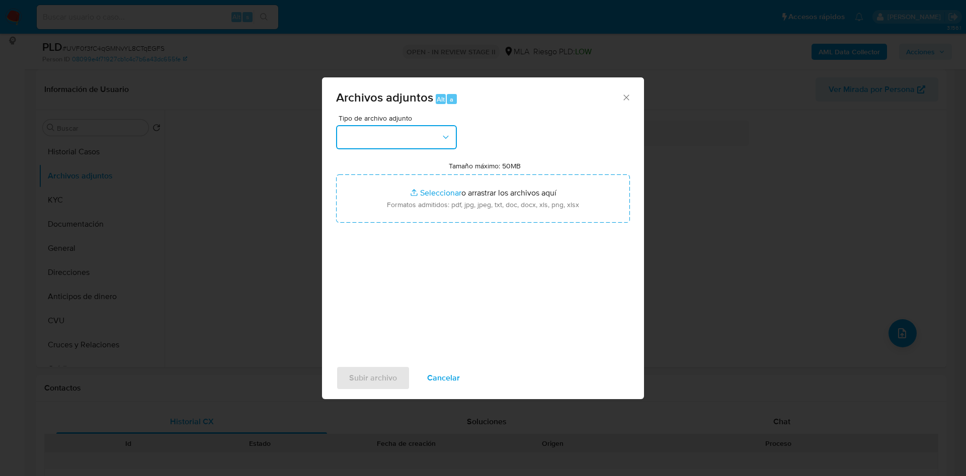
click at [416, 134] on button "button" at bounding box center [396, 137] width 121 height 24
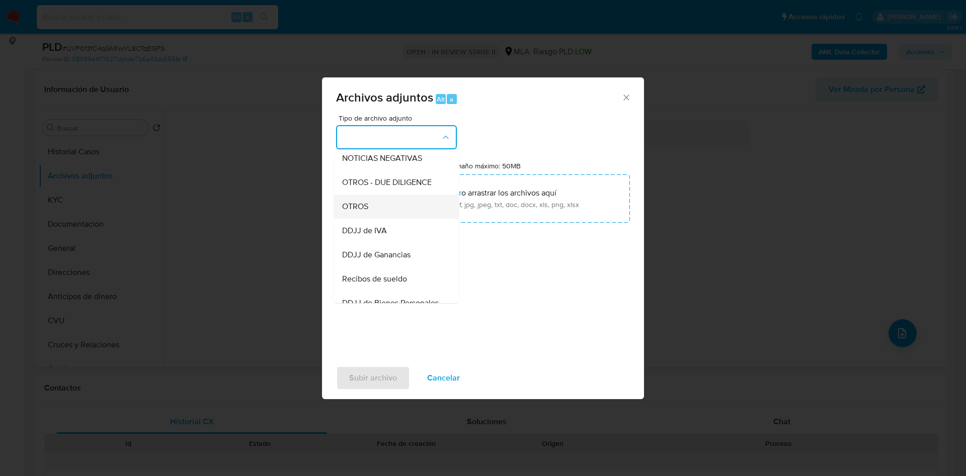
click at [343, 212] on span "OTROS" at bounding box center [355, 207] width 26 height 10
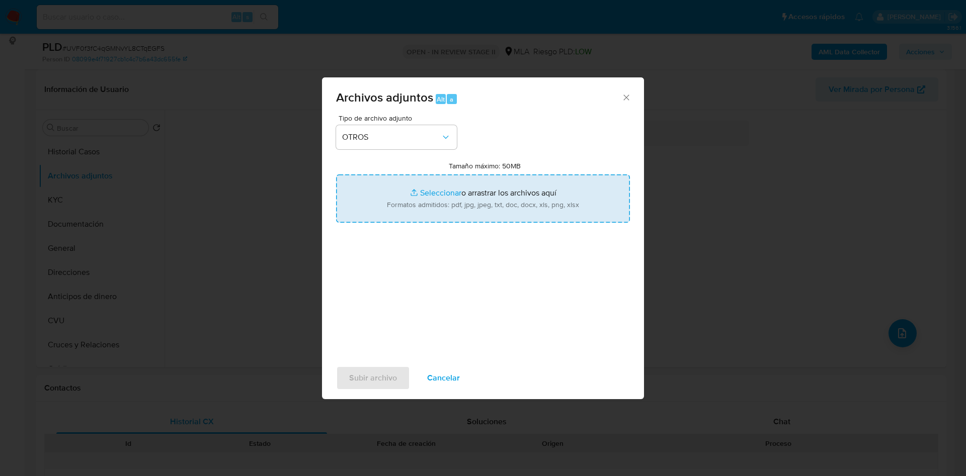
click at [427, 184] on input "Tamaño máximo: 50MB Seleccionar archivos" at bounding box center [483, 199] width 294 height 48
type input "C:\fakepath\Movimientos 554321332.xlsx"
click at [427, 189] on input "Tamaño máximo: 50MB Seleccionar archivos" at bounding box center [483, 199] width 294 height 48
type input "C:\fakepath\Caselog UVF0f3fC4qGMNvYL8CTqEGFS_2025_07_17_16_08_56.docx"
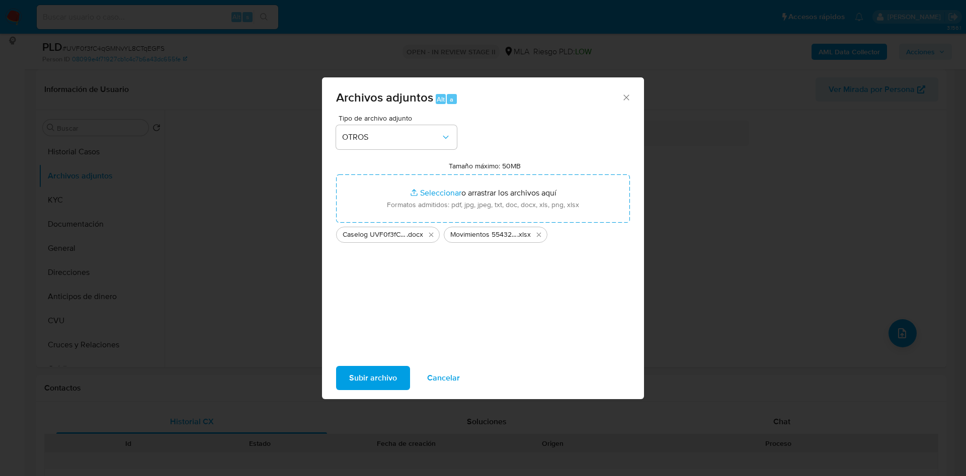
click at [357, 376] on span "Subir archivo" at bounding box center [373, 378] width 48 height 22
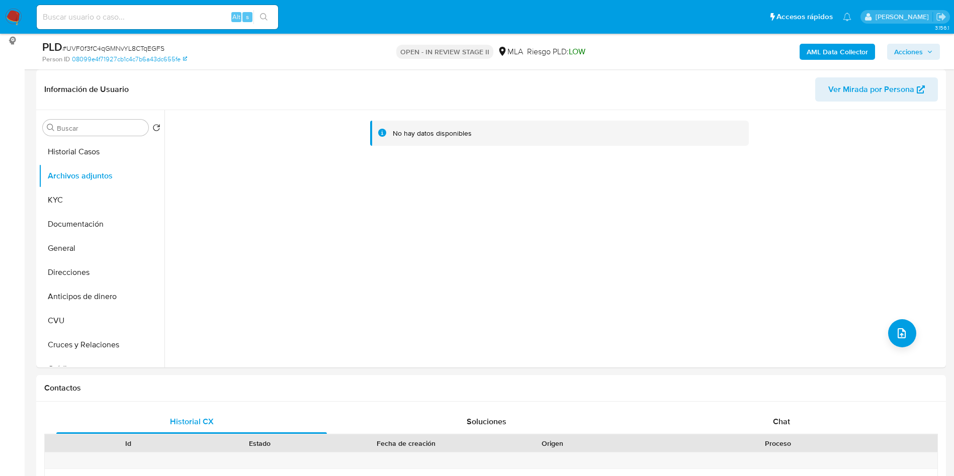
click at [833, 50] on b "AML Data Collector" at bounding box center [837, 52] width 61 height 16
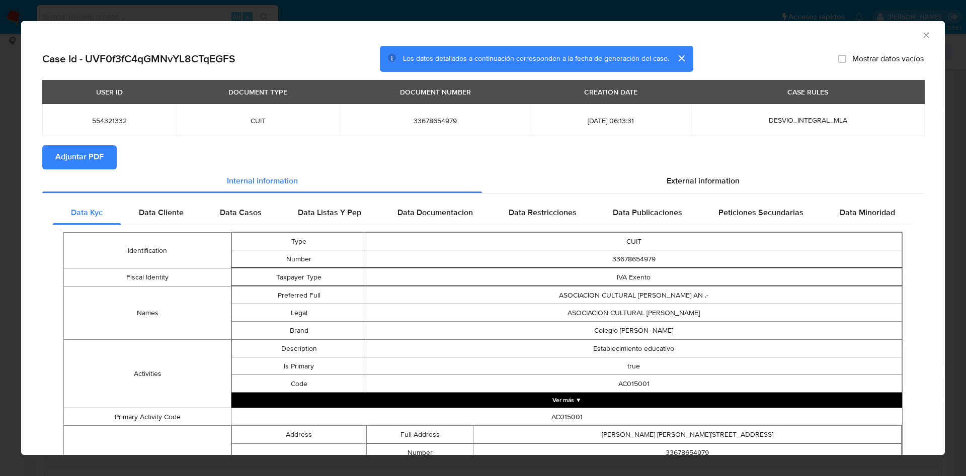
click at [94, 163] on span "Adjuntar PDF" at bounding box center [79, 157] width 48 height 22
click at [921, 32] on icon "Cerrar ventana" at bounding box center [926, 35] width 10 height 10
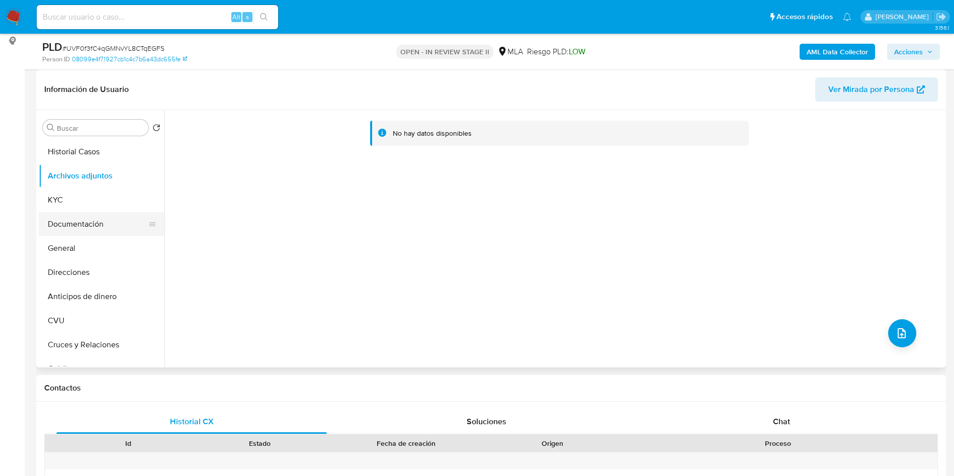
click at [79, 224] on button "Documentación" at bounding box center [98, 224] width 118 height 24
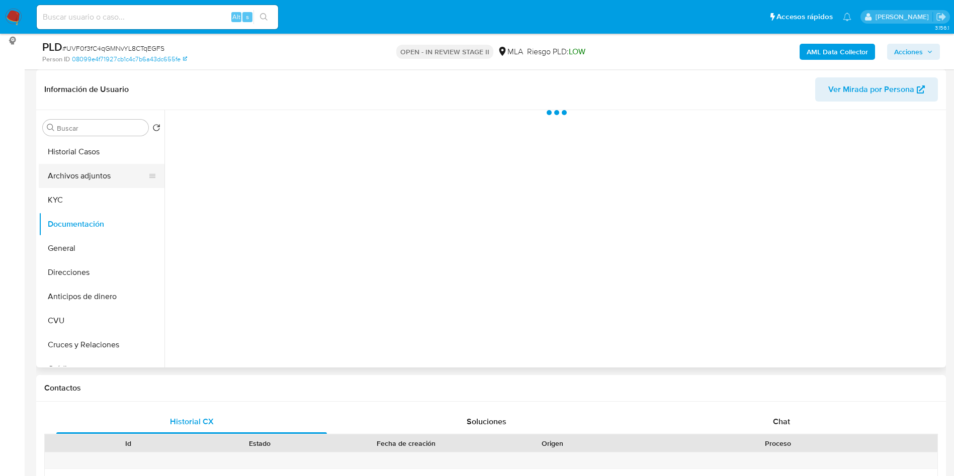
click at [81, 180] on button "Archivos adjuntos" at bounding box center [98, 176] width 118 height 24
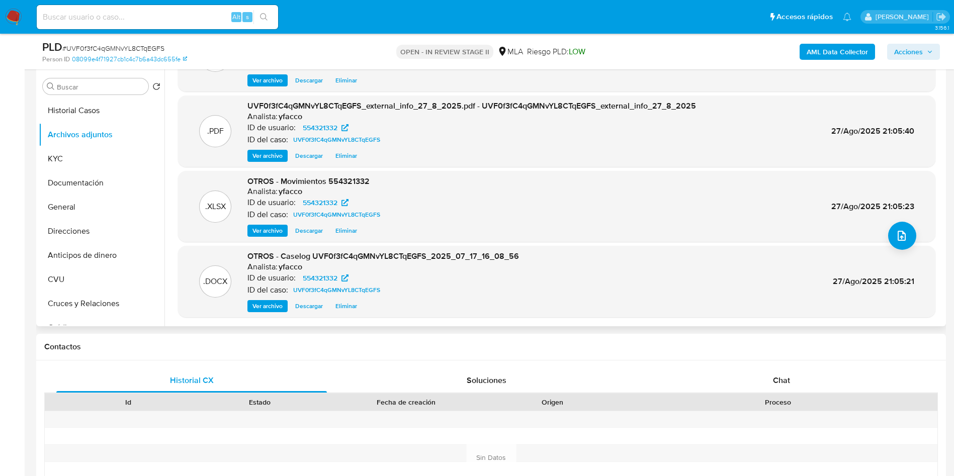
scroll to position [226, 0]
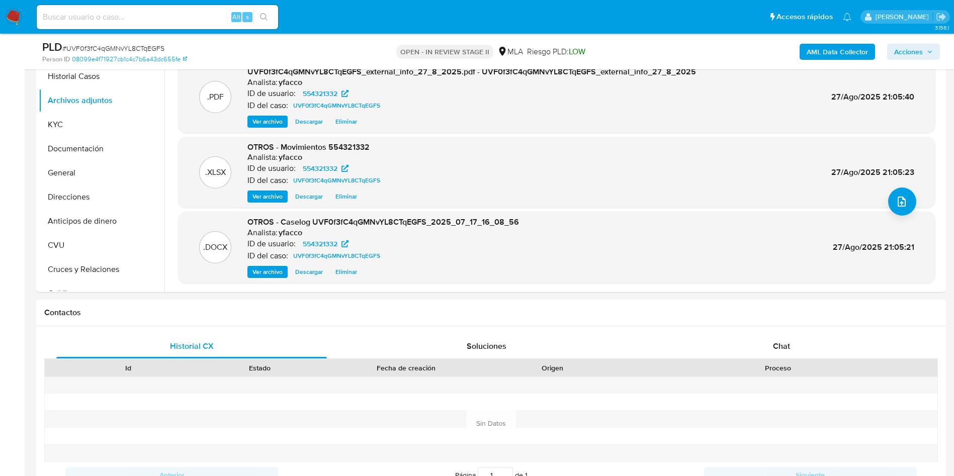
click at [903, 55] on span "Acciones" at bounding box center [909, 52] width 29 height 16
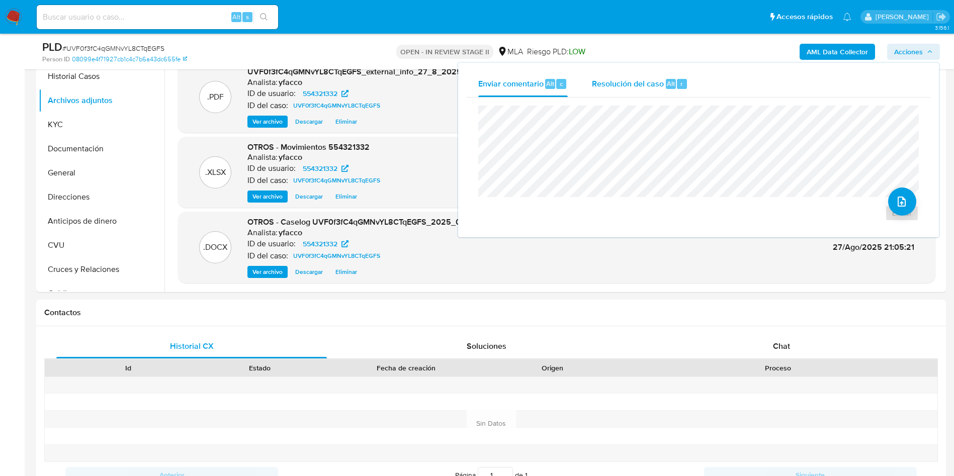
click at [664, 83] on div "Resolución del caso Alt r" at bounding box center [640, 84] width 96 height 26
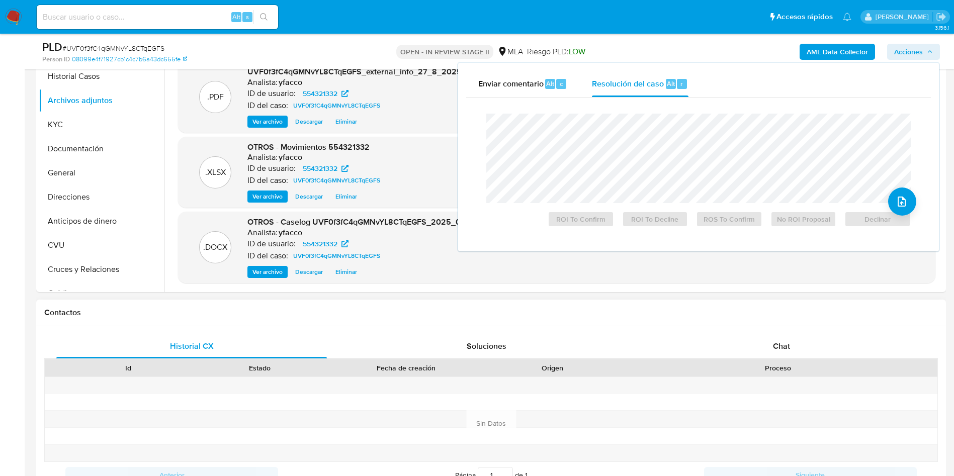
click at [738, 367] on div "Proceso" at bounding box center [778, 368] width 305 height 10
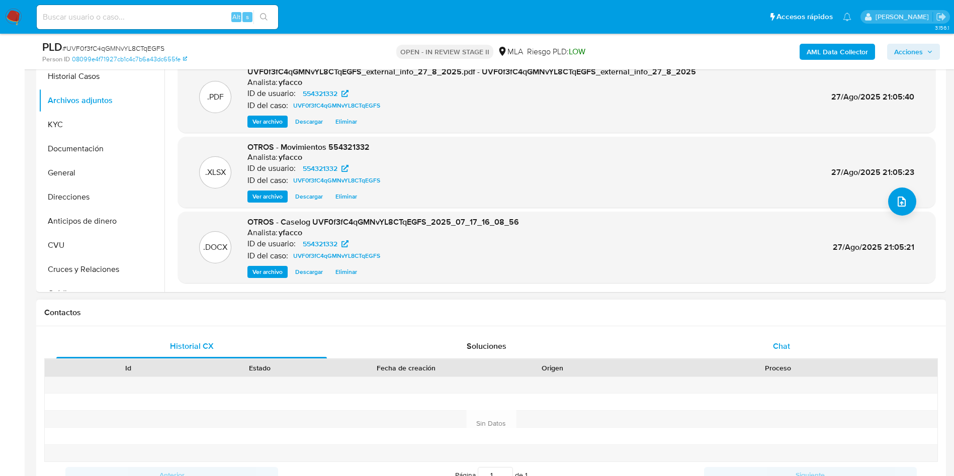
click at [742, 349] on div "Chat" at bounding box center [781, 347] width 271 height 24
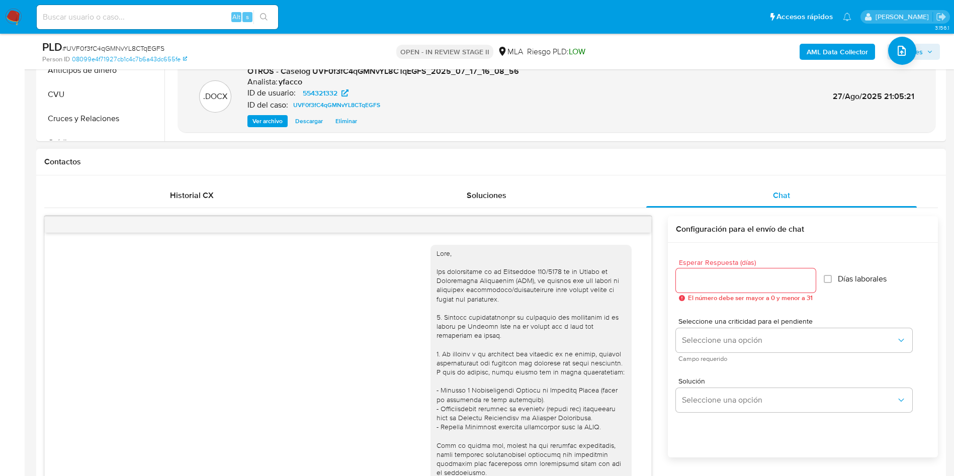
scroll to position [461, 0]
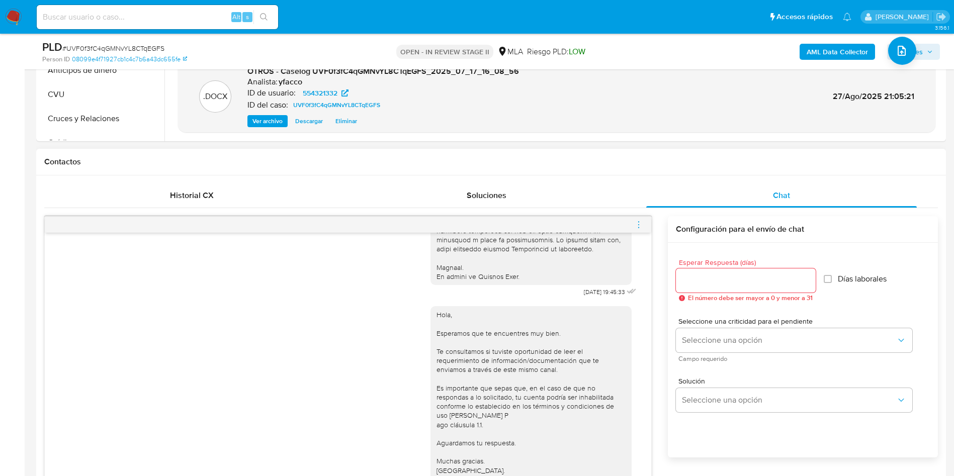
click at [635, 227] on icon "menu-action" at bounding box center [638, 224] width 9 height 9
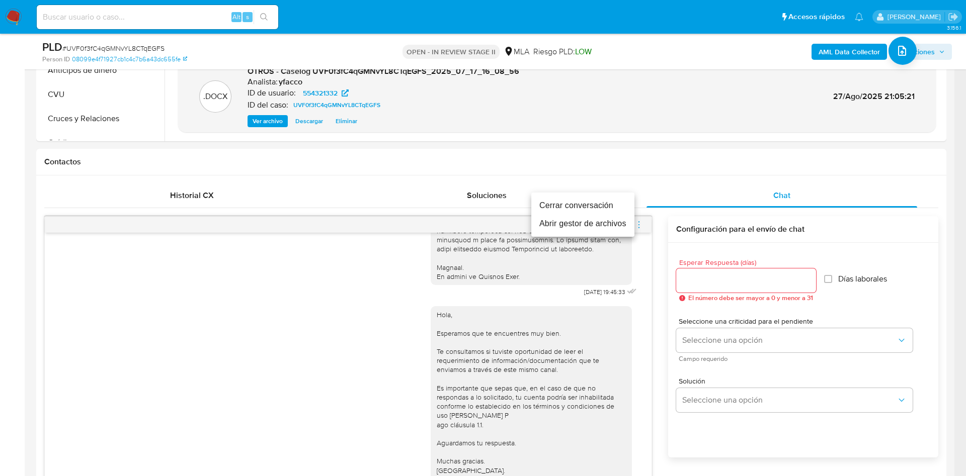
click at [592, 204] on li "Cerrar conversación" at bounding box center [582, 206] width 103 height 18
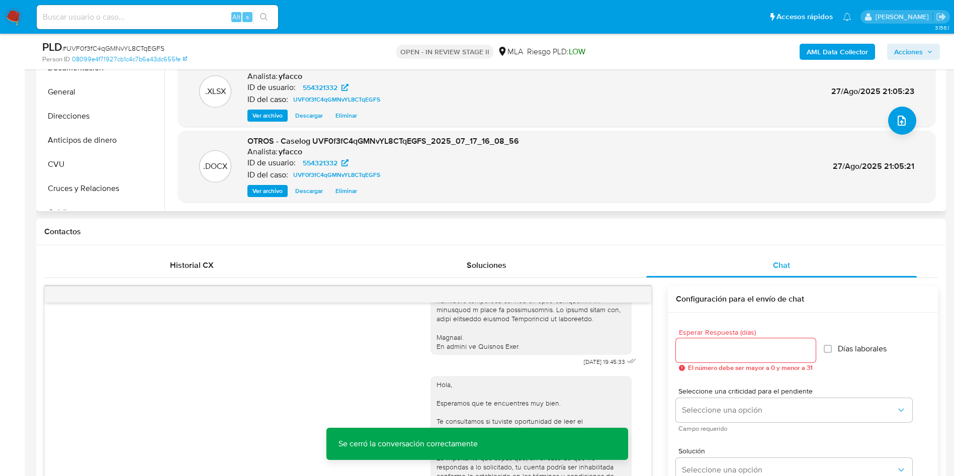
scroll to position [226, 0]
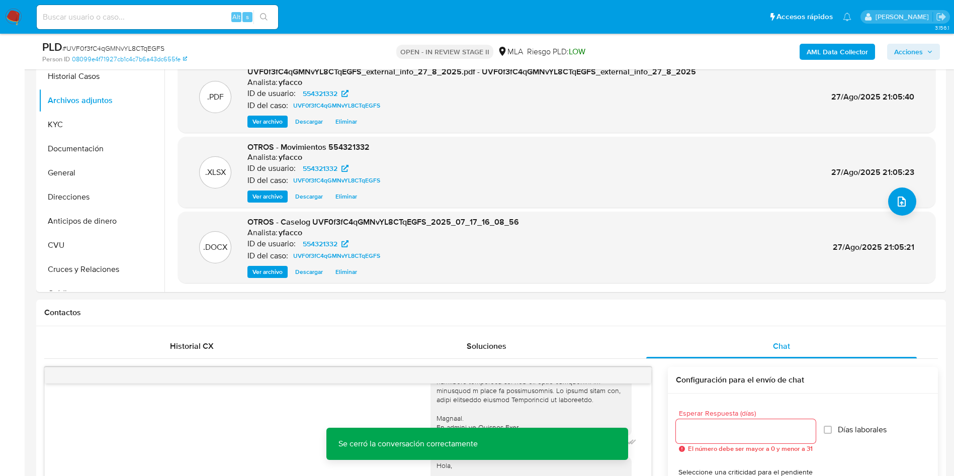
click at [933, 48] on button "Acciones" at bounding box center [913, 52] width 53 height 16
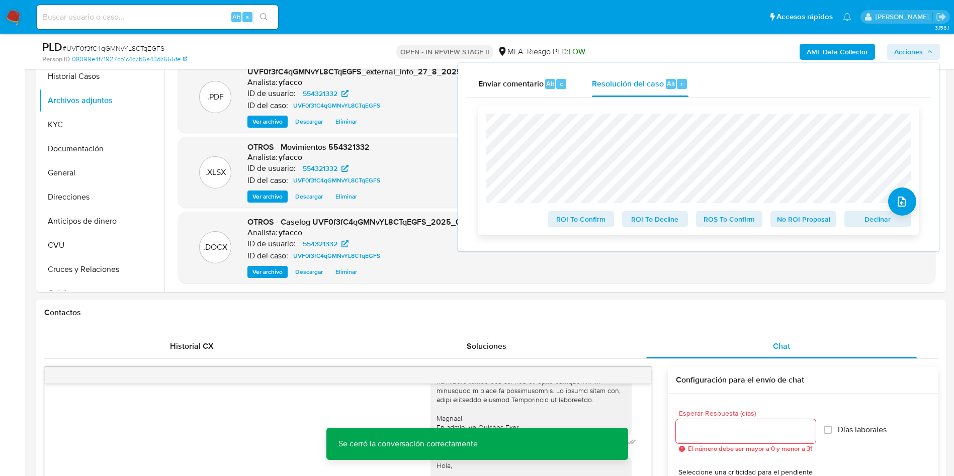
click at [788, 222] on span "No ROI Proposal" at bounding box center [804, 219] width 52 height 14
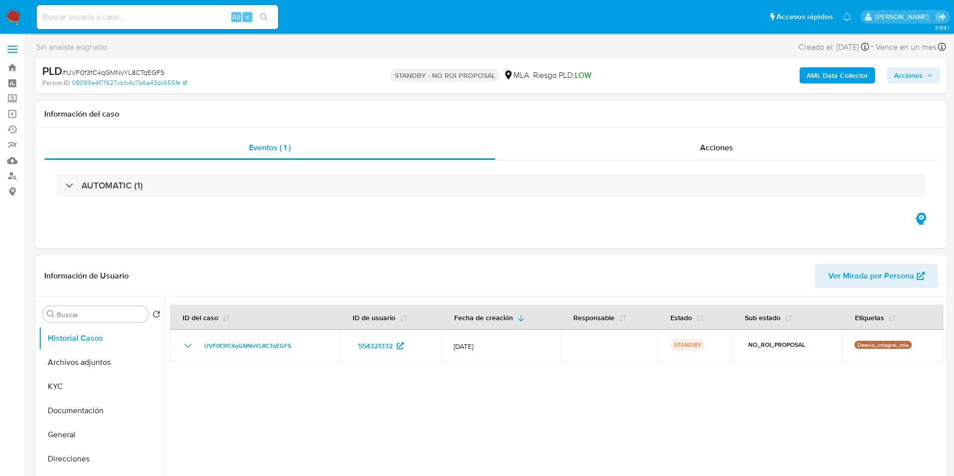
click at [151, 19] on input at bounding box center [157, 17] width 241 height 13
select select "10"
paste input "0hJcckcE5ScNyMsojDsUGprR"
type input "0hJcckcE5ScNyMsojDsUGprR"
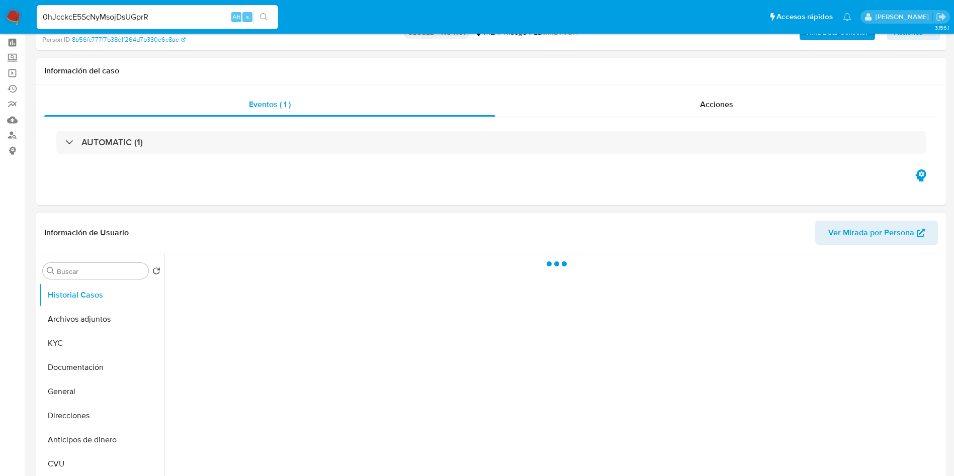
scroll to position [75, 0]
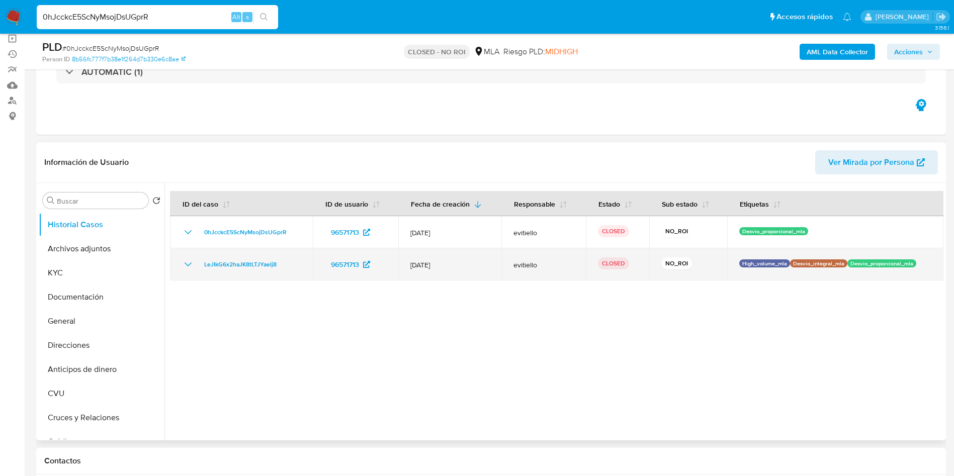
select select "10"
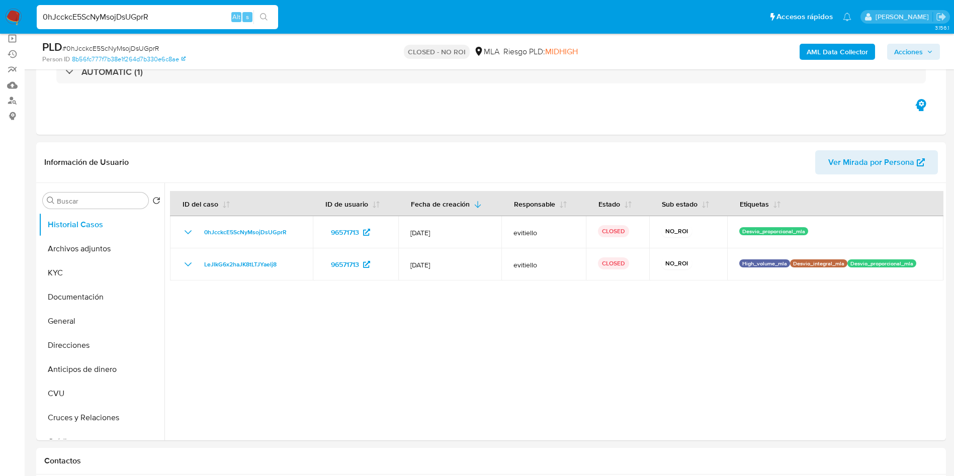
click at [159, 14] on input "0hJcckcE5ScNyMsojDsUGprR" at bounding box center [157, 17] width 241 height 13
paste input "4qp46yxMPTZgHfHR6CzRcxdy"
type input "4qp46yxMPTZgHfHR6CzRcxdy"
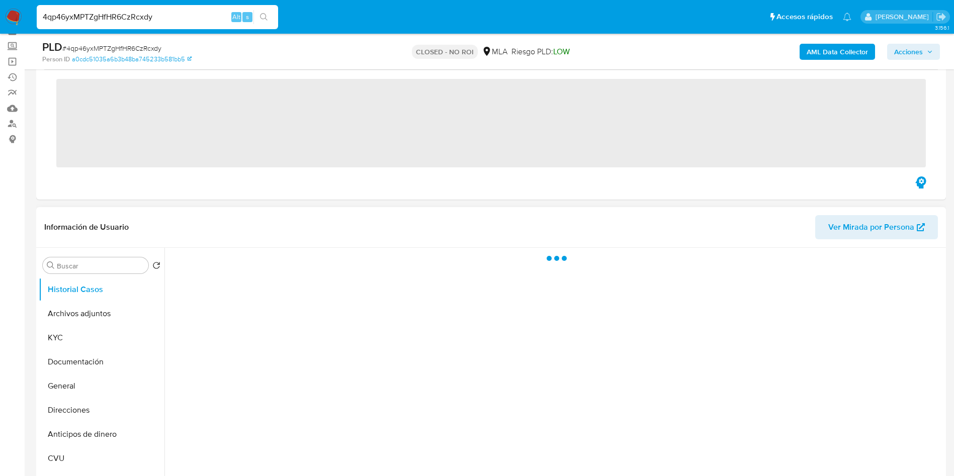
scroll to position [75, 0]
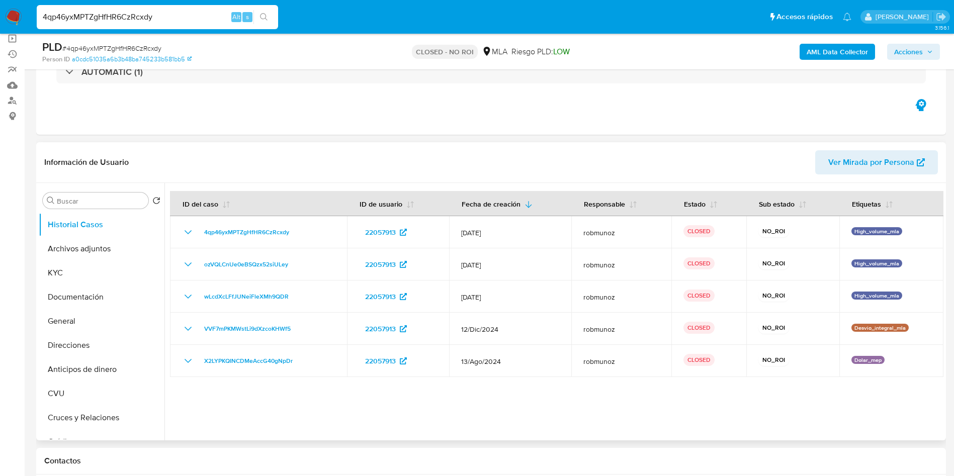
select select "10"
click at [190, 27] on div "4qp46yxMPTZgHfHR6CzRcxdy Alt s" at bounding box center [157, 17] width 241 height 24
click at [188, 23] on input "4qp46yxMPTZgHfHR6CzRcxdy" at bounding box center [157, 17] width 241 height 13
paste input "tspZGTheV9bhXarKH2a227SW"
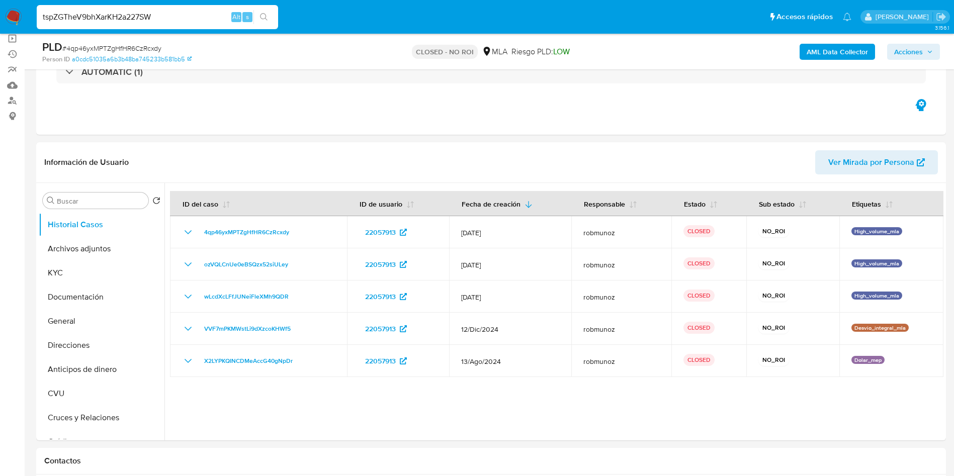
type input "tspZGTheV9bhXarKH2a227SW"
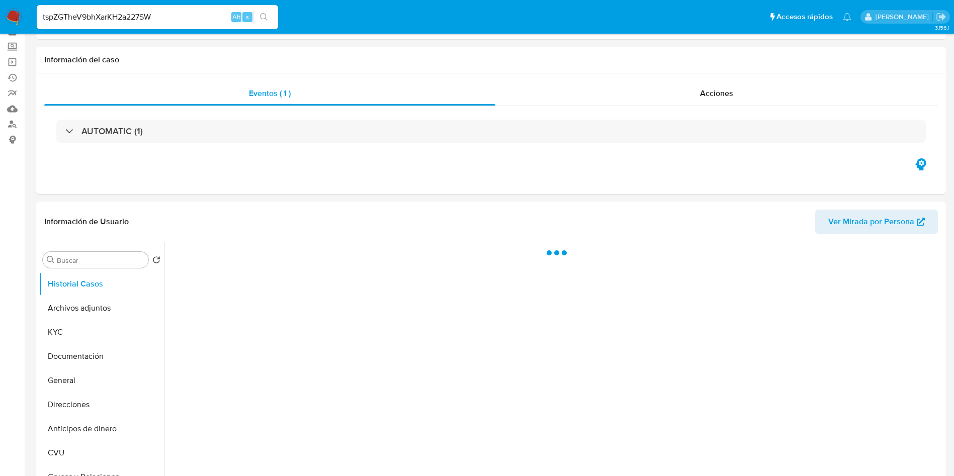
scroll to position [75, 0]
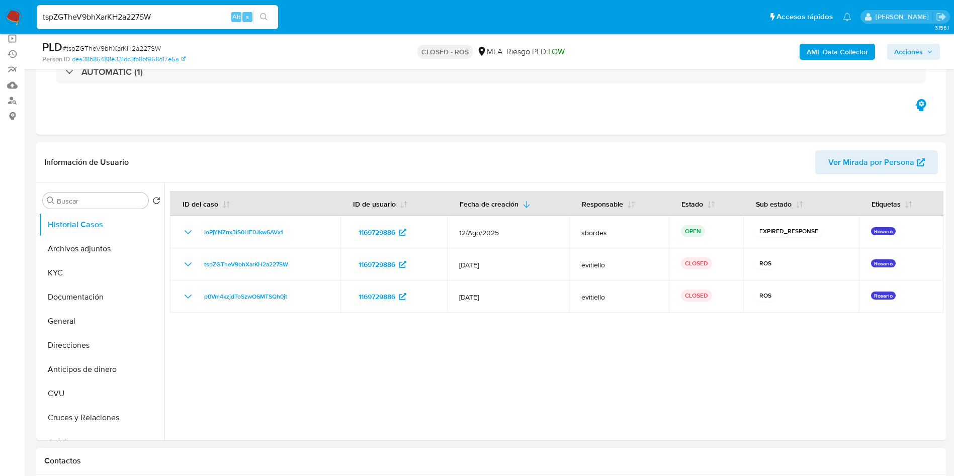
select select "10"
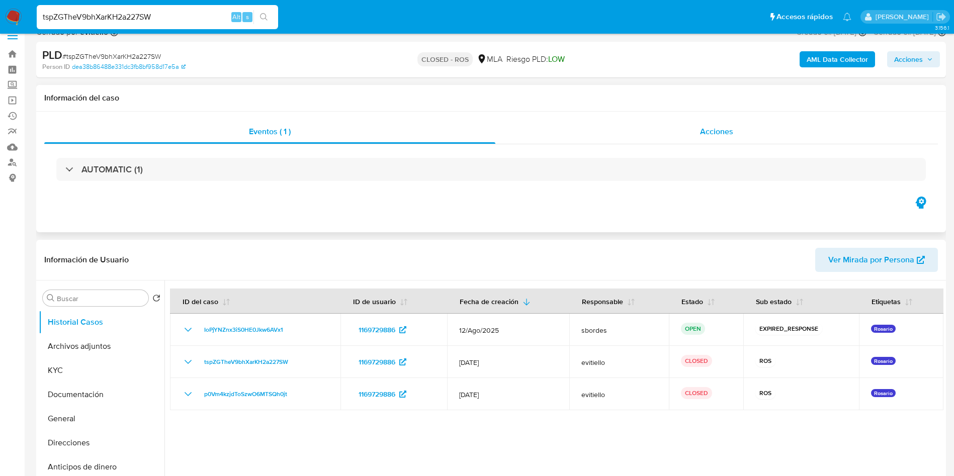
scroll to position [0, 0]
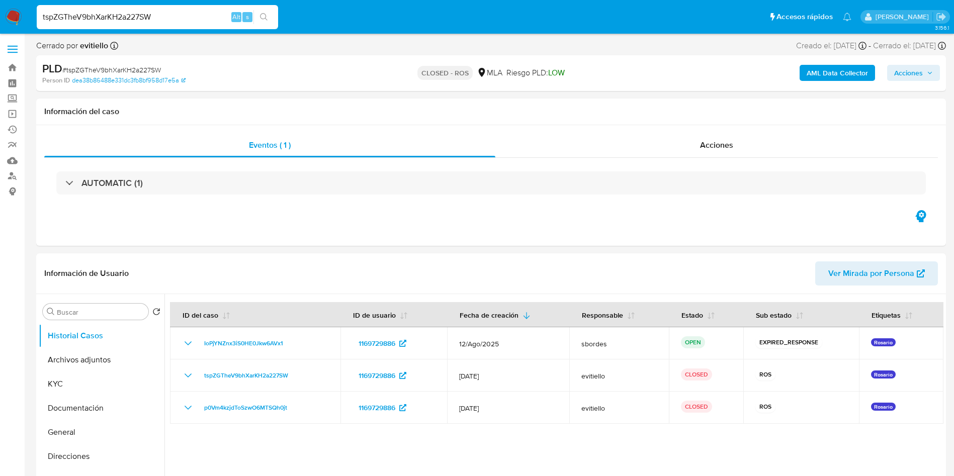
click at [170, 19] on input "tspZGTheV9bhXarKH2a227SW" at bounding box center [157, 17] width 241 height 13
paste input "C7NFjlrqHZpVldieOfW9bEQE"
type input "C7NFjlrqHZpVldieOfW9bEQE"
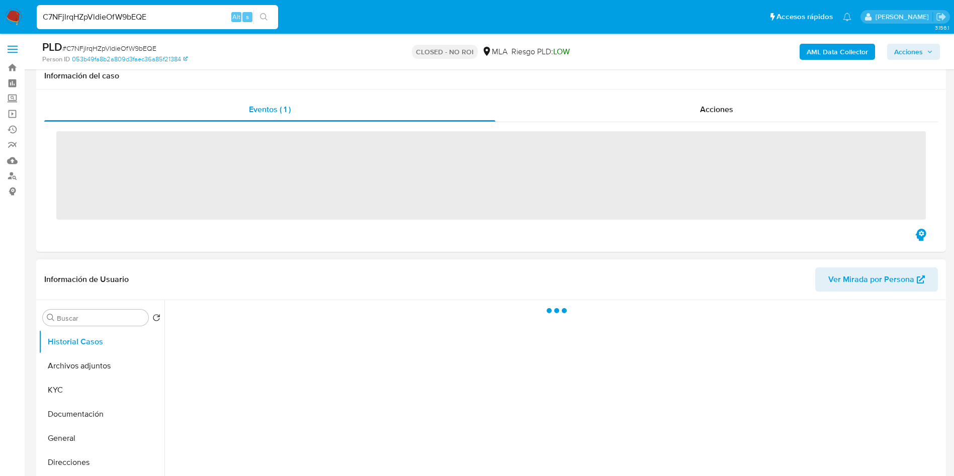
scroll to position [75, 0]
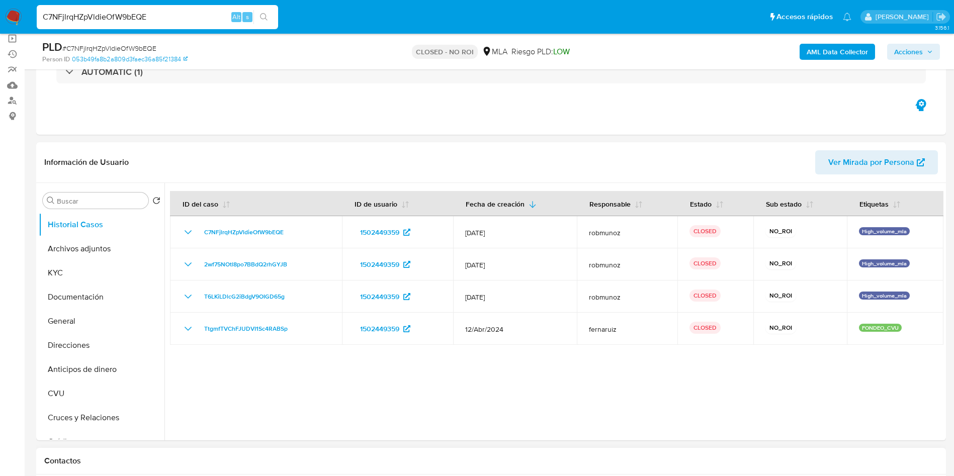
select select "10"
click at [219, 21] on input "C7NFjlrqHZpVldieOfW9bEQE" at bounding box center [157, 17] width 241 height 13
paste input "WvywRLZiNo0xqtzUxf44ok6i"
type input "WvywRLZiNo0xqtzUxf44ok6i"
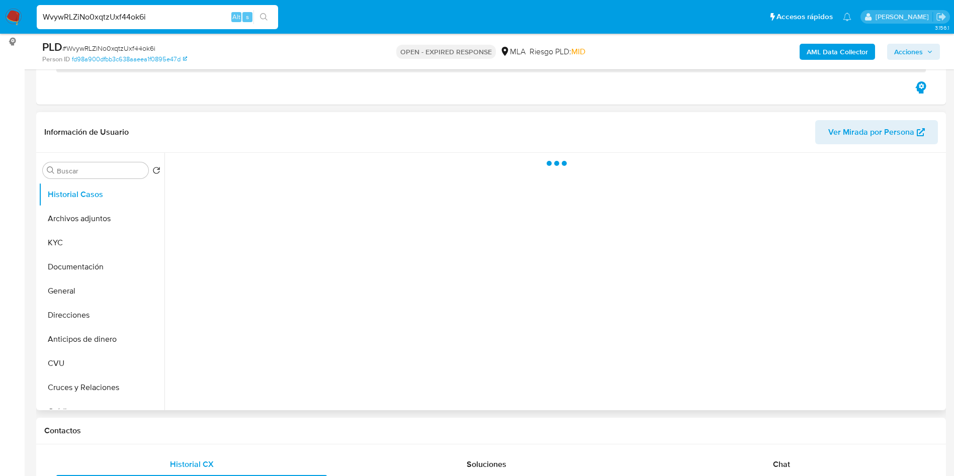
scroll to position [151, 0]
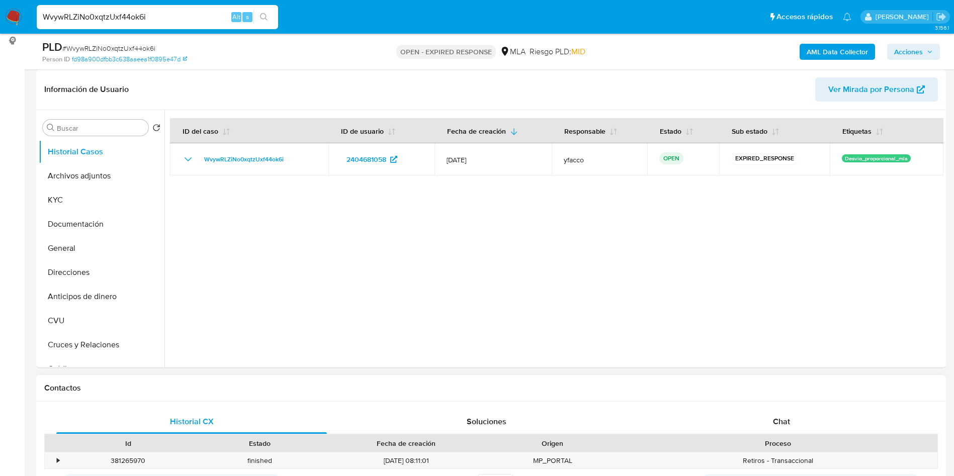
select select "10"
click at [213, 12] on input "WvywRLZiNo0xqtzUxf44ok6i" at bounding box center [157, 17] width 241 height 13
paste input "z5gRsugB9K32Kz6Zu3gHkTsy"
type input "z5gRsugB9K32Kz6Zu3gHkTsy"
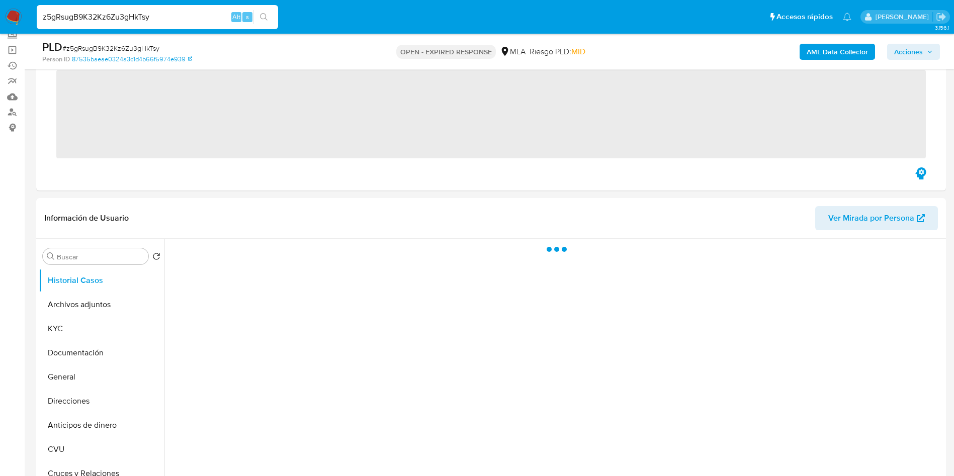
scroll to position [151, 0]
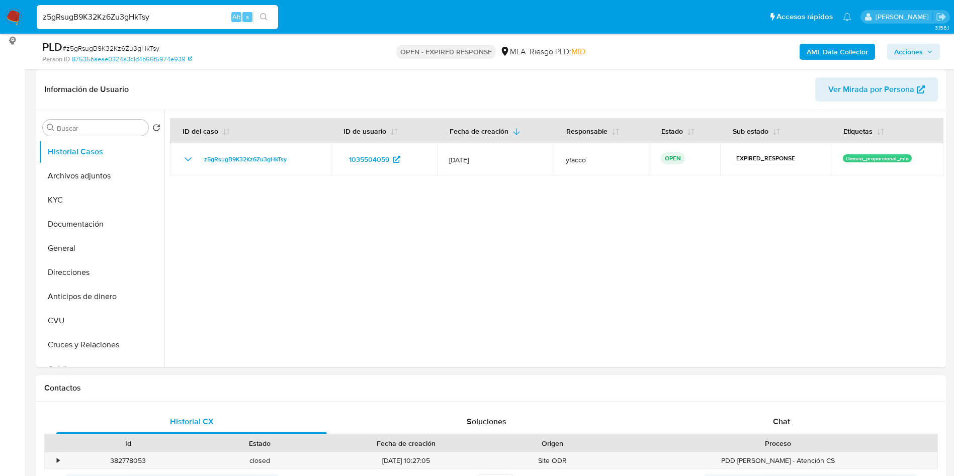
select select "10"
click at [210, 21] on input "z5gRsugB9K32Kz6Zu3gHkTsy" at bounding box center [157, 17] width 241 height 13
paste input "Fu3ZK0eI4kPUCERvG9YwbCbD"
type input "Fu3ZK0eI4kPUCERvG9YwbCbD"
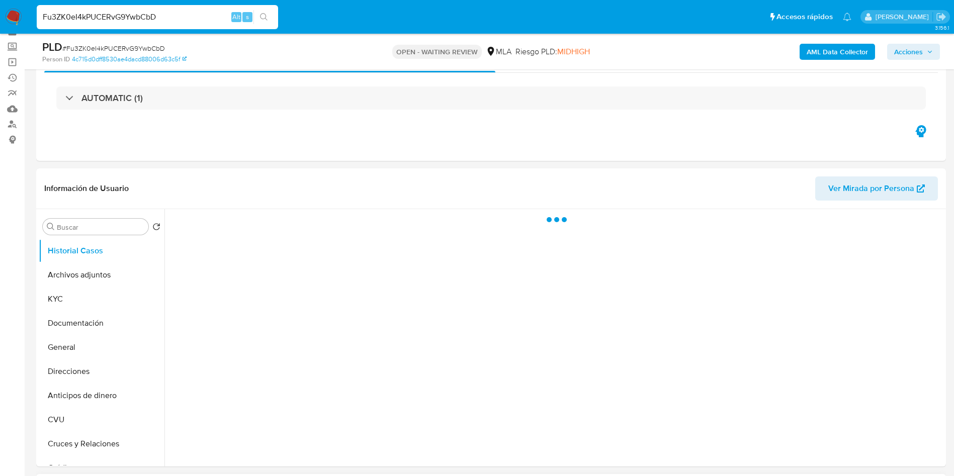
scroll to position [75, 0]
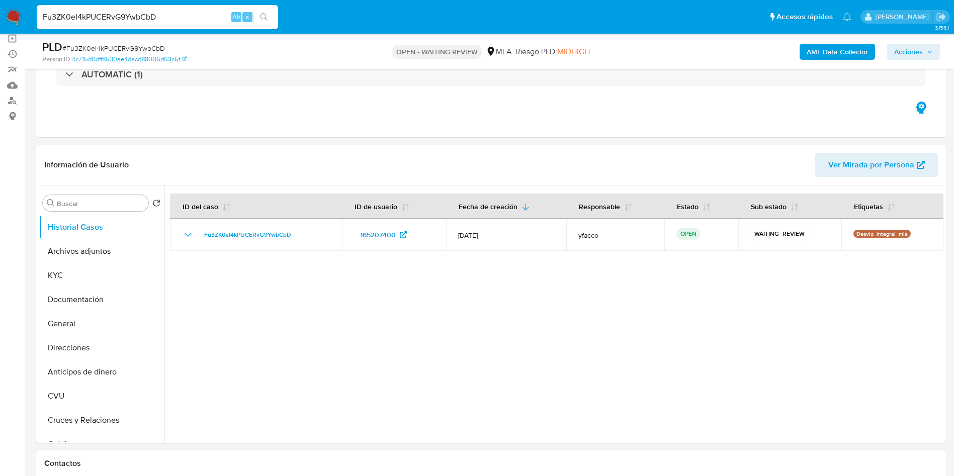
select select "10"
click at [174, 23] on input "Fu3ZK0eI4kPUCERvG9YwbCbD" at bounding box center [157, 17] width 241 height 13
click at [174, 21] on input "Fu3ZK0eI4kPUCERvG9YwbCbD" at bounding box center [157, 17] width 241 height 13
click at [172, 18] on input "Fu3ZK0eI4kPUCERvG9YwbCbD" at bounding box center [157, 17] width 241 height 13
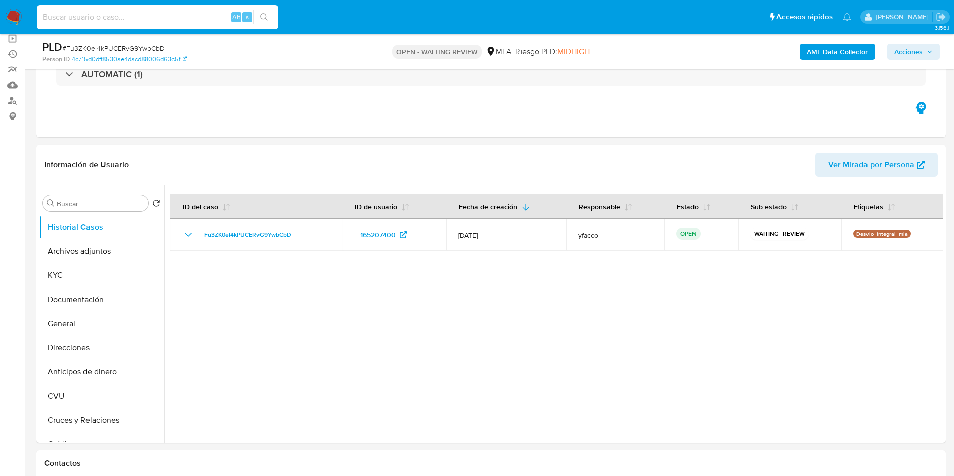
paste input "Vmu0O8vhzDph7aJGDMjTC2eL"
type input "Vmu0O8vhzDph7aJGDMjTC2eL"
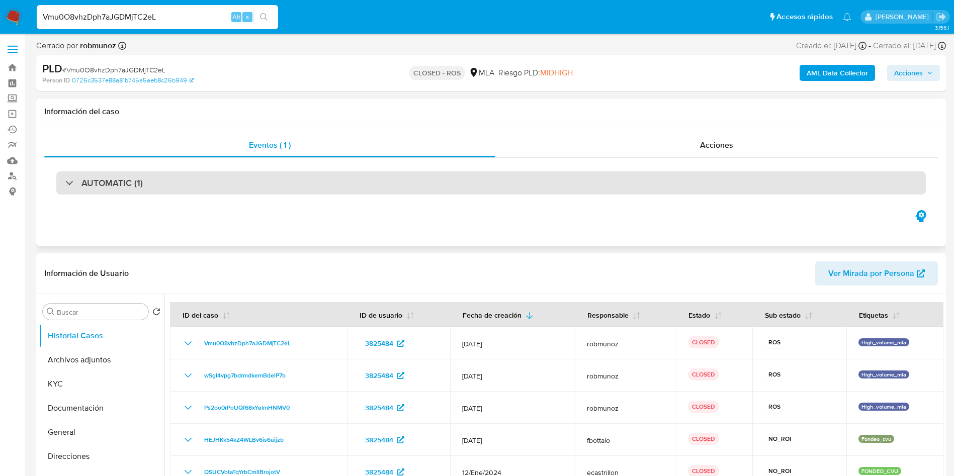
select select "10"
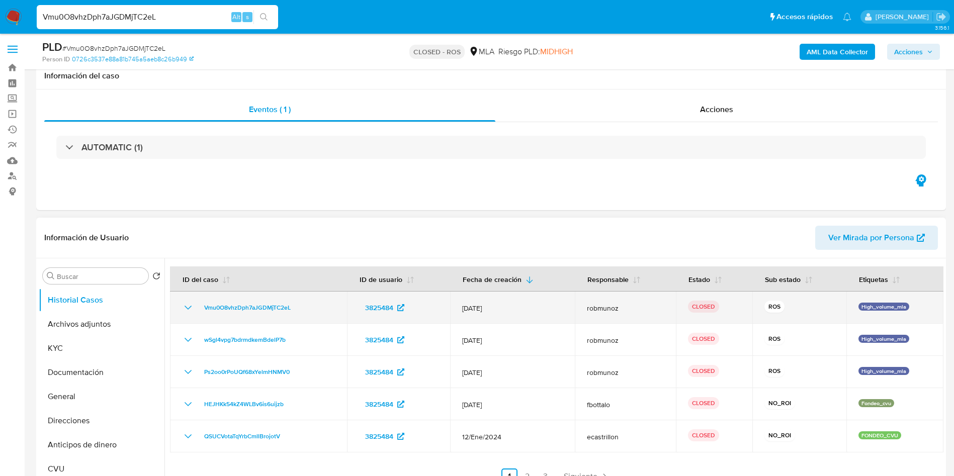
scroll to position [75, 0]
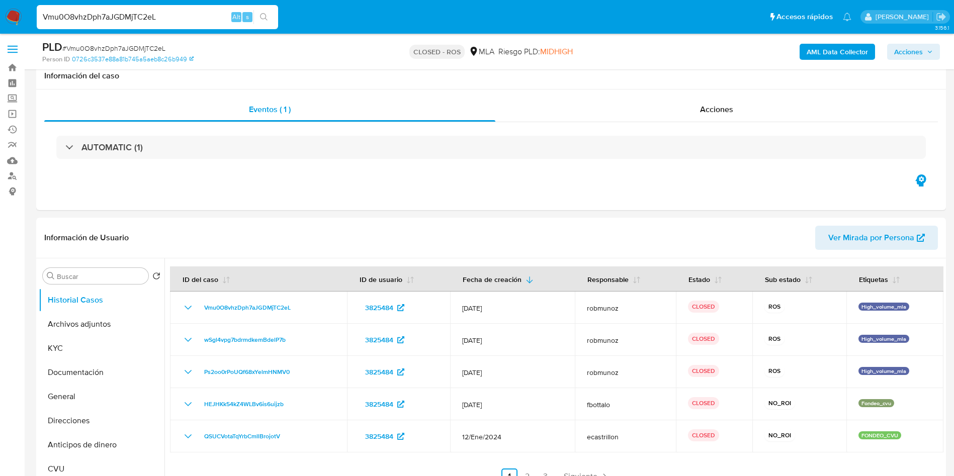
select select "10"
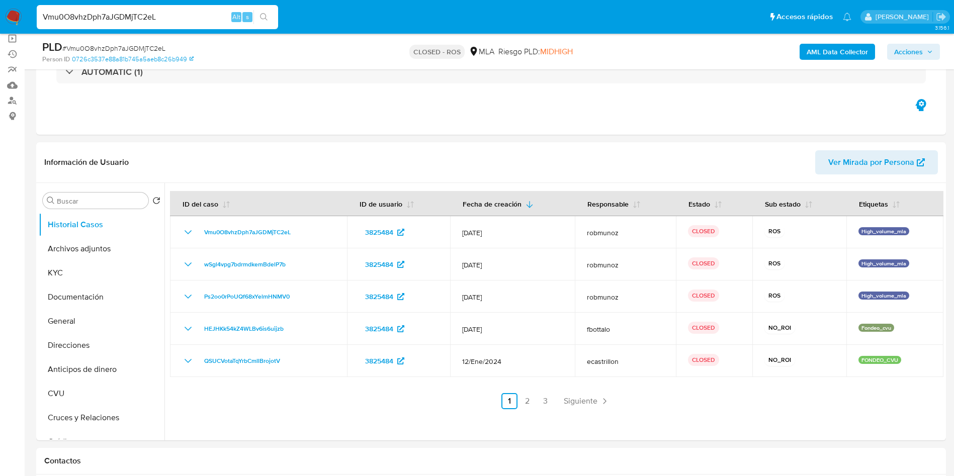
click at [217, 20] on input "Vmu0O8vhzDph7aJGDMjTC2eL" at bounding box center [157, 17] width 241 height 13
click at [216, 20] on input "Vmu0O8vhzDph7aJGDMjTC2eL" at bounding box center [157, 17] width 241 height 13
paste input "ribA97i1JCoW6xMpV8D2J0Pa"
type input "ribA97i1JCoW6xMpV8D2J0Pa"
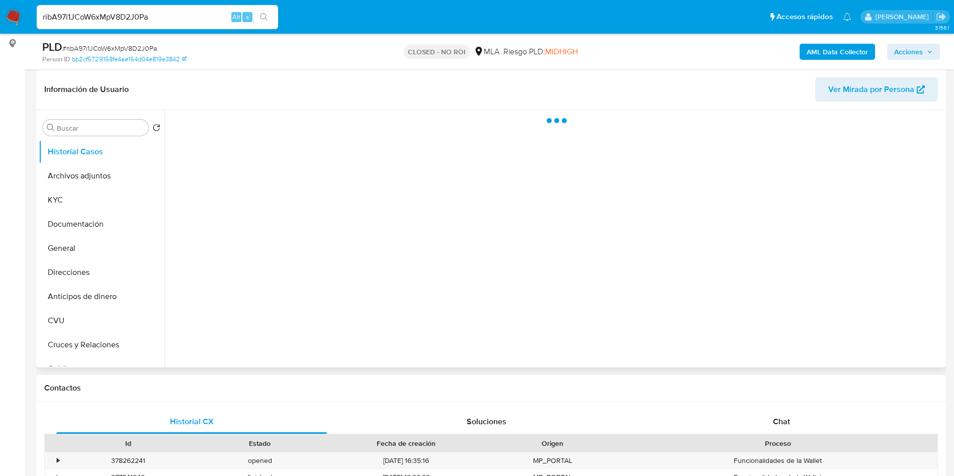
scroll to position [151, 0]
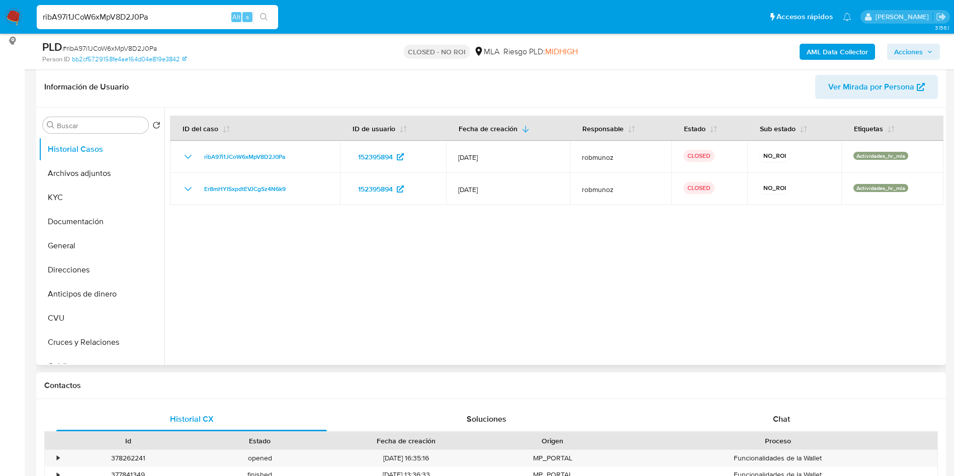
select select "10"
click at [182, 20] on input "ribA97i1JCoW6xMpV8D2J0Pa" at bounding box center [157, 17] width 241 height 13
paste input "PJVyrf4s8iEDPoHJZsdNoBUT"
type input "PJVyrf4s8iEDPoHJZsdNoBUT"
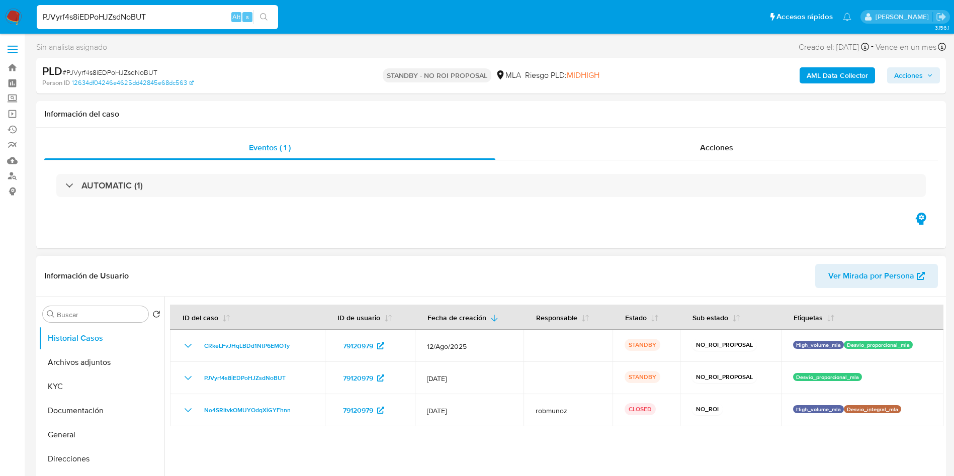
select select "10"
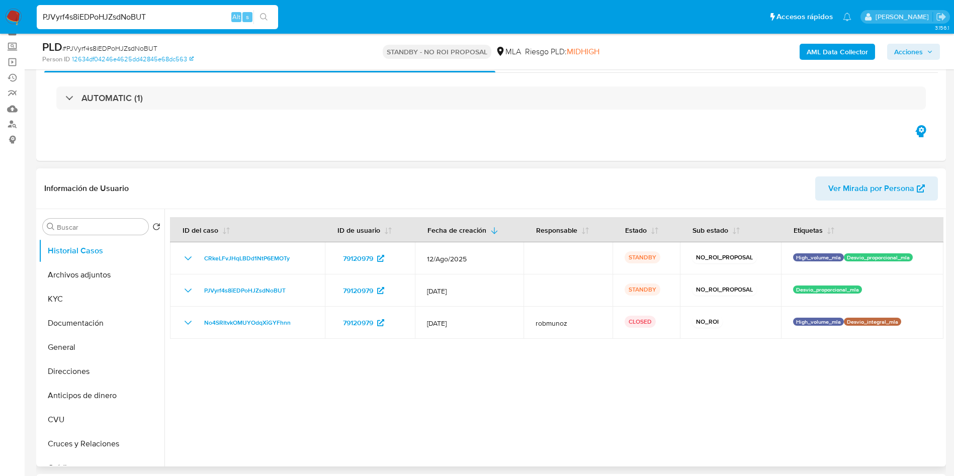
scroll to position [75, 0]
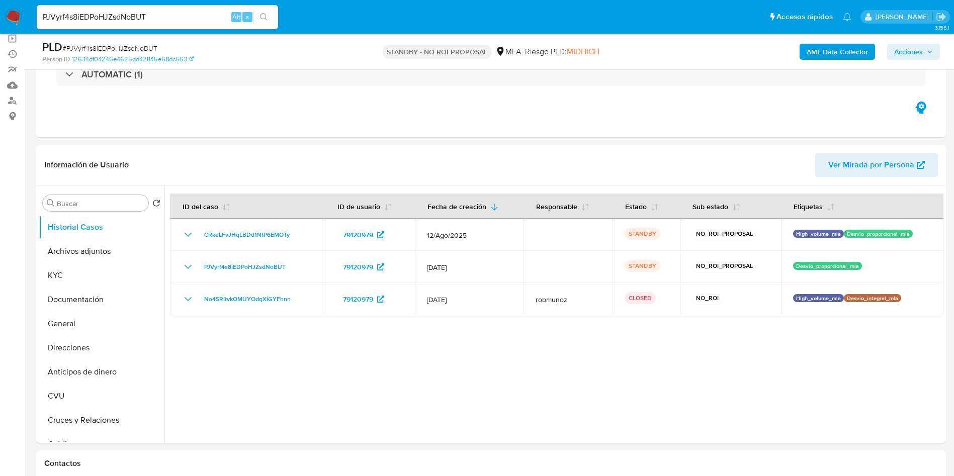
click at [173, 9] on div "PJVyrf4s8iEDPoHJZsdNoBUT Alt s" at bounding box center [157, 17] width 241 height 24
click at [173, 18] on input "PJVyrf4s8iEDPoHJZsdNoBUT" at bounding box center [157, 17] width 241 height 13
paste input "3YuGt1eQoVZb3x0CiHBhmiwa"
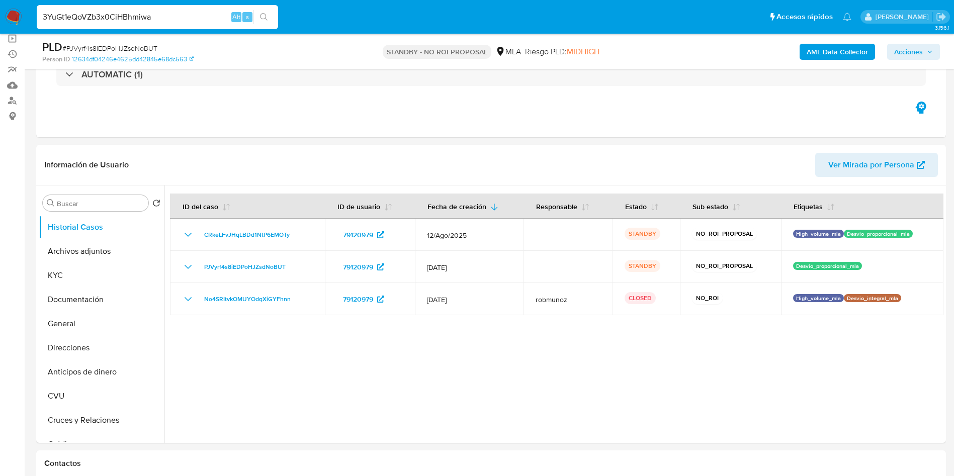
type input "3YuGt1eQoVZb3x0CiHBhmiwa"
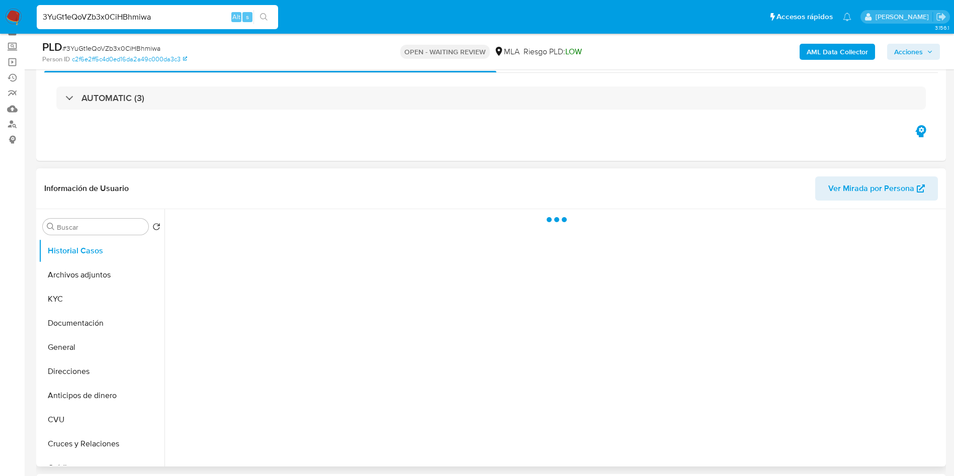
scroll to position [75, 0]
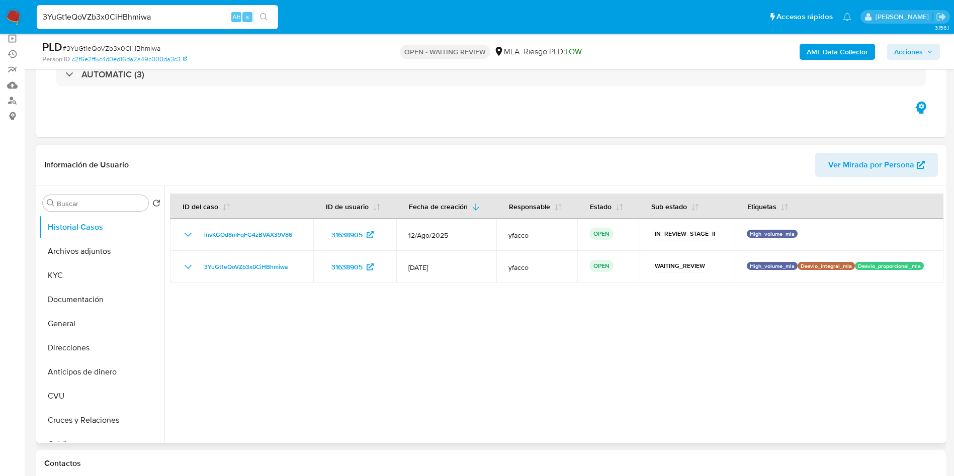
select select "10"
click at [154, 16] on input "3YuGt1eQoVZb3x0CiHBhmiwa" at bounding box center [157, 17] width 241 height 13
paste input "3rzyIO6EhXTDvKko6OzFERhb"
type input "3rzyIO6EhXTDvKko6OzFERhb"
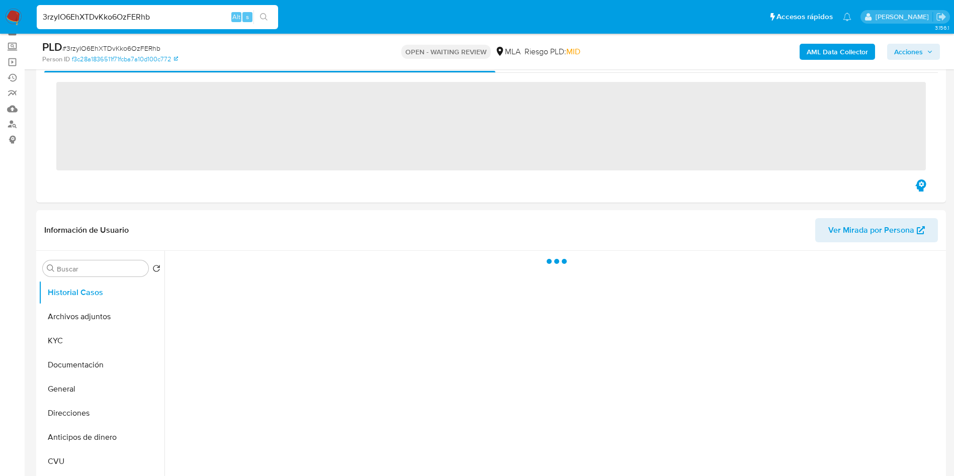
scroll to position [75, 0]
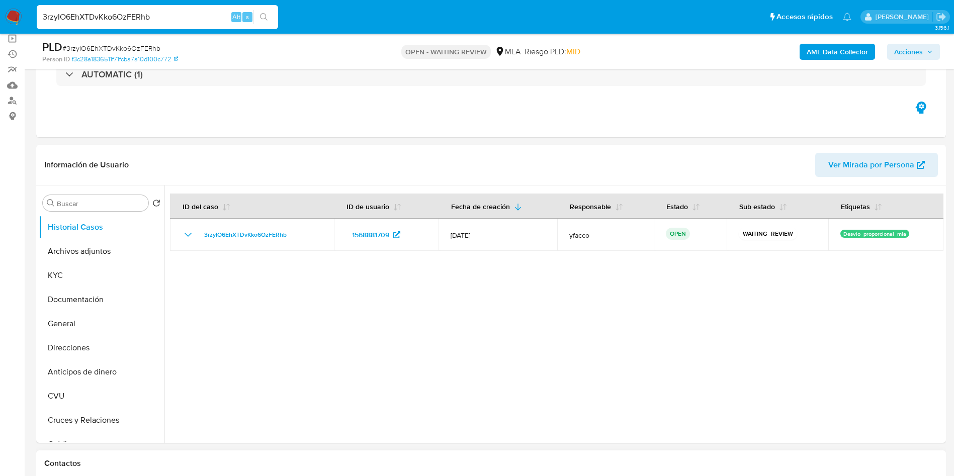
select select "10"
click at [180, 15] on input "3rzyIO6EhXTDvKko6OzFERhb" at bounding box center [157, 17] width 241 height 13
paste input "eoCNpTC9sut0nvNJI3V5eoNl"
type input "eoCNpTC9sut0nvNJI3V5eoNl"
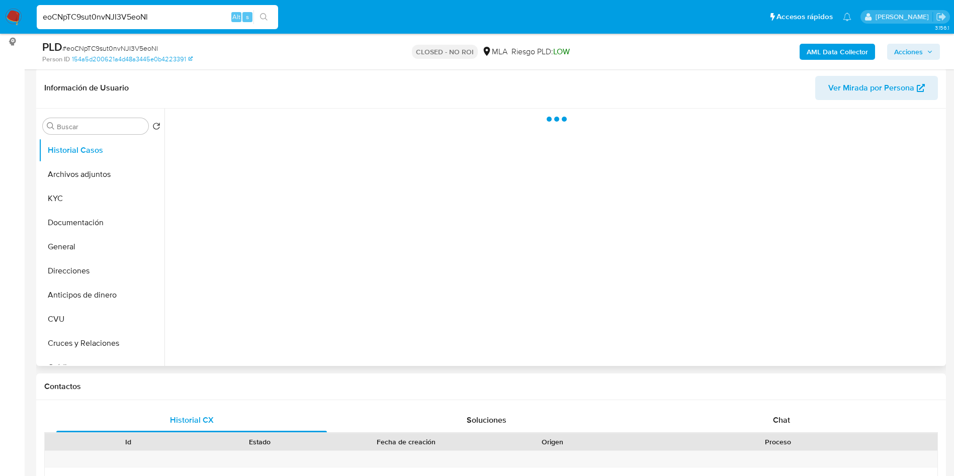
scroll to position [151, 0]
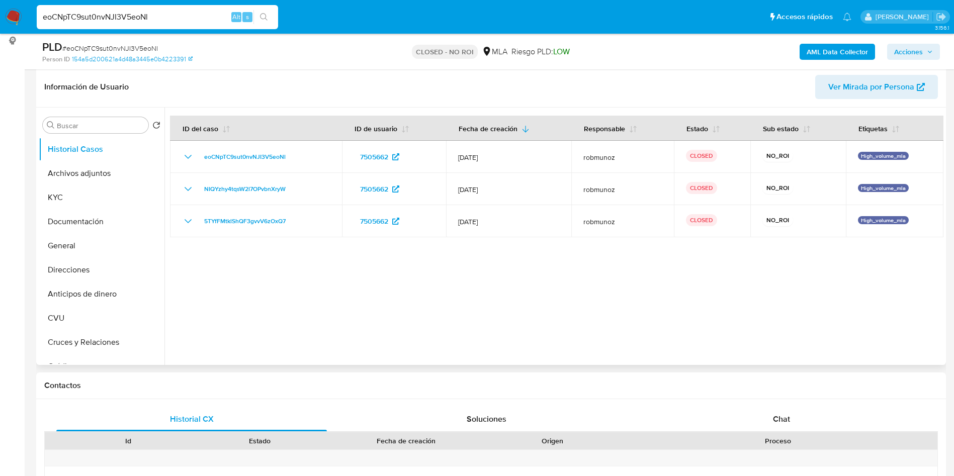
select select "10"
click at [197, 17] on input "eoCNpTC9sut0nvNJI3V5eoNl" at bounding box center [157, 17] width 241 height 13
paste input "R6i7QiuZVTk3wdhQ2XqyNMUh"
type input "R6i7QiuZVTk3wdhQ2XqyNMUh"
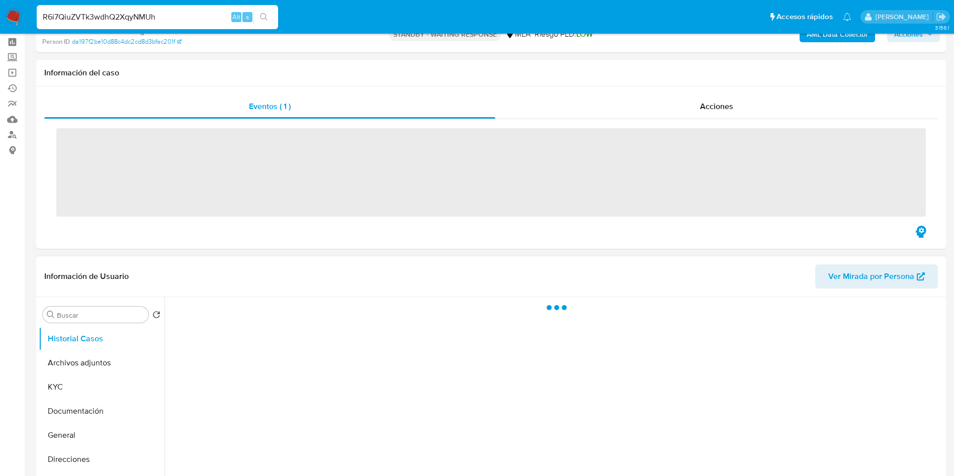
scroll to position [75, 0]
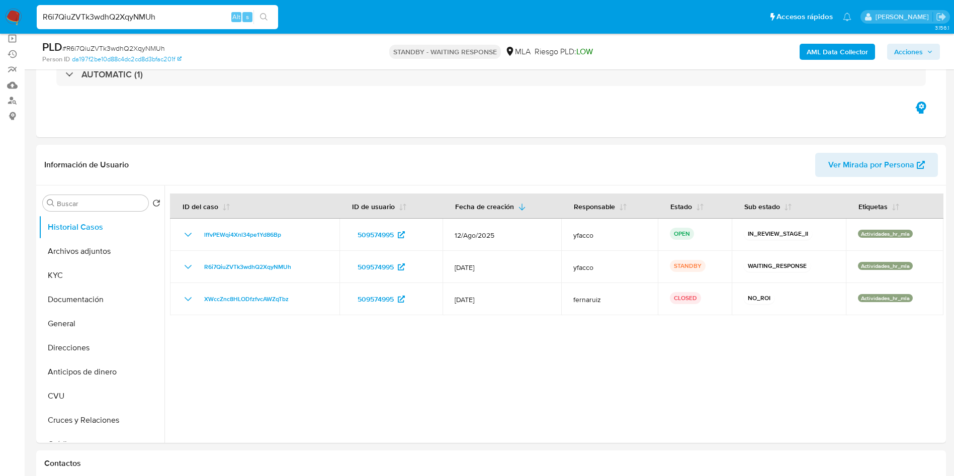
select select "10"
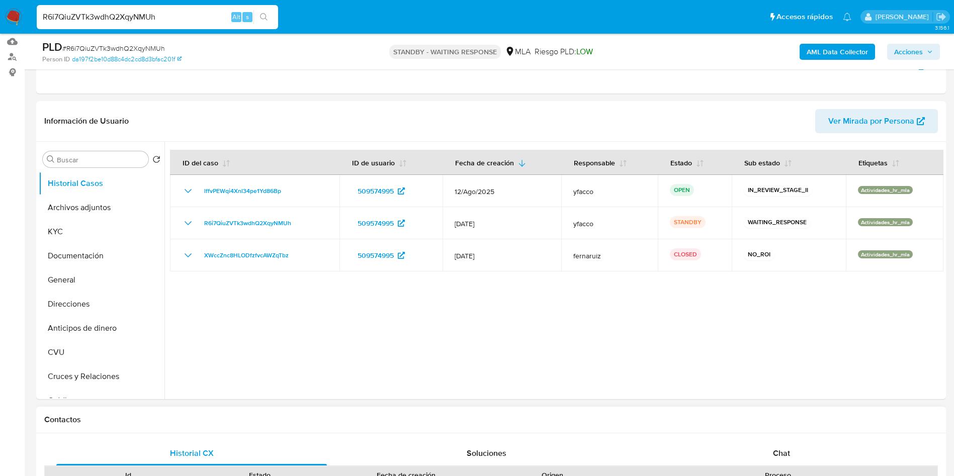
scroll to position [151, 0]
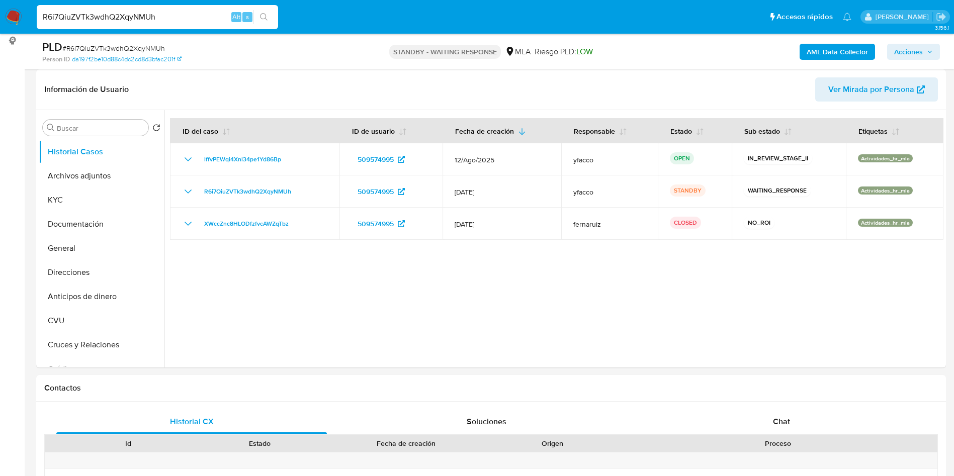
click at [195, 15] on input "R6i7QiuZVTk3wdhQ2XqyNMUh" at bounding box center [157, 17] width 241 height 13
paste input "sf6QoYCJmAjw8frxu6t3DhCm"
type input "sf6QoYCJmAjw8frxu6t3DhCm"
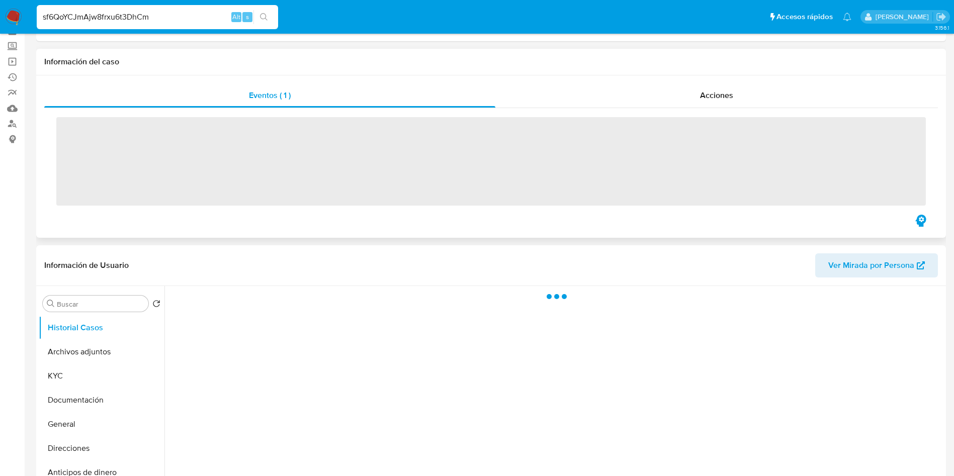
scroll to position [75, 0]
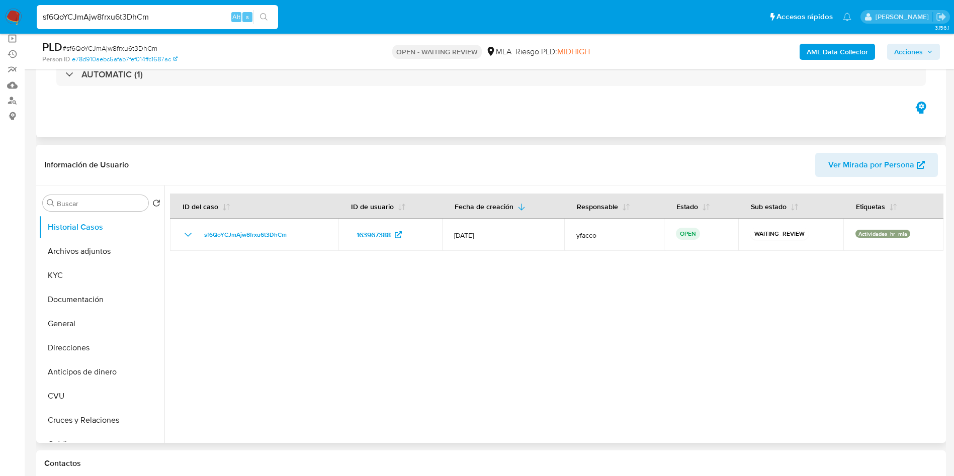
select select "10"
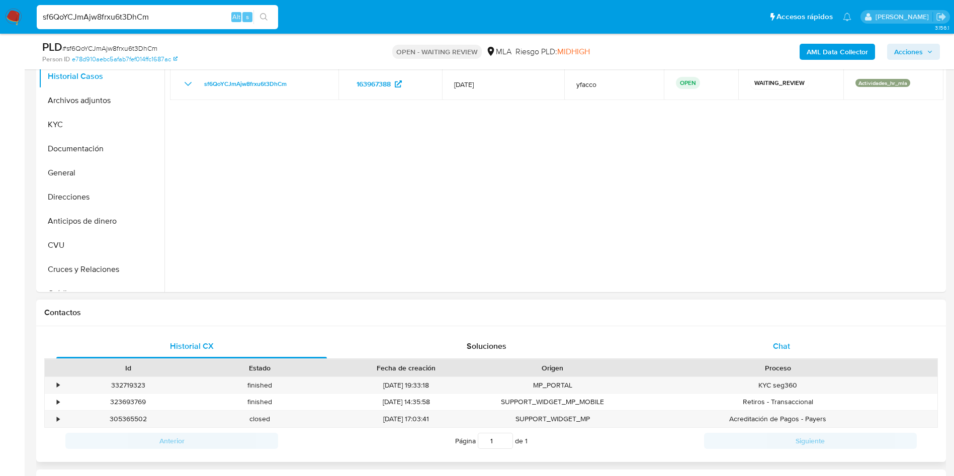
click at [776, 341] on span "Chat" at bounding box center [781, 347] width 17 height 12
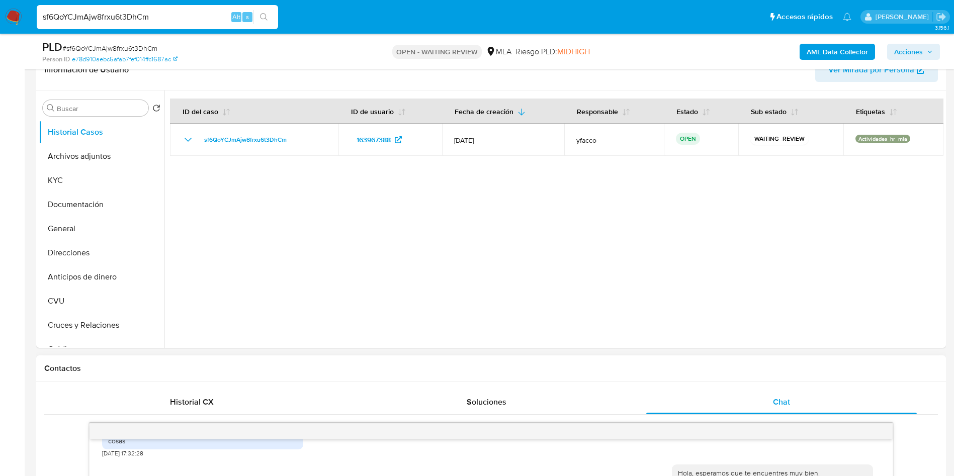
scroll to position [151, 0]
